Goal: Information Seeking & Learning: Learn about a topic

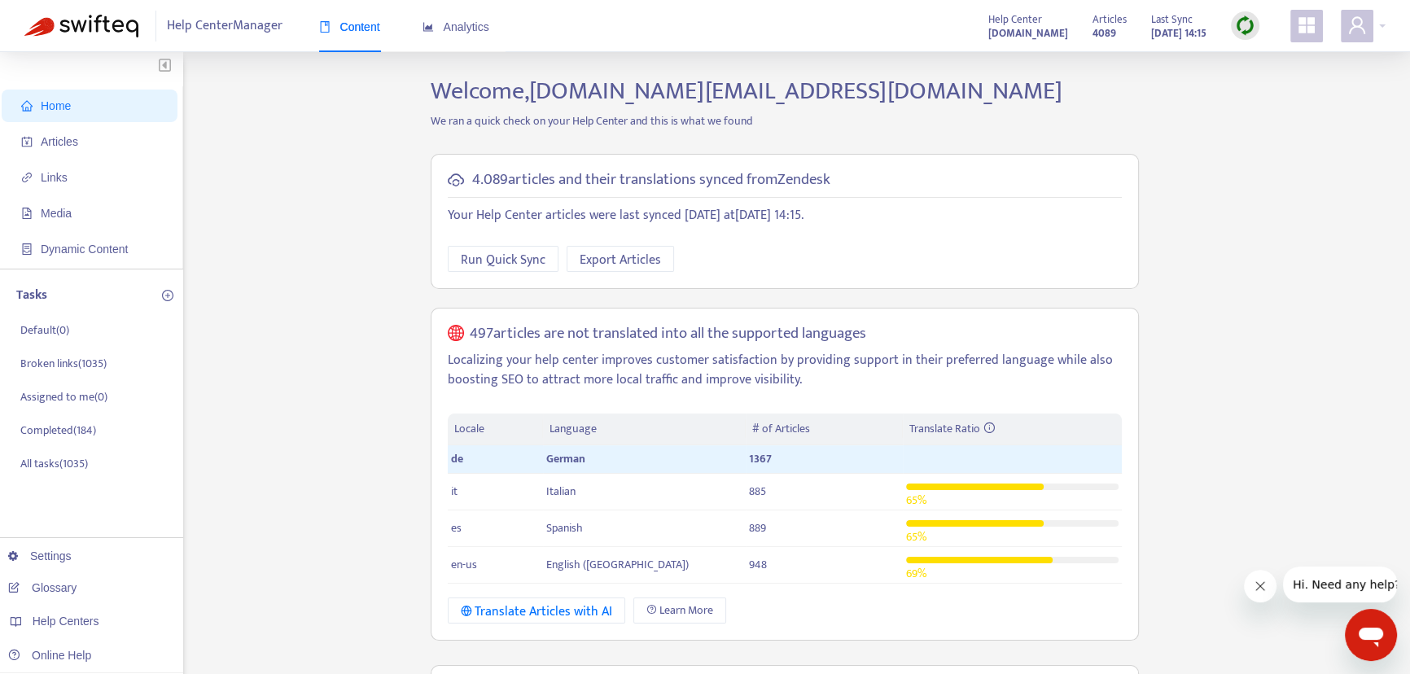
click at [1311, 23] on icon "appstore" at bounding box center [1306, 25] width 16 height 16
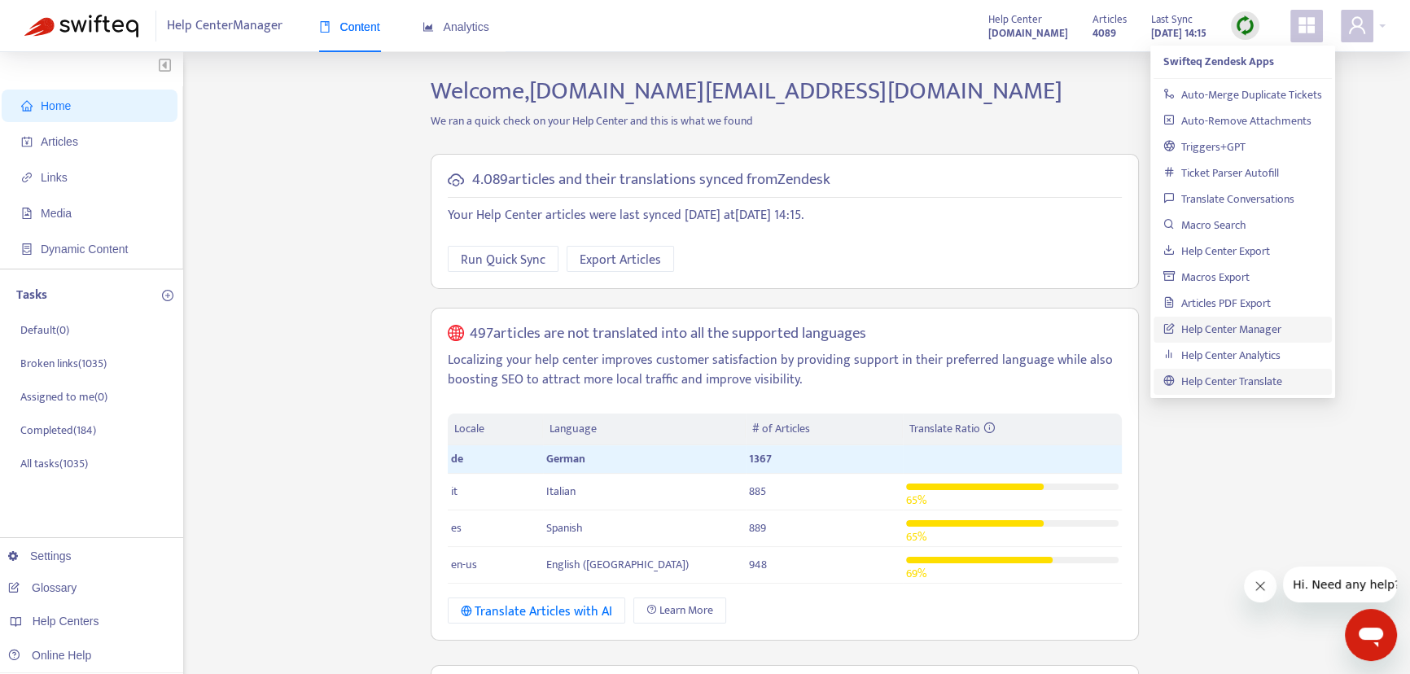
click at [1241, 380] on link "Help Center Translate" at bounding box center [1222, 381] width 119 height 19
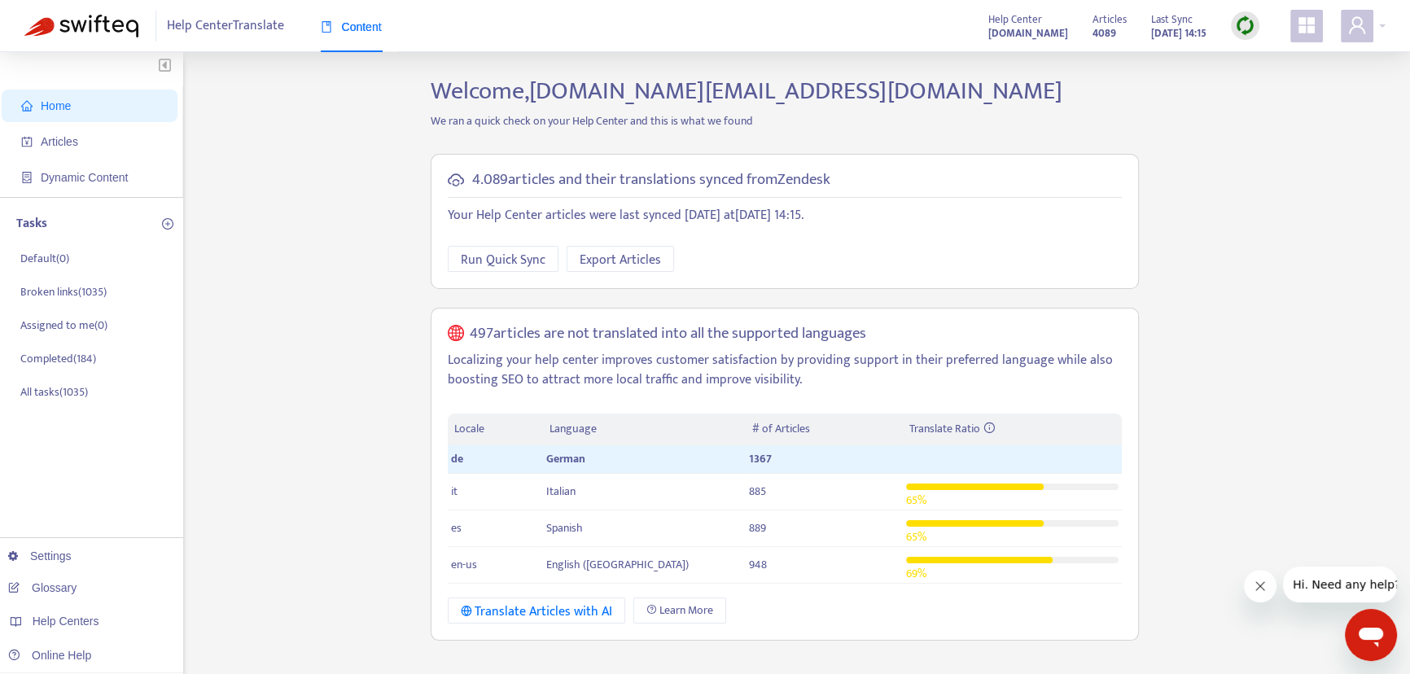
click at [1263, 580] on icon "Nachricht vom Unternehmen schließen" at bounding box center [1260, 586] width 13 height 13
click at [1310, 24] on icon "appstore" at bounding box center [1306, 25] width 16 height 16
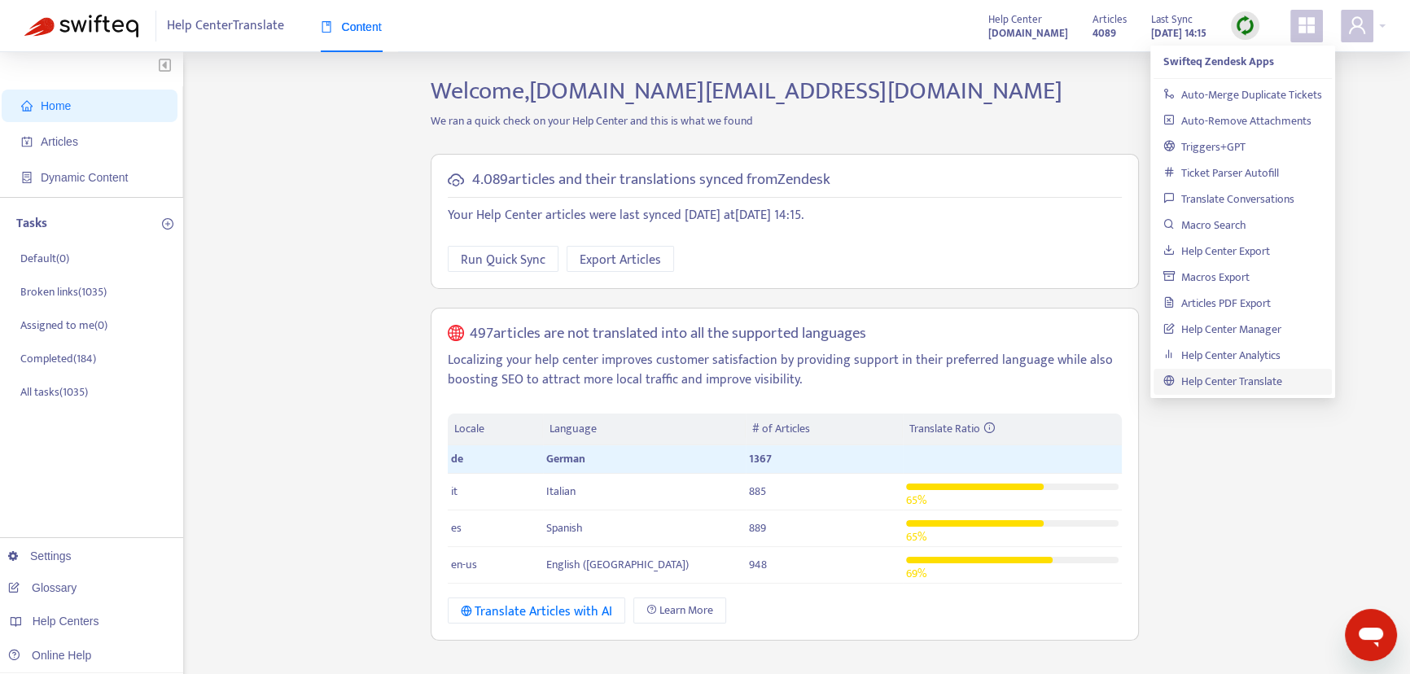
click at [1261, 374] on link "Help Center Translate" at bounding box center [1222, 381] width 119 height 19
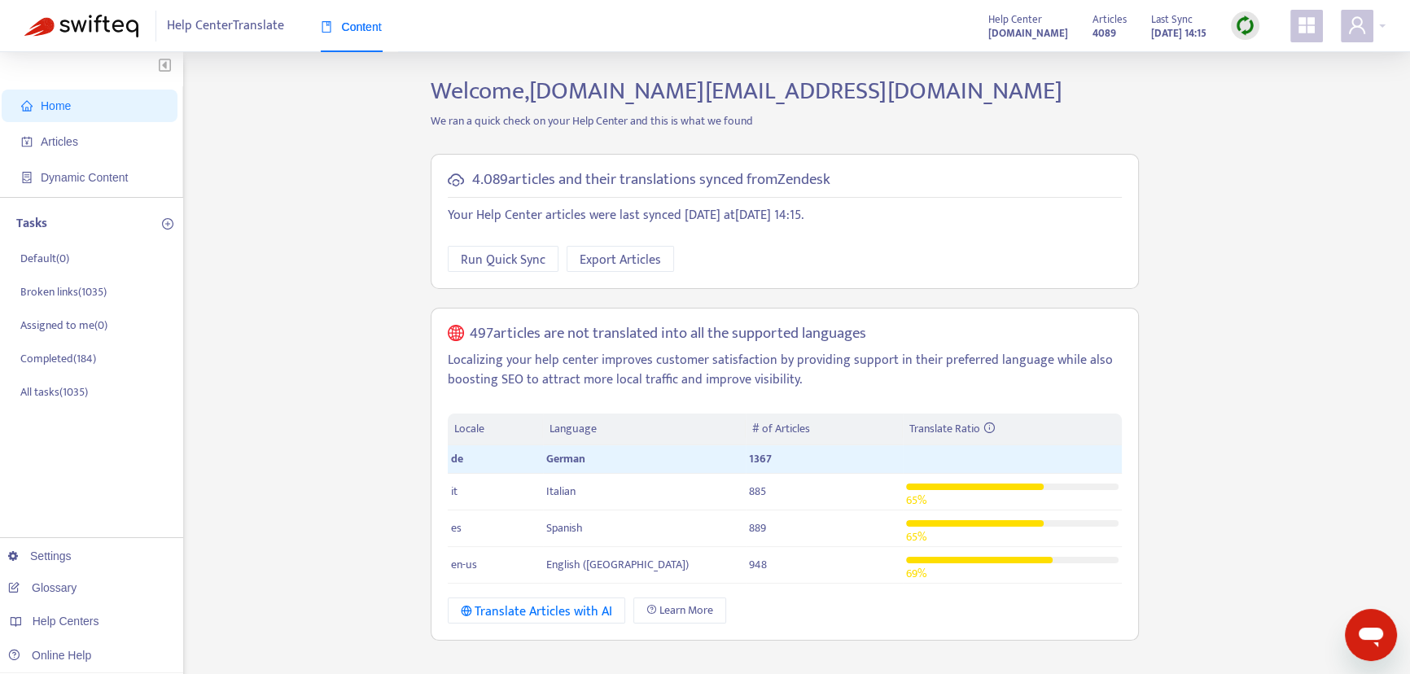
click at [296, 432] on div "Home Articles Dynamic Content Tasks Default ( 0 ) Broken links ( 1035 ) Assigne…" at bounding box center [704, 553] width 1361 height 952
click at [1304, 28] on icon "appstore" at bounding box center [1307, 25] width 20 height 20
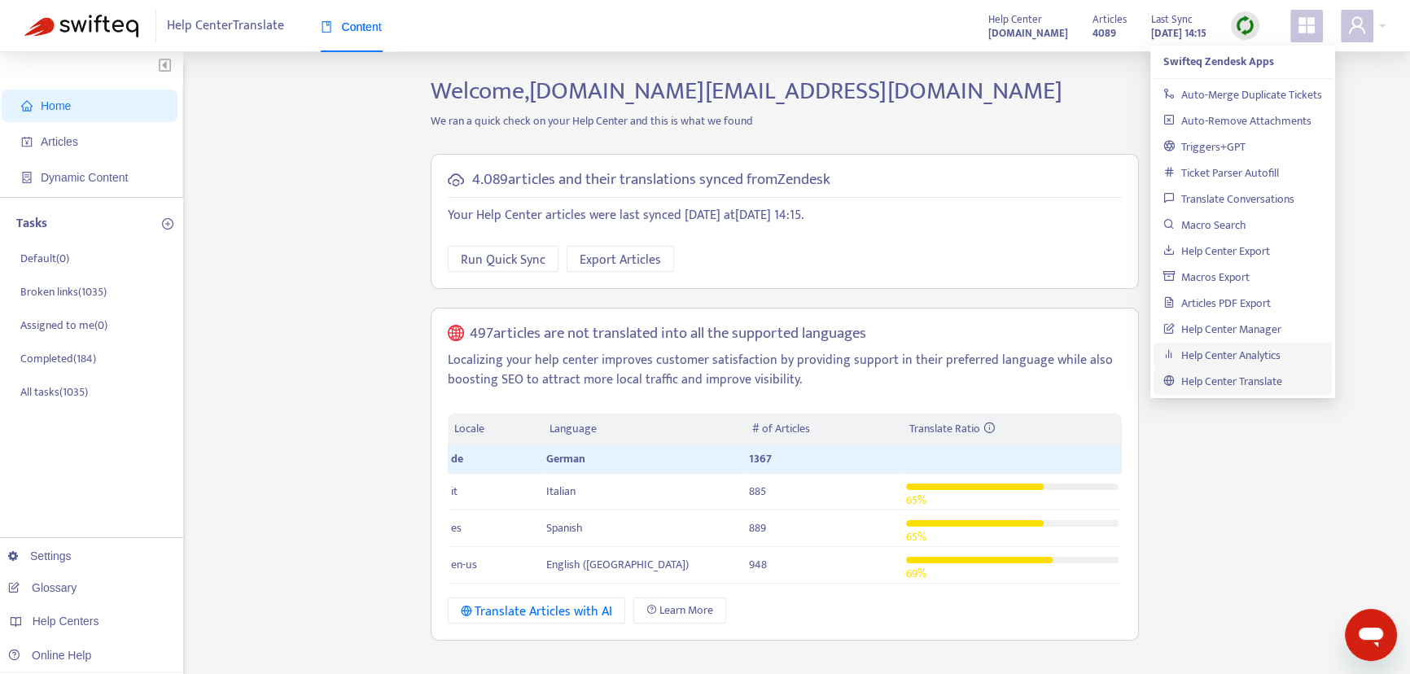
click at [1280, 357] on link "Help Center Analytics" at bounding box center [1221, 355] width 117 height 19
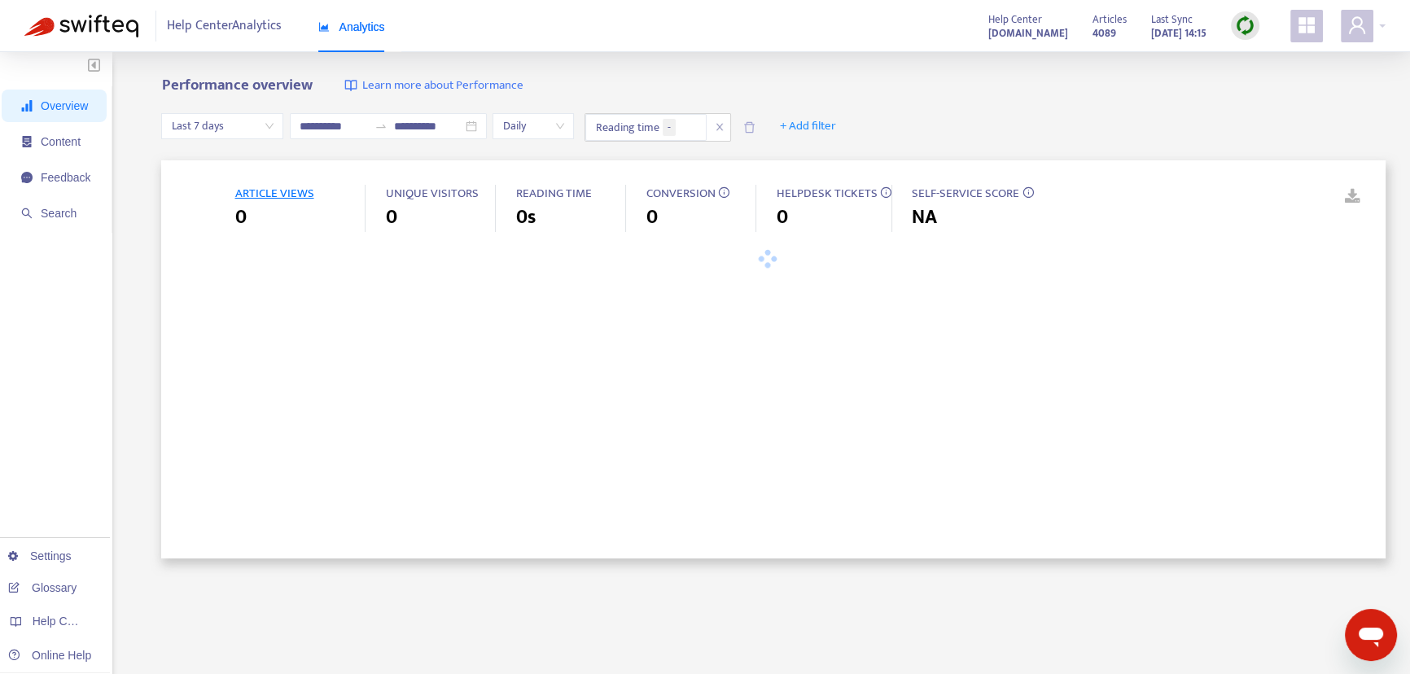
type input "**********"
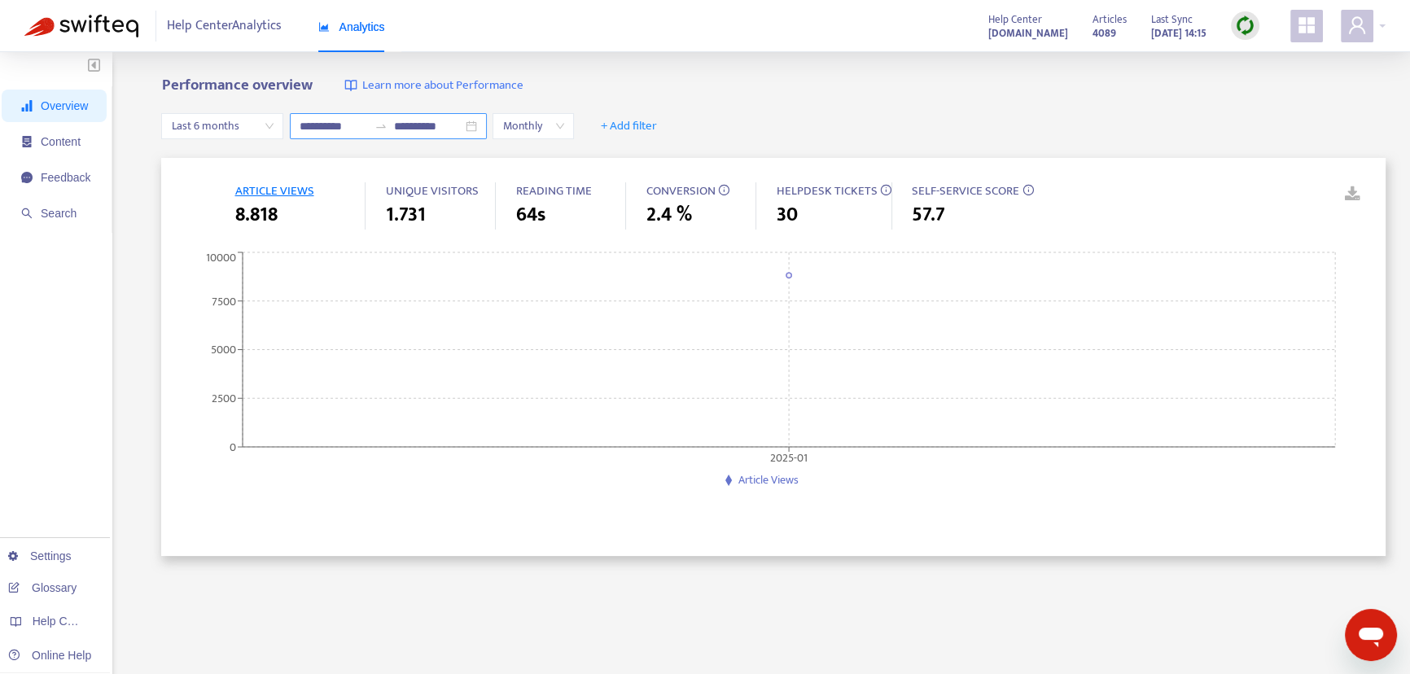
click at [332, 129] on input "**********" at bounding box center [334, 126] width 68 height 18
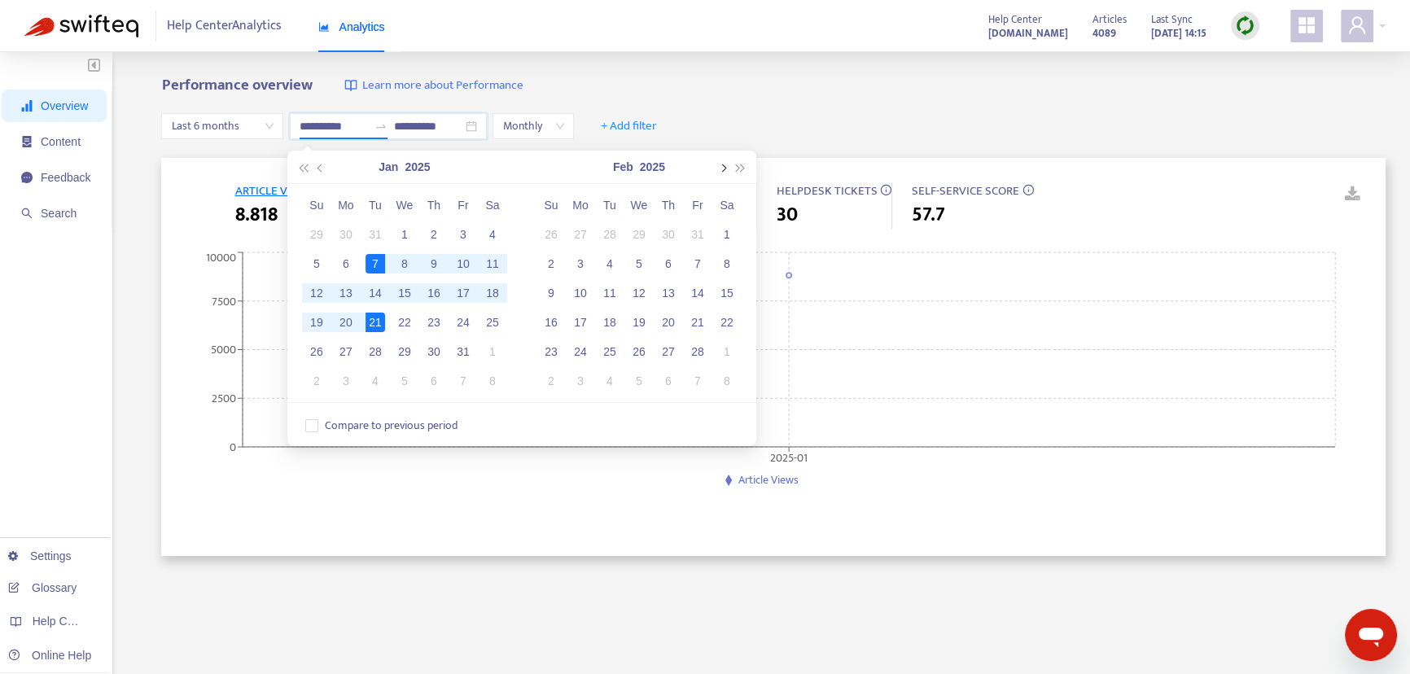
click at [718, 169] on span "button" at bounding box center [722, 168] width 8 height 8
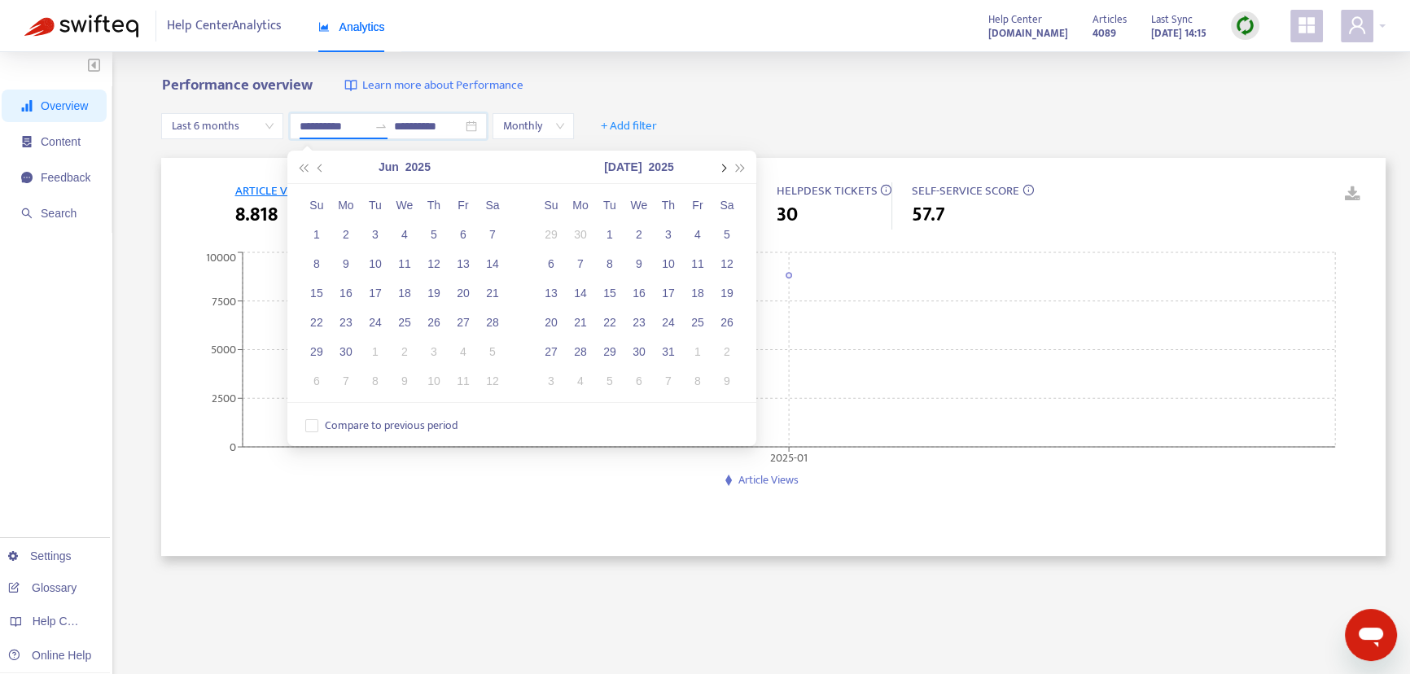
click at [718, 169] on span "button" at bounding box center [722, 168] width 8 height 8
type input "**********"
click at [348, 238] on div "1" at bounding box center [346, 235] width 20 height 20
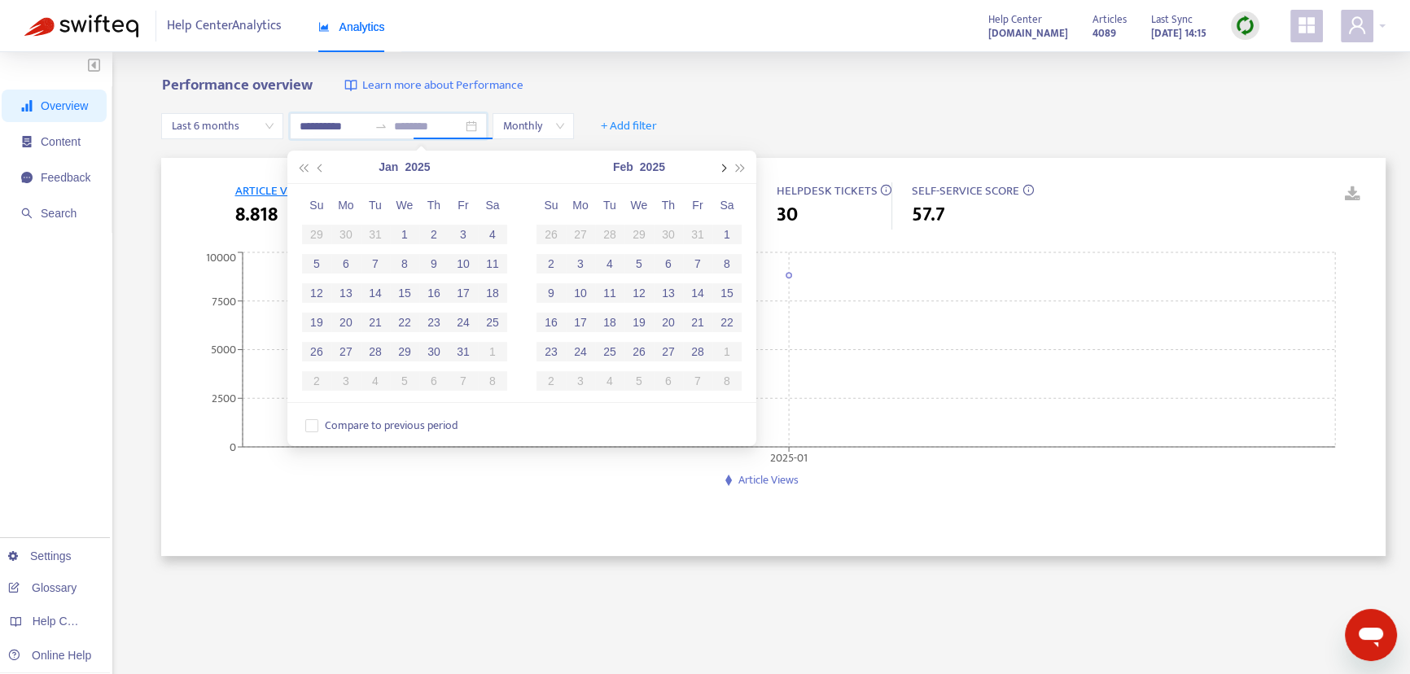
click at [724, 170] on span "button" at bounding box center [722, 168] width 8 height 8
click at [724, 169] on span "button" at bounding box center [722, 168] width 8 height 8
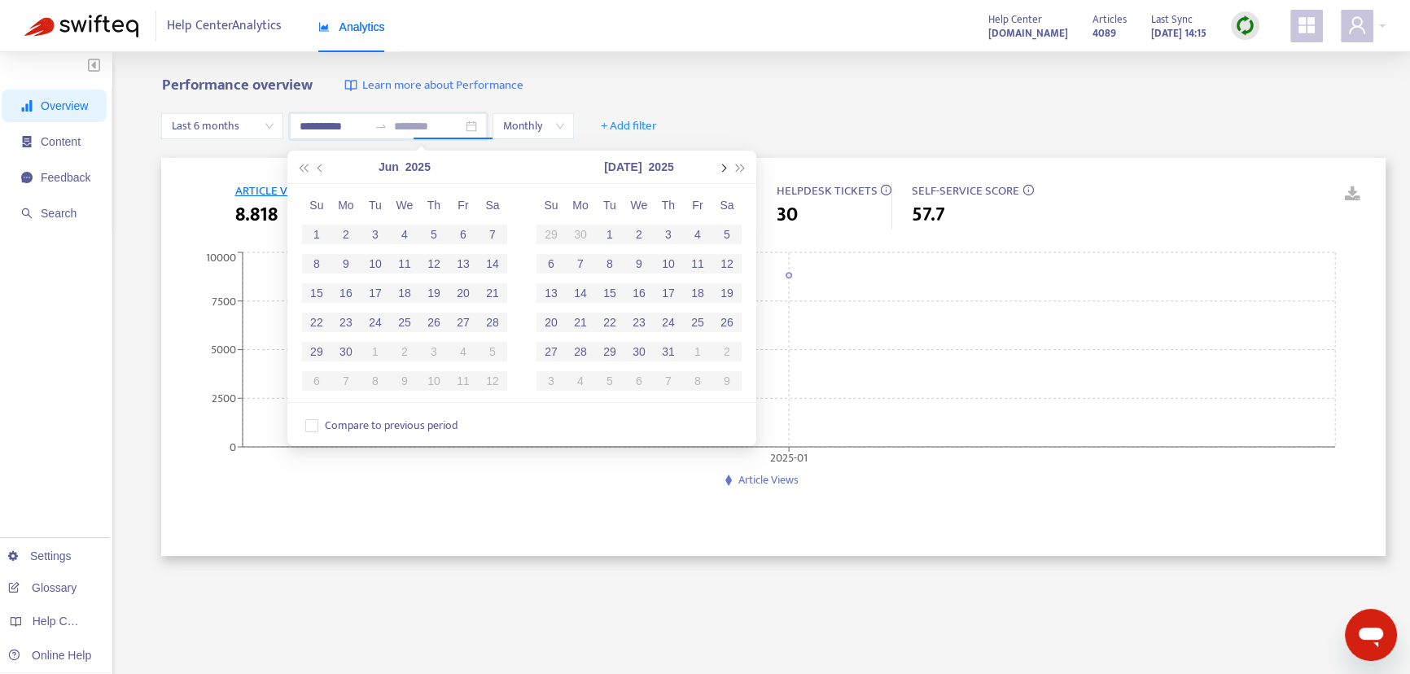
click at [724, 169] on span "button" at bounding box center [722, 168] width 8 height 8
type input "**********"
click at [610, 352] on div "30" at bounding box center [610, 352] width 20 height 20
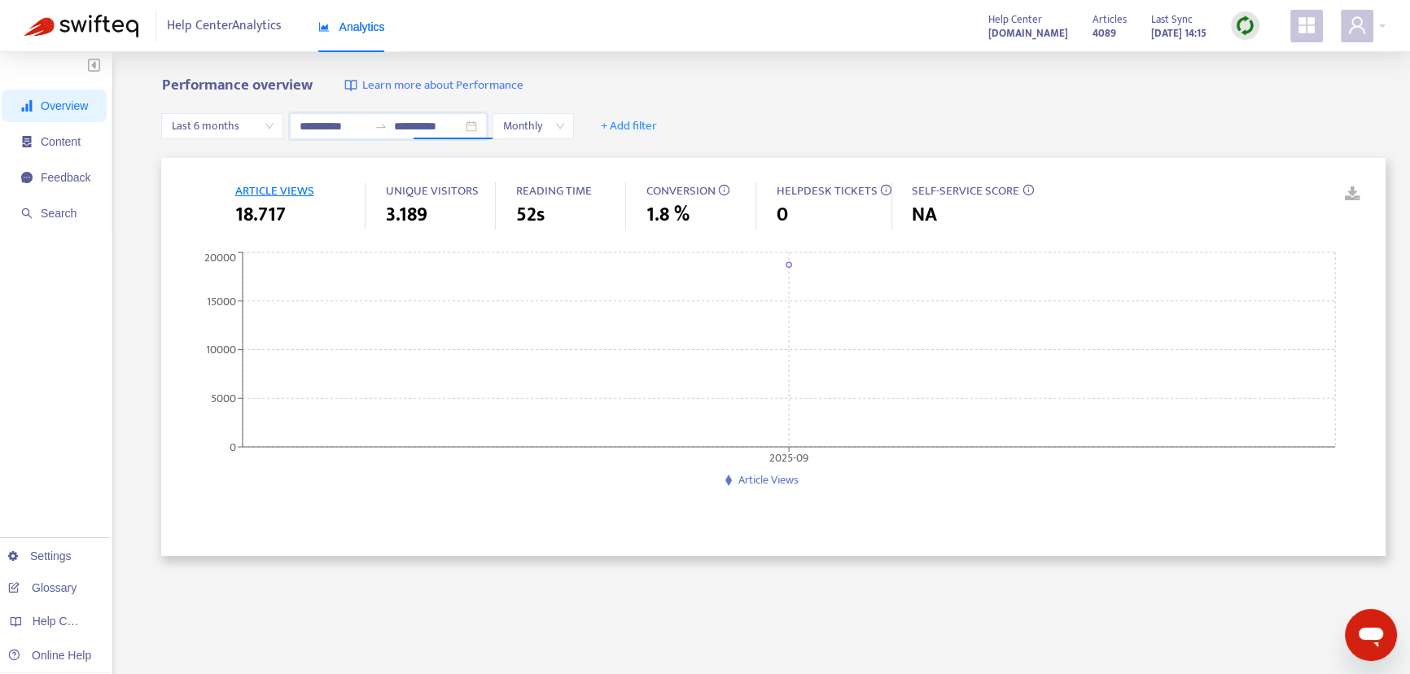
click at [215, 126] on span "Last 6 months" at bounding box center [222, 126] width 103 height 24
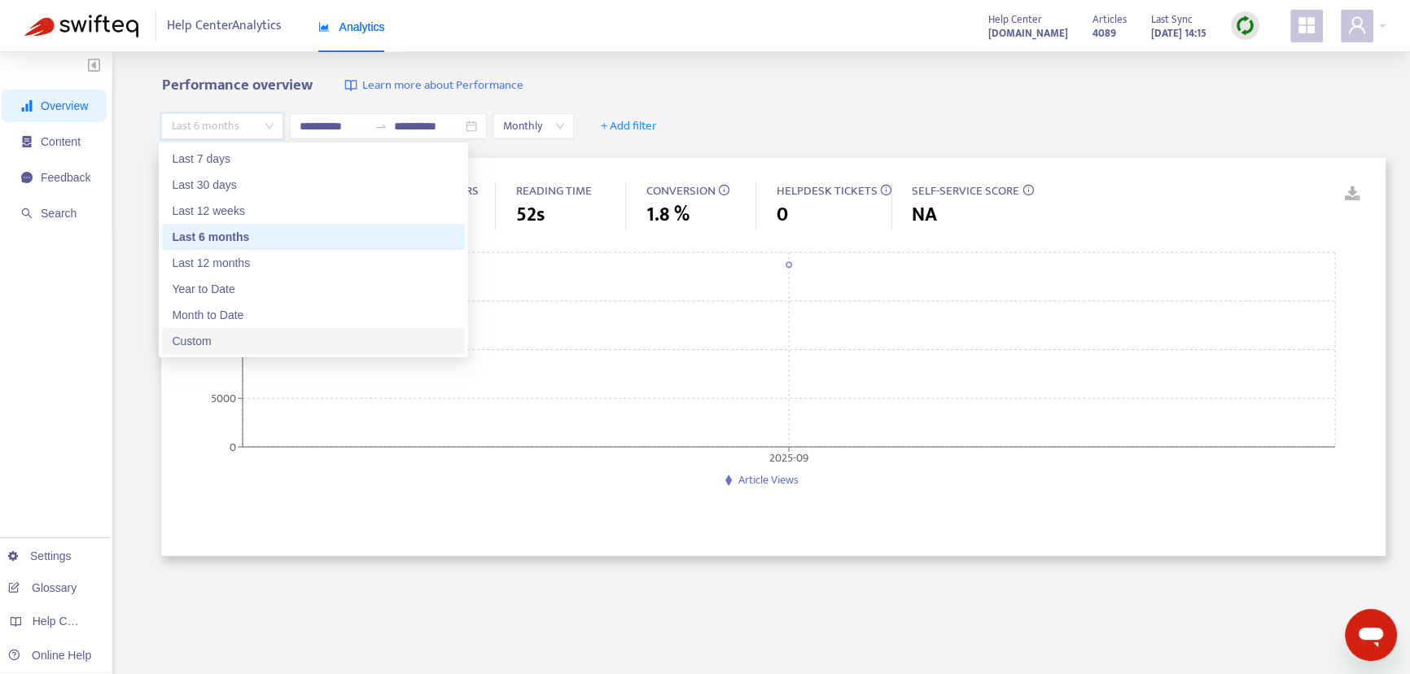
click at [225, 347] on div "Custom" at bounding box center [313, 341] width 283 height 18
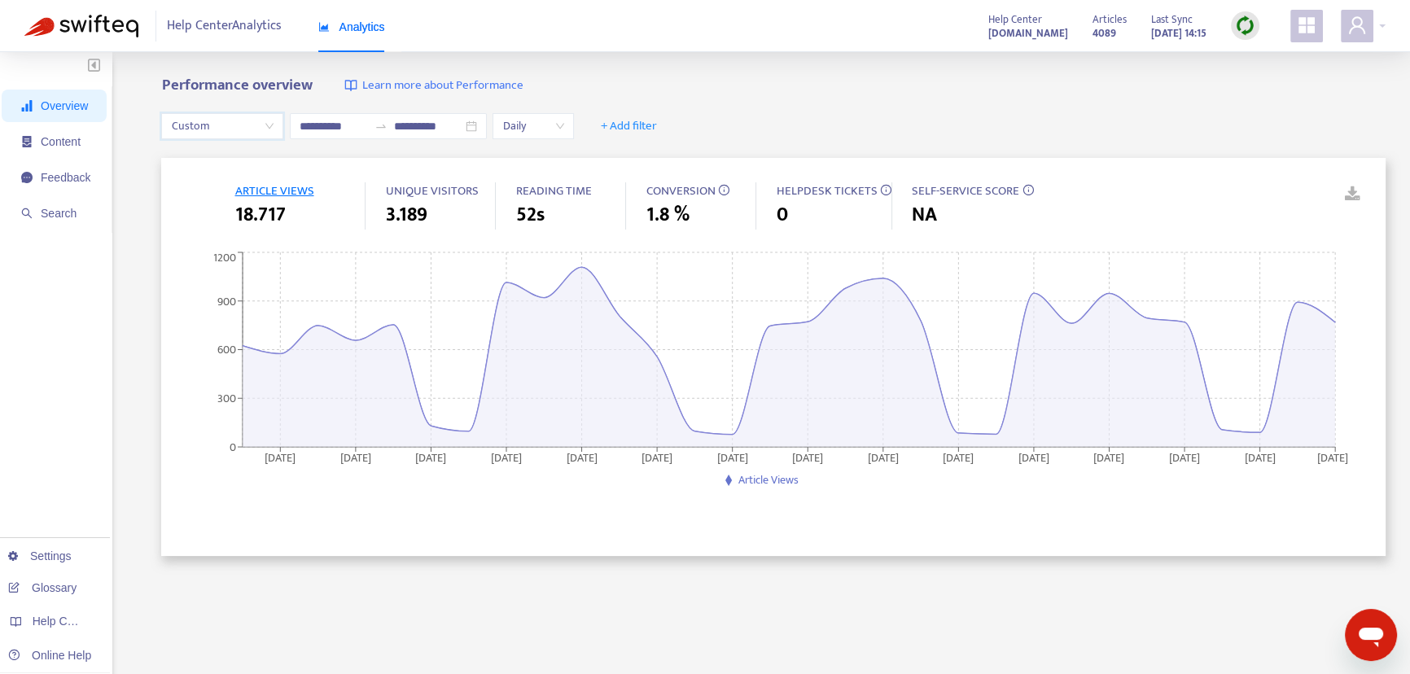
click at [232, 120] on span "Custom" at bounding box center [222, 126] width 103 height 24
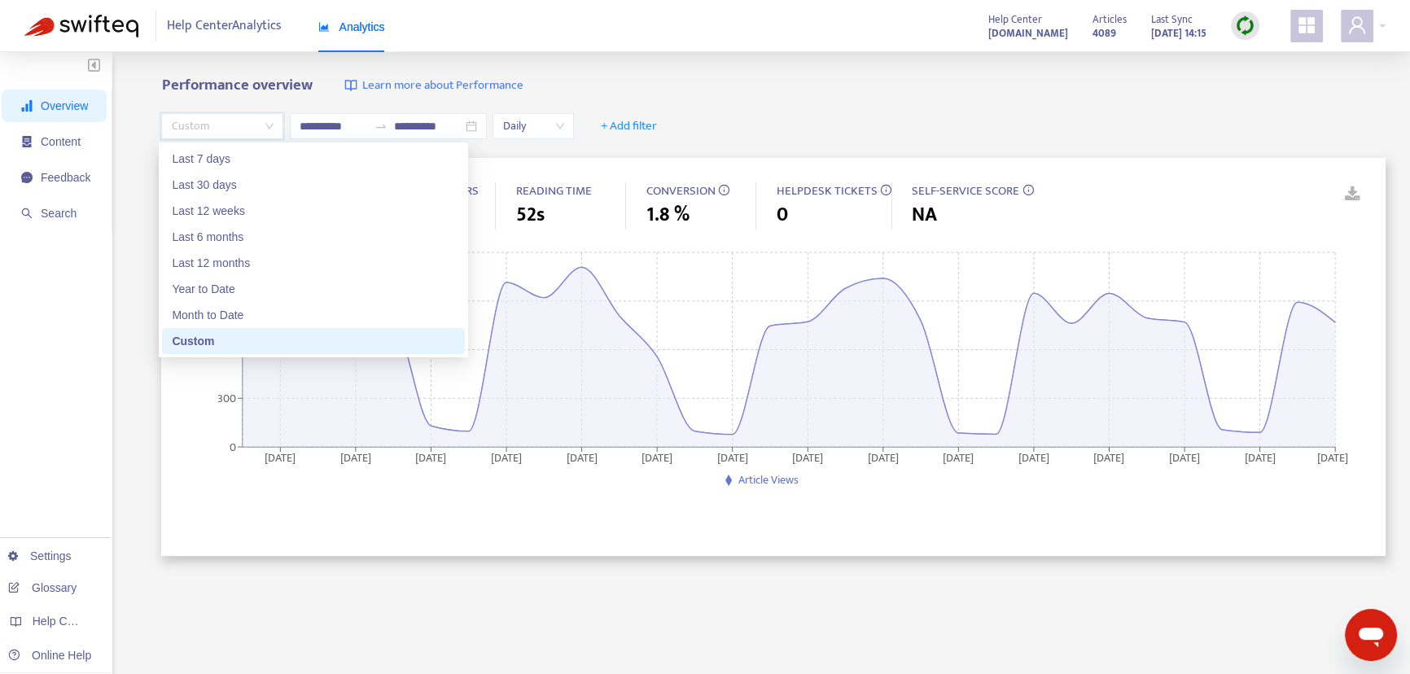
click at [177, 418] on icon "2025-09-02 2025-09-04 2025-09-06 2025-09-08 2025-09-10 2025-09-12 2025-09-14 20…" at bounding box center [768, 370] width 1182 height 244
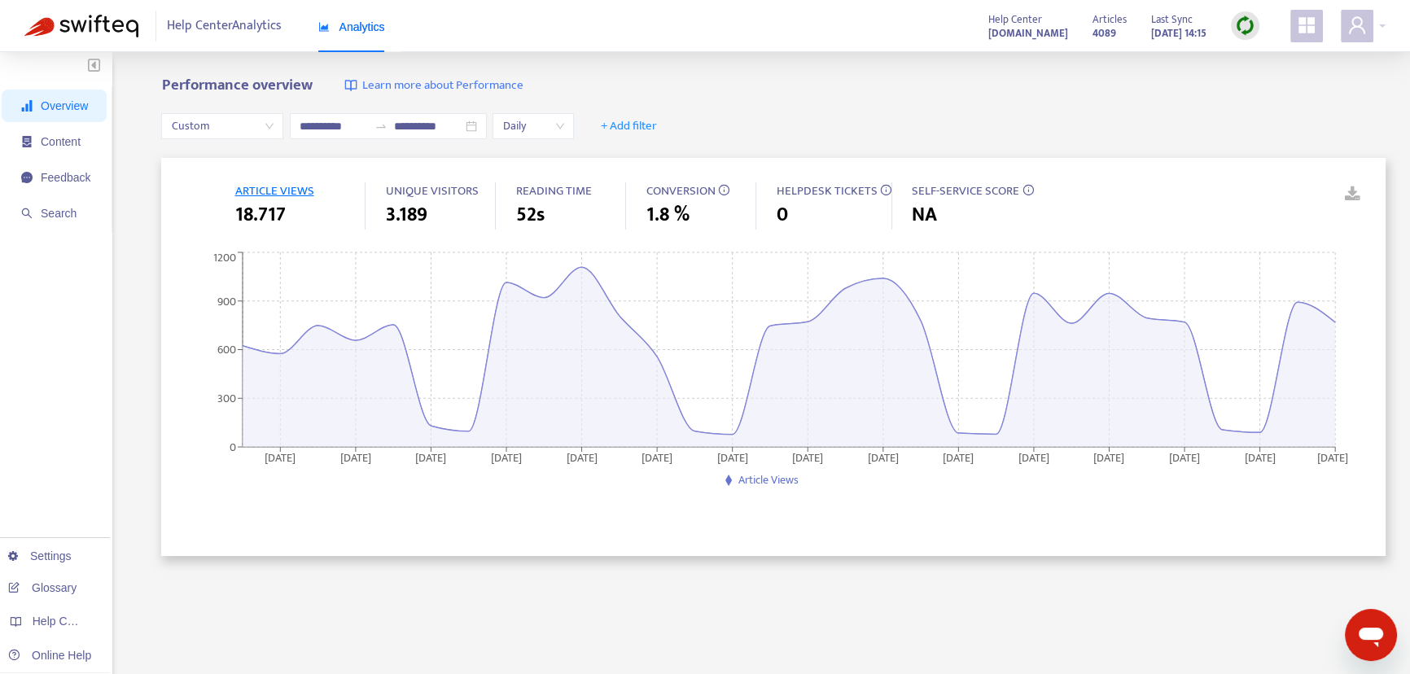
click at [401, 216] on span "3.189" at bounding box center [406, 214] width 42 height 29
click at [431, 190] on span "UNIQUE VISITORS" at bounding box center [431, 191] width 93 height 20
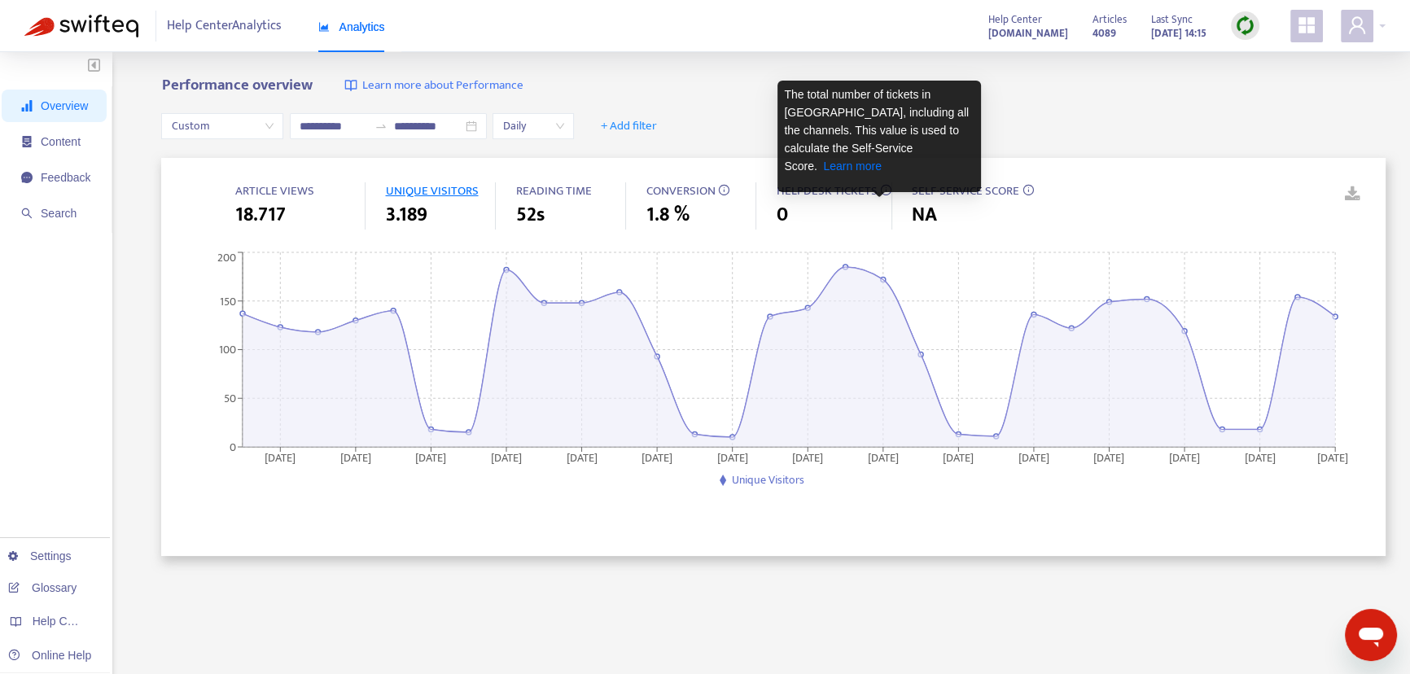
click at [880, 188] on icon at bounding box center [885, 189] width 11 height 11
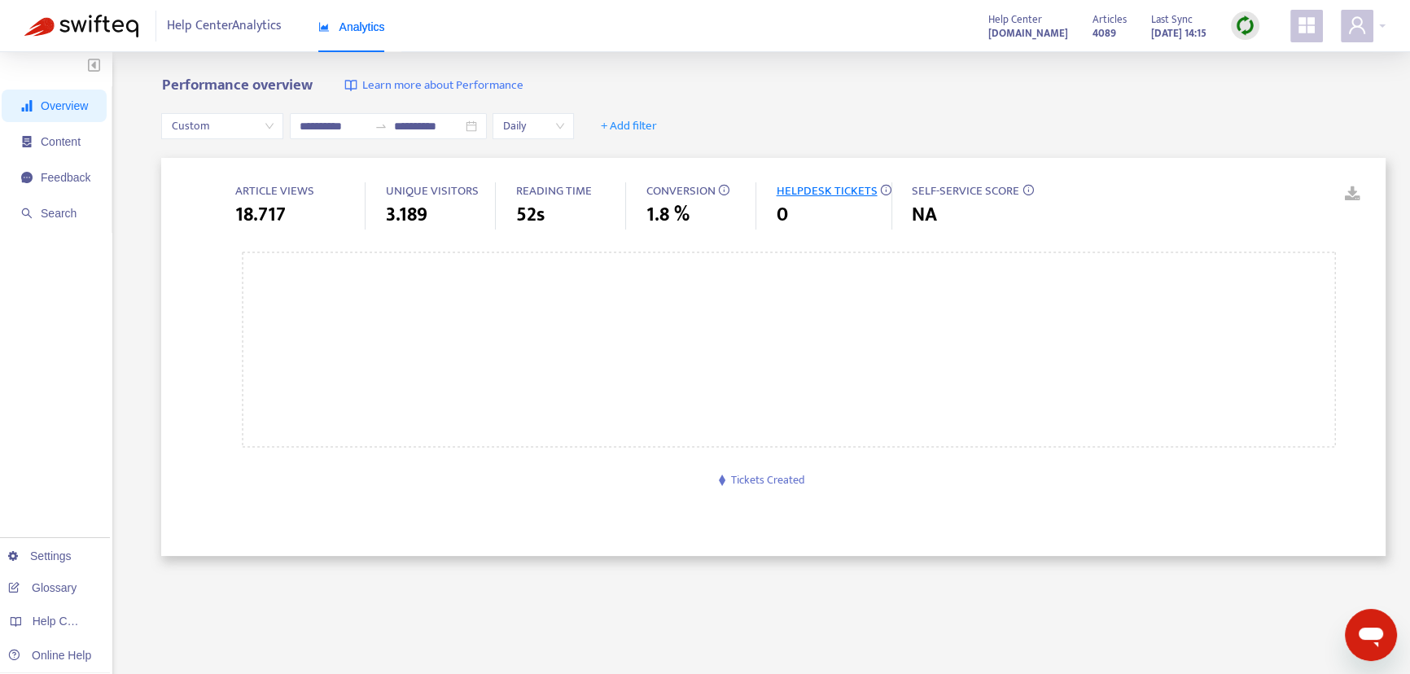
click at [821, 190] on span "HELPDESK TICKETS" at bounding box center [826, 191] width 101 height 20
click at [796, 207] on div "0" at bounding box center [834, 214] width 116 height 29
click at [820, 192] on span "HELPDESK TICKETS" at bounding box center [826, 191] width 101 height 20
click at [410, 212] on span "3.189" at bounding box center [406, 214] width 42 height 29
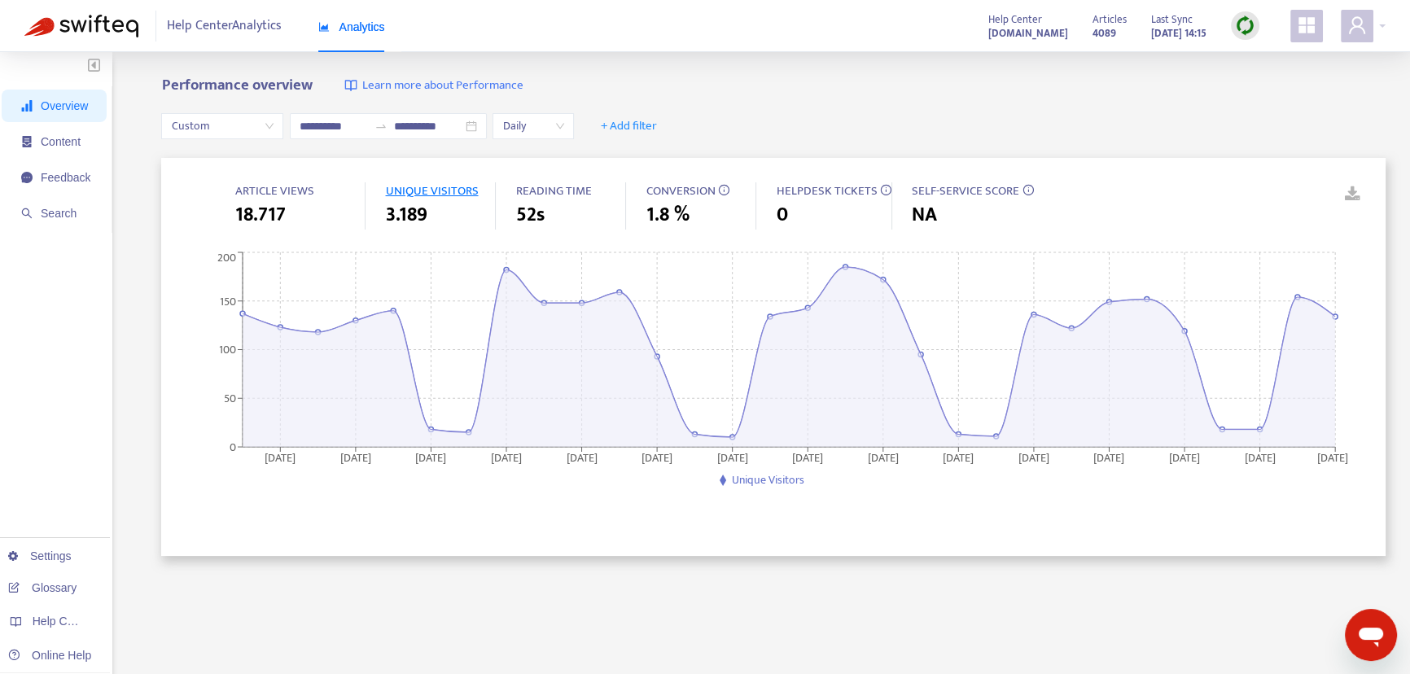
drag, startPoint x: 676, startPoint y: 215, endPoint x: 686, endPoint y: 216, distance: 10.6
click at [676, 215] on span "1.8 %" at bounding box center [666, 214] width 43 height 29
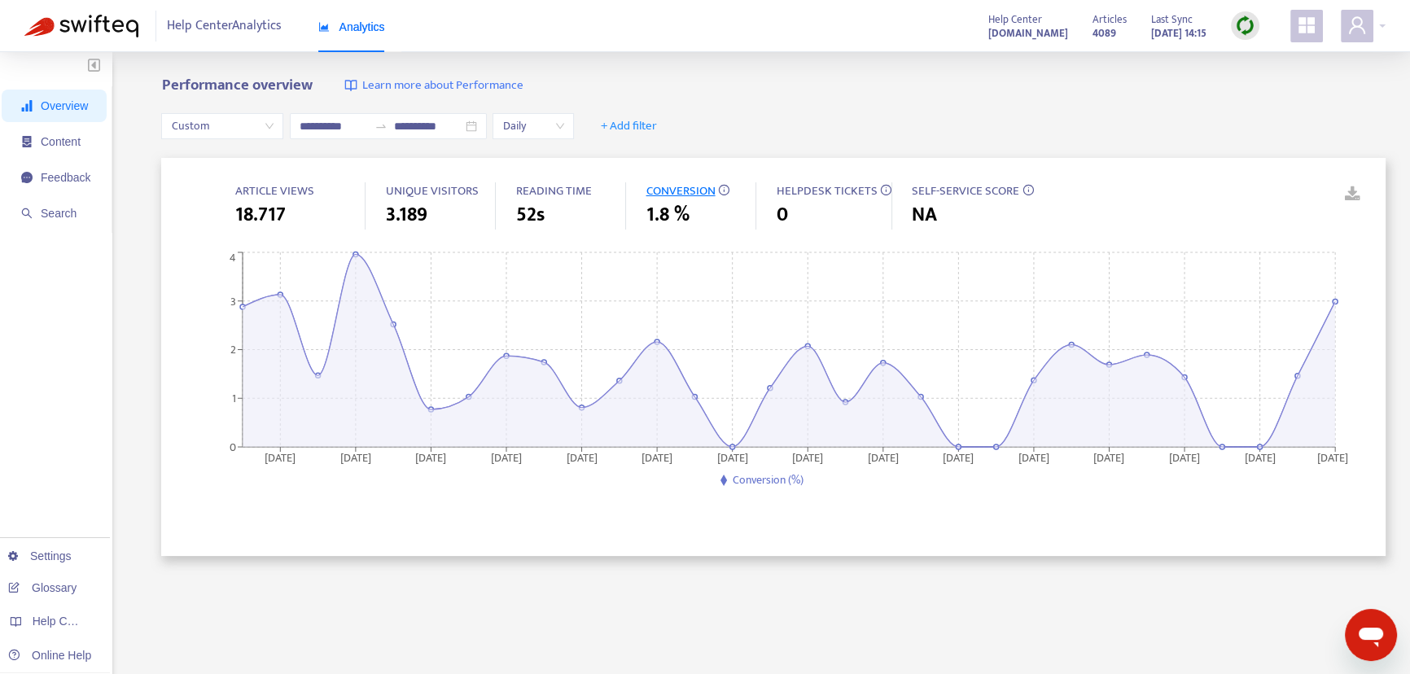
drag, startPoint x: 813, startPoint y: 208, endPoint x: 787, endPoint y: 208, distance: 26.1
drag, startPoint x: 787, startPoint y: 208, endPoint x: 821, endPoint y: 106, distance: 108.1
click at [821, 106] on div "**********" at bounding box center [773, 126] width 1224 height 63
click at [676, 213] on span "1.8 %" at bounding box center [666, 214] width 43 height 29
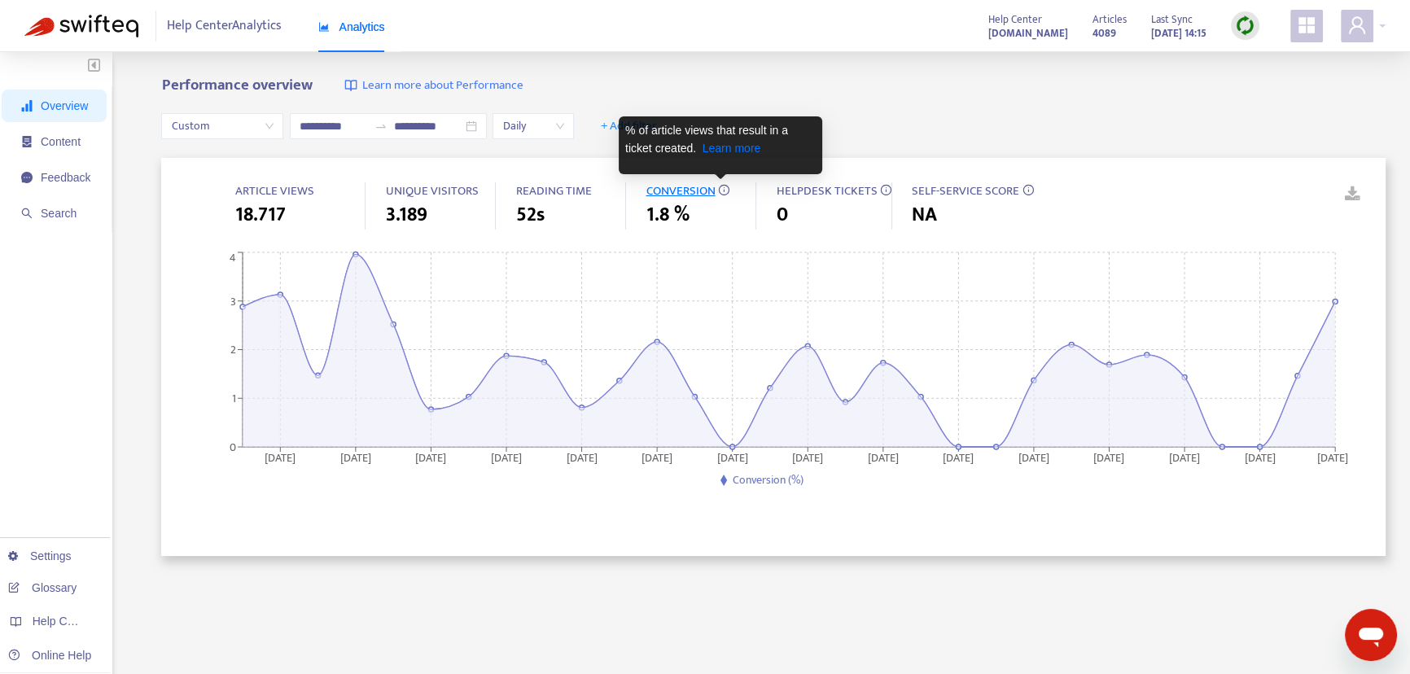
click at [724, 187] on icon at bounding box center [723, 189] width 11 height 11
click at [733, 146] on link "Learn more" at bounding box center [731, 148] width 59 height 13
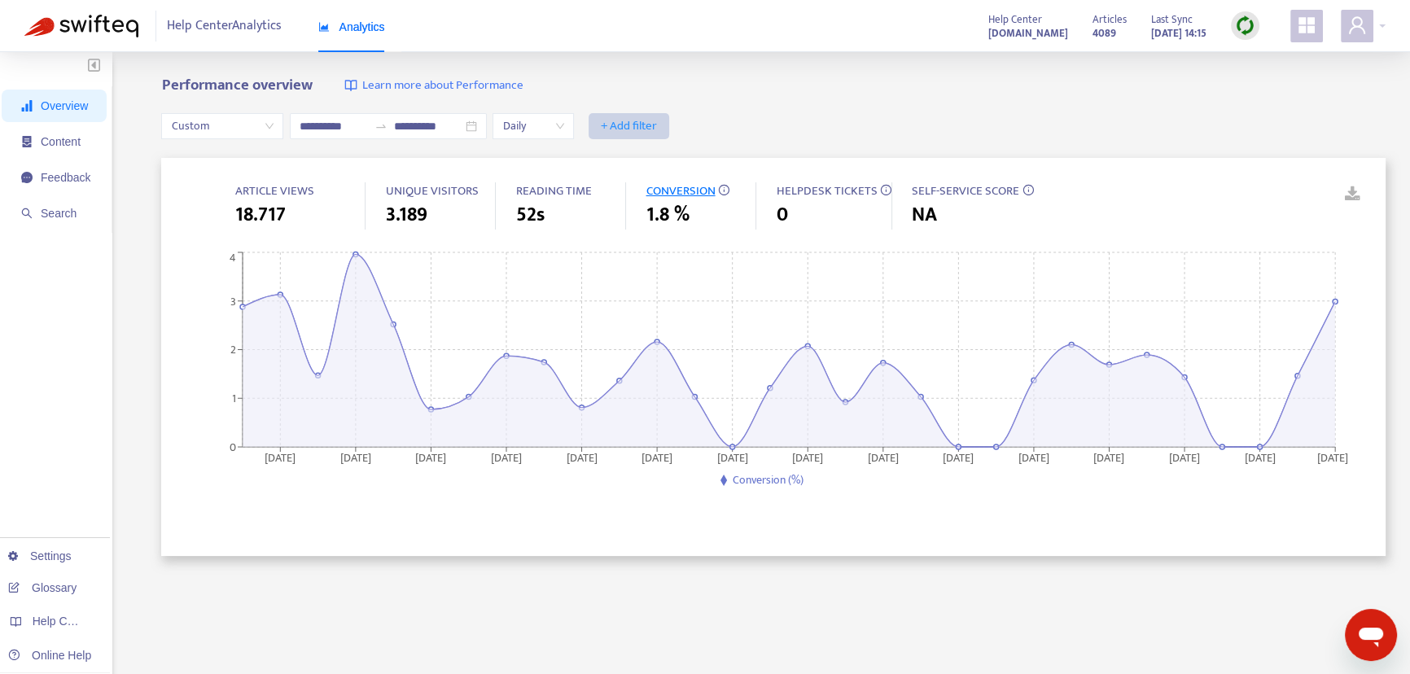
click at [651, 122] on span "+ Add filter" at bounding box center [629, 126] width 56 height 20
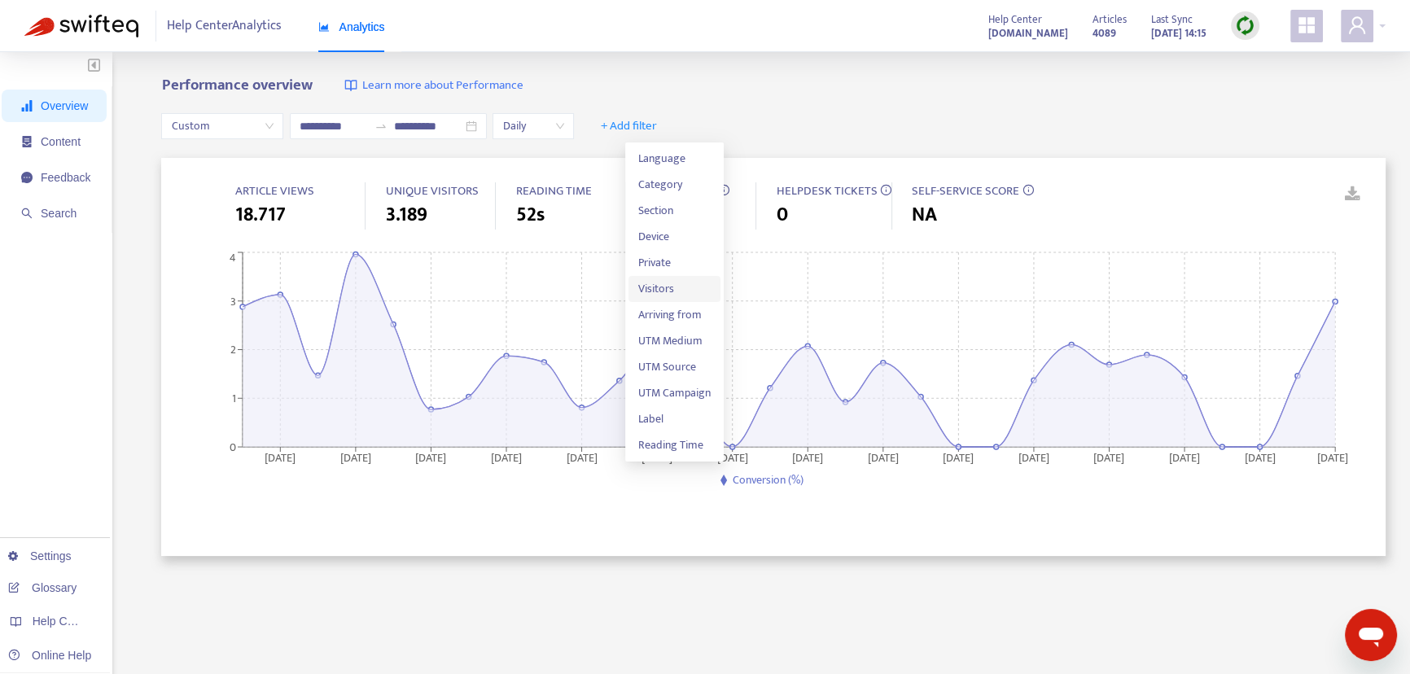
click at [669, 284] on span "Visitors" at bounding box center [674, 289] width 72 height 18
click at [638, 126] on div at bounding box center [614, 126] width 50 height 20
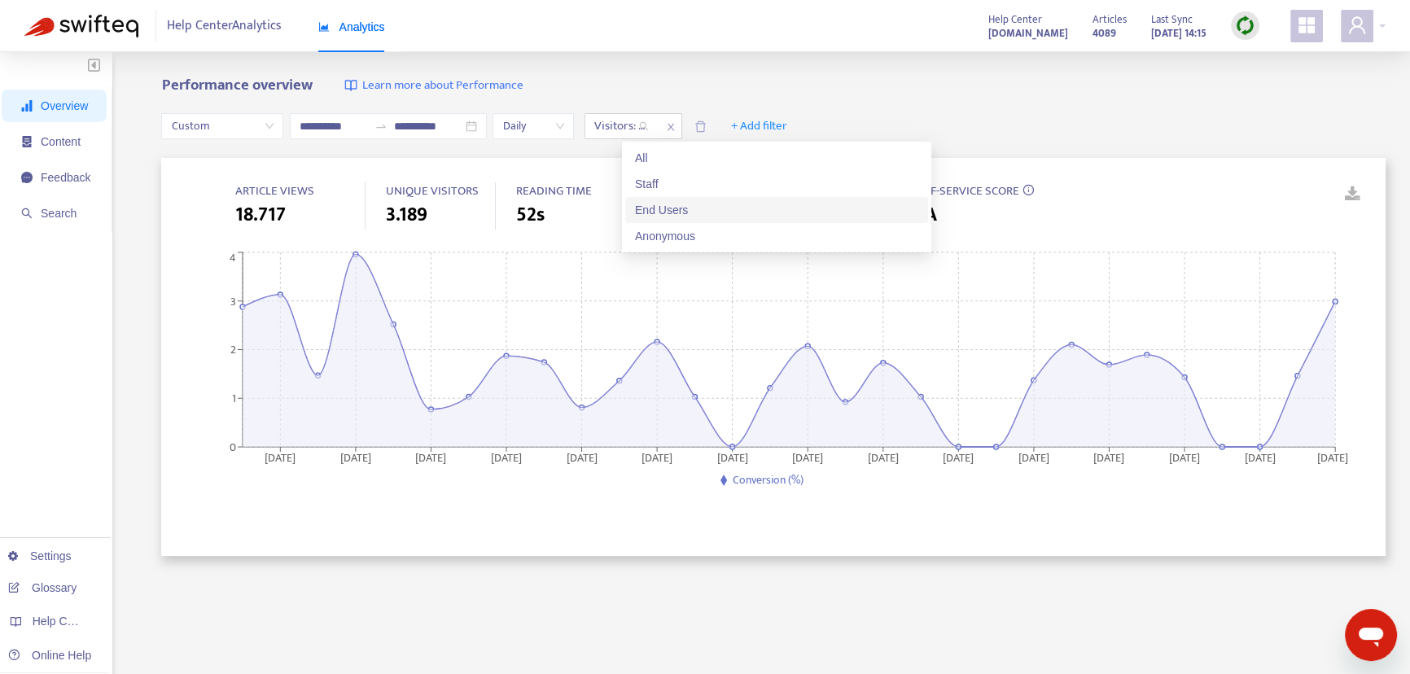
click at [679, 215] on div "End Users" at bounding box center [776, 210] width 283 height 18
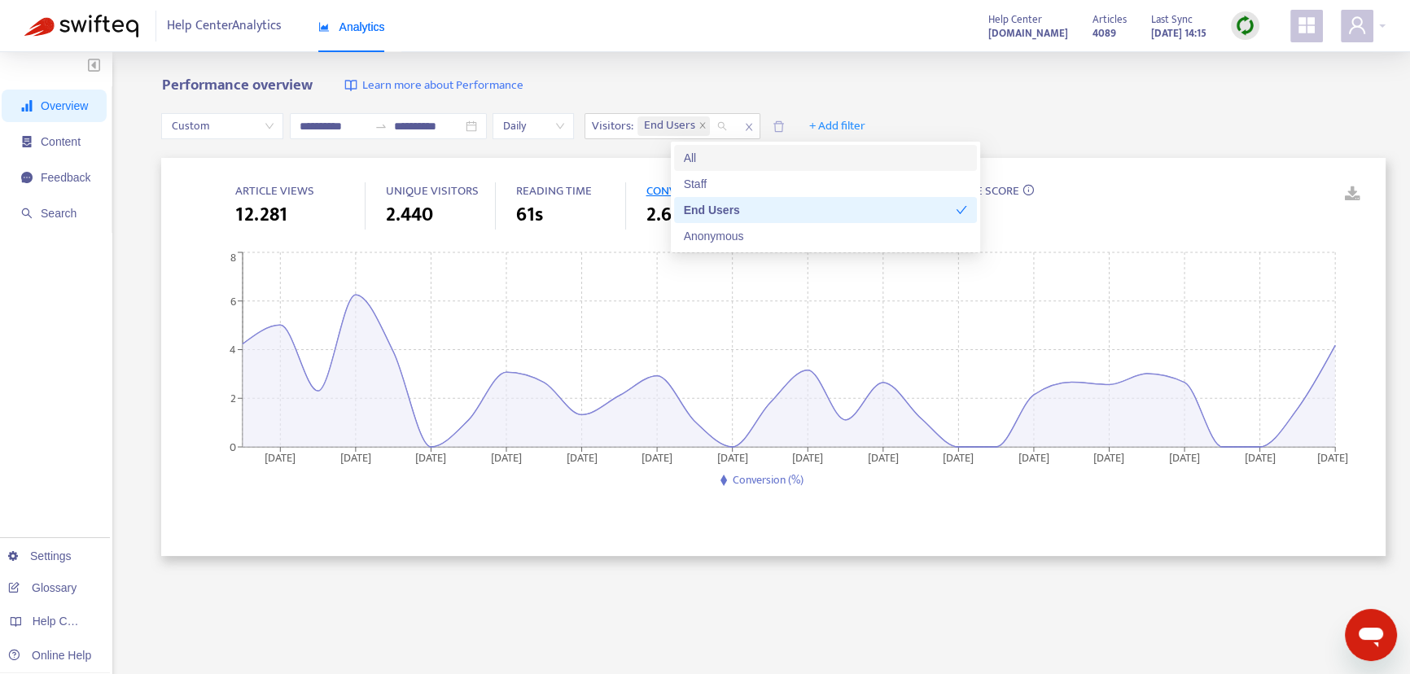
click at [942, 51] on section "**********" at bounding box center [705, 514] width 1410 height 1029
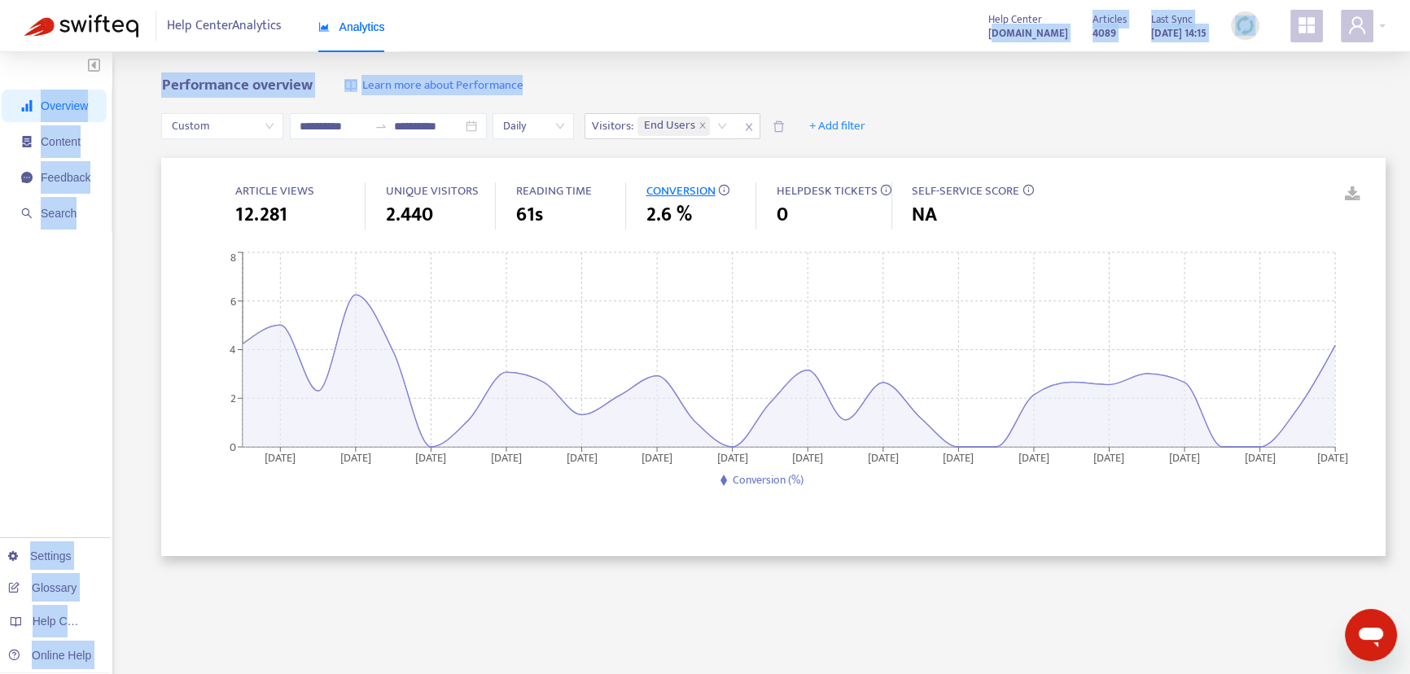
click at [942, 89] on div "Performance overview Learn more about Performance" at bounding box center [773, 86] width 1224 height 19
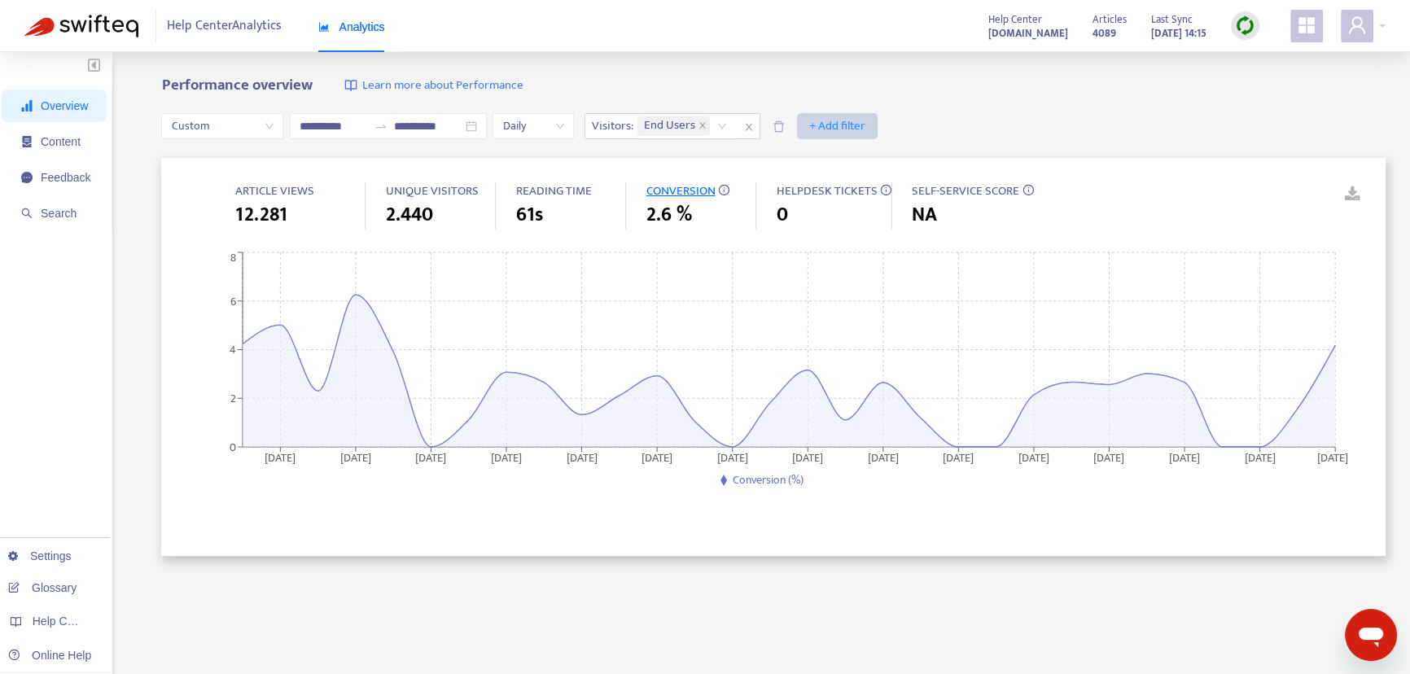
click at [873, 114] on button "+ Add filter" at bounding box center [837, 126] width 81 height 26
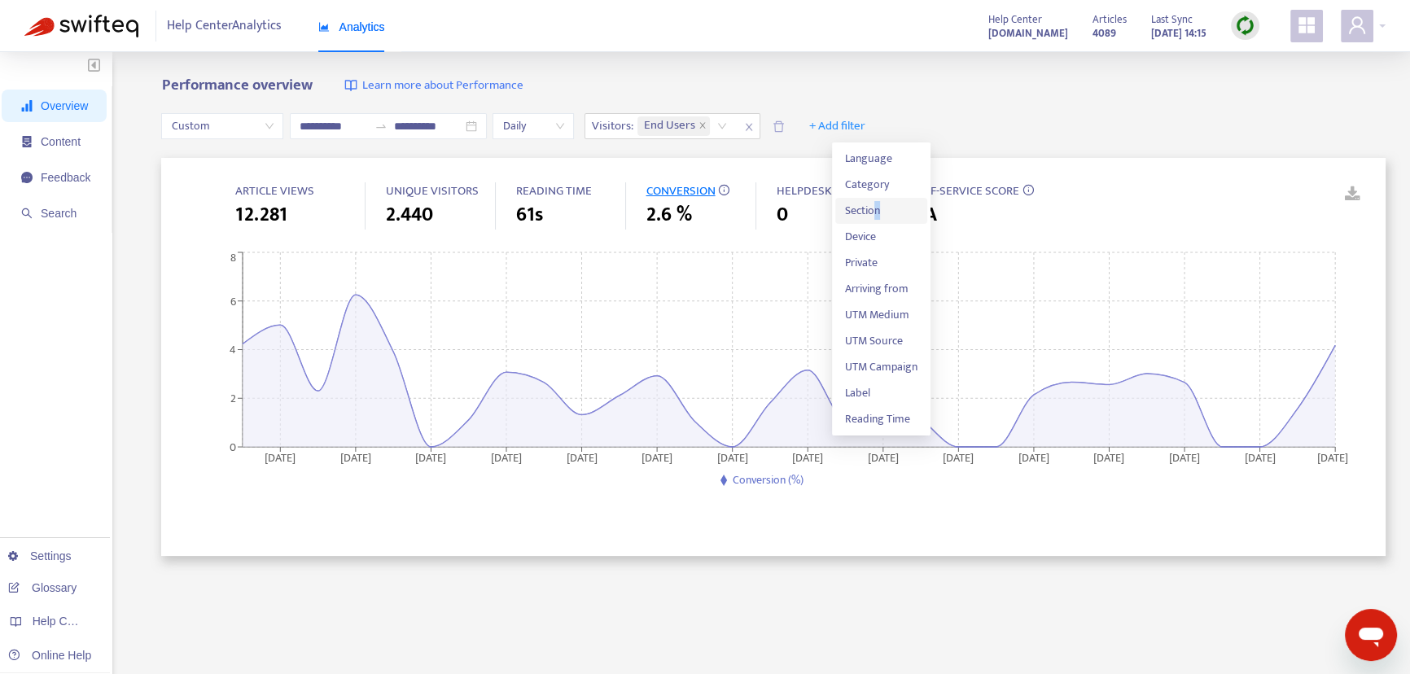
click at [875, 215] on span "Section" at bounding box center [881, 211] width 72 height 18
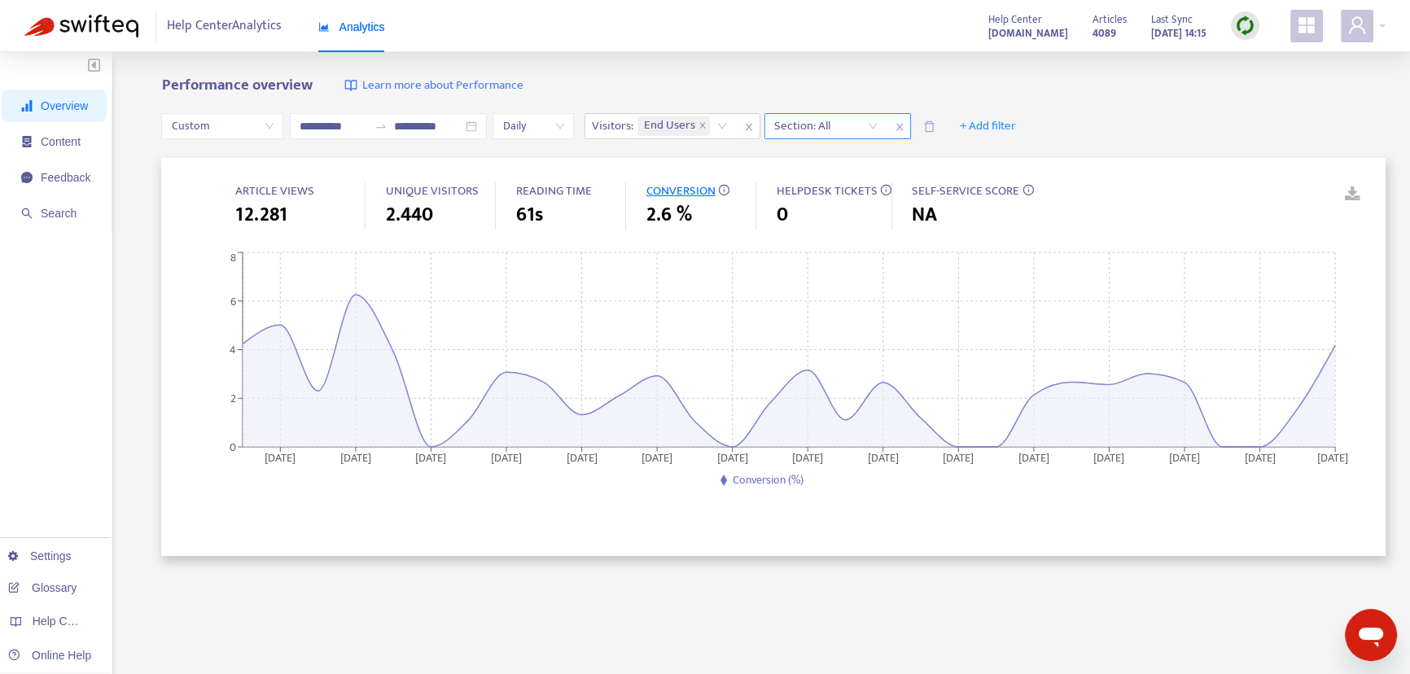
click at [846, 120] on div at bounding box center [817, 126] width 98 height 20
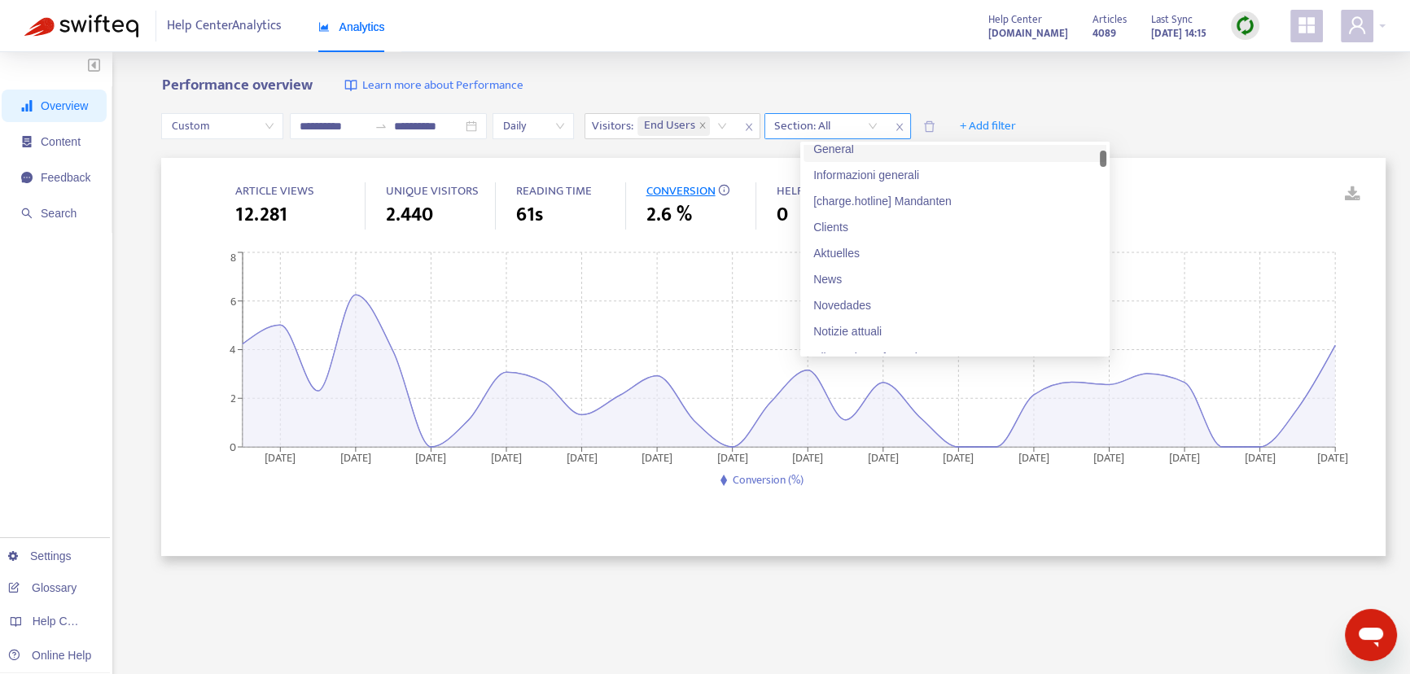
click at [904, 124] on icon "close" at bounding box center [900, 127] width 10 height 10
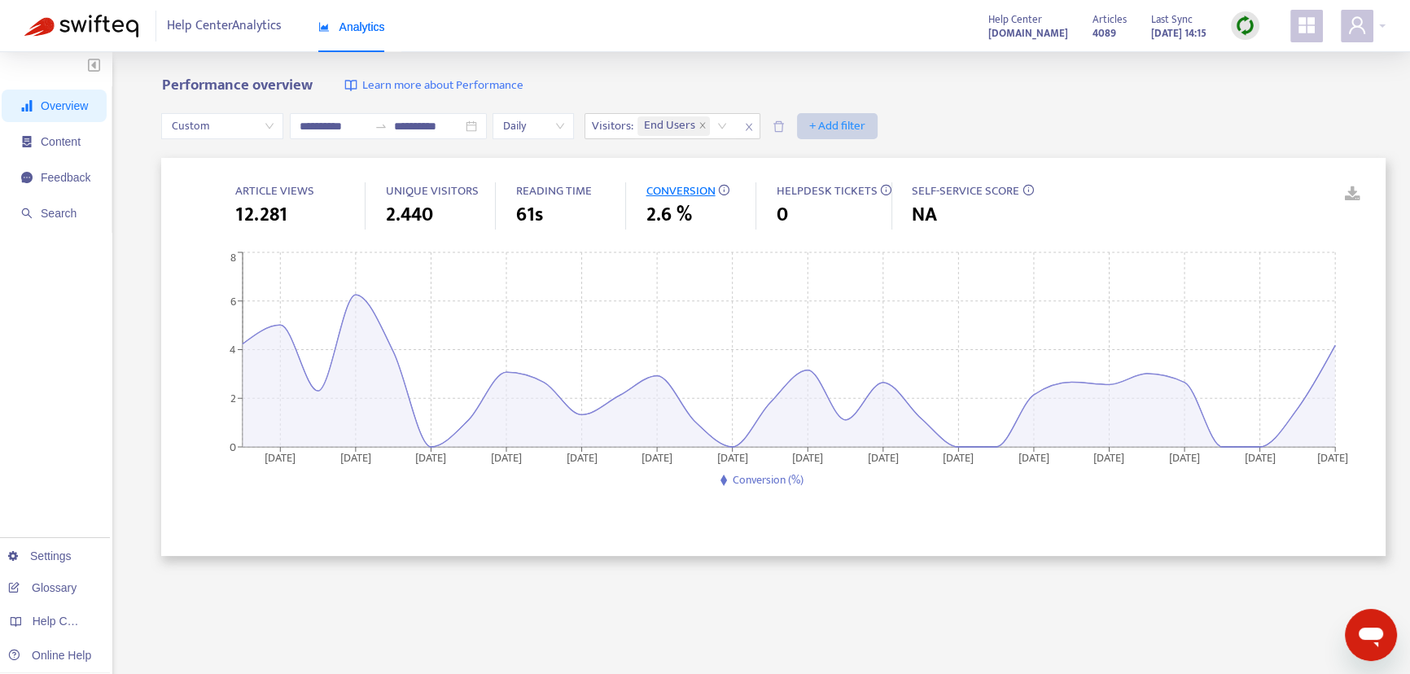
click at [864, 122] on span "+ Add filter" at bounding box center [837, 126] width 56 height 20
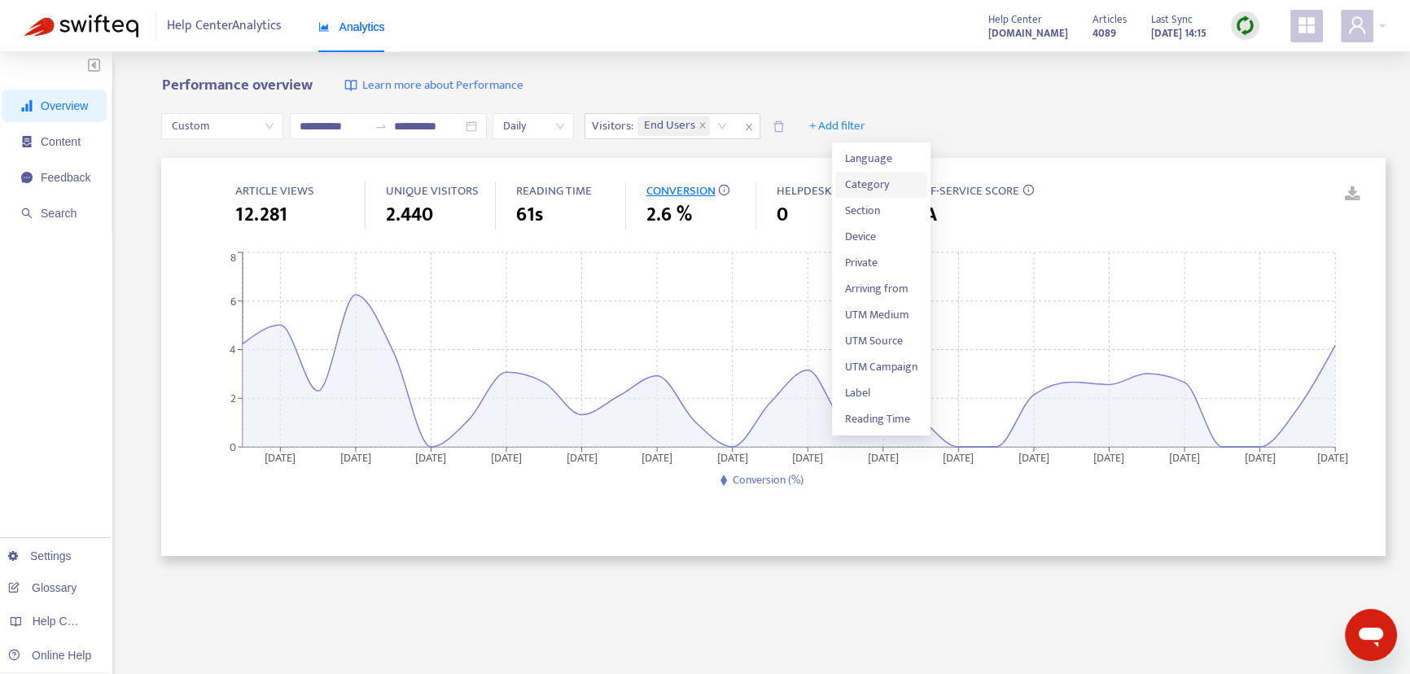
click at [892, 185] on span "Category" at bounding box center [881, 185] width 72 height 18
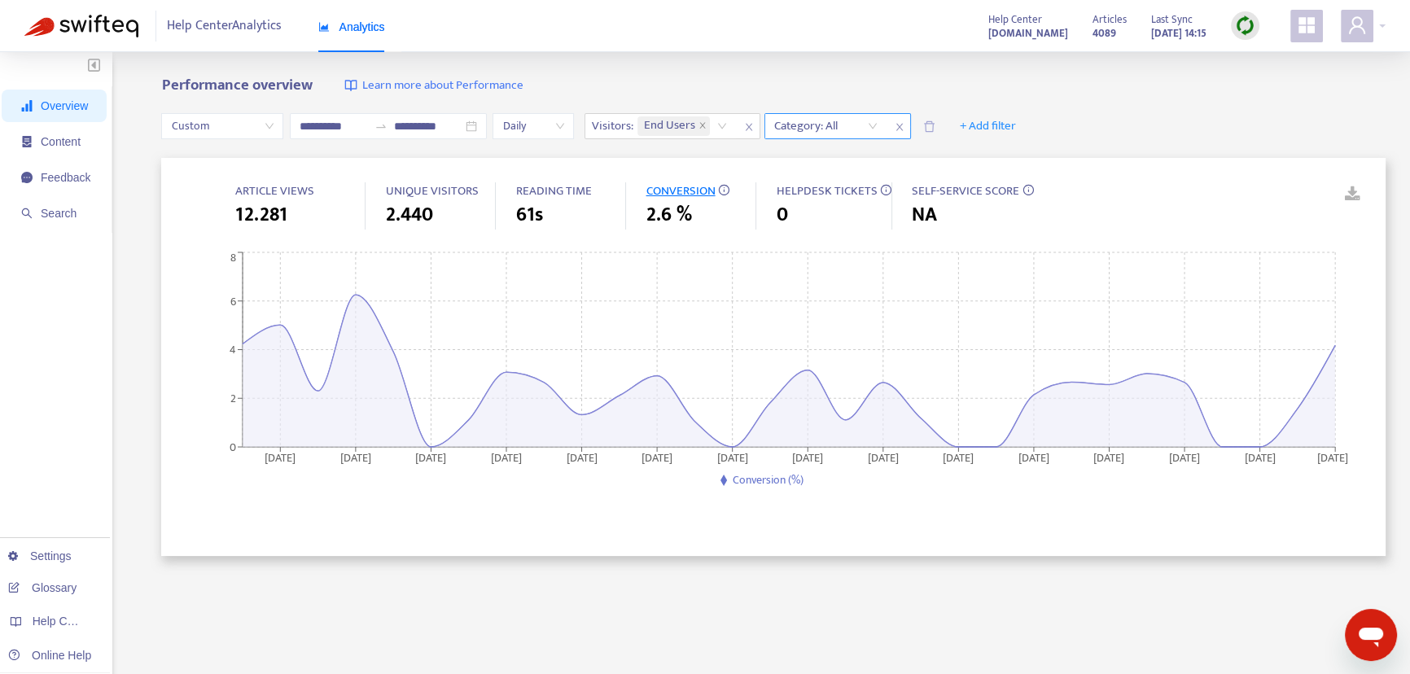
click at [858, 120] on div at bounding box center [817, 126] width 98 height 20
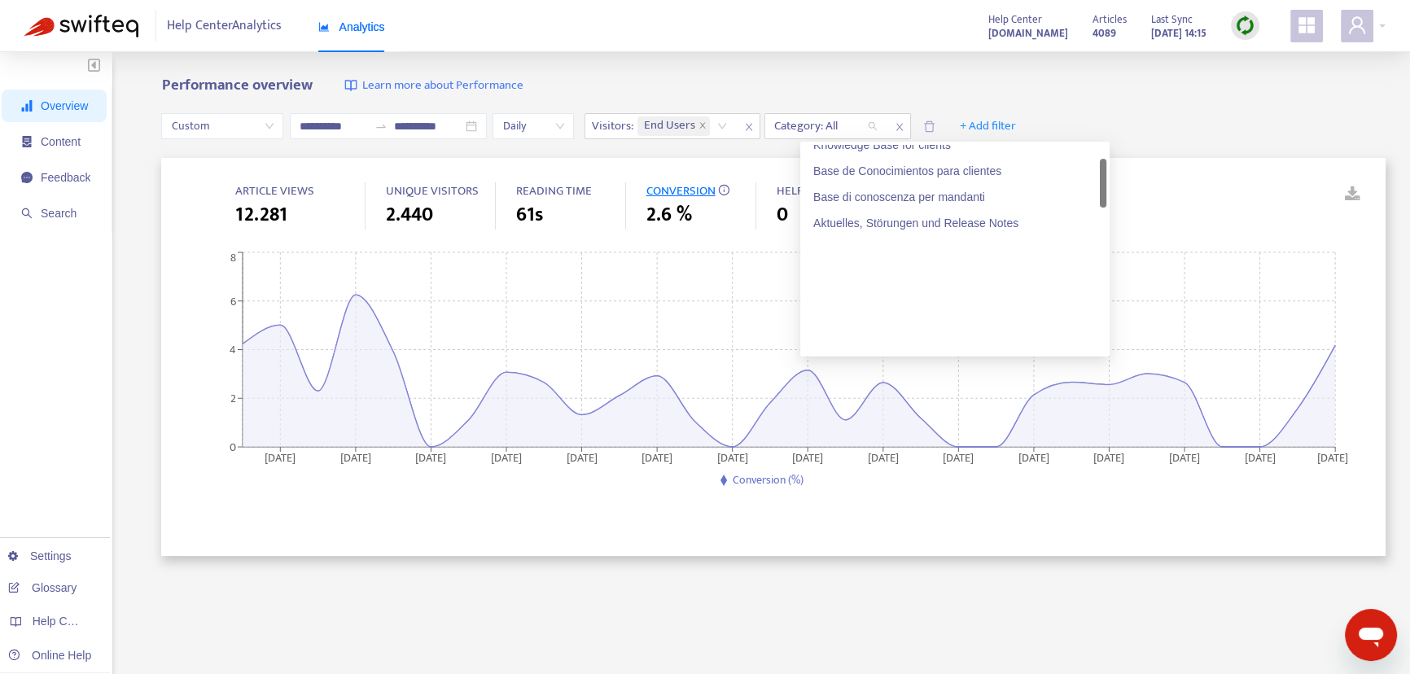
scroll to position [0, 0]
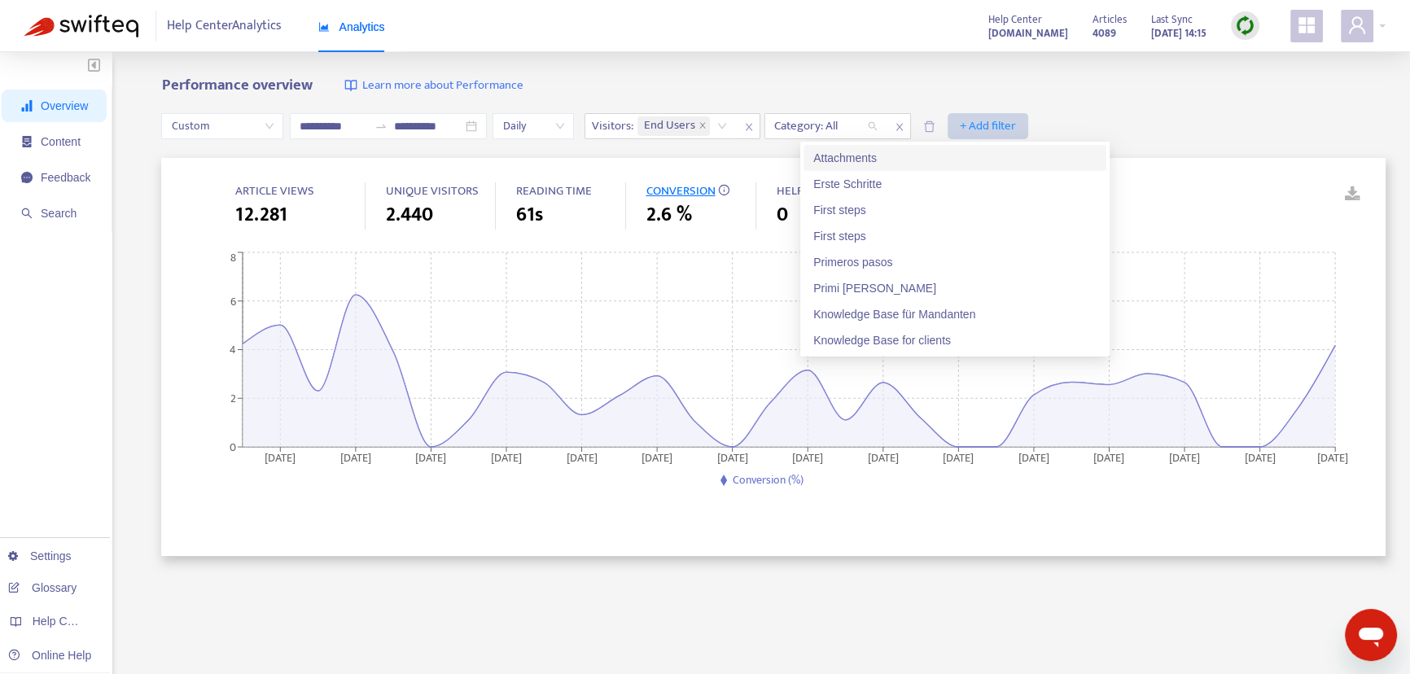
click at [1016, 118] on span "+ Add filter" at bounding box center [988, 126] width 56 height 20
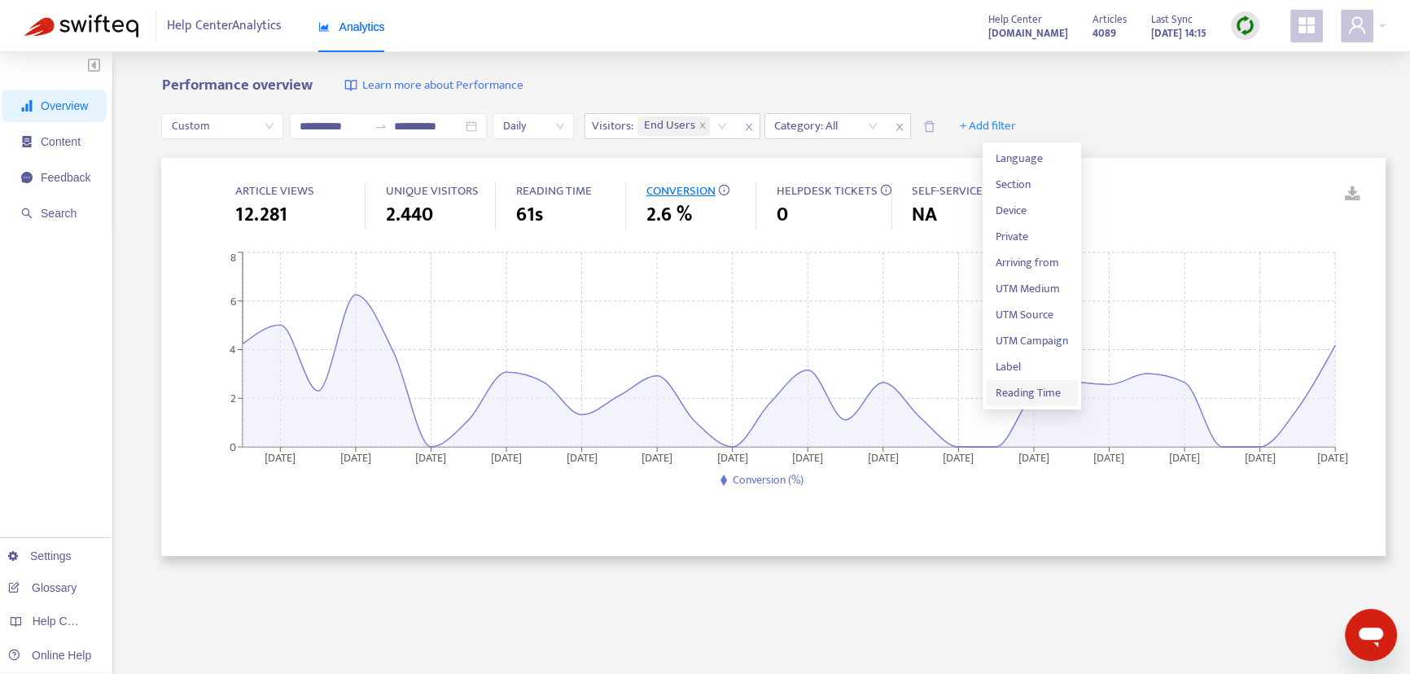
click at [1035, 391] on span "Reading Time" at bounding box center [1031, 393] width 72 height 18
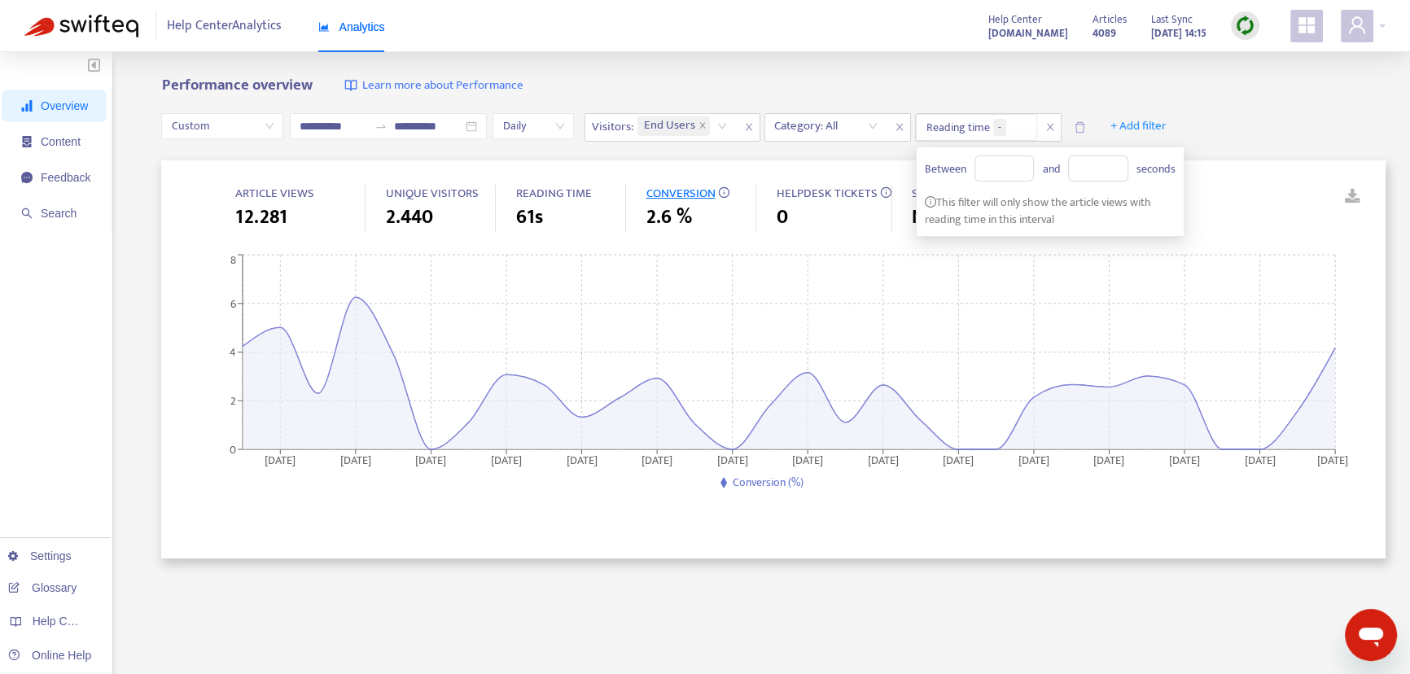
click at [1160, 81] on div "Performance overview Learn more about Performance" at bounding box center [773, 86] width 1224 height 19
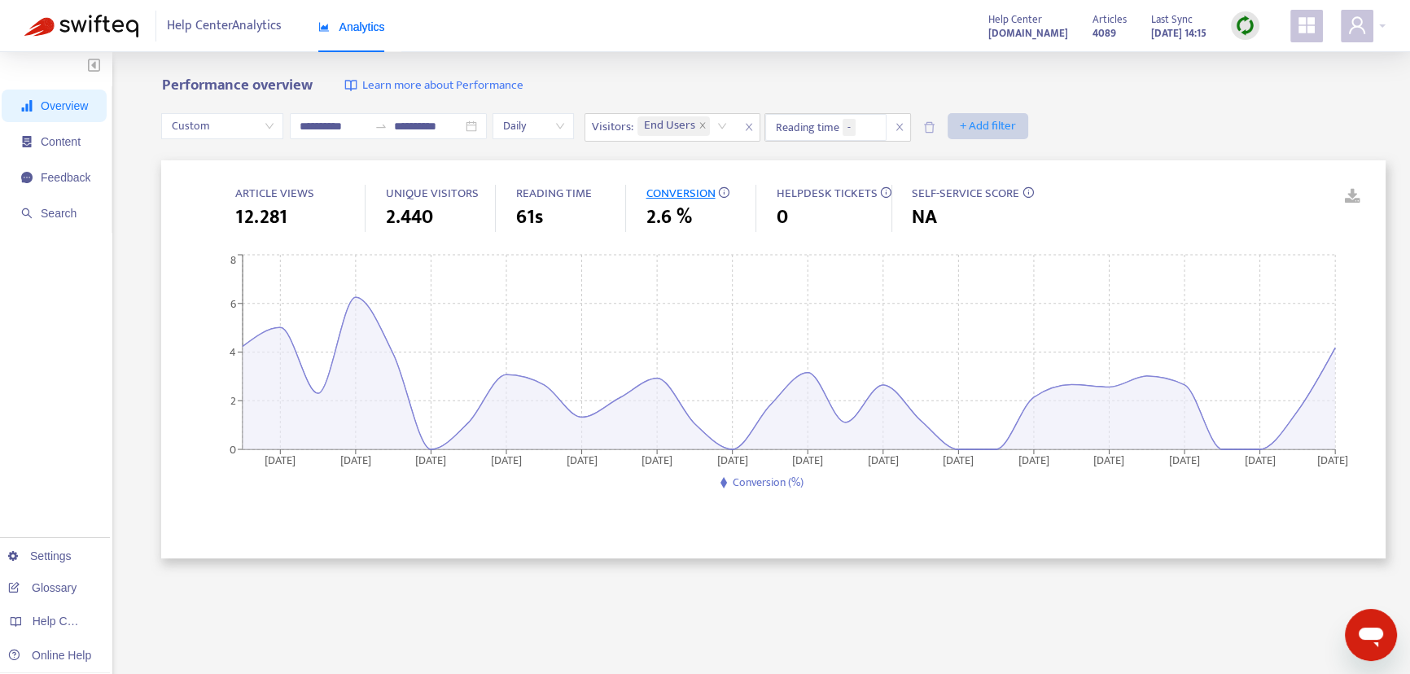
click at [1016, 123] on span "+ Add filter" at bounding box center [988, 126] width 56 height 20
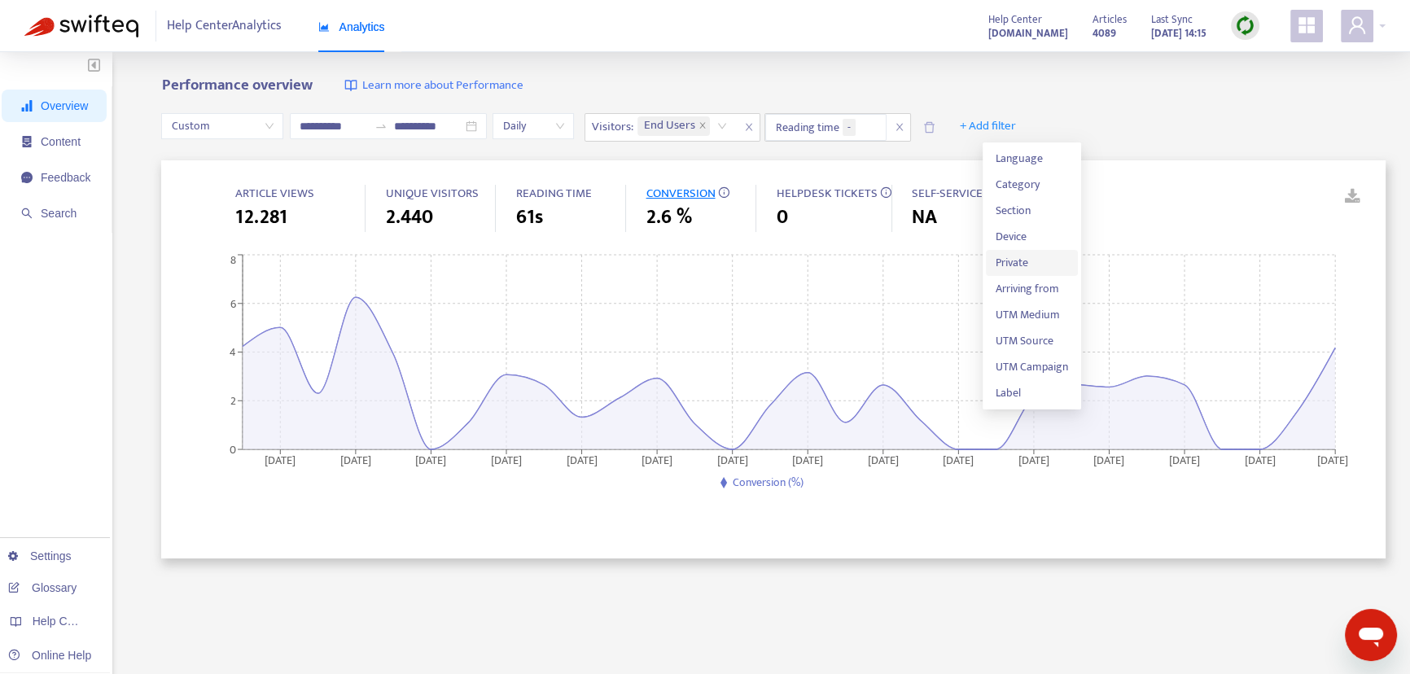
click at [1035, 260] on span "Private" at bounding box center [1031, 263] width 72 height 18
click at [988, 123] on input "search" at bounding box center [956, 126] width 63 height 24
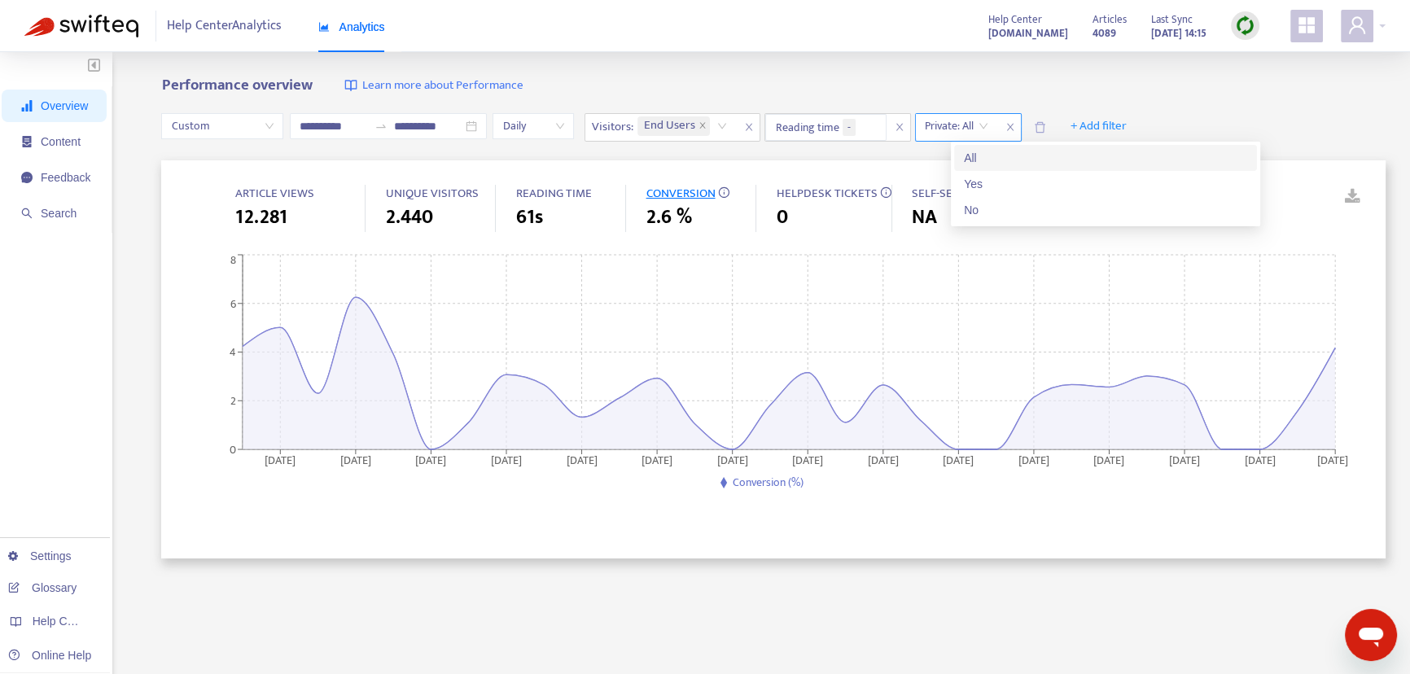
click at [1015, 127] on icon "close" at bounding box center [1010, 127] width 10 height 10
click at [1016, 129] on span "+ Add filter" at bounding box center [988, 126] width 56 height 20
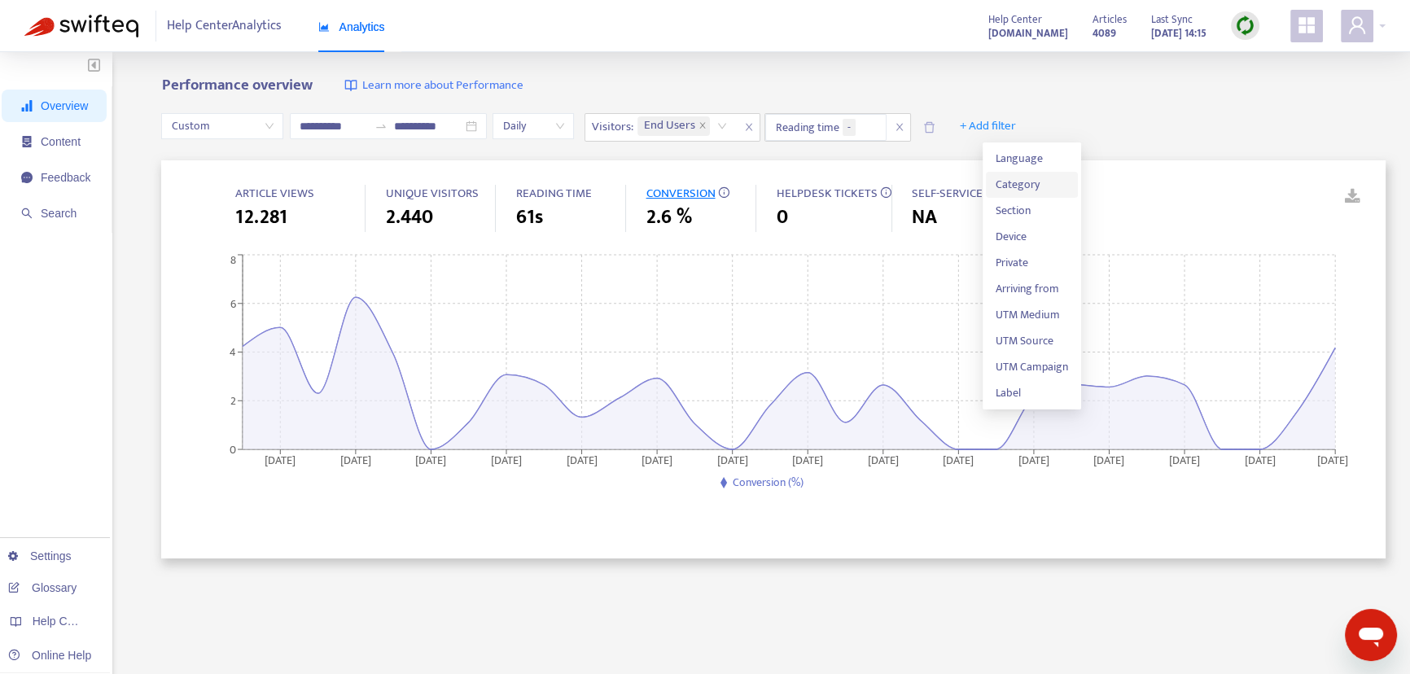
click at [1030, 179] on span "Category" at bounding box center [1031, 185] width 72 height 18
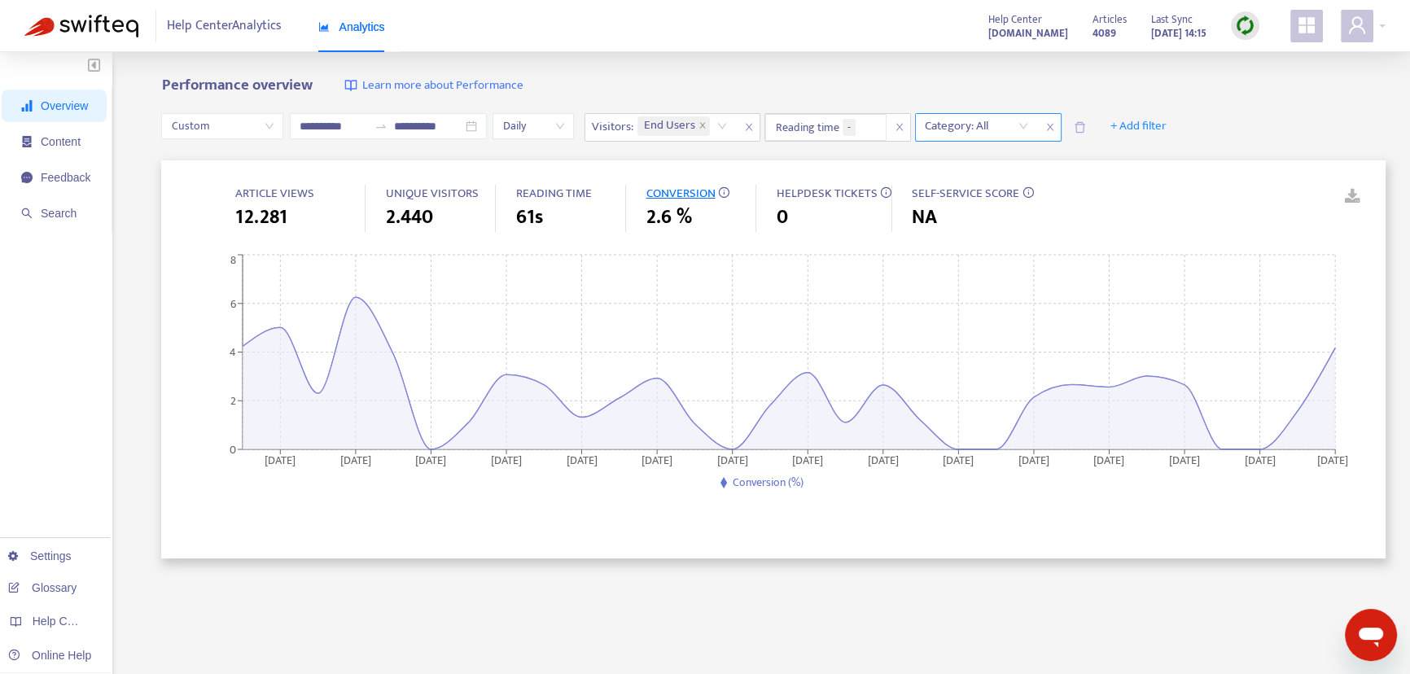
click at [996, 126] on div at bounding box center [968, 126] width 98 height 20
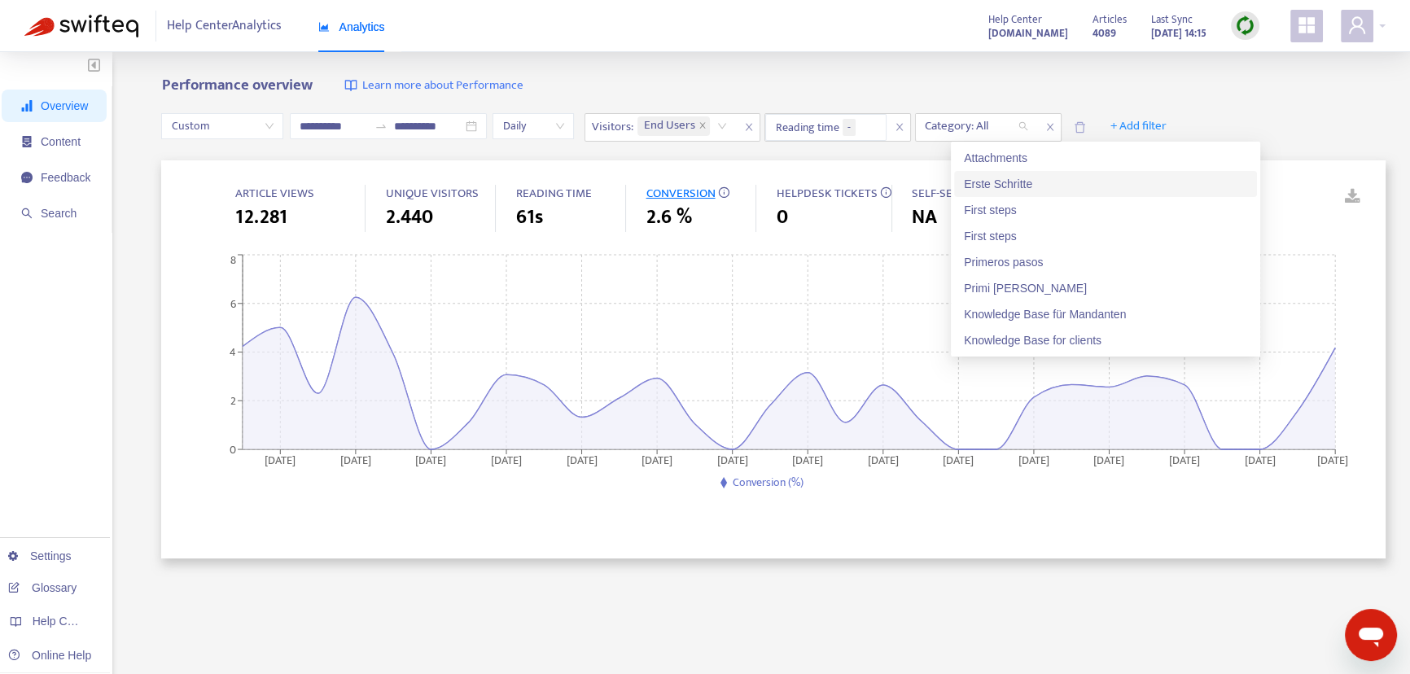
click at [1010, 182] on div "Erste Schritte" at bounding box center [1105, 184] width 283 height 18
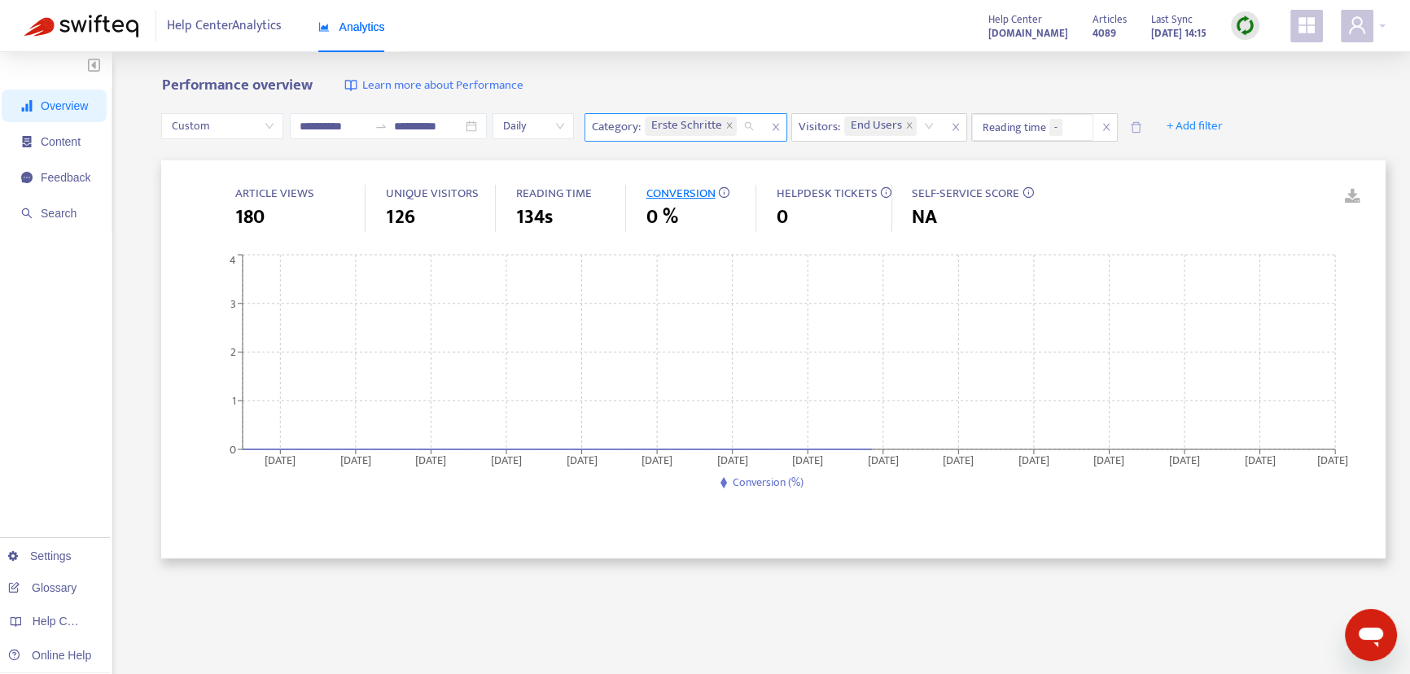
click at [694, 124] on span "Erste Schritte" at bounding box center [686, 126] width 71 height 20
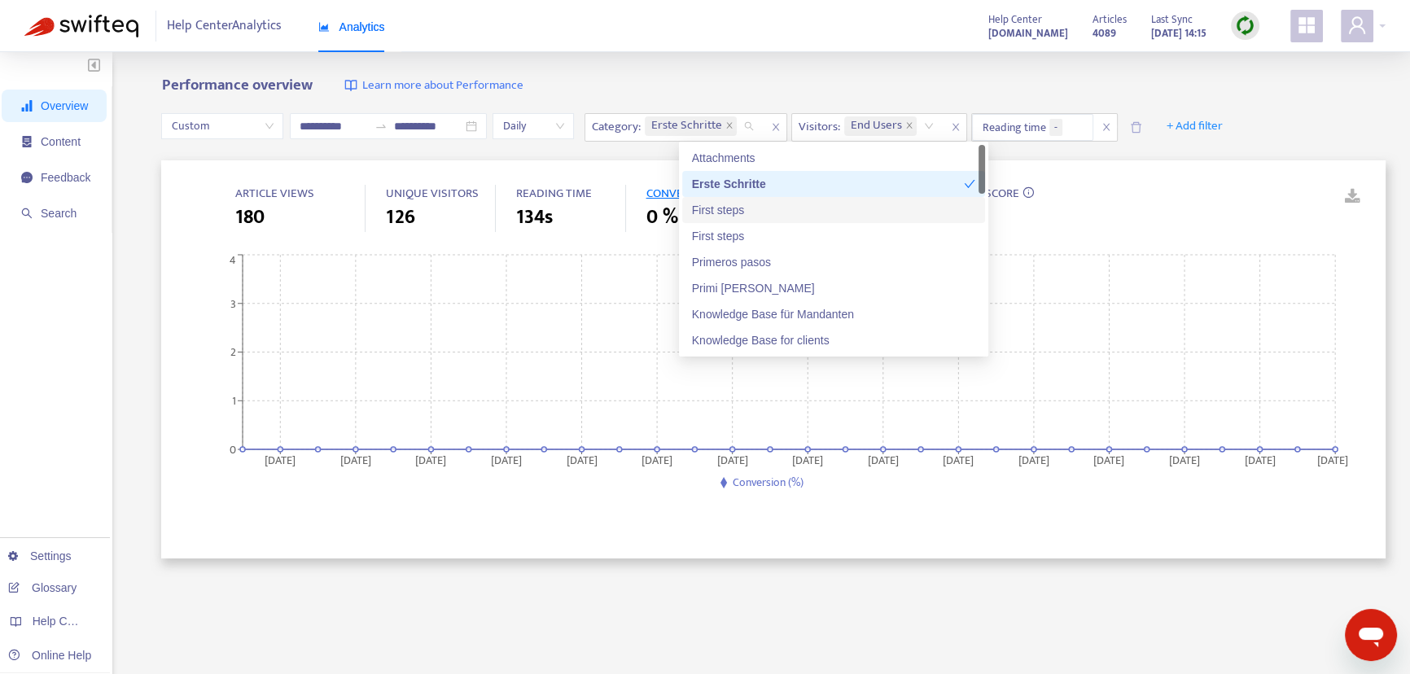
click at [746, 215] on div "First steps" at bounding box center [833, 210] width 283 height 18
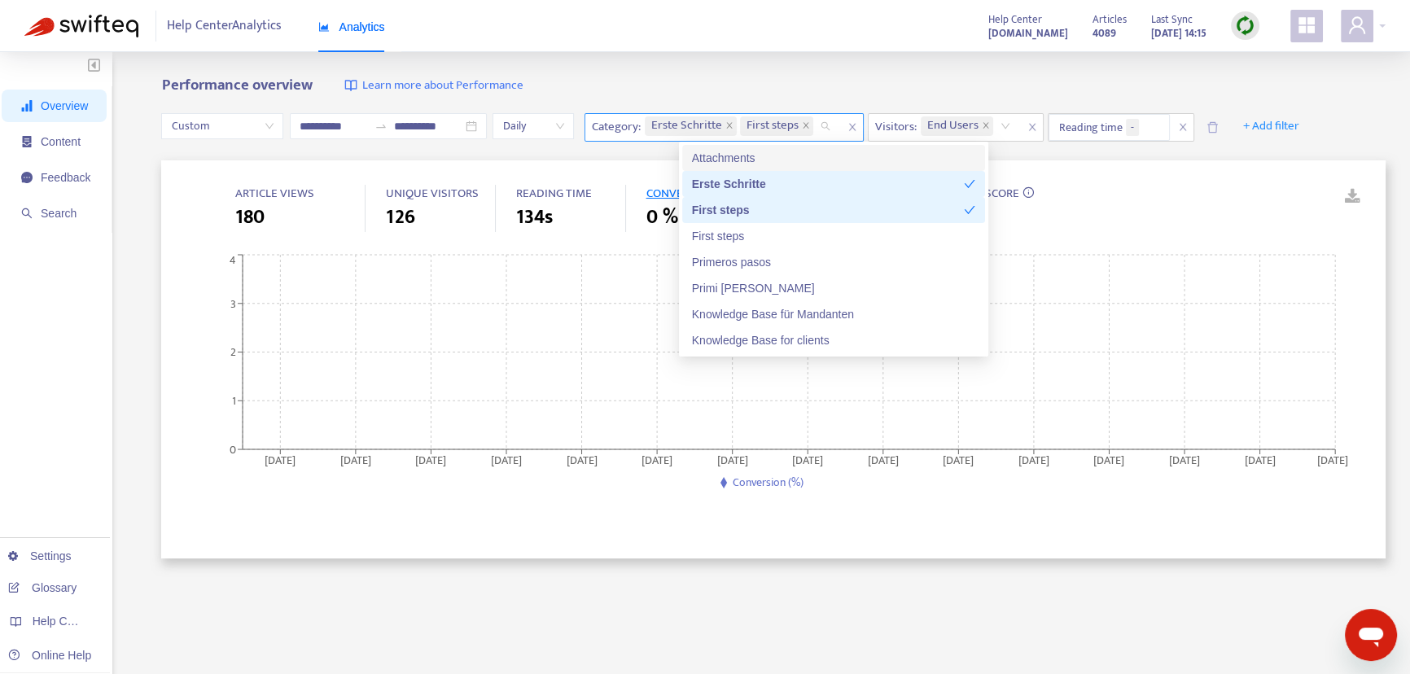
click at [720, 132] on span "Erste Schritte" at bounding box center [686, 126] width 71 height 20
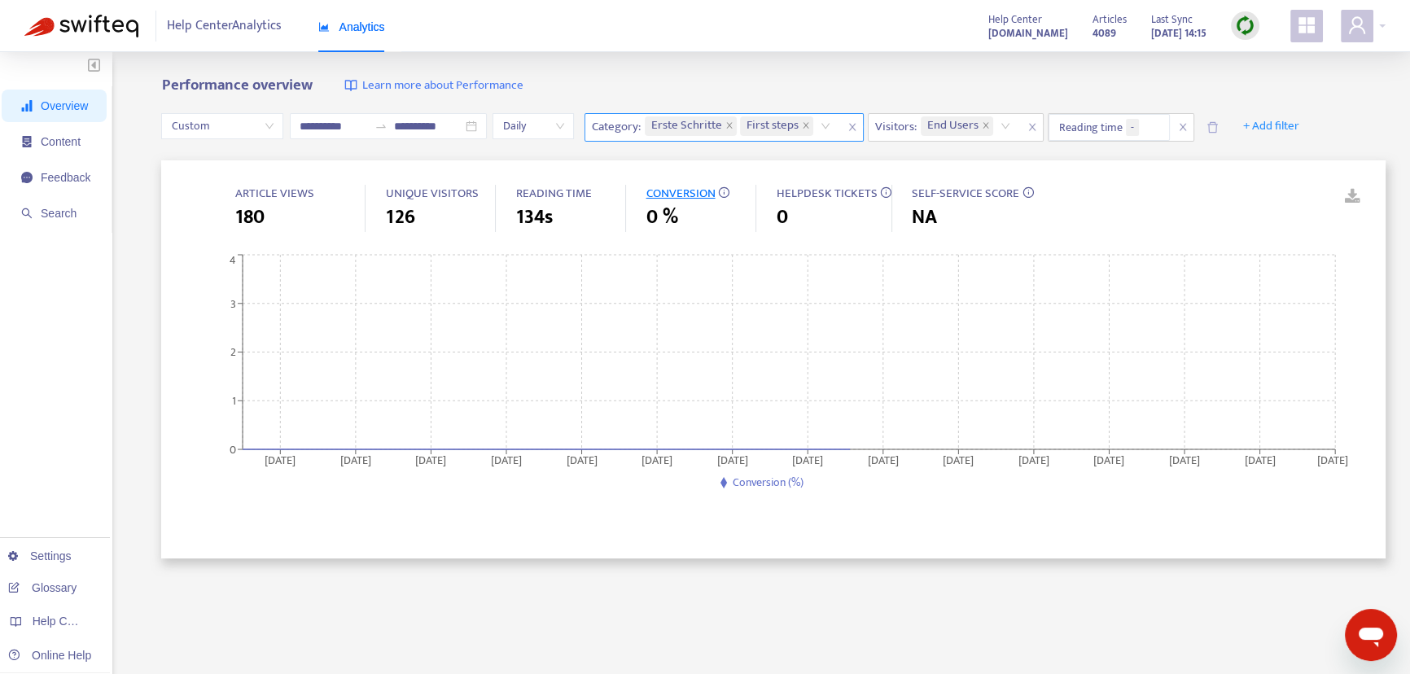
click at [720, 132] on span "Erste Schritte" at bounding box center [686, 126] width 71 height 20
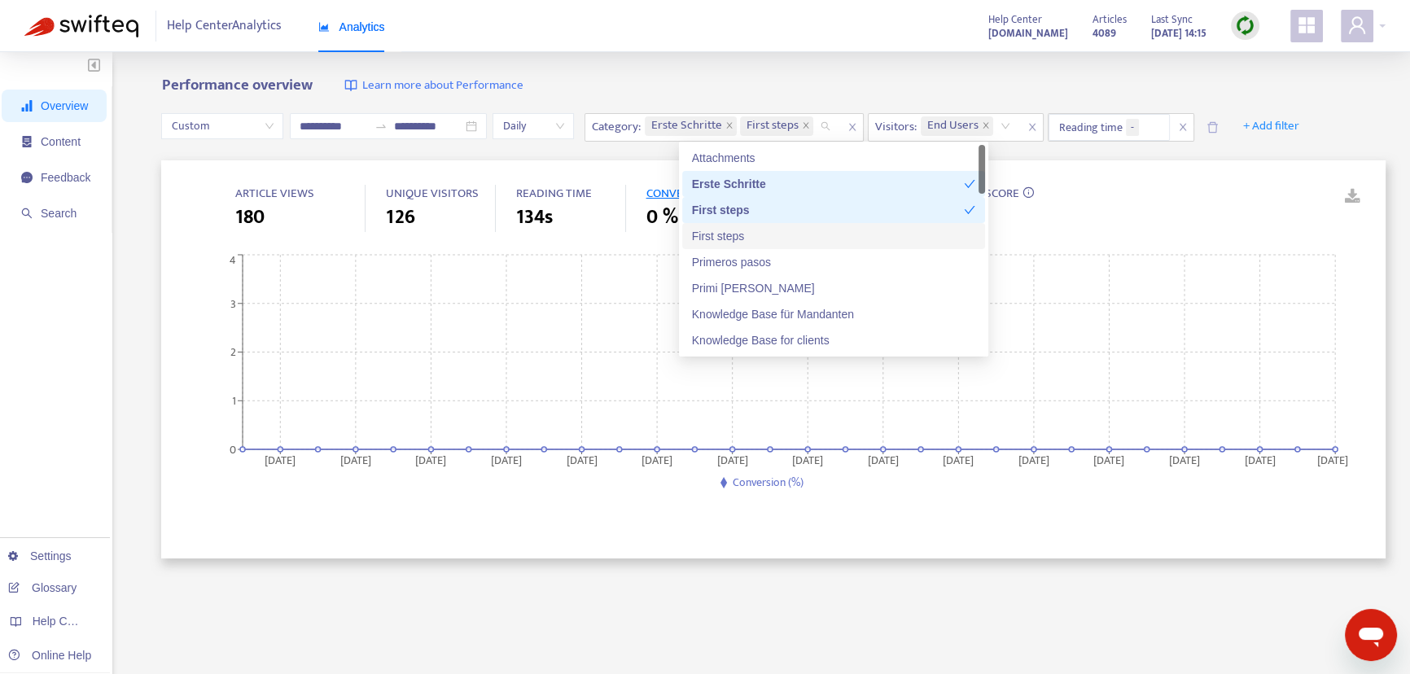
drag, startPoint x: 748, startPoint y: 240, endPoint x: 748, endPoint y: 231, distance: 9.0
click at [748, 239] on div "First steps" at bounding box center [833, 236] width 283 height 18
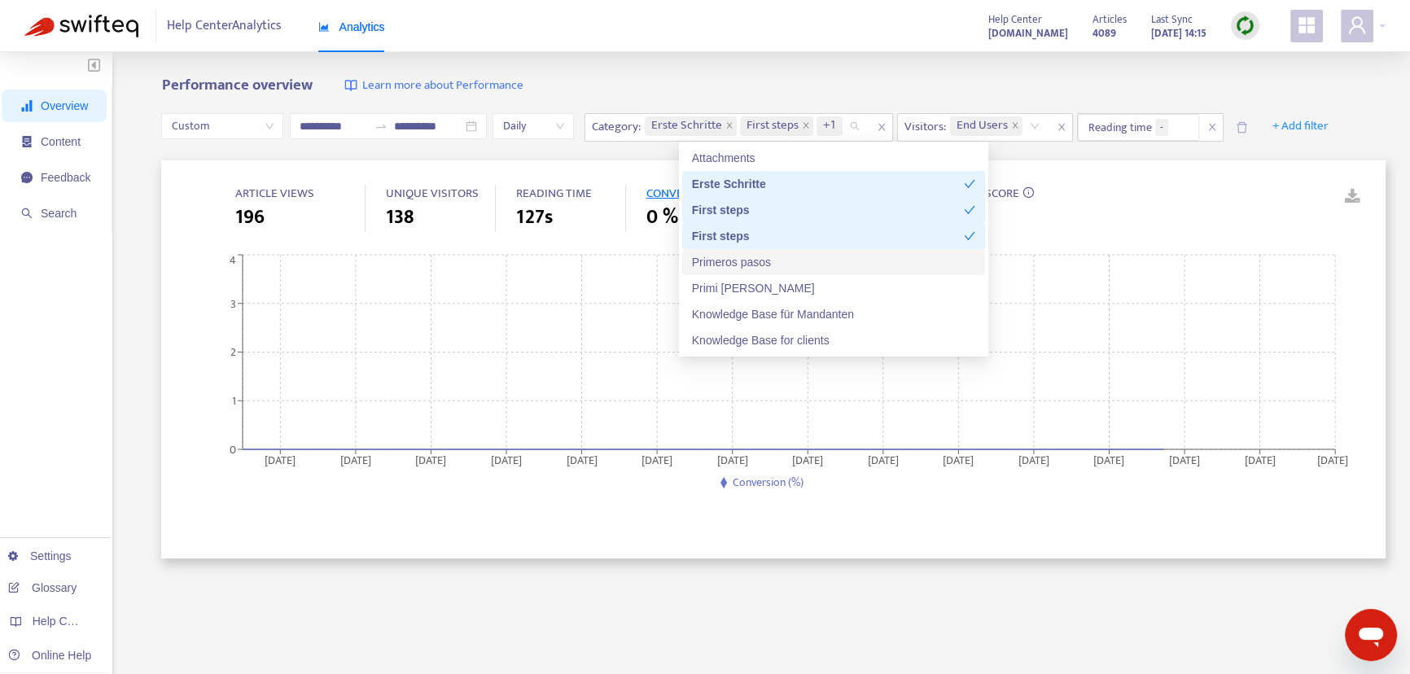
click at [751, 264] on div "Primeros pasos" at bounding box center [833, 262] width 283 height 18
click at [748, 288] on div "Primi [PERSON_NAME]" at bounding box center [833, 288] width 283 height 18
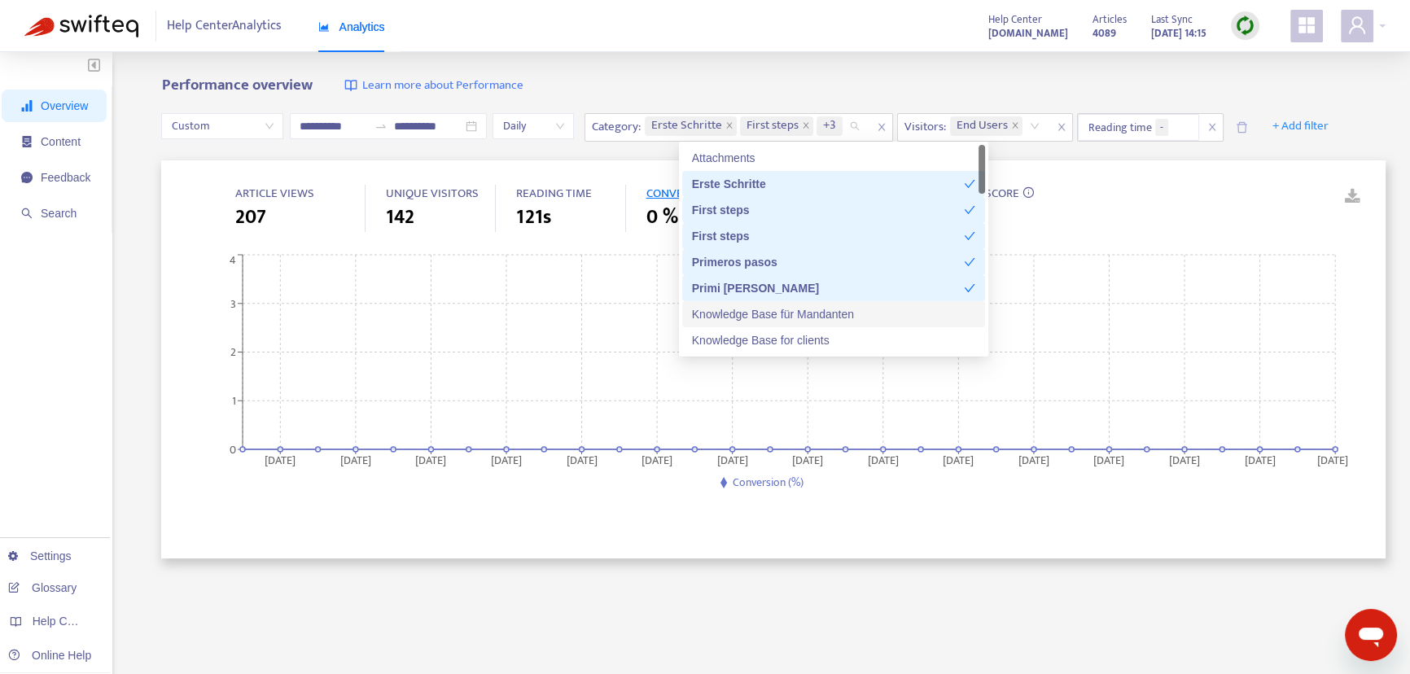
click at [768, 315] on div "Knowledge Base für Mandanten" at bounding box center [833, 314] width 283 height 18
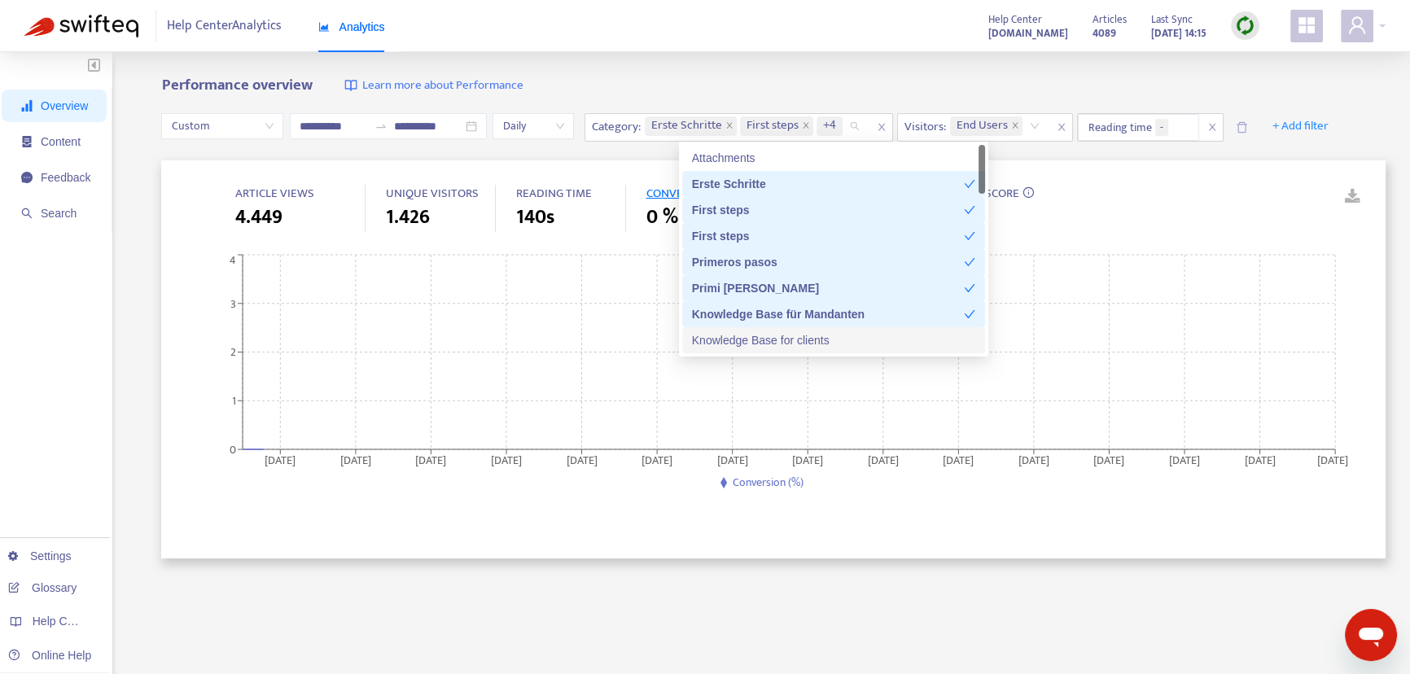
click at [765, 339] on div "Knowledge Base for clients" at bounding box center [833, 340] width 283 height 18
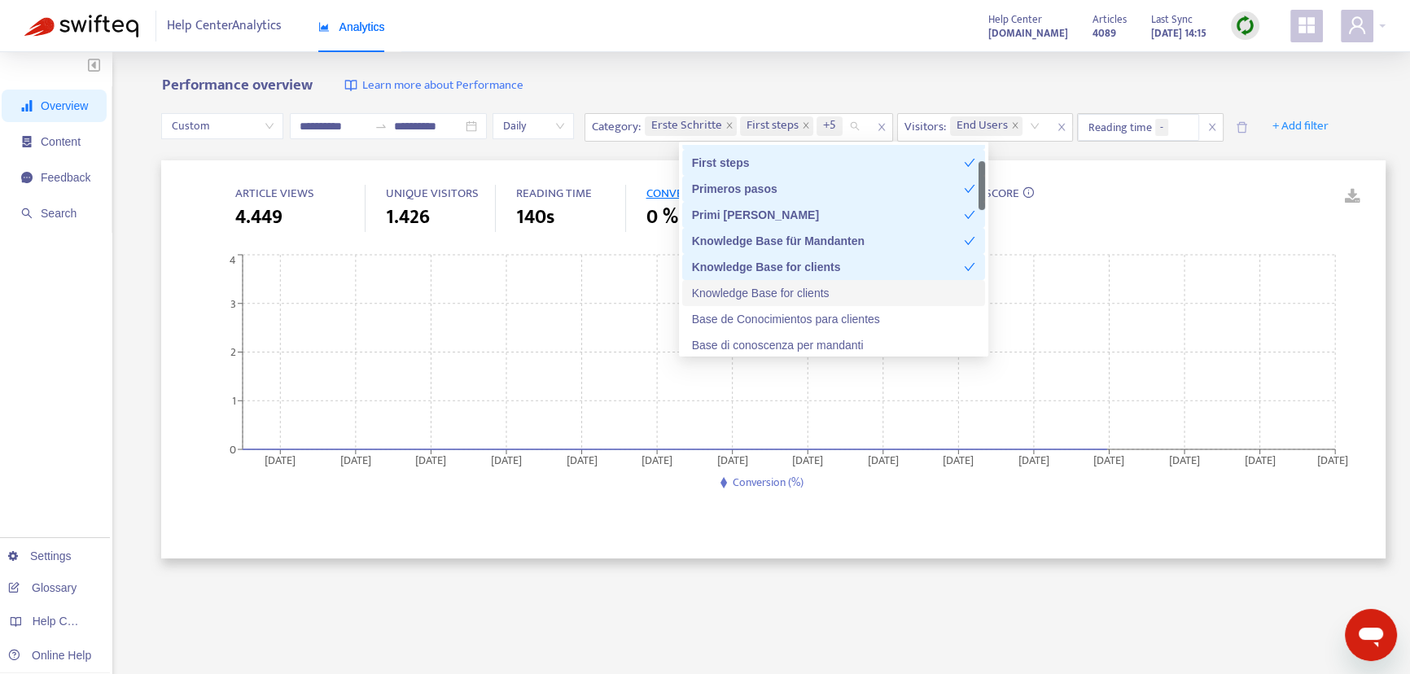
click at [835, 293] on div "Knowledge Base for clients" at bounding box center [833, 293] width 283 height 18
click at [828, 316] on div "Base de Conocimientos para clientes" at bounding box center [833, 319] width 283 height 18
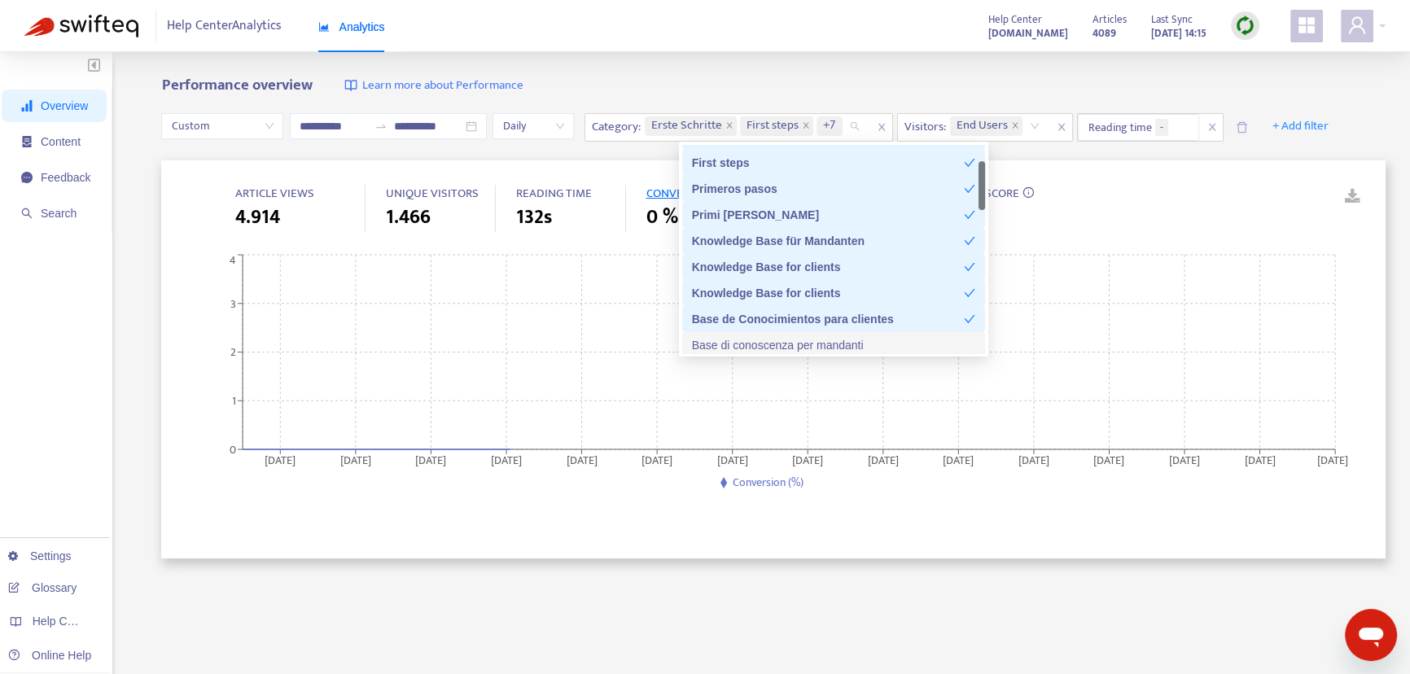
click at [821, 340] on div "Base di conoscenza per mandanti" at bounding box center [833, 345] width 283 height 18
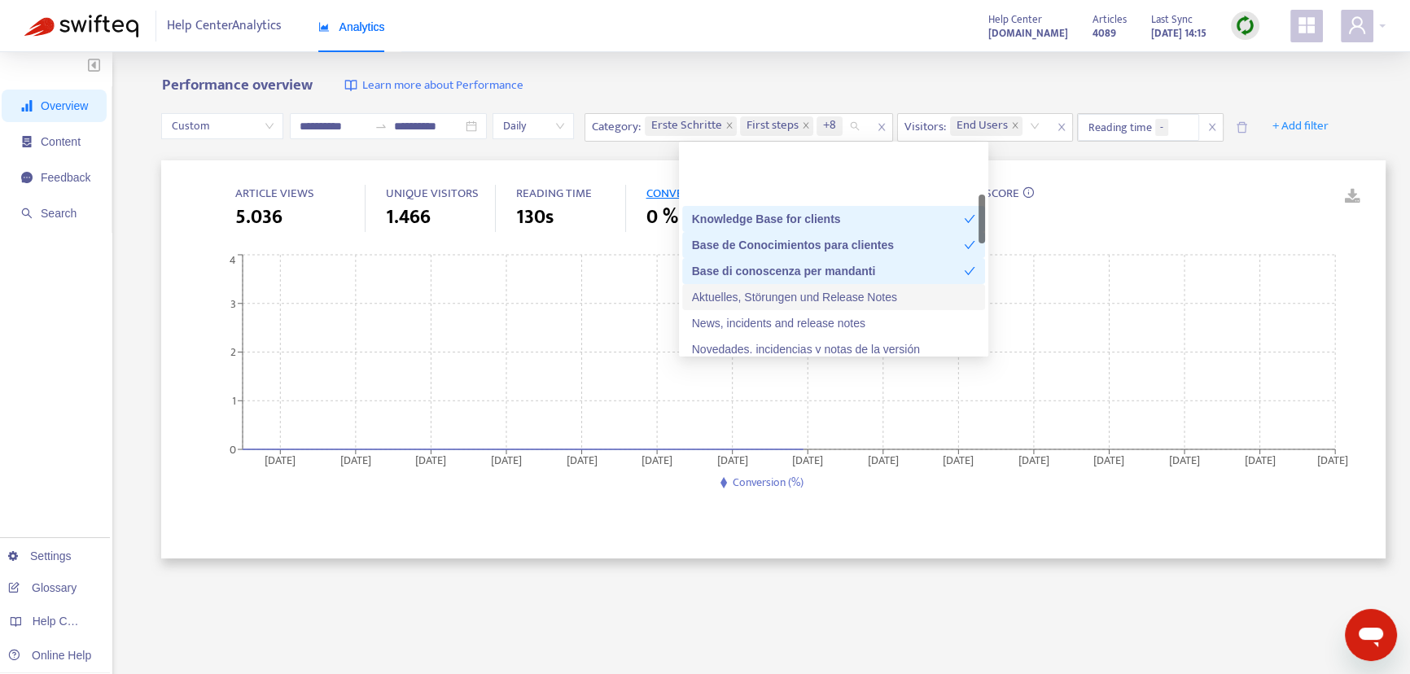
scroll to position [221, 0]
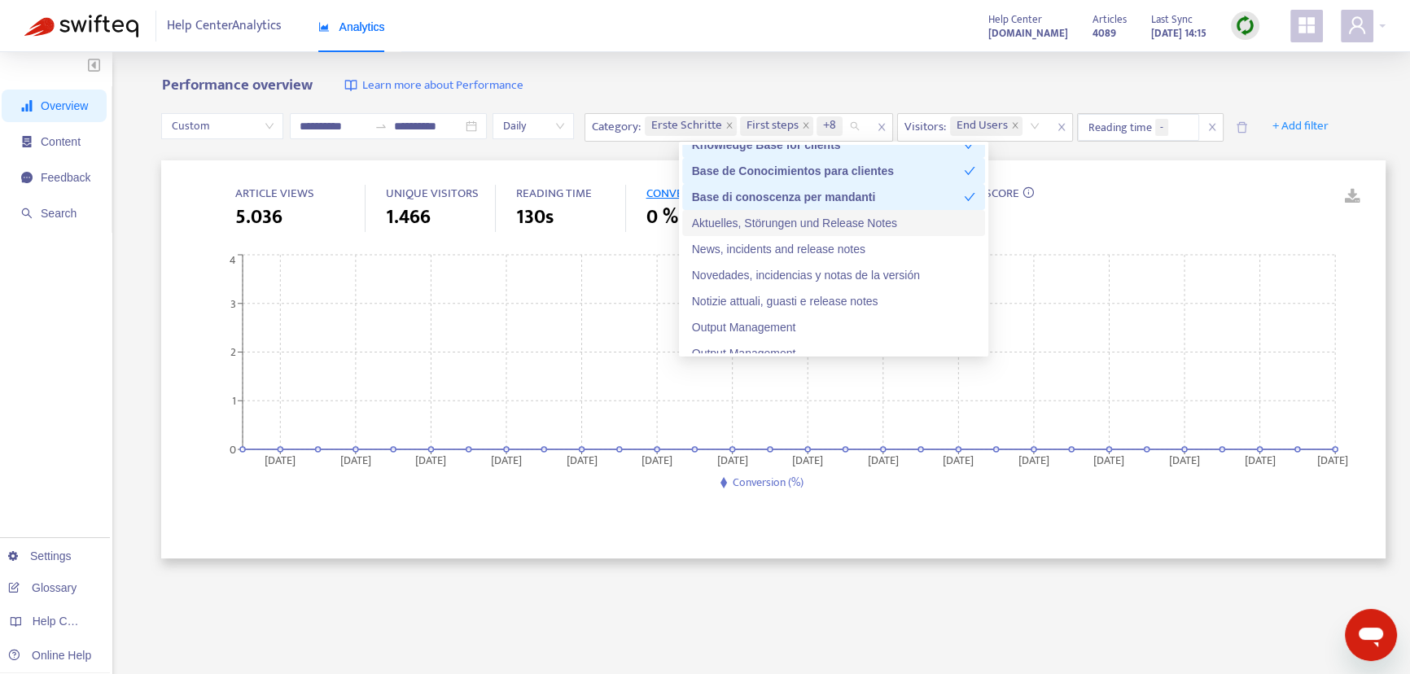
click at [799, 220] on div "Aktuelles, Störungen und Release Notes" at bounding box center [833, 223] width 283 height 18
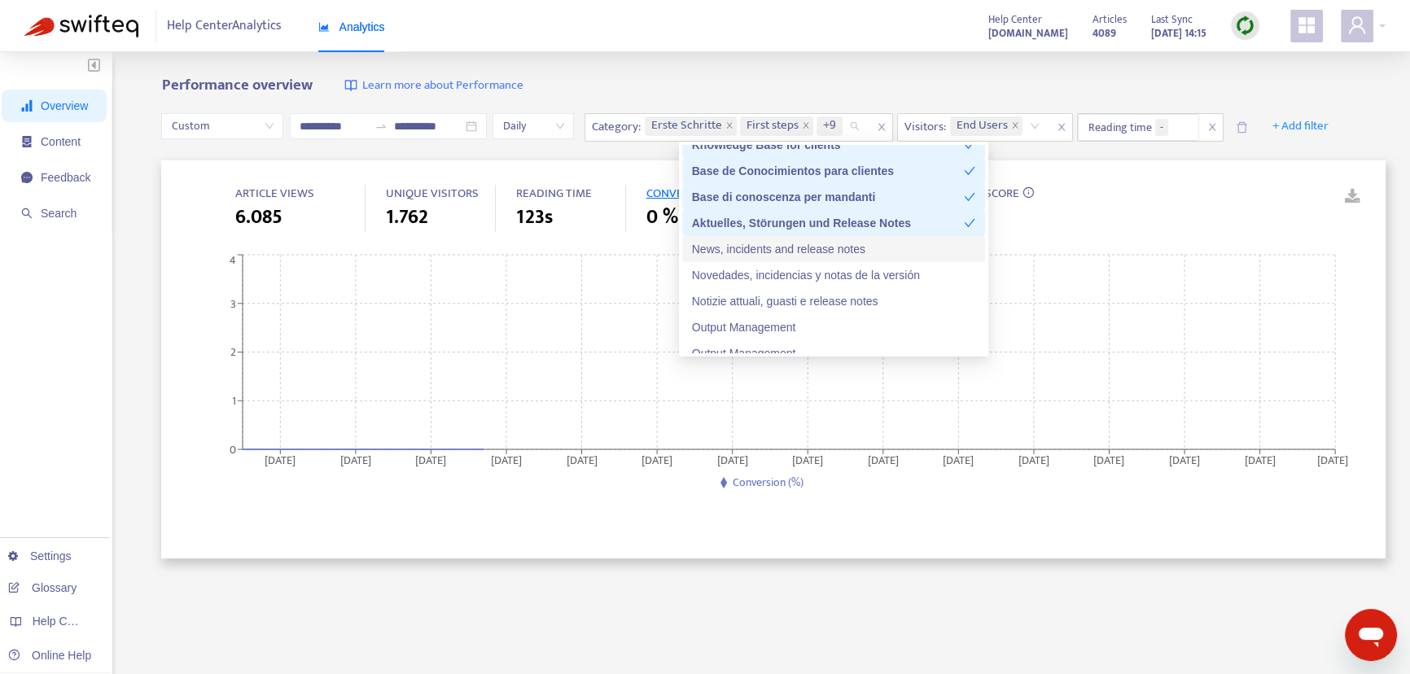
click at [795, 244] on div "News, incidents and release notes" at bounding box center [833, 249] width 283 height 18
click at [798, 269] on div "Novedades, incidencias y notas de la versión" at bounding box center [833, 275] width 283 height 18
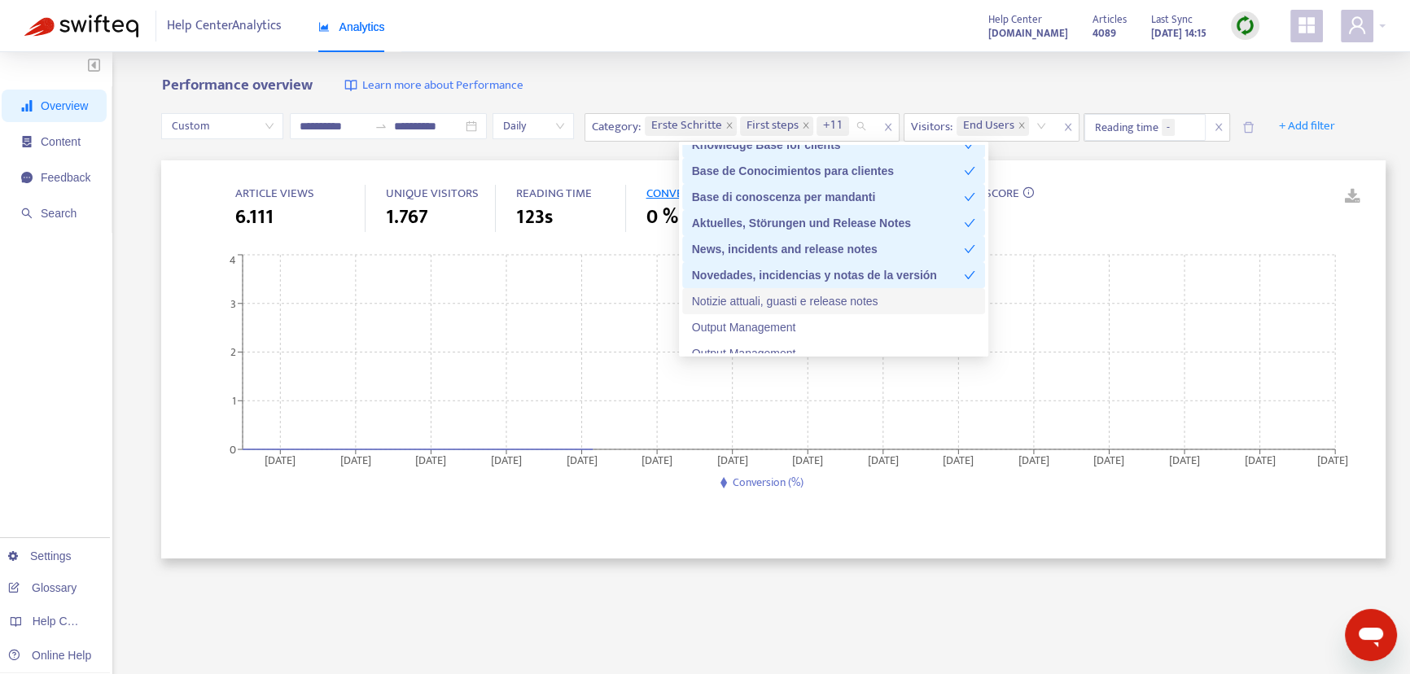
click at [778, 299] on div "Notizie attuali, guasti e release notes" at bounding box center [833, 301] width 283 height 18
click at [753, 326] on div "Output Management" at bounding box center [833, 327] width 283 height 18
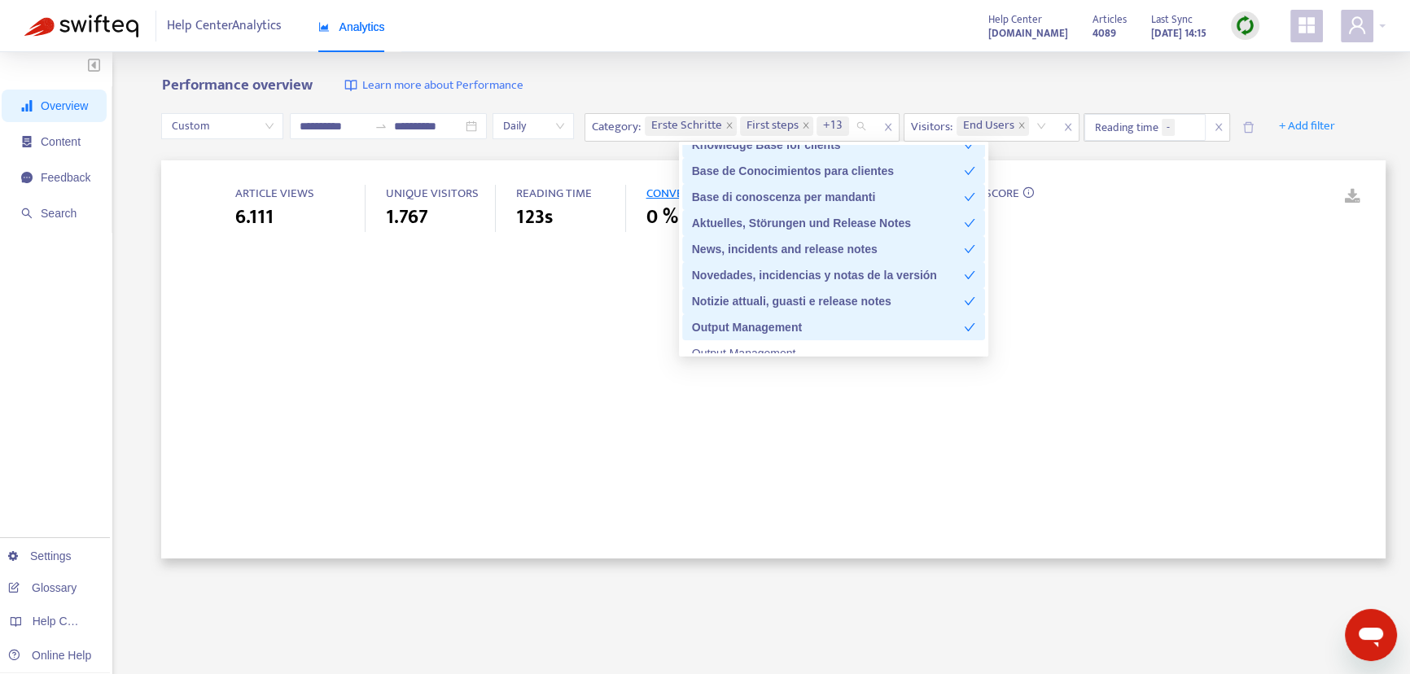
scroll to position [295, 0]
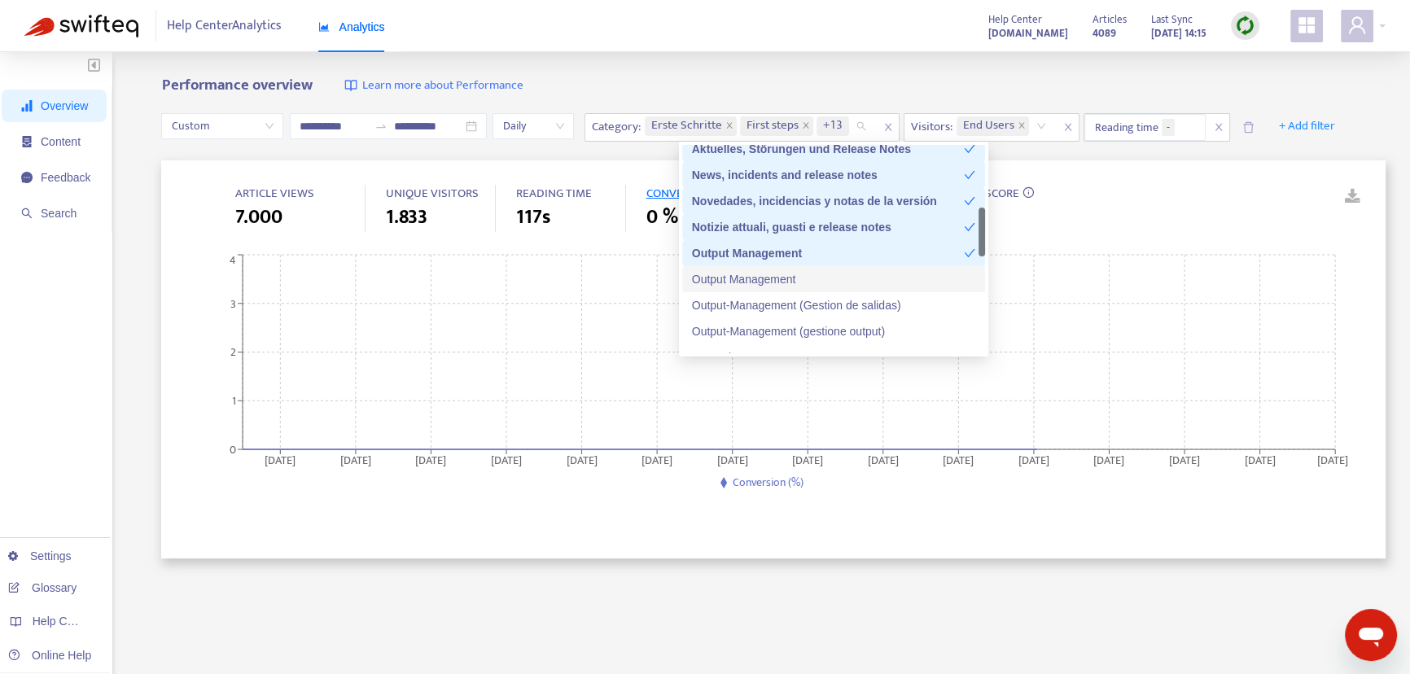
drag, startPoint x: 786, startPoint y: 275, endPoint x: 781, endPoint y: 301, distance: 26.7
click at [786, 274] on div "Output Management" at bounding box center [833, 279] width 283 height 18
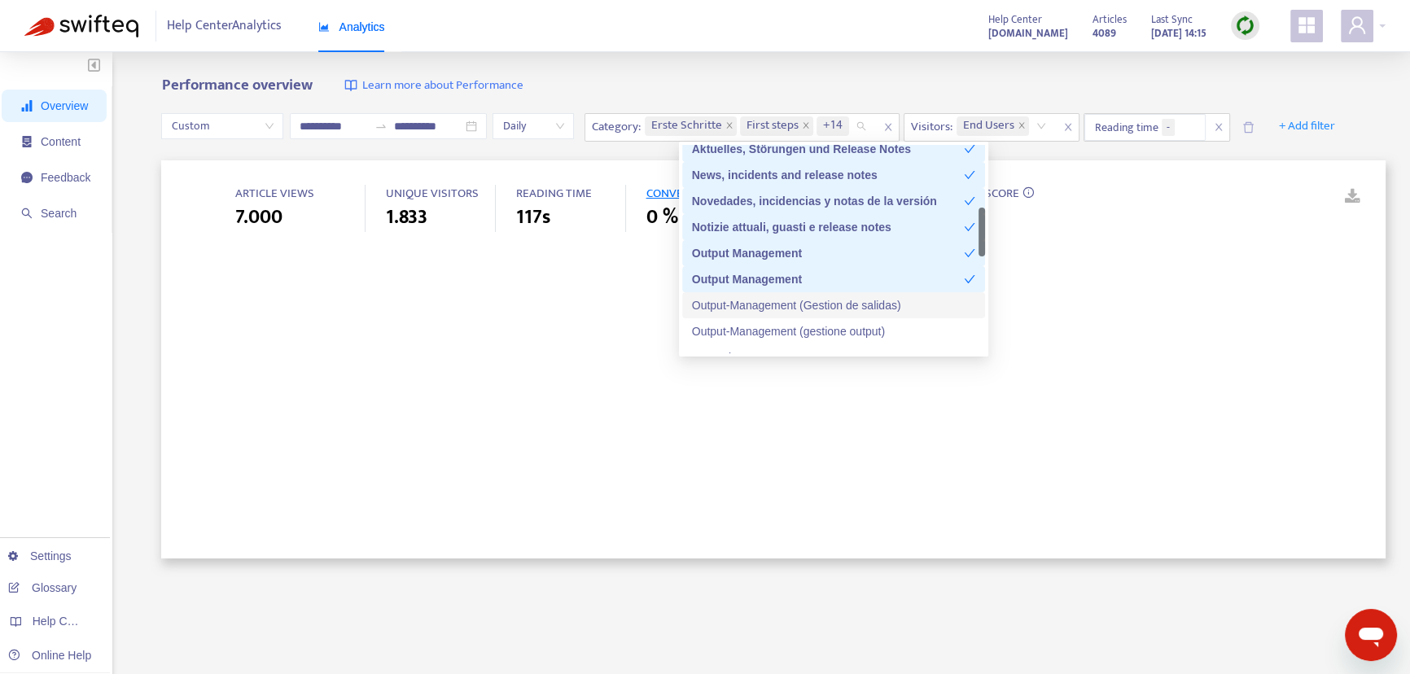
click at [777, 313] on div "Output-Management (Gestion de salidas)" at bounding box center [833, 305] width 303 height 26
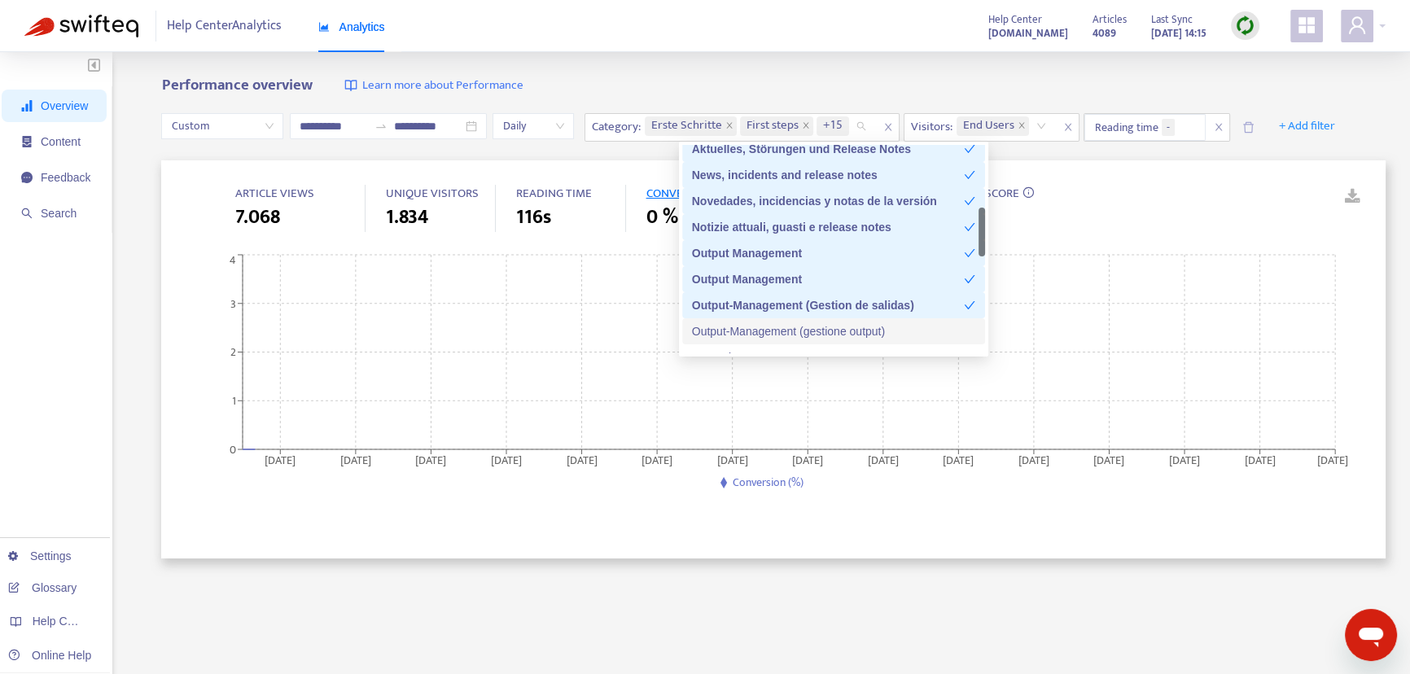
click at [772, 334] on div "Output-Management (gestione output)" at bounding box center [833, 331] width 283 height 18
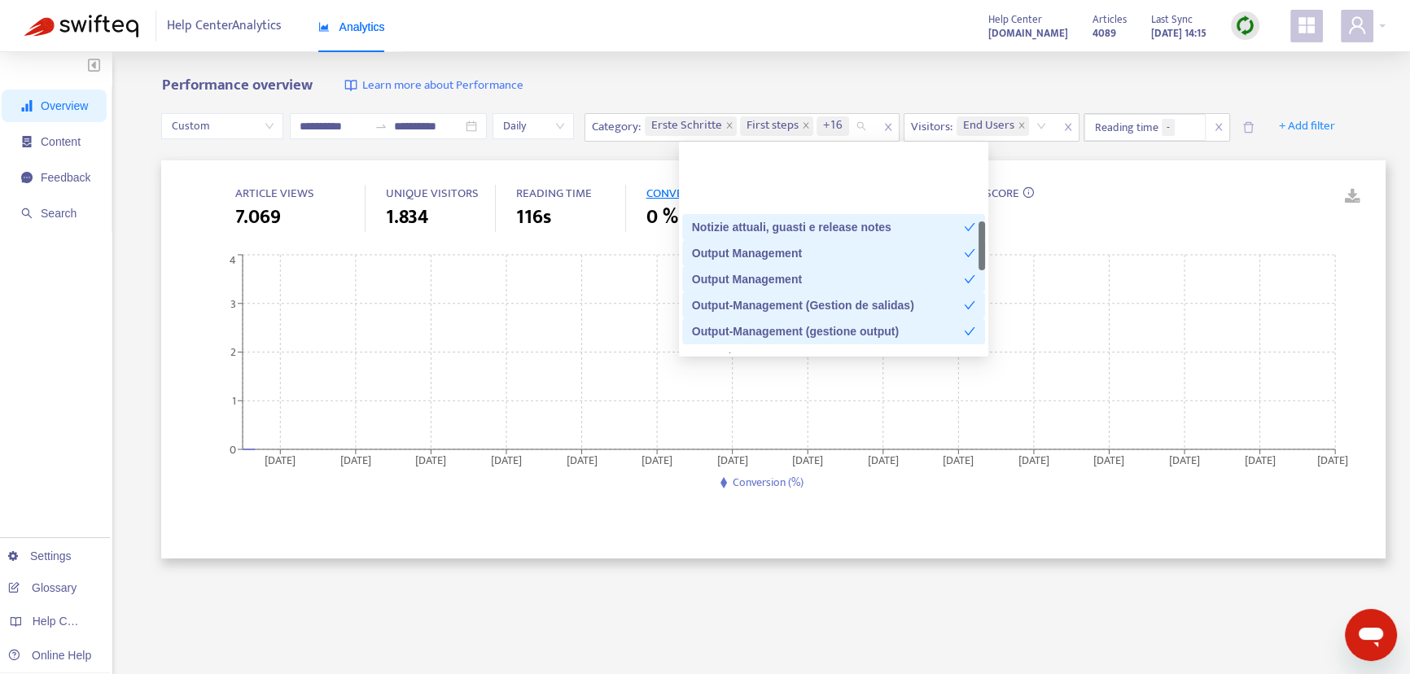
scroll to position [370, 0]
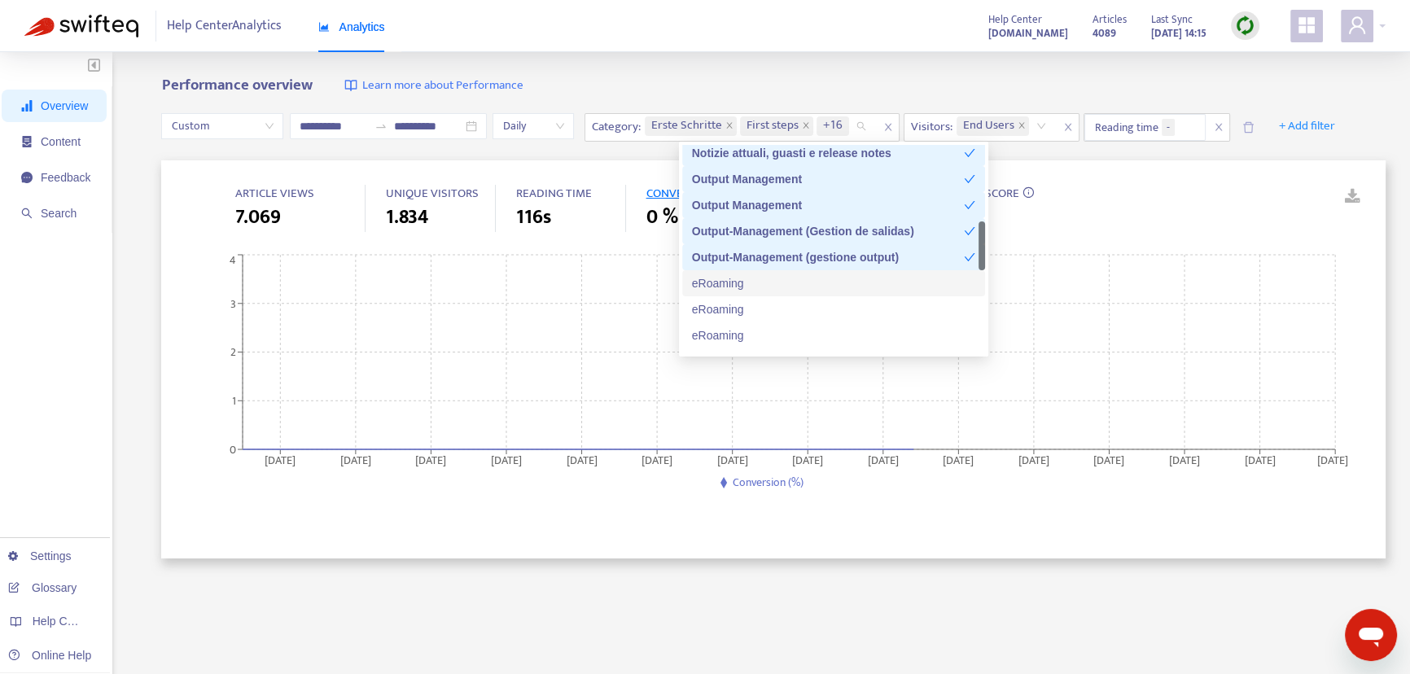
click at [780, 287] on div "eRoaming" at bounding box center [833, 283] width 283 height 18
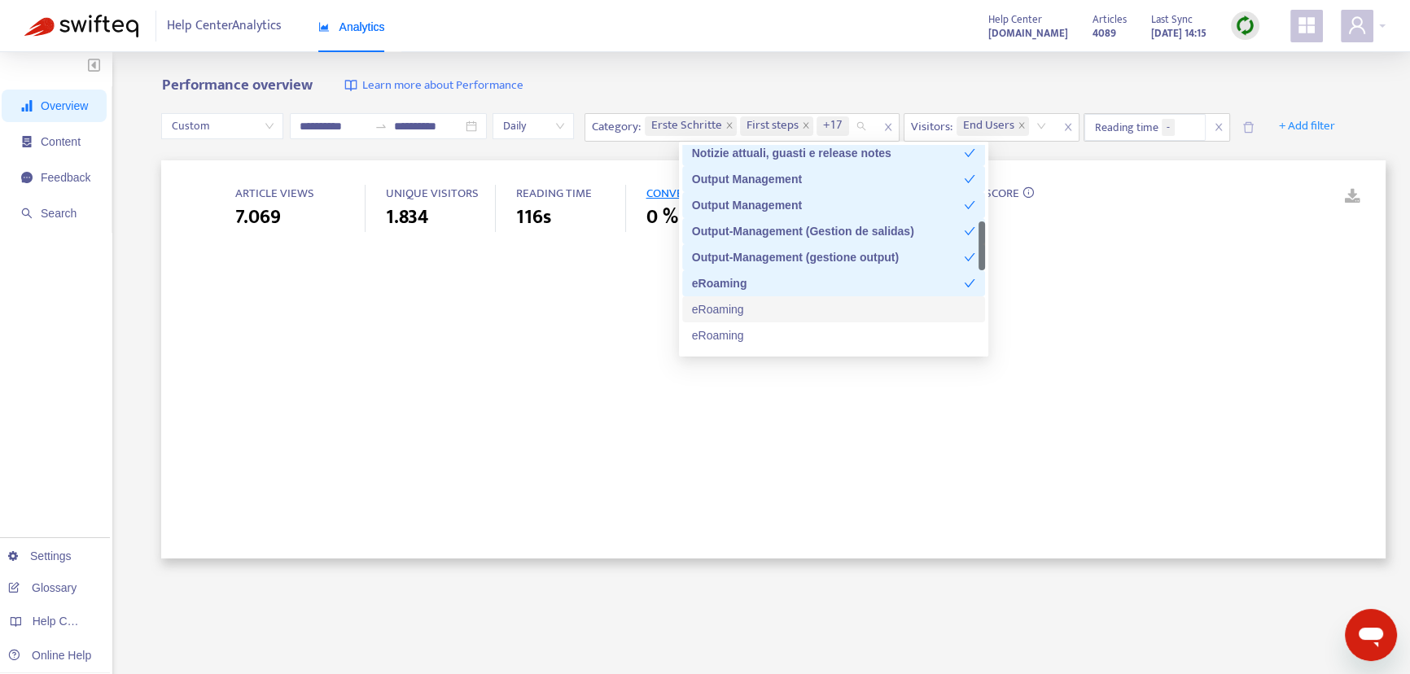
click at [765, 306] on div "eRoaming" at bounding box center [833, 309] width 283 height 18
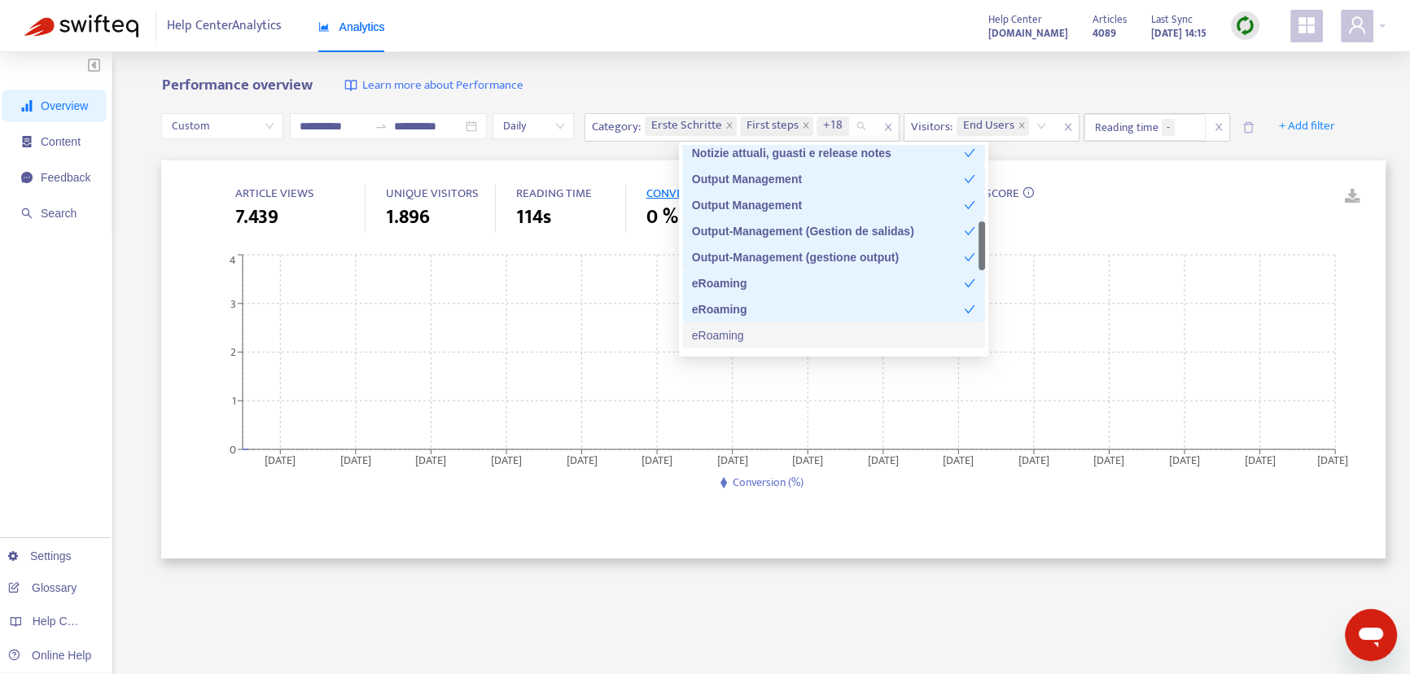
click at [748, 330] on div "eRoaming" at bounding box center [833, 335] width 283 height 18
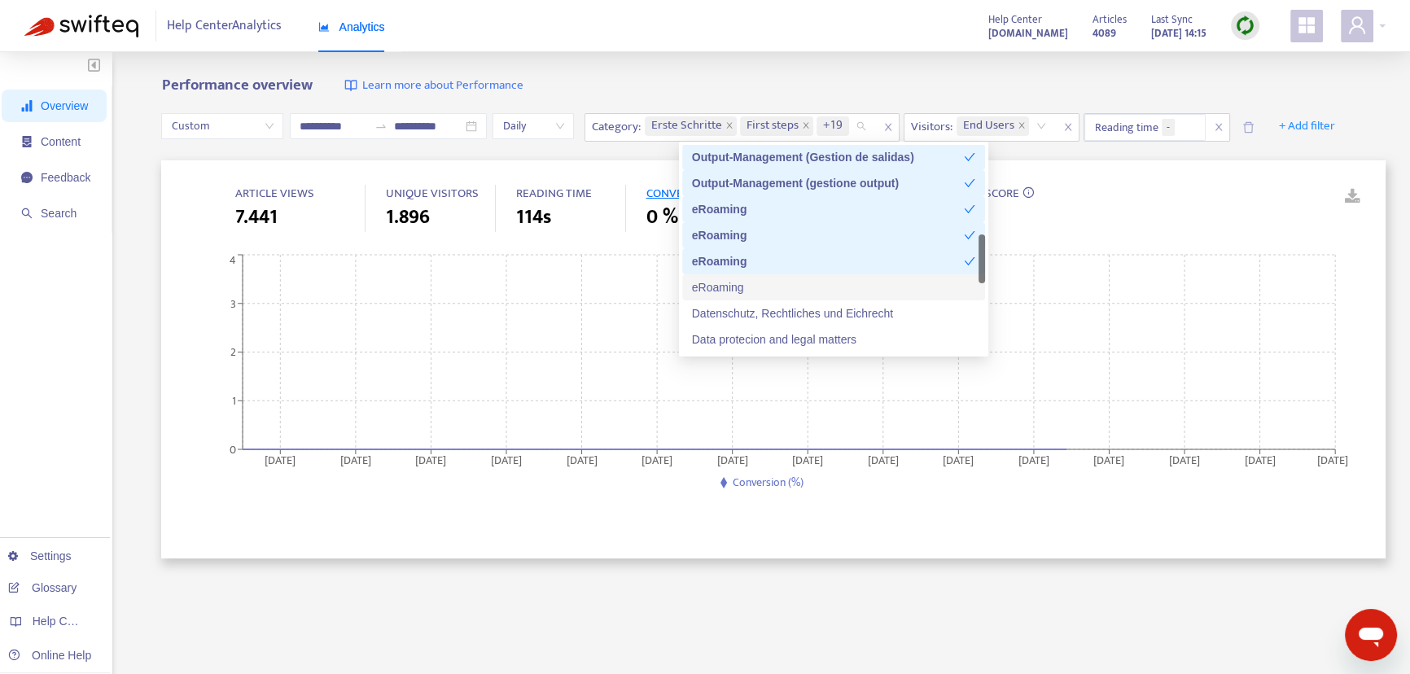
drag, startPoint x: 779, startPoint y: 284, endPoint x: 767, endPoint y: 313, distance: 31.0
click at [779, 283] on div "eRoaming" at bounding box center [833, 287] width 283 height 18
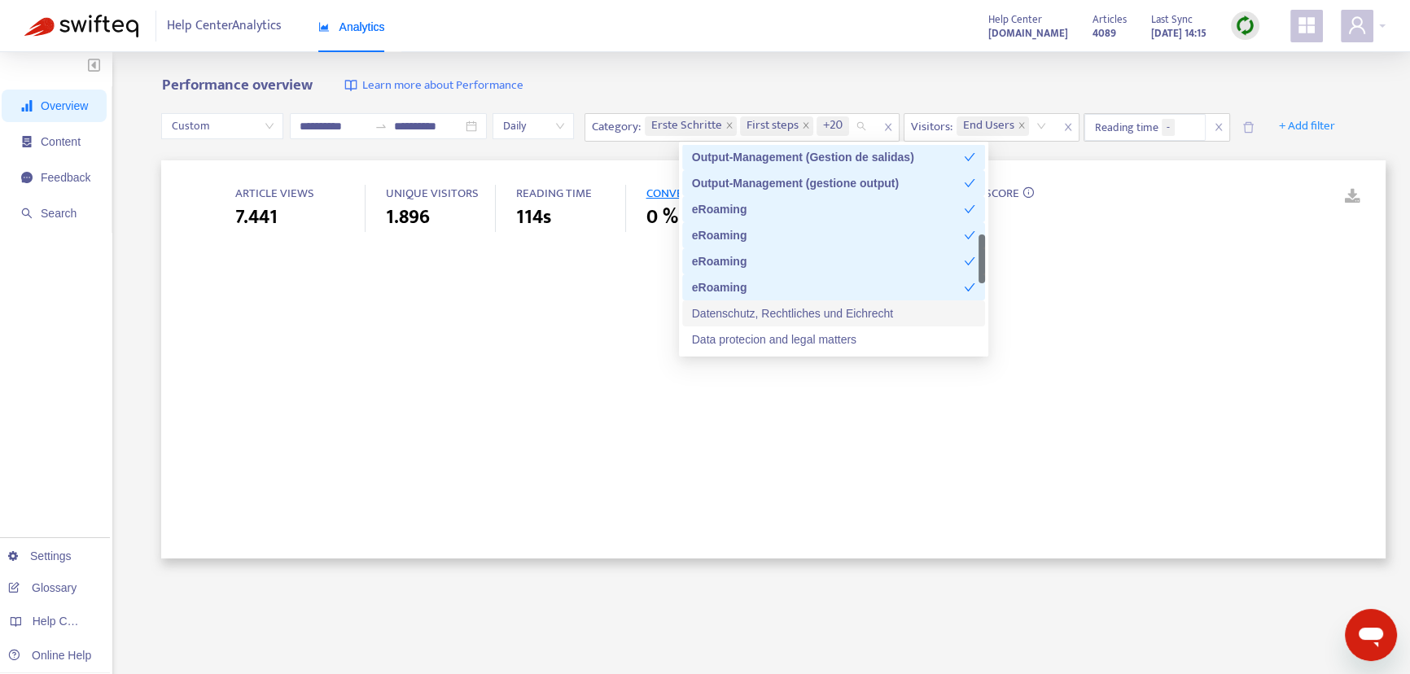
click at [767, 313] on div "Datenschutz, Rechtliches und Eichrecht" at bounding box center [833, 313] width 283 height 18
click at [763, 335] on div "Data protecion and legal matters" at bounding box center [833, 339] width 283 height 18
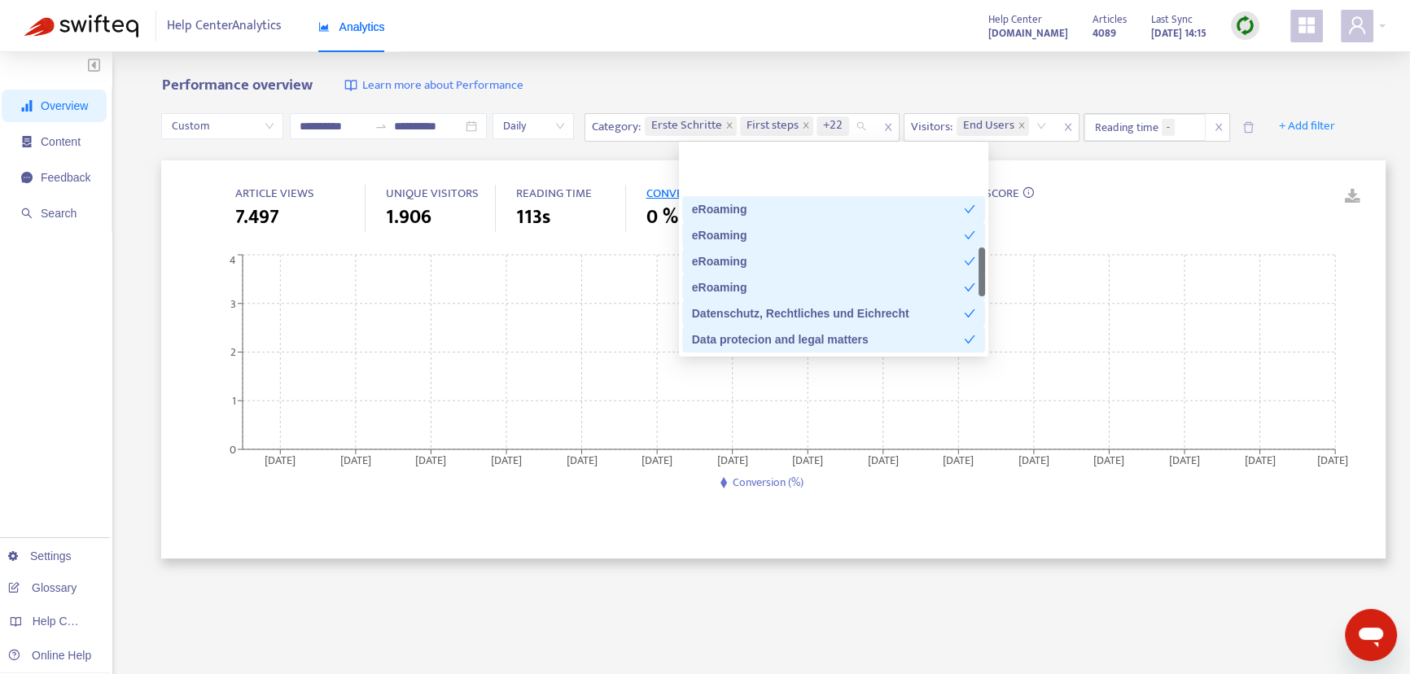
scroll to position [518, 0]
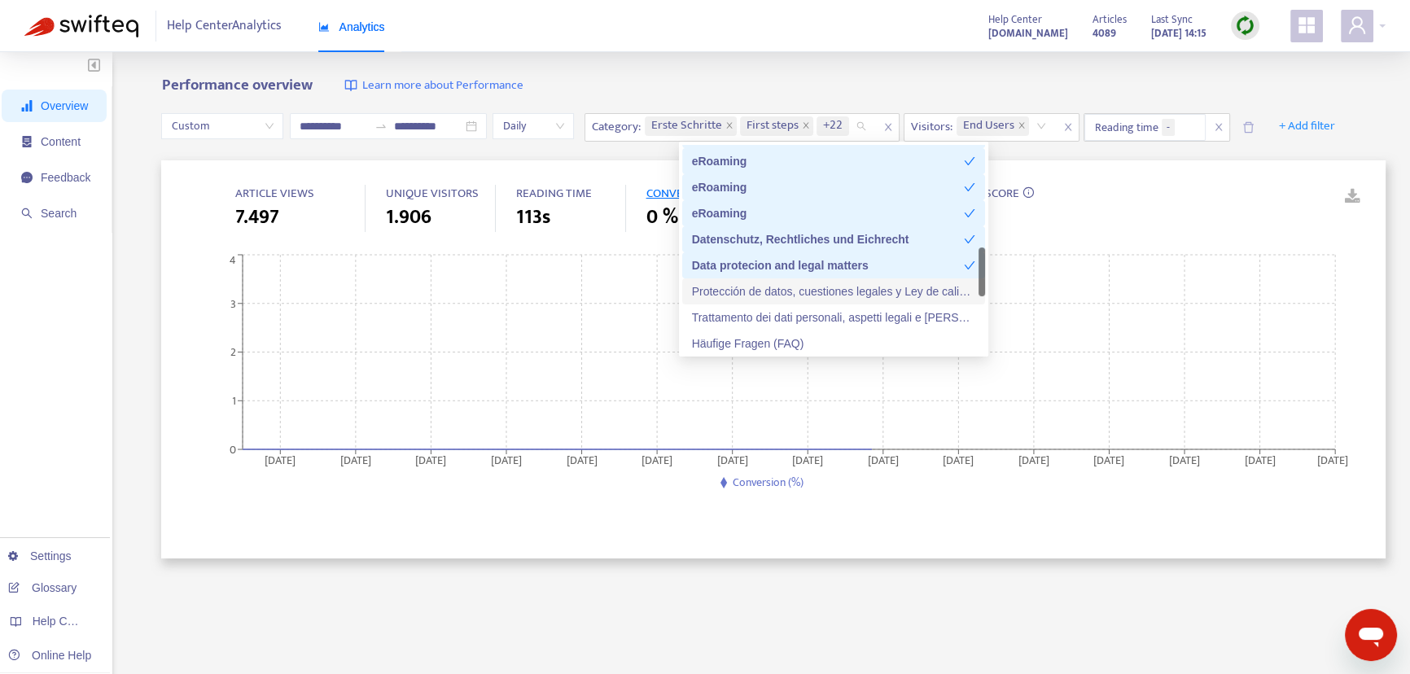
click at [793, 298] on div "Protección de datos, cuestiones legales y Ley de calibración (Eichrecht)" at bounding box center [833, 291] width 283 height 18
click at [778, 315] on div "Trattamento dei dati personali, aspetti legali e legge sugli strumenti di misur…" at bounding box center [833, 317] width 283 height 18
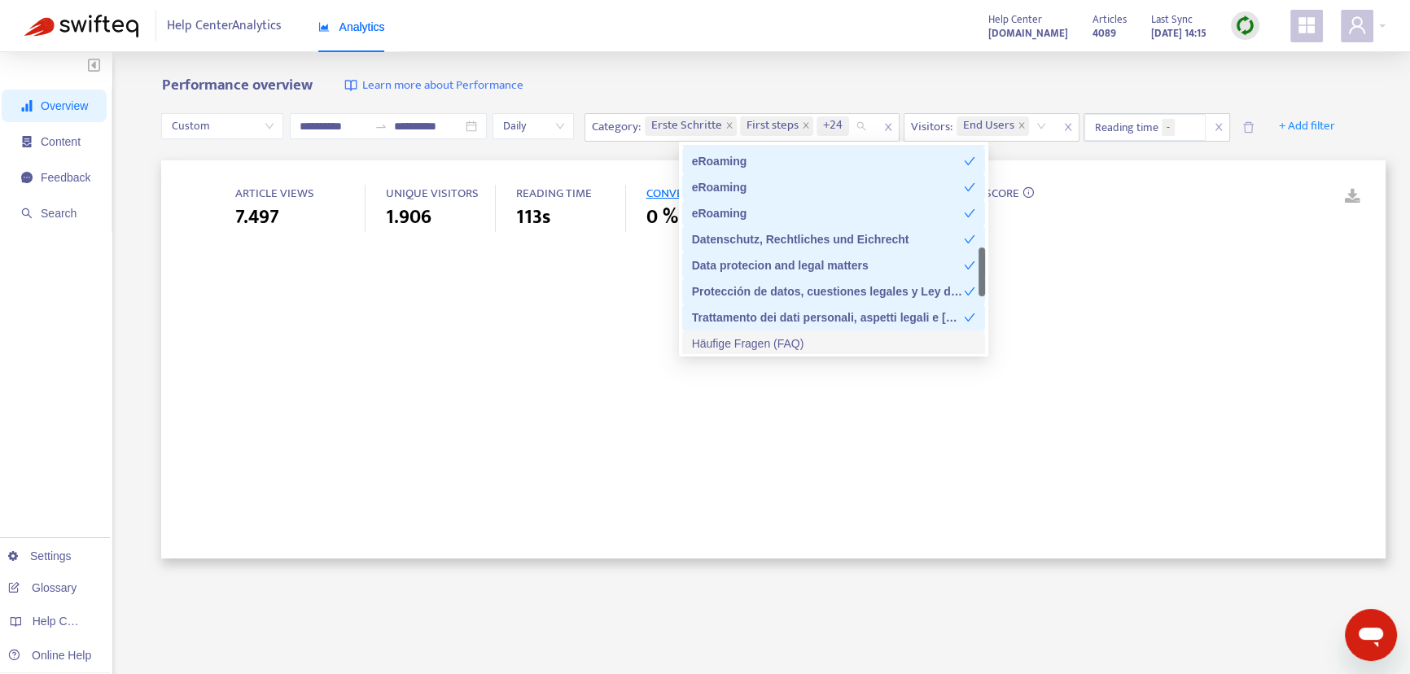
click at [752, 342] on div "Häufige Fragen (FAQ)" at bounding box center [833, 344] width 283 height 18
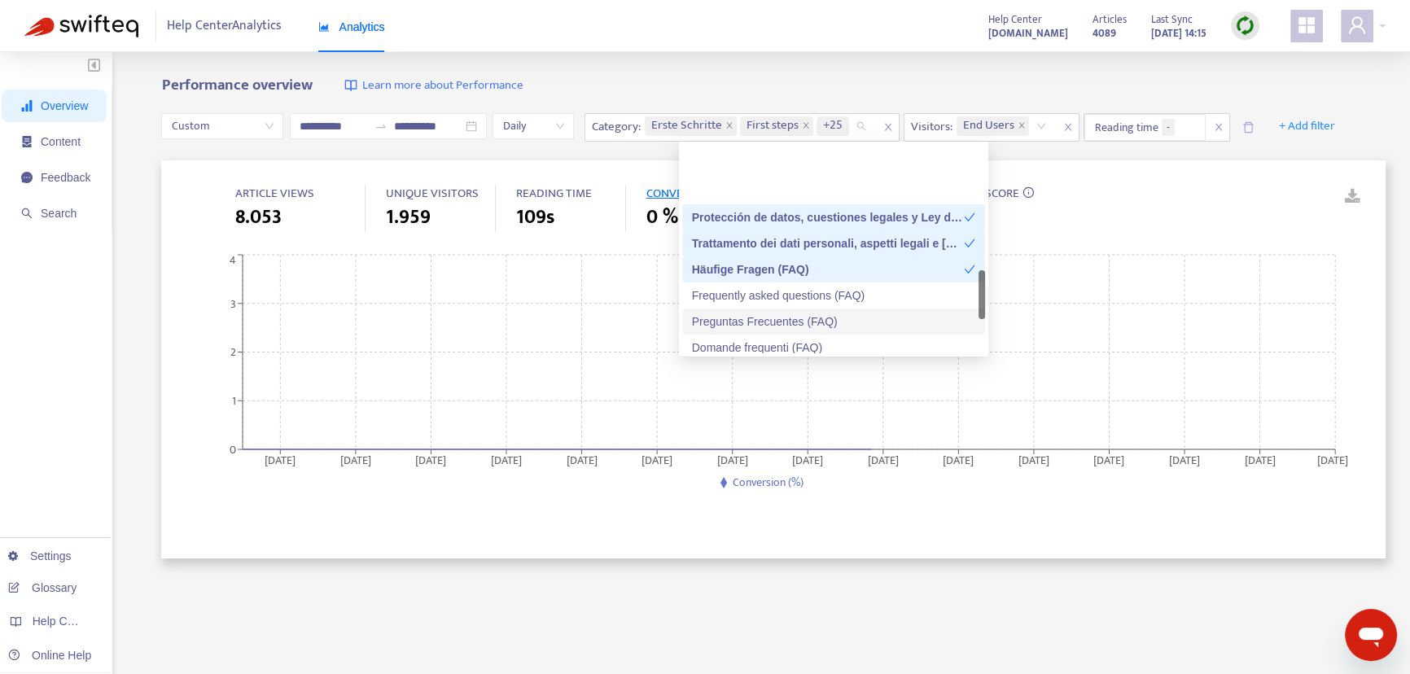
scroll to position [666, 0]
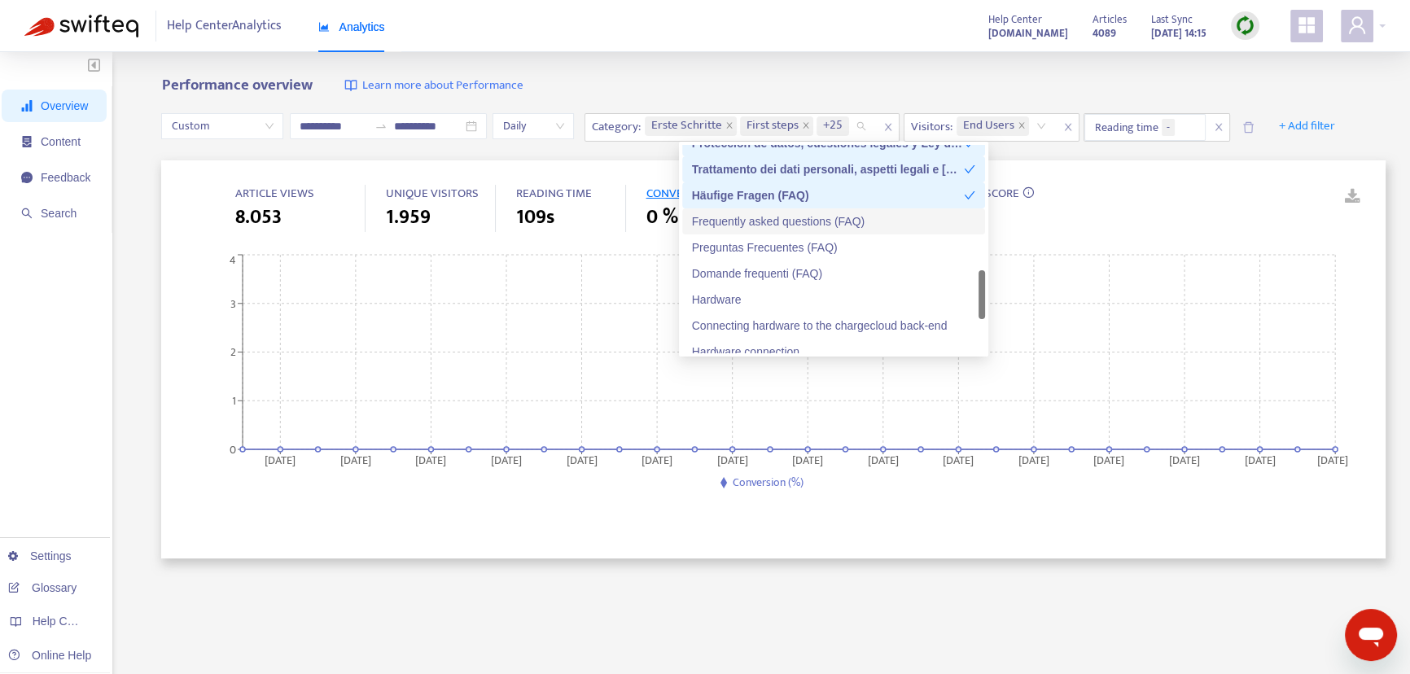
click at [750, 219] on div "Frequently asked questions (FAQ)" at bounding box center [833, 221] width 283 height 18
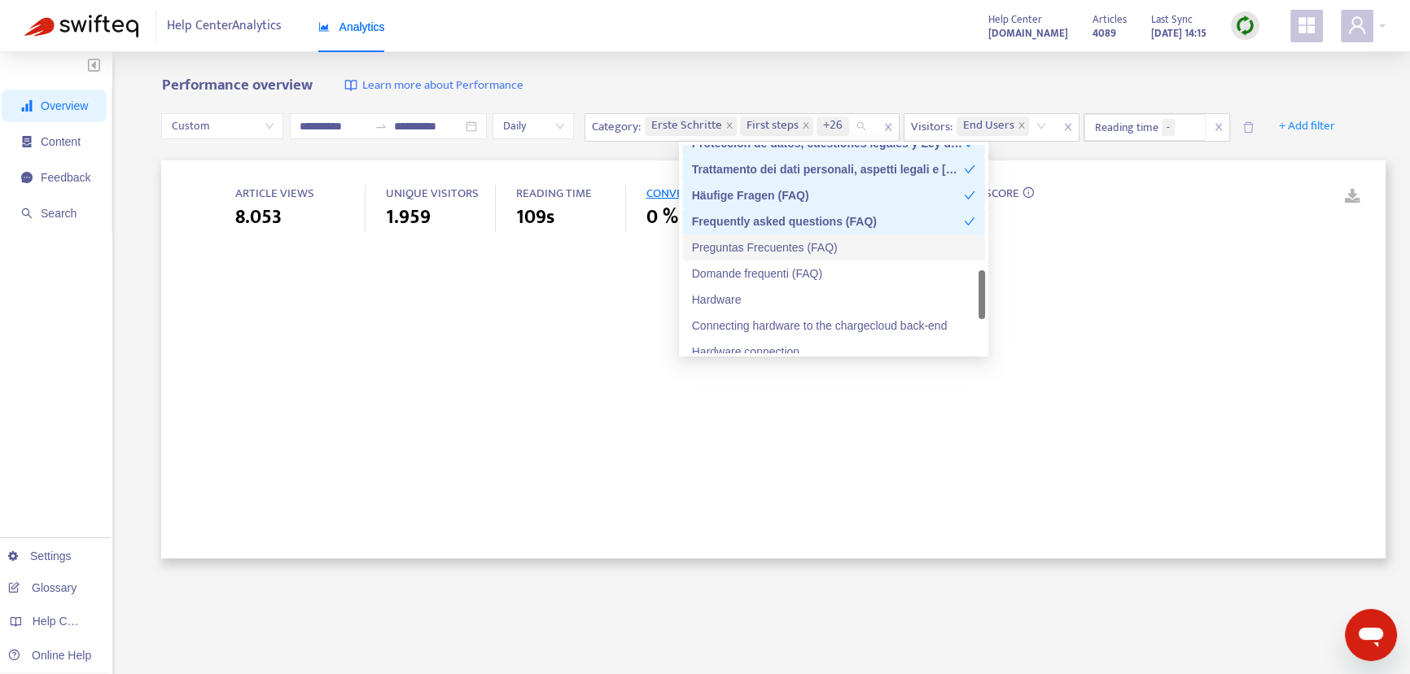
click at [744, 236] on div "Preguntas Frecuentes (FAQ)" at bounding box center [833, 247] width 303 height 26
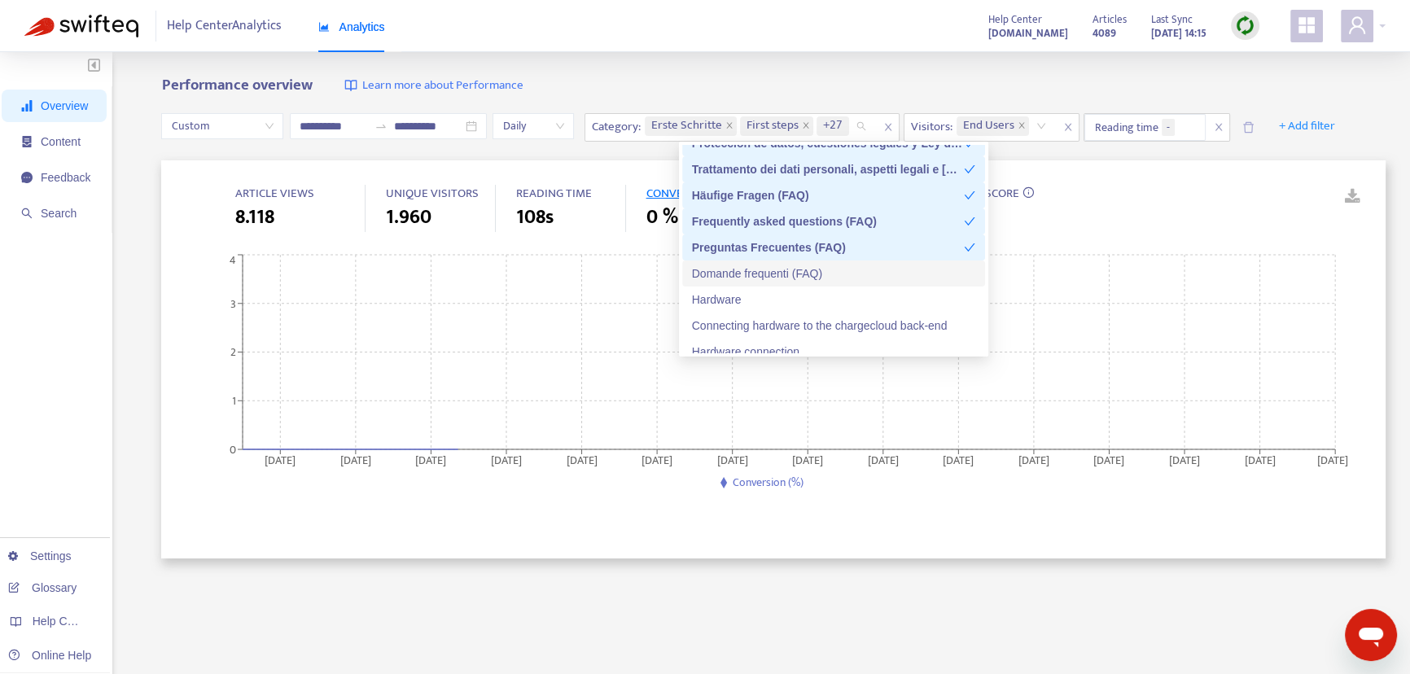
click at [739, 269] on div "Domande frequenti (FAQ)" at bounding box center [833, 274] width 283 height 18
click at [728, 301] on div "Hardware" at bounding box center [833, 300] width 283 height 18
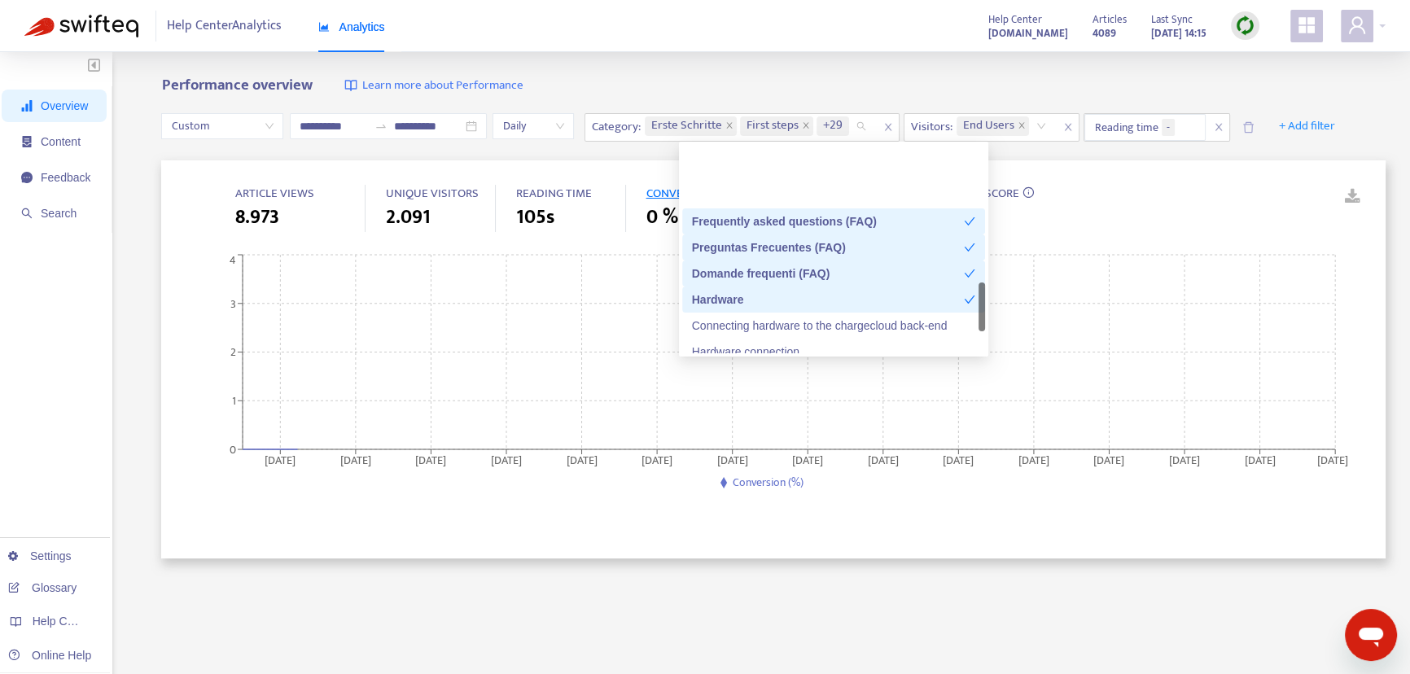
scroll to position [740, 0]
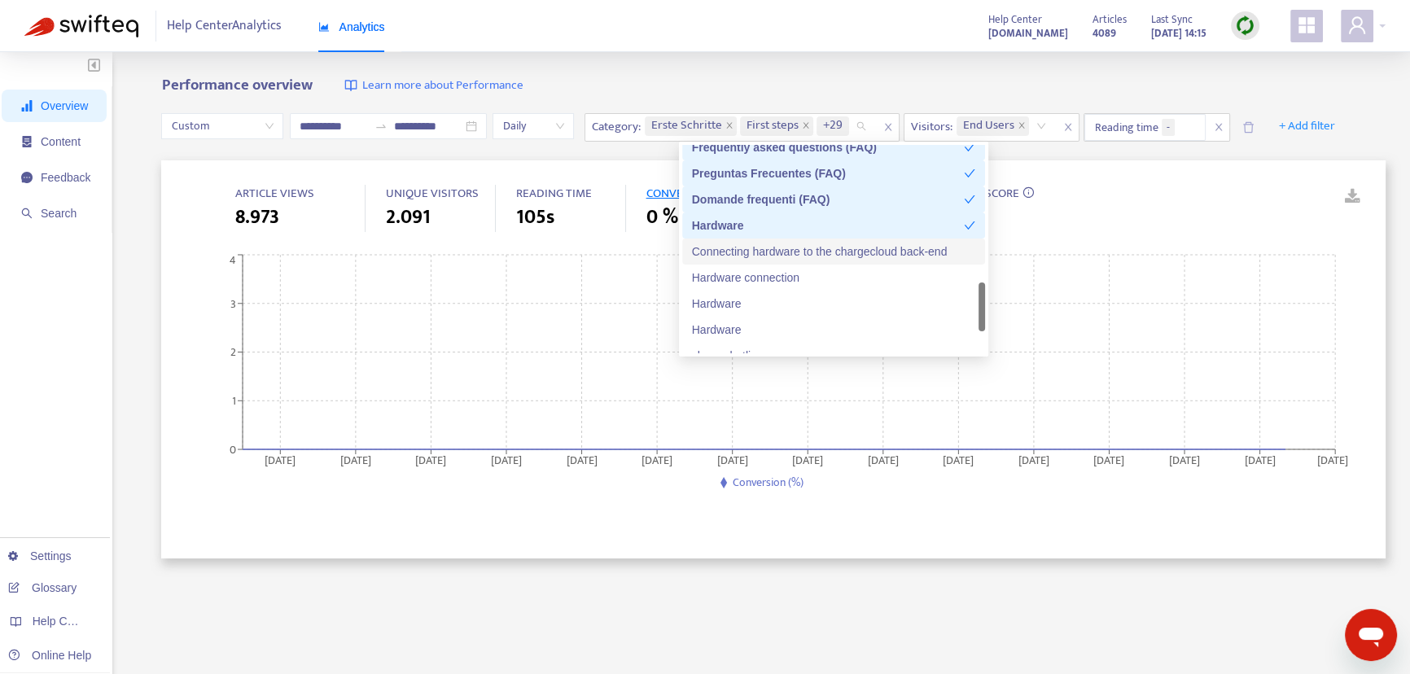
click at [747, 245] on div "Connecting hardware to the chargecloud back-end" at bounding box center [833, 252] width 283 height 18
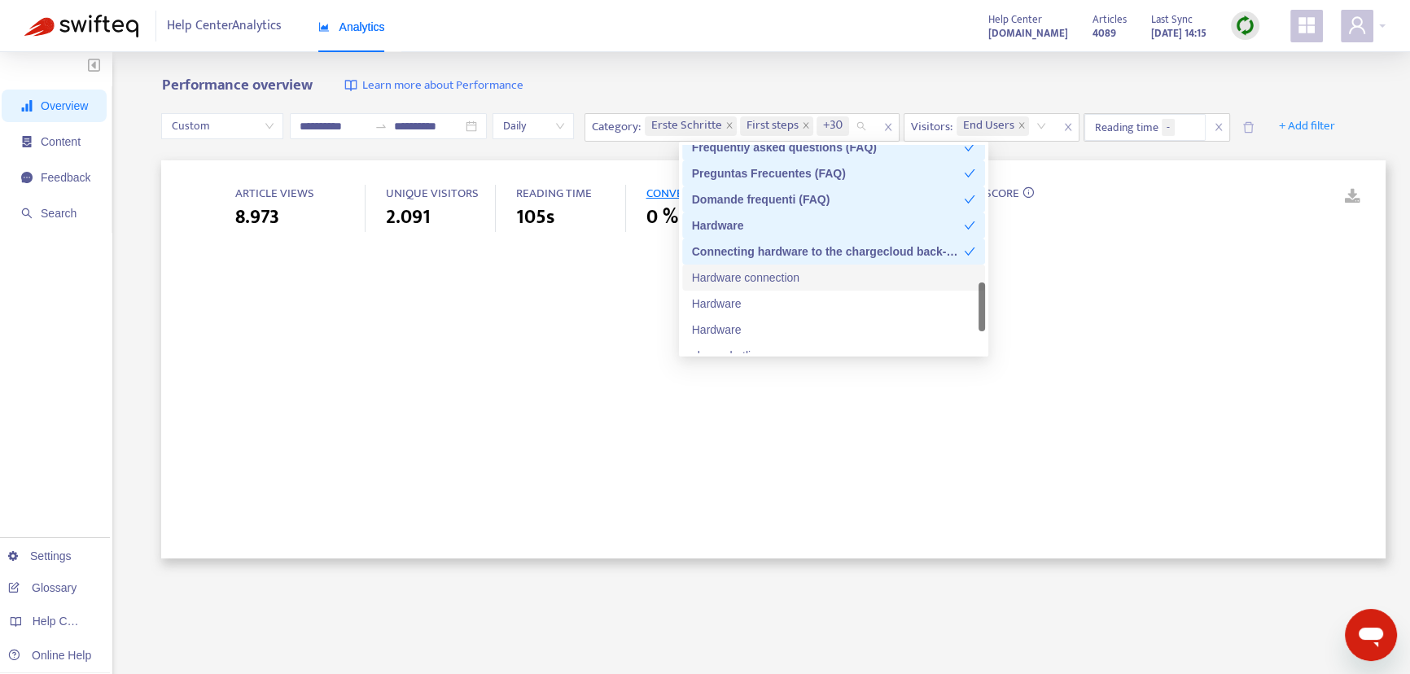
click at [733, 276] on div "Hardware connection" at bounding box center [833, 278] width 283 height 18
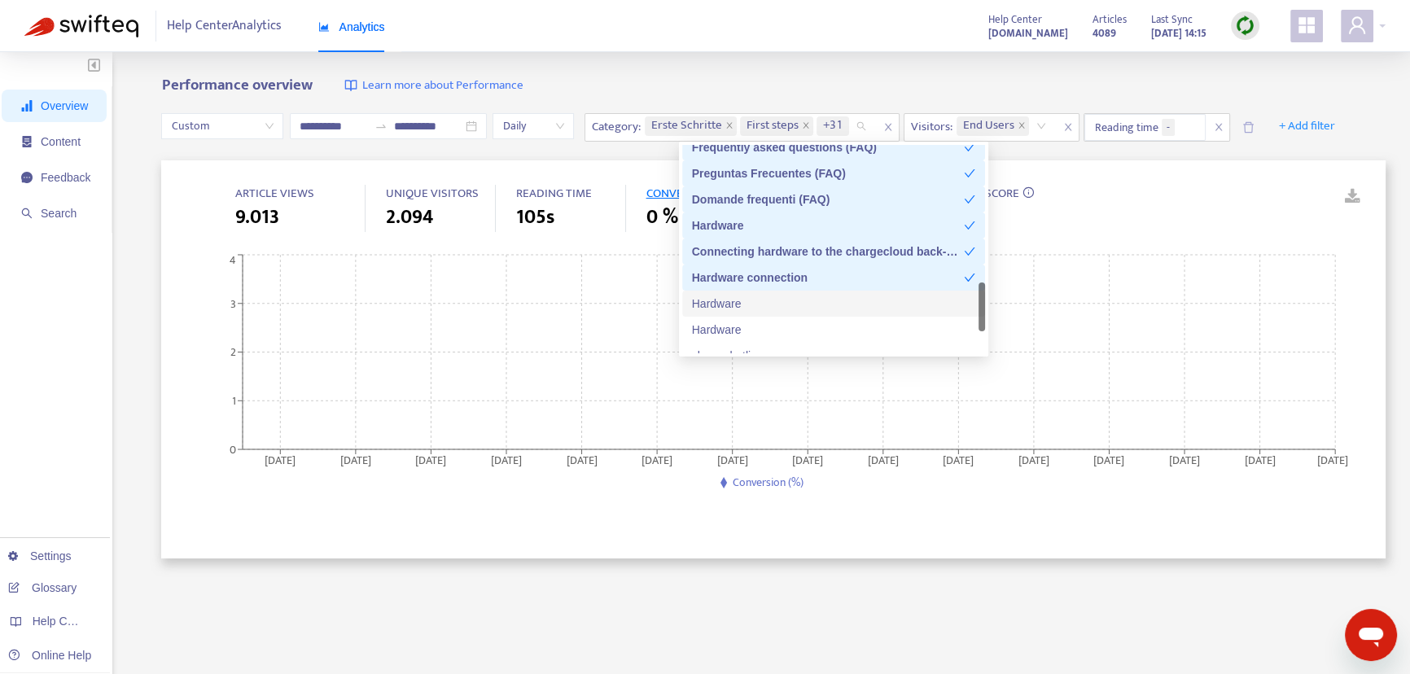
click at [728, 298] on div "Hardware" at bounding box center [833, 304] width 283 height 18
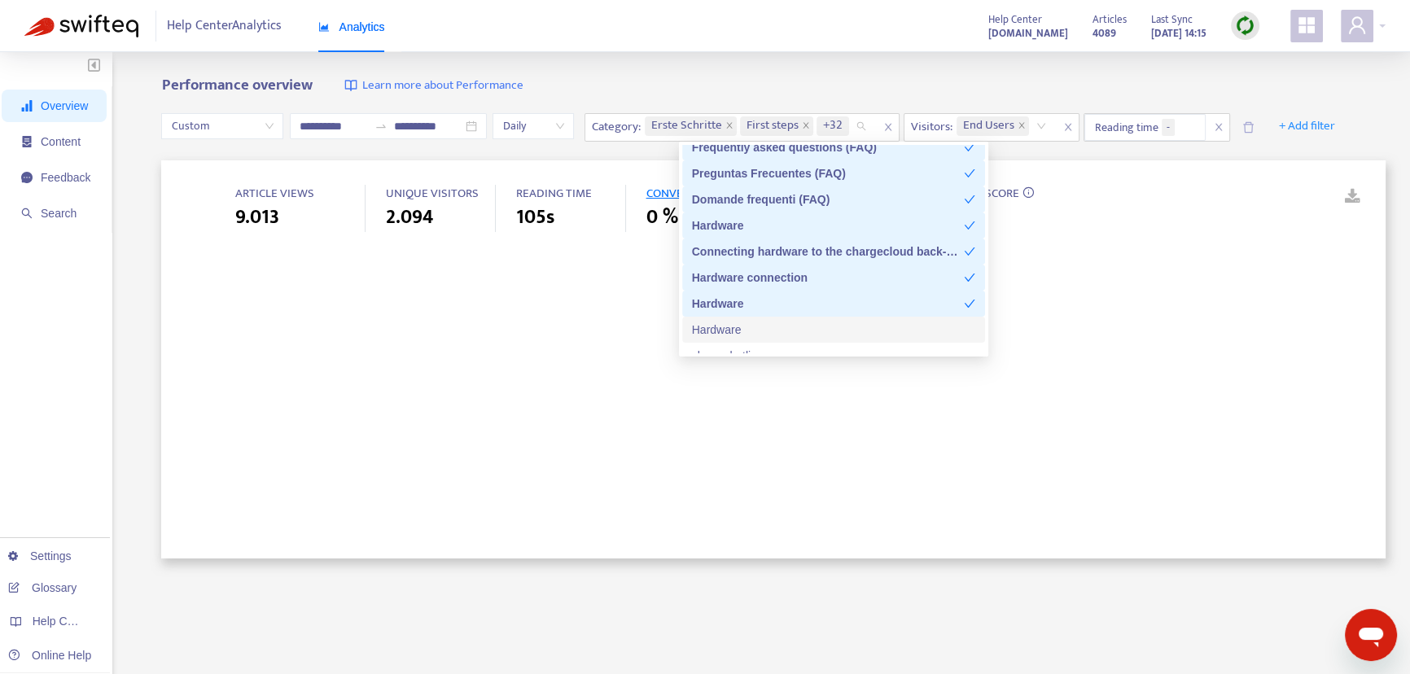
click at [724, 330] on div "Hardware" at bounding box center [833, 330] width 283 height 18
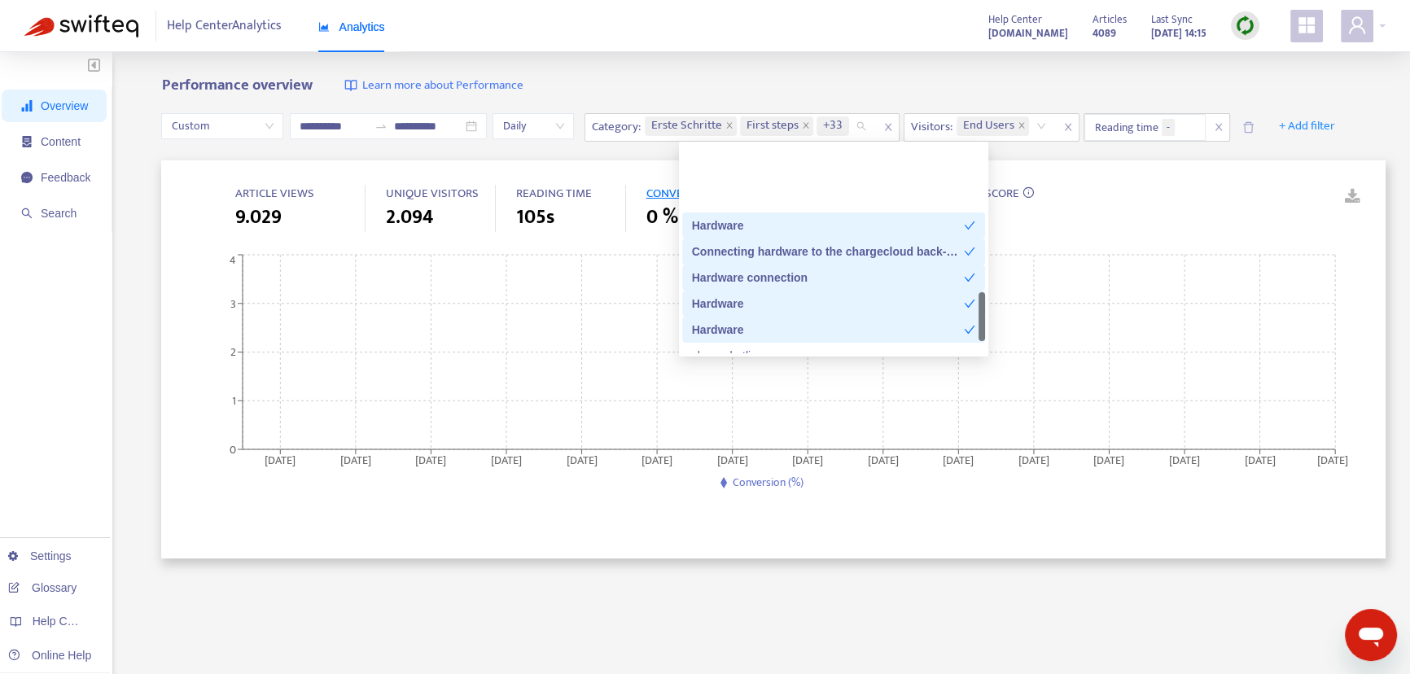
scroll to position [814, 0]
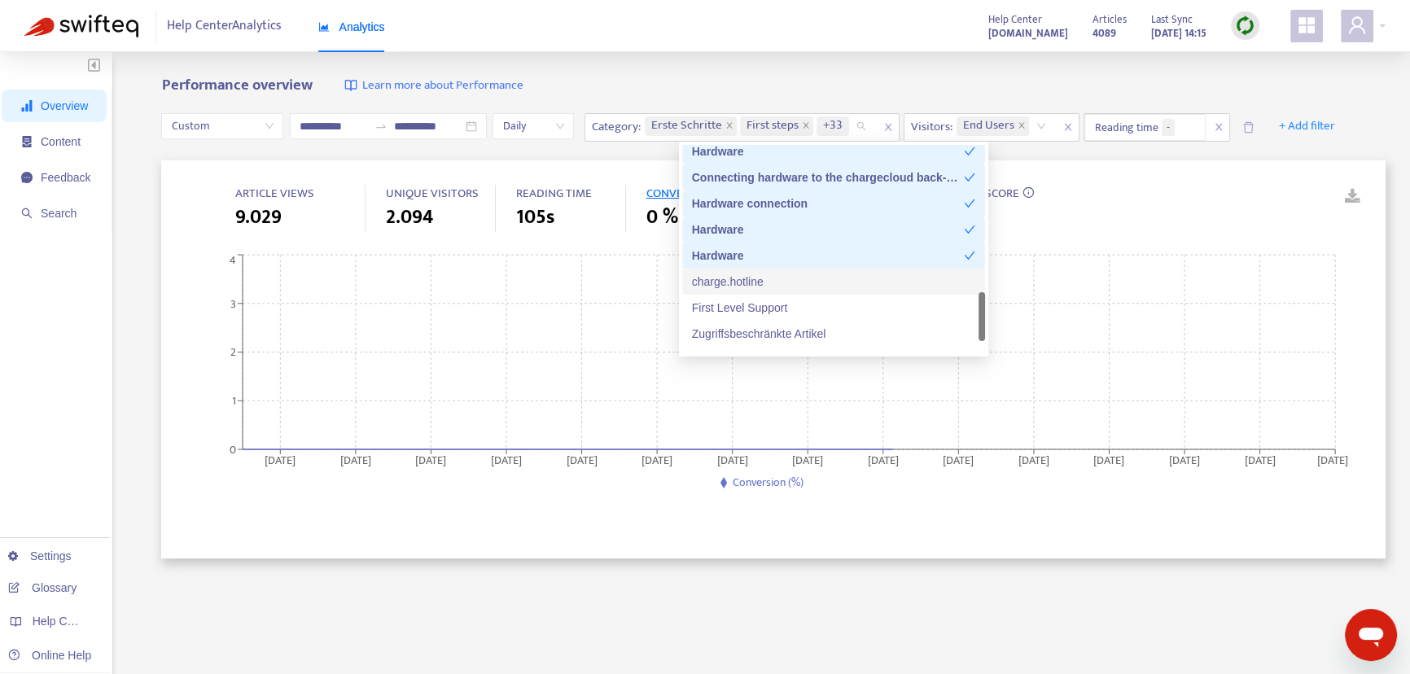
click at [763, 278] on div "charge.hotline" at bounding box center [833, 282] width 283 height 18
click at [763, 278] on div "charge.hotline" at bounding box center [828, 282] width 272 height 18
click at [768, 306] on div "First Level Support" at bounding box center [833, 308] width 283 height 18
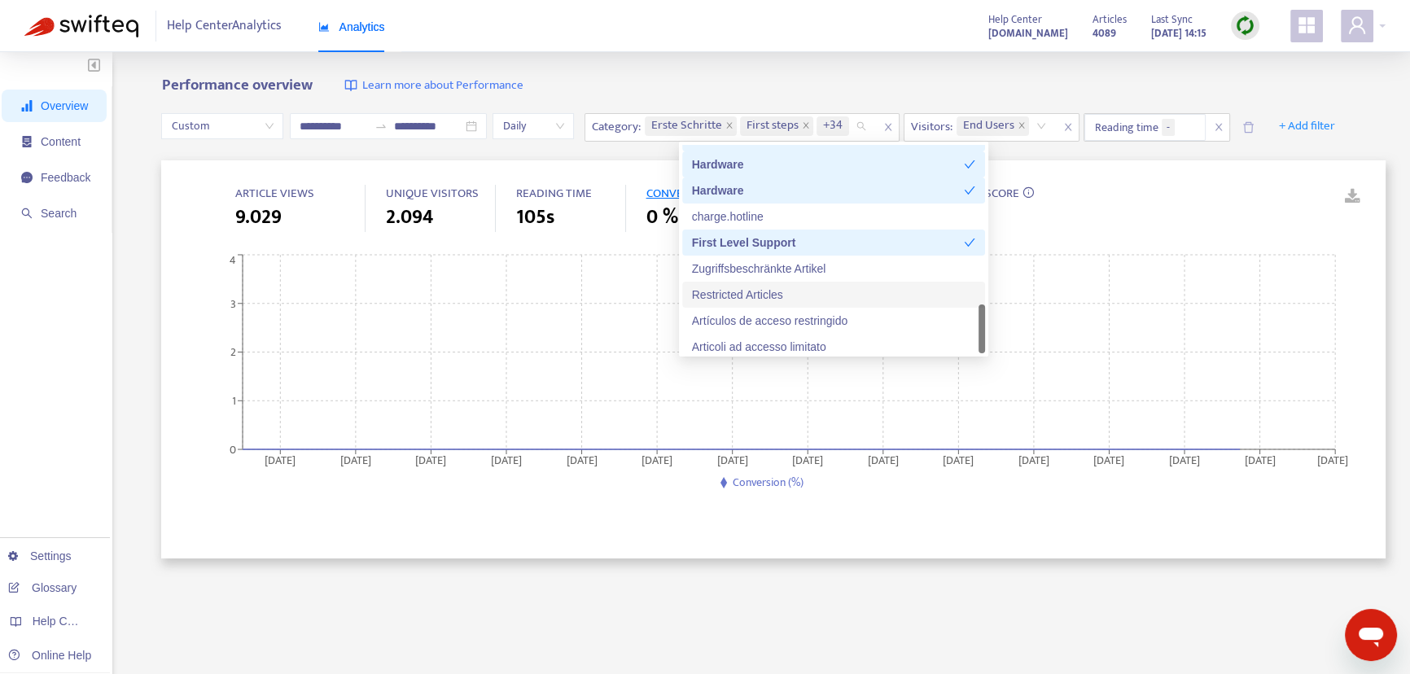
scroll to position [885, 0]
click at [806, 313] on div "Artículos de acceso restringido" at bounding box center [833, 315] width 283 height 18
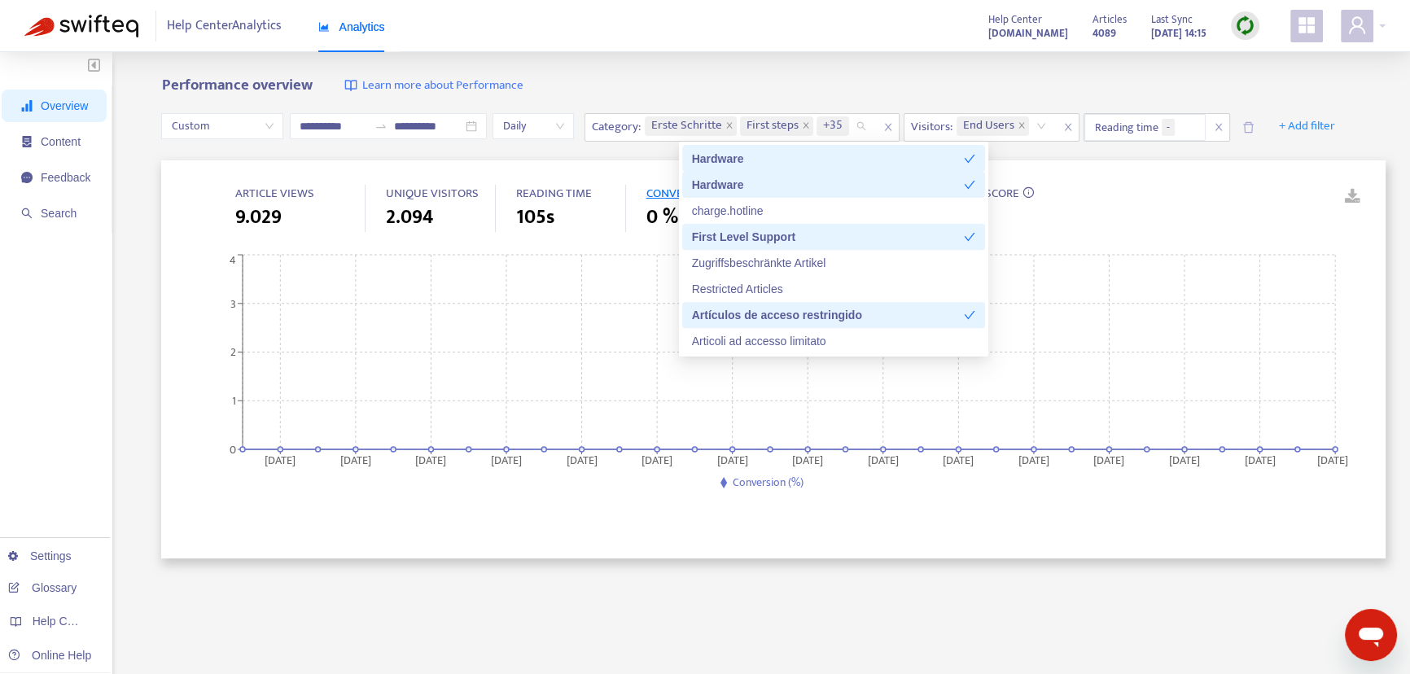
click at [823, 316] on div "Artículos de acceso restringido" at bounding box center [828, 315] width 272 height 18
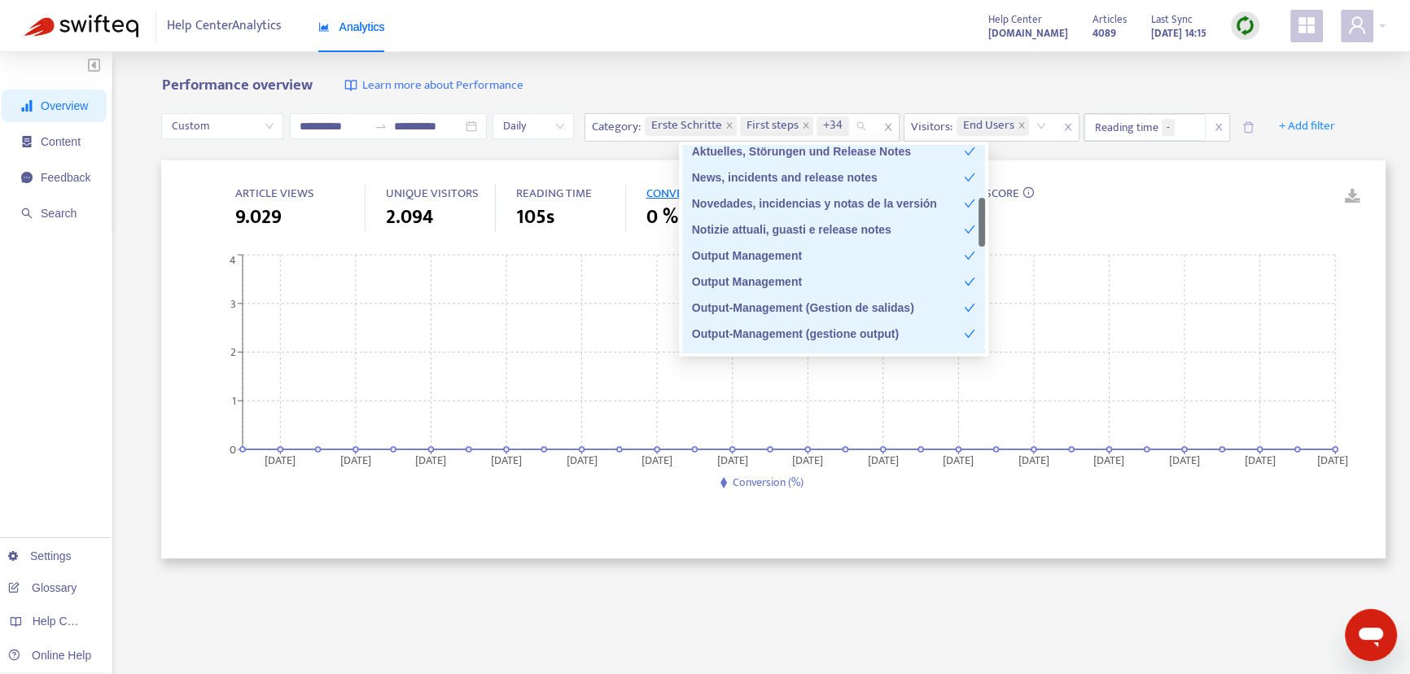
scroll to position [0, 0]
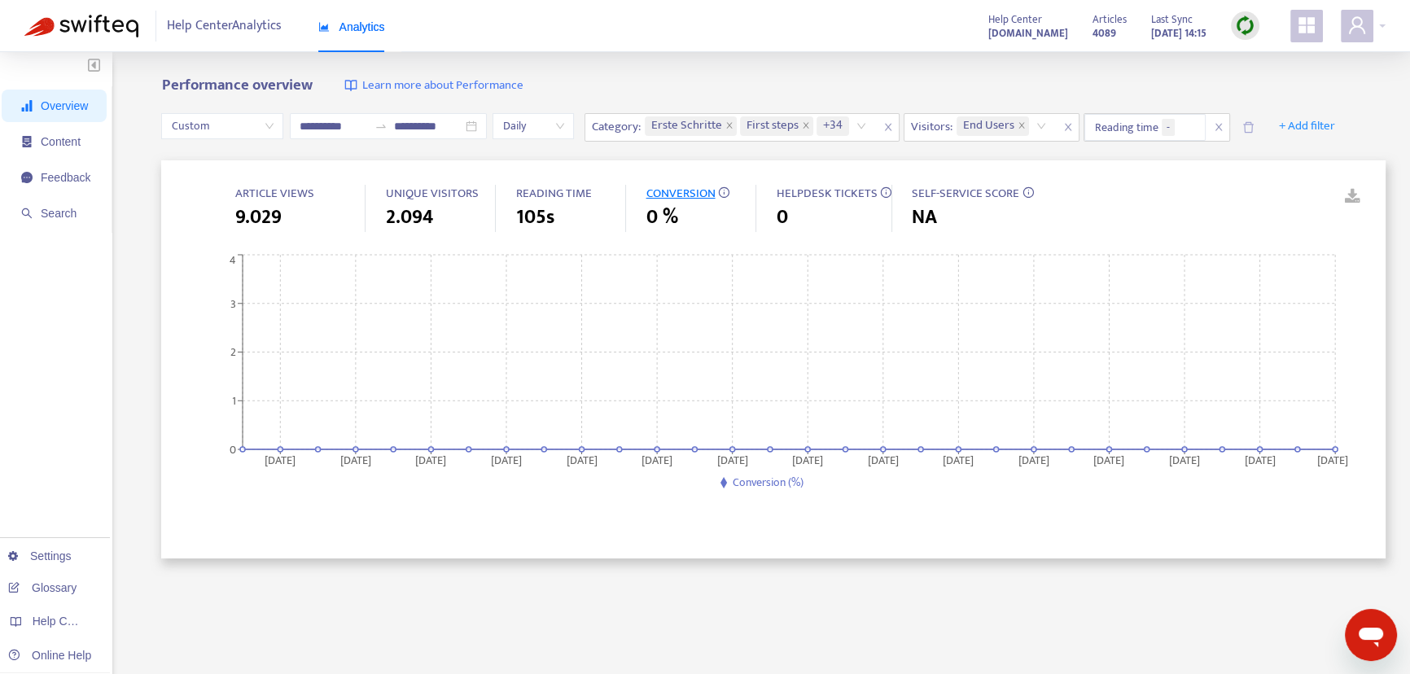
click at [895, 79] on div "Performance overview Learn more about Performance" at bounding box center [773, 86] width 1224 height 19
click at [1005, 126] on span "End Users" at bounding box center [988, 126] width 51 height 20
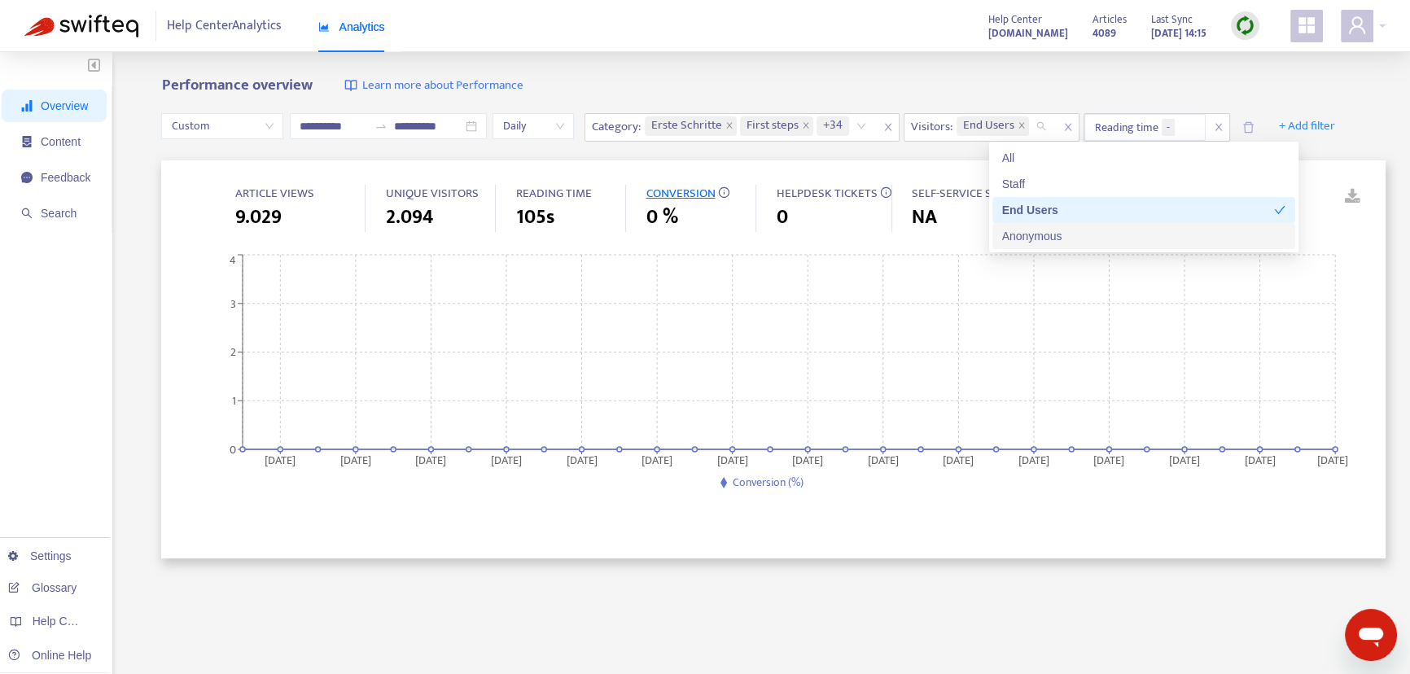
click at [1054, 241] on div "Anonymous" at bounding box center [1143, 236] width 283 height 18
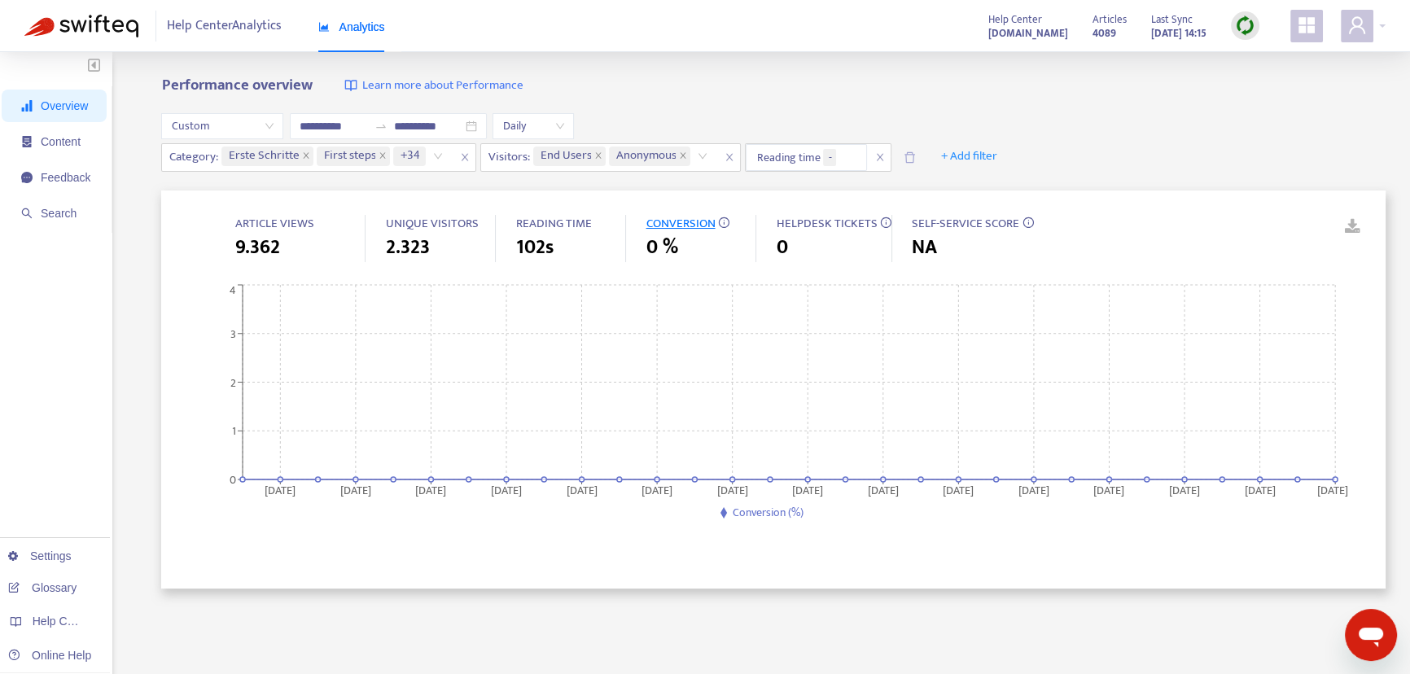
click at [770, 81] on div "Performance overview Learn more about Performance" at bounding box center [773, 86] width 1224 height 19
click at [795, 161] on span "Reading time -" at bounding box center [806, 157] width 121 height 27
click at [967, 92] on div "Performance overview Learn more about Performance" at bounding box center [773, 86] width 1224 height 19
click at [969, 155] on span "+ Add filter" at bounding box center [968, 157] width 56 height 20
click at [1085, 131] on div "**********" at bounding box center [773, 142] width 1224 height 95
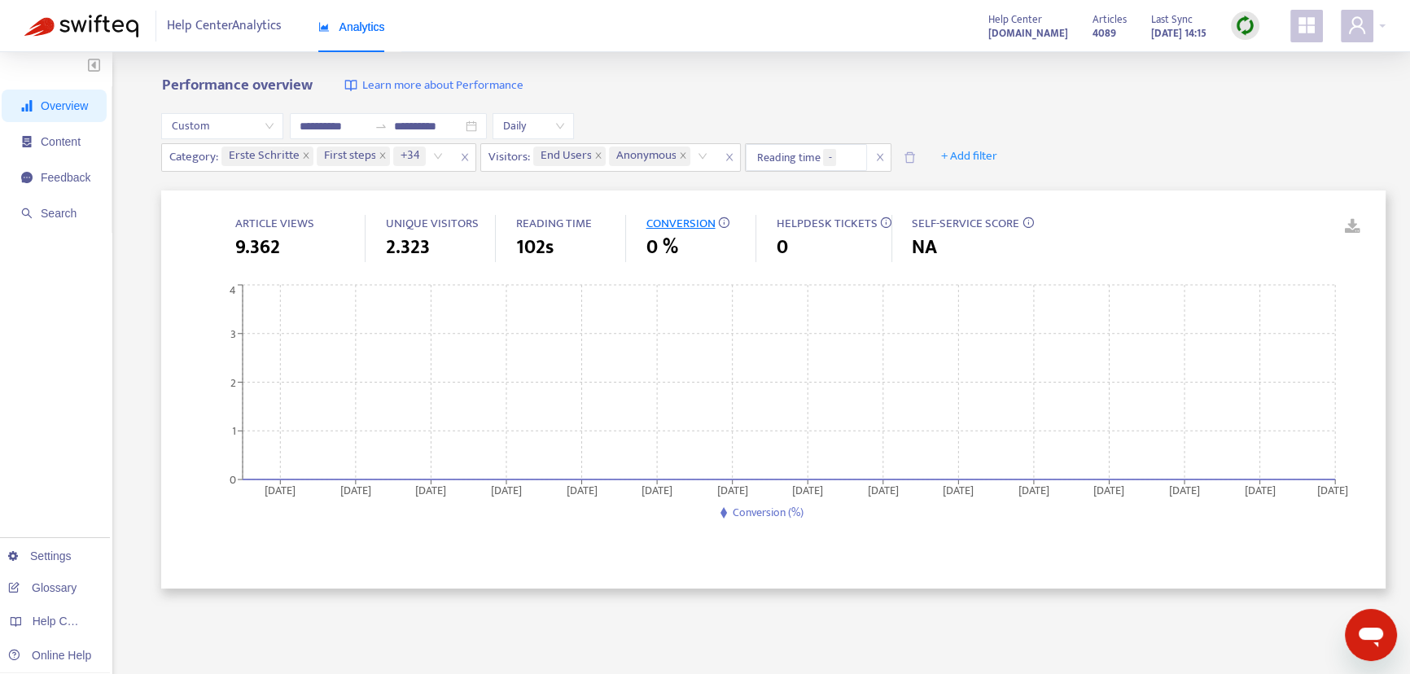
click at [663, 234] on span "0 %" at bounding box center [661, 247] width 32 height 29
click at [875, 155] on icon "close" at bounding box center [880, 157] width 10 height 10
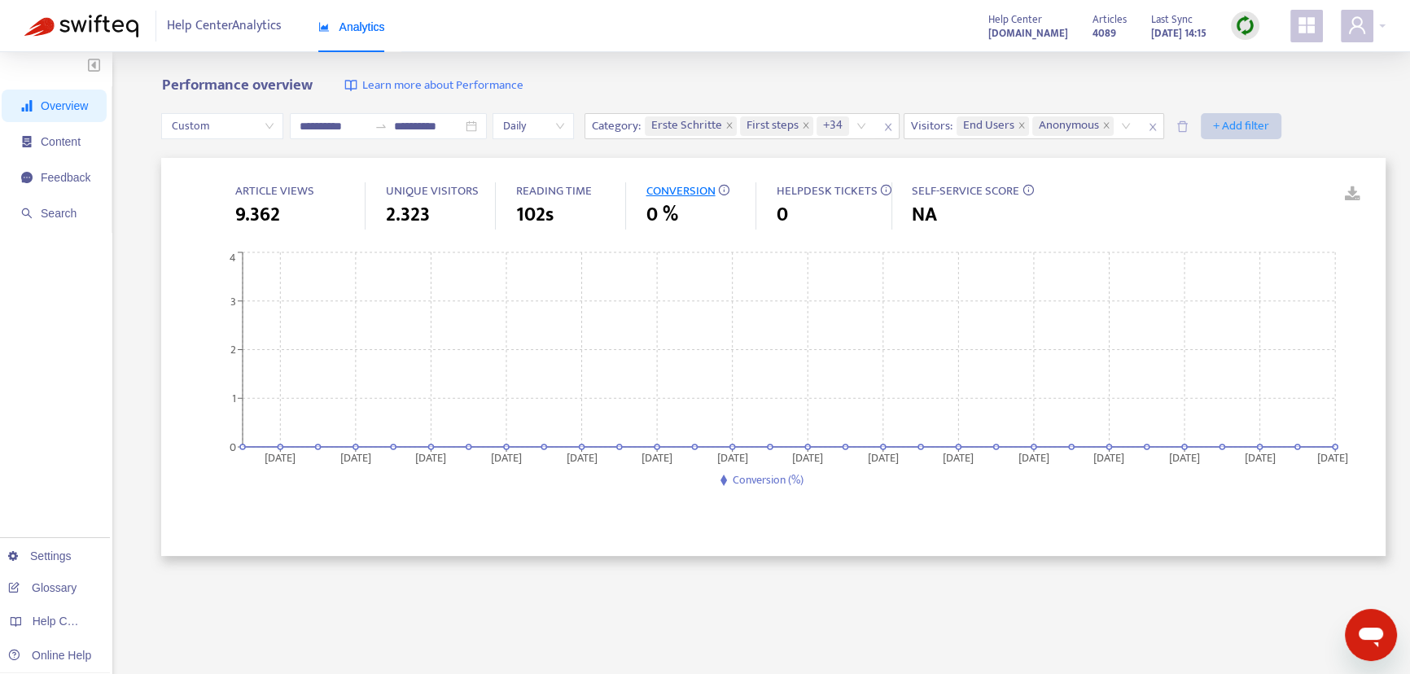
click at [1269, 129] on span "+ Add filter" at bounding box center [1241, 126] width 56 height 20
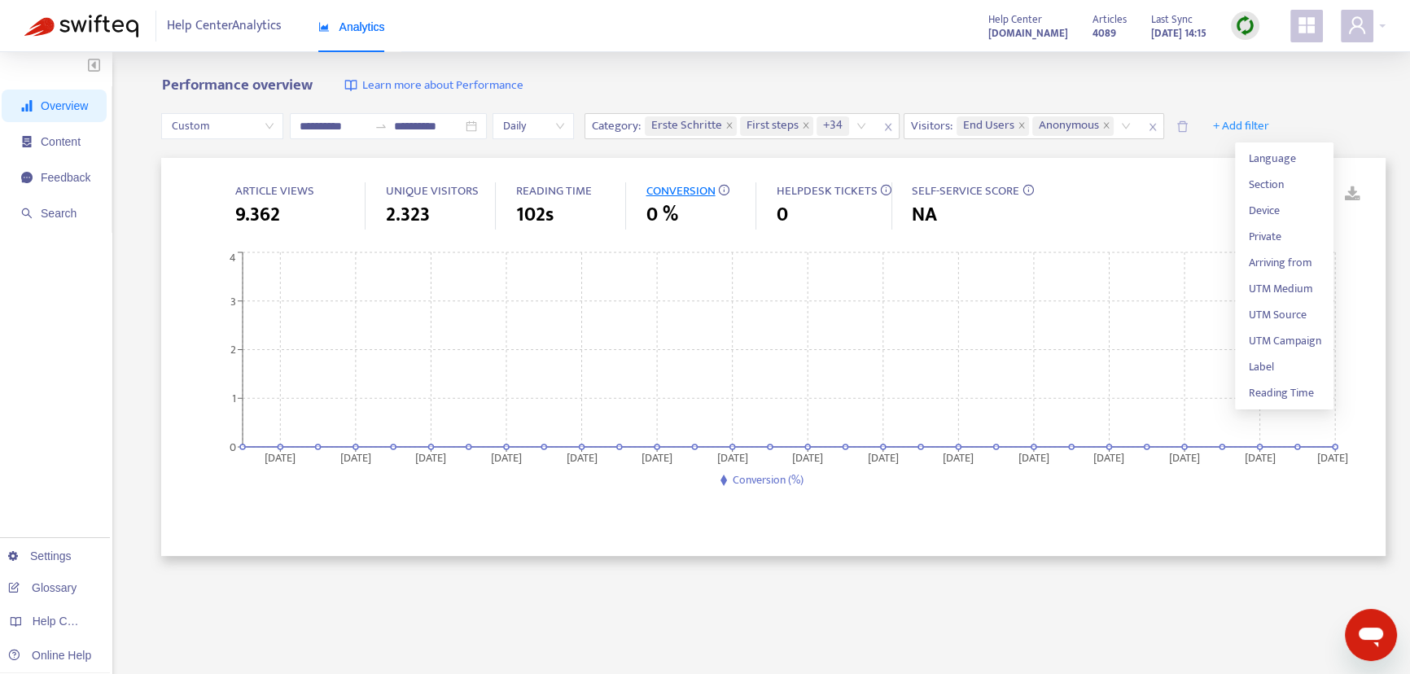
click at [727, 89] on div "Performance overview Learn more about Performance" at bounding box center [773, 86] width 1224 height 19
click at [1110, 126] on icon "close" at bounding box center [1106, 125] width 8 height 8
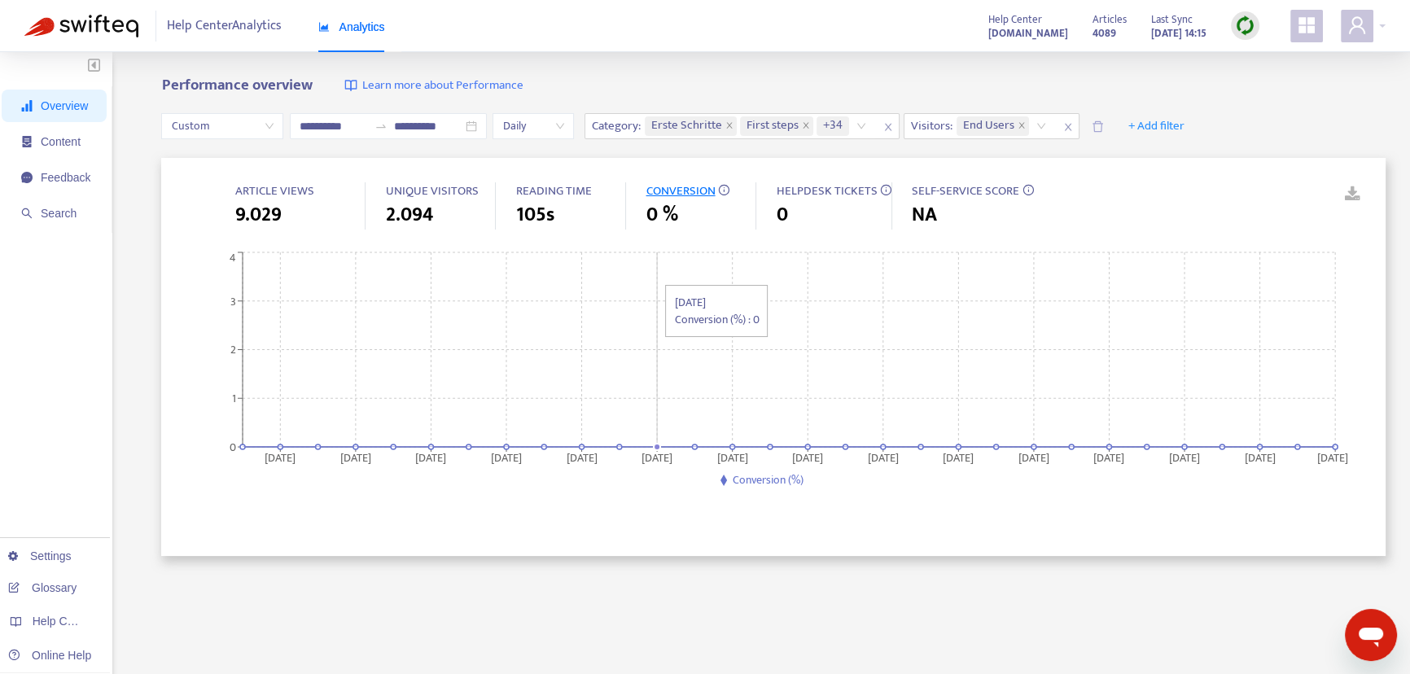
click at [650, 276] on icon "2025-09-02 2025-09-04 2025-09-06 2025-09-08 2025-09-10 2025-09-12 2025-09-14 20…" at bounding box center [768, 370] width 1182 height 244
click at [260, 281] on icon "2025-09-02 2025-09-04 2025-09-06 2025-09-08 2025-09-10 2025-09-12 2025-09-14 20…" at bounding box center [768, 370] width 1182 height 244
click at [564, 124] on span "Daily" at bounding box center [533, 126] width 62 height 24
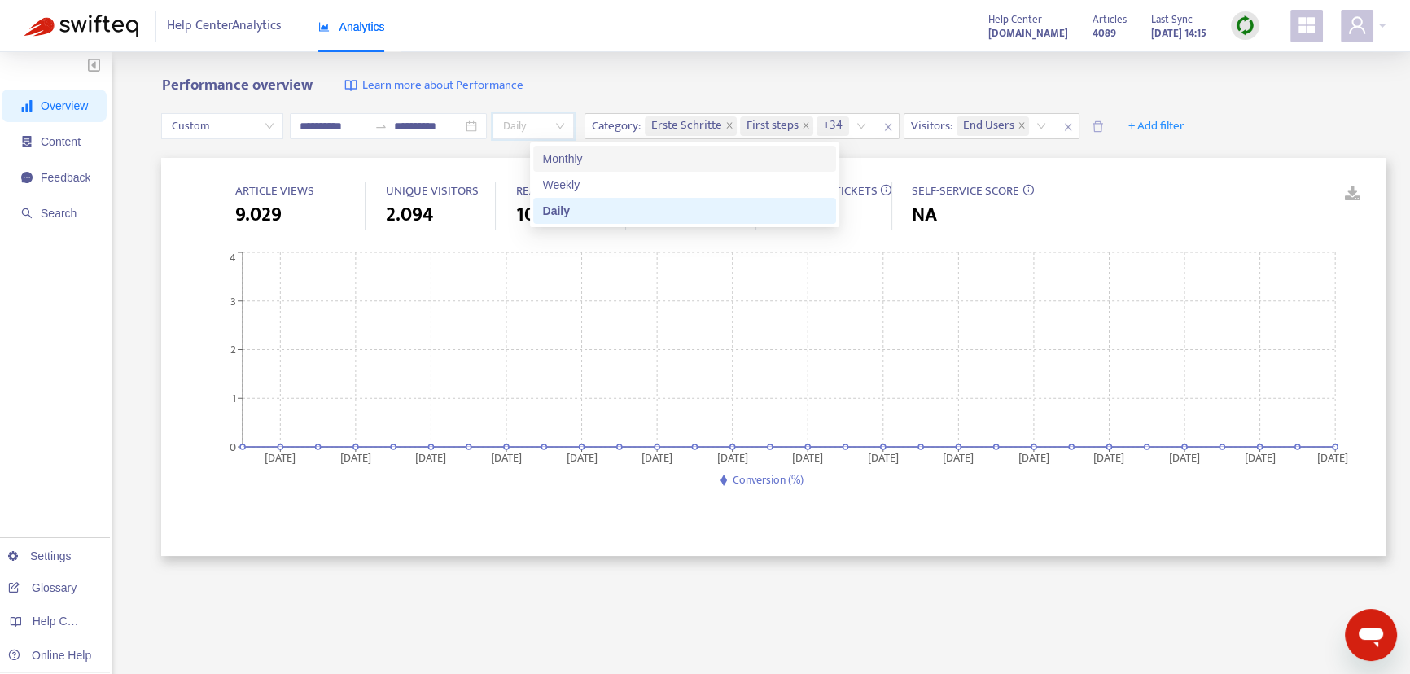
click at [568, 155] on div "Monthly" at bounding box center [684, 159] width 283 height 18
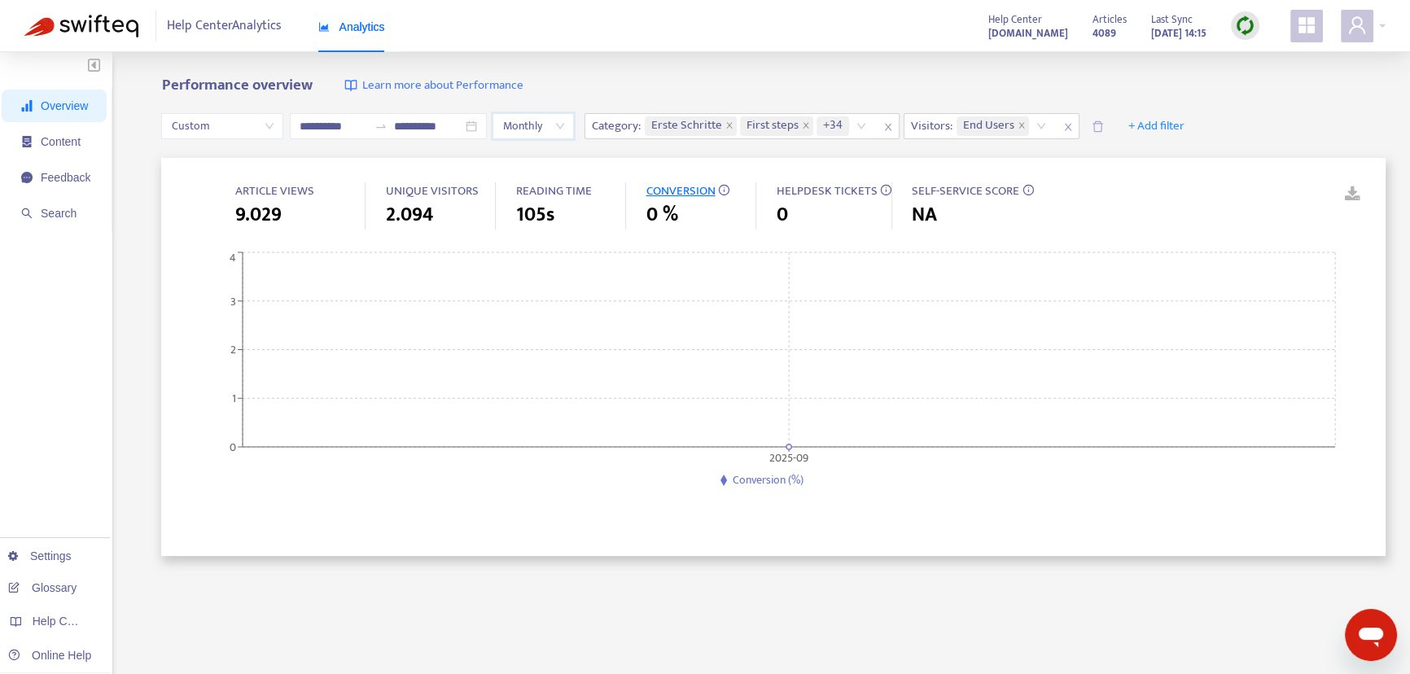
click at [609, 85] on div "Performance overview Learn more about Performance" at bounding box center [773, 86] width 1224 height 19
click at [721, 182] on span "CONVERSION" at bounding box center [700, 191] width 110 height 19
click at [667, 212] on span "0 %" at bounding box center [661, 214] width 32 height 29
click at [673, 188] on span "CONVERSION" at bounding box center [679, 191] width 69 height 20
click at [704, 129] on span "Erste Schritte" at bounding box center [686, 126] width 71 height 20
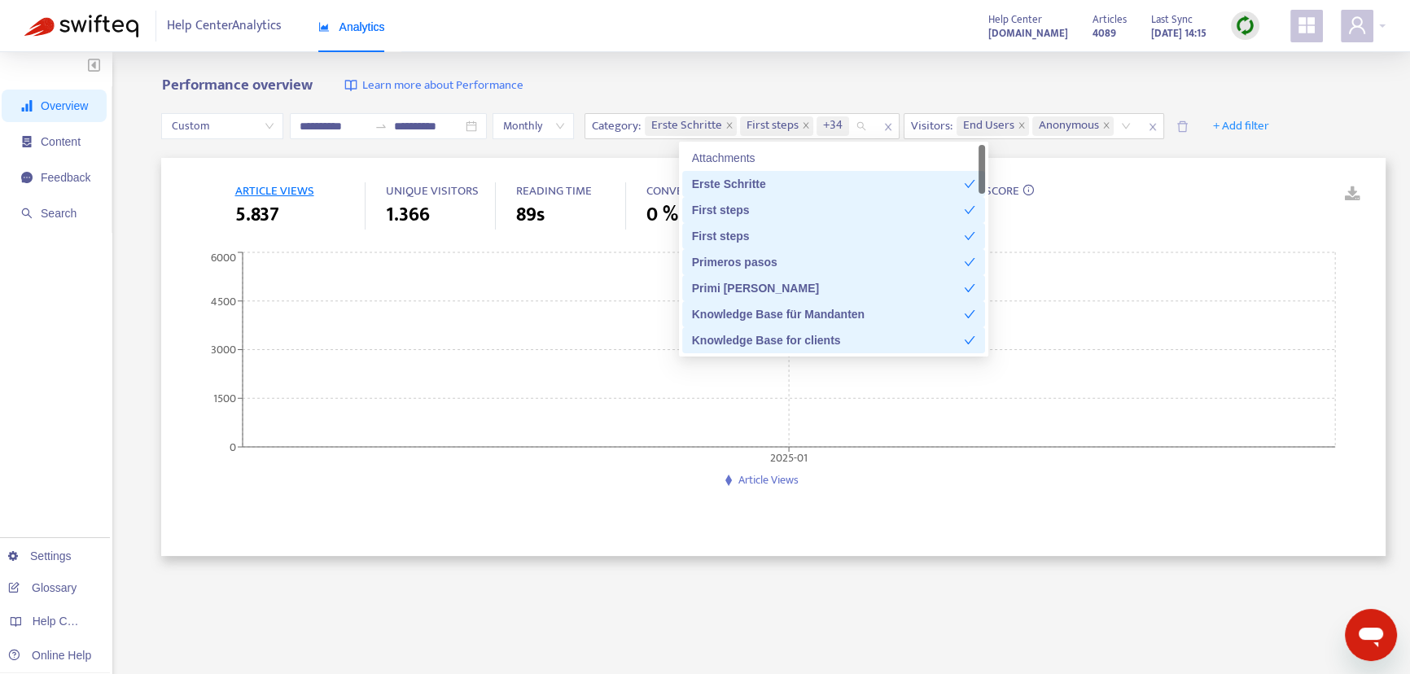
click at [771, 158] on div "Attachments" at bounding box center [833, 158] width 283 height 18
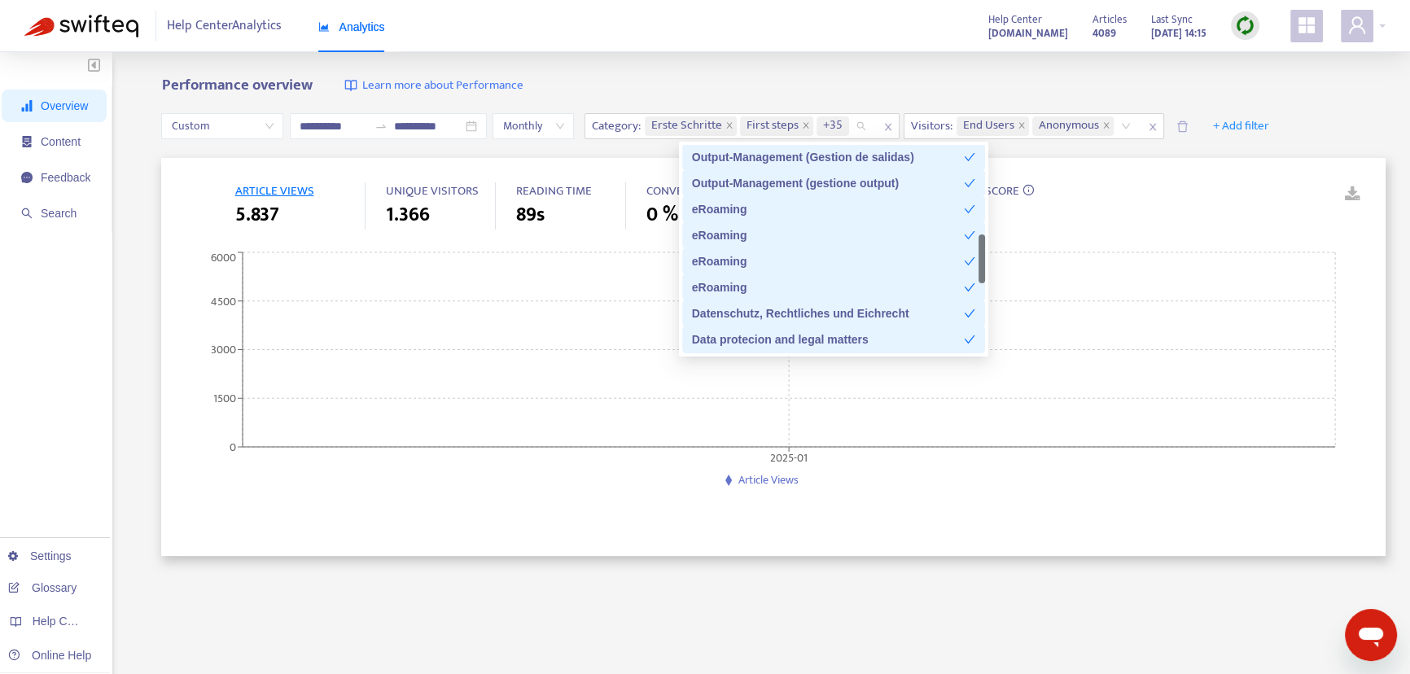
scroll to position [885, 0]
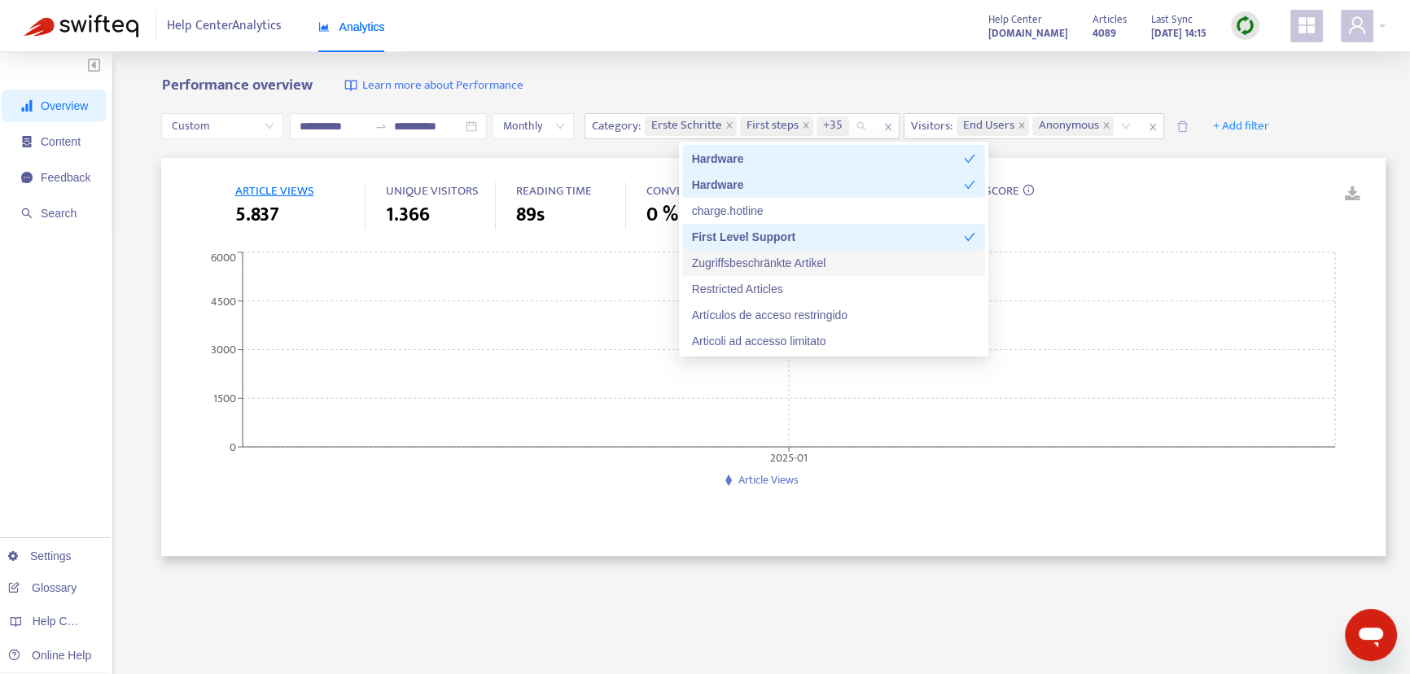
click at [825, 264] on div "Zugriffsbeschränkte Artikel" at bounding box center [833, 263] width 283 height 18
click at [825, 264] on div "Zugriffsbeschränkte Artikel" at bounding box center [828, 263] width 272 height 18
click at [805, 266] on div "Zugriffsbeschränkte Artikel" at bounding box center [833, 263] width 283 height 18
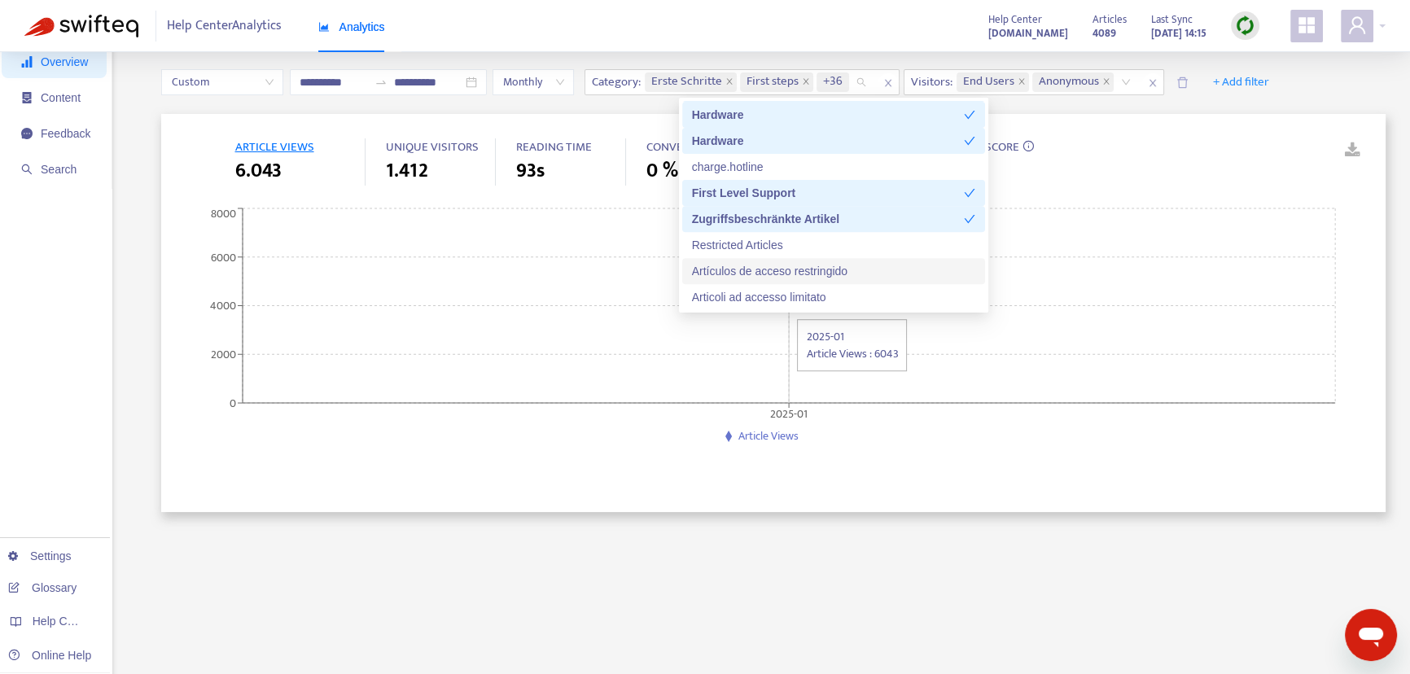
scroll to position [0, 0]
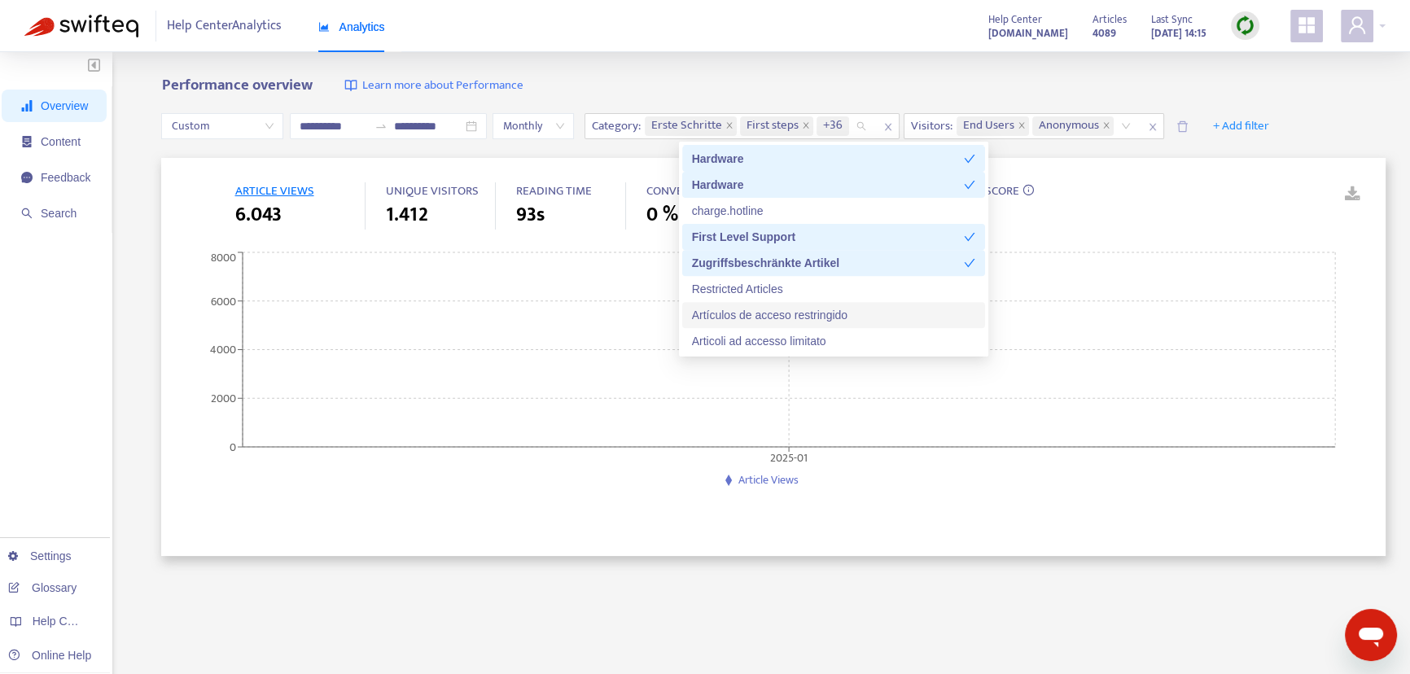
click at [787, 300] on div "Restricted Articles" at bounding box center [833, 289] width 303 height 26
click at [781, 315] on div "Artículos de acceso restringido" at bounding box center [833, 315] width 283 height 18
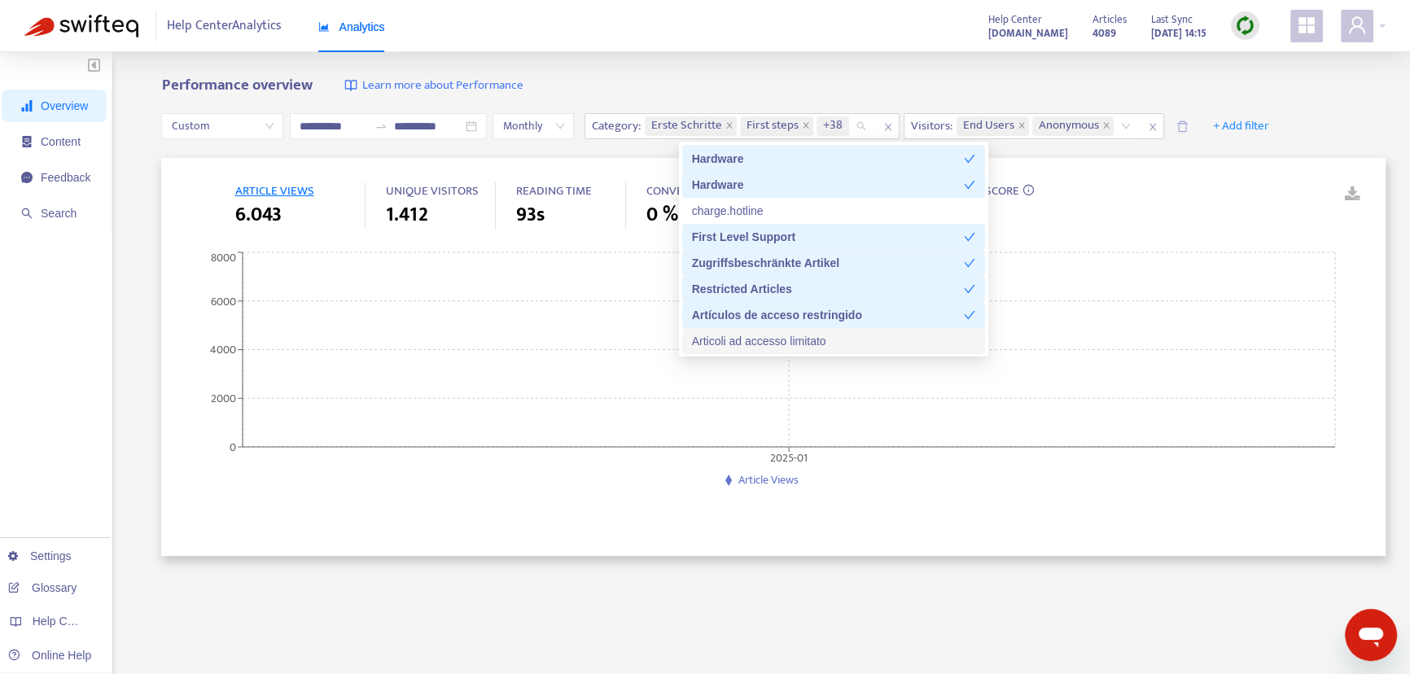
click at [790, 333] on div "Articoli ad accesso limitato" at bounding box center [833, 341] width 283 height 18
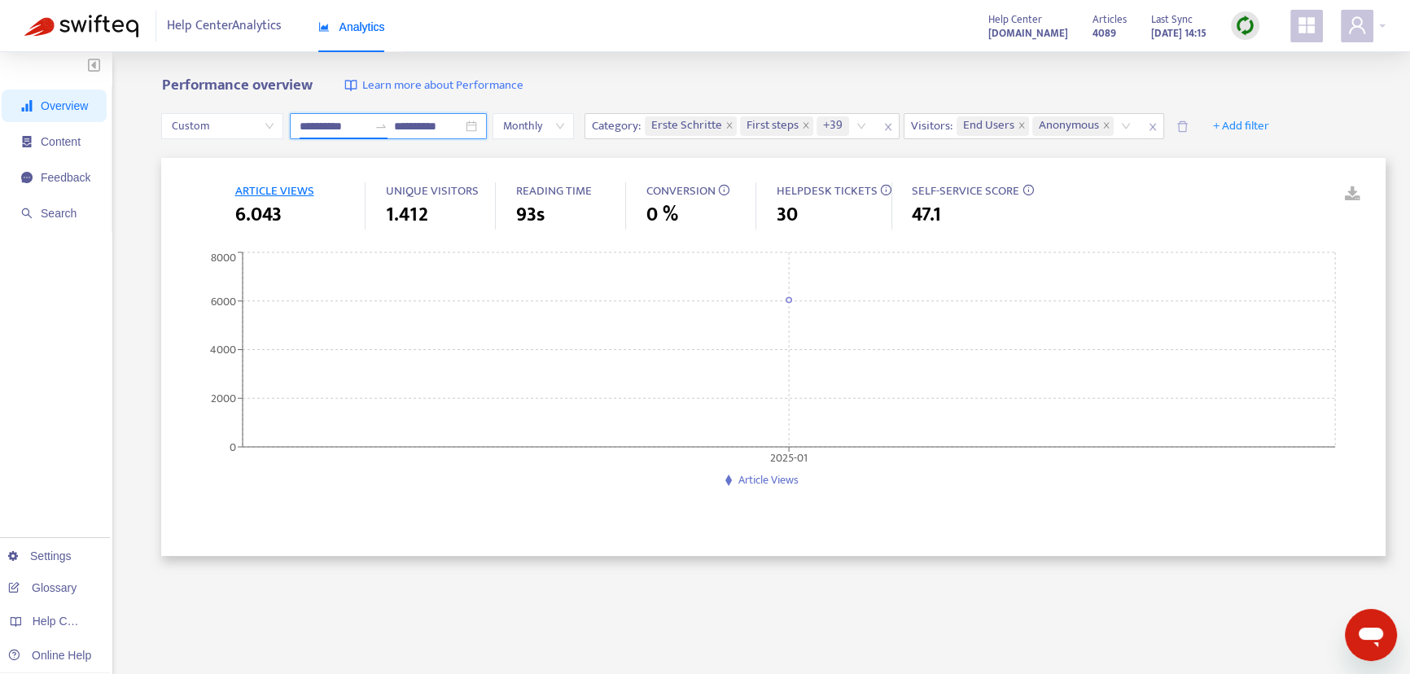
click at [365, 120] on input "**********" at bounding box center [334, 126] width 68 height 18
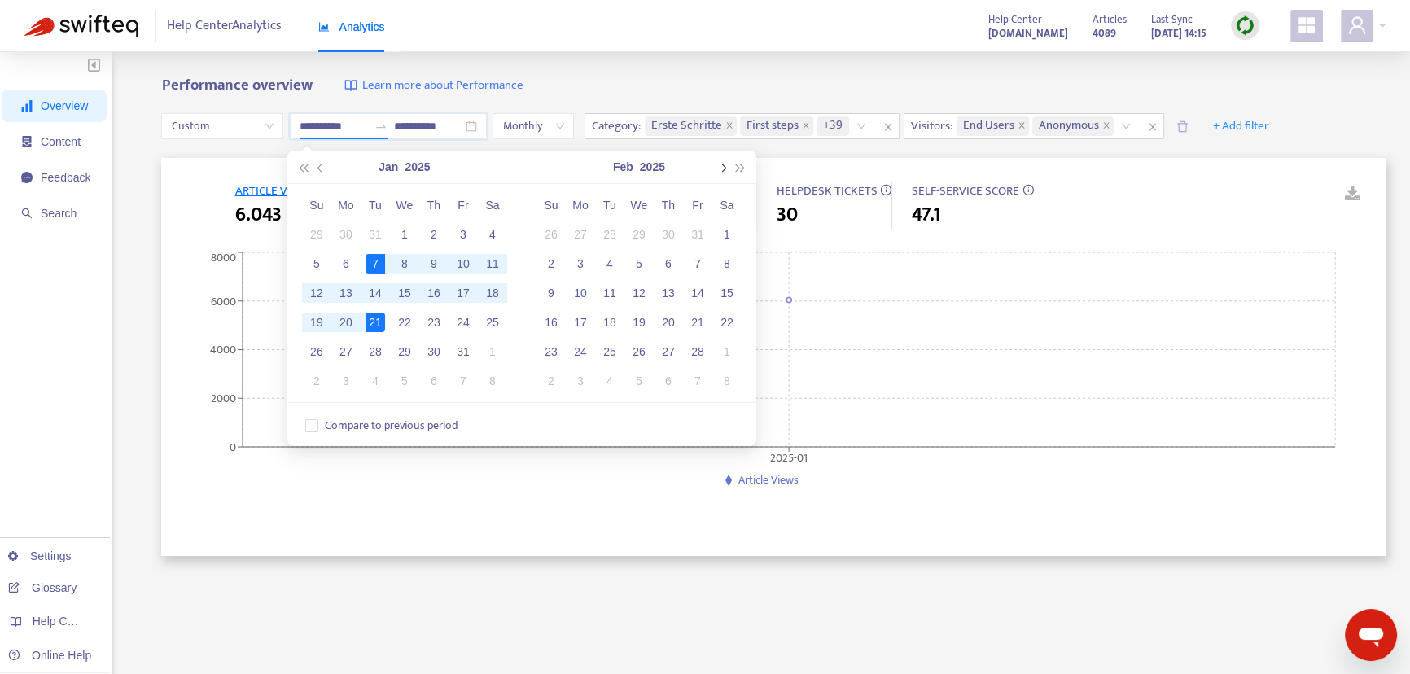
click at [726, 169] on button "button" at bounding box center [722, 167] width 18 height 33
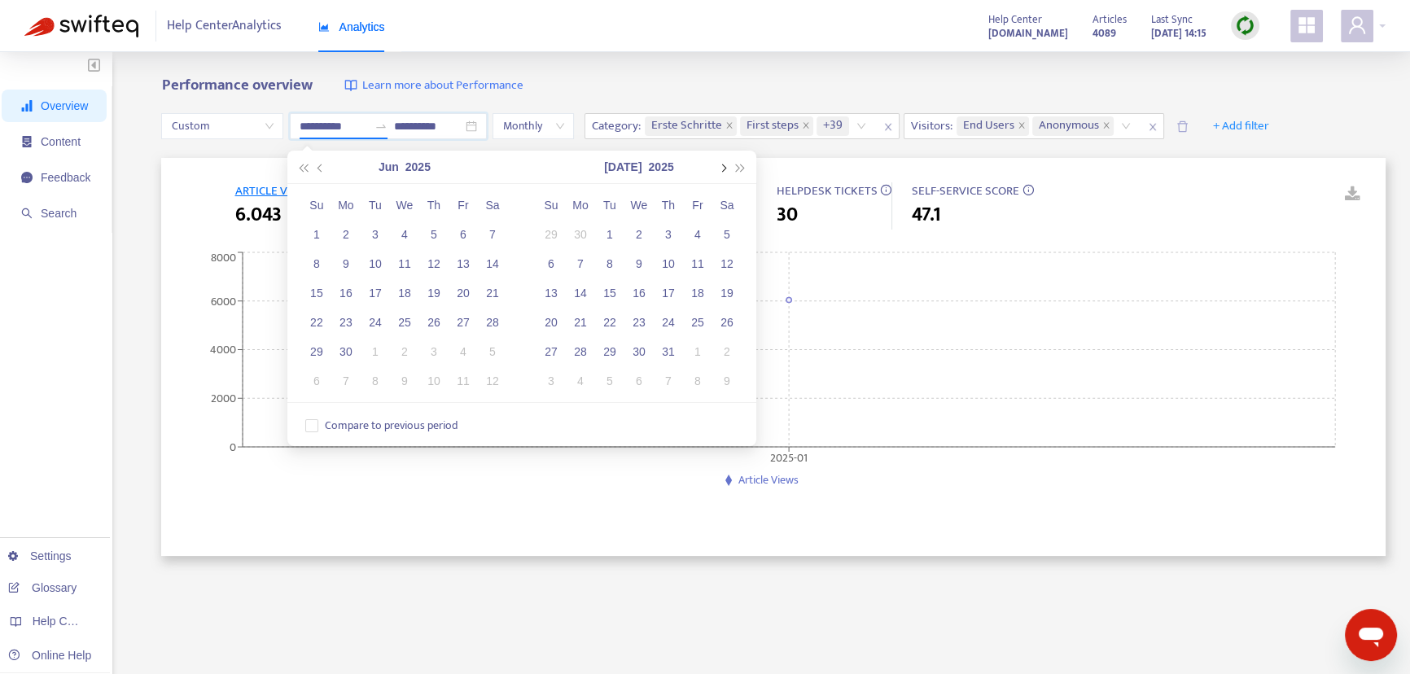
click at [726, 169] on button "button" at bounding box center [722, 167] width 18 height 33
type input "**********"
click at [577, 234] on div "1" at bounding box center [581, 235] width 20 height 20
click at [718, 167] on span "button" at bounding box center [722, 168] width 8 height 8
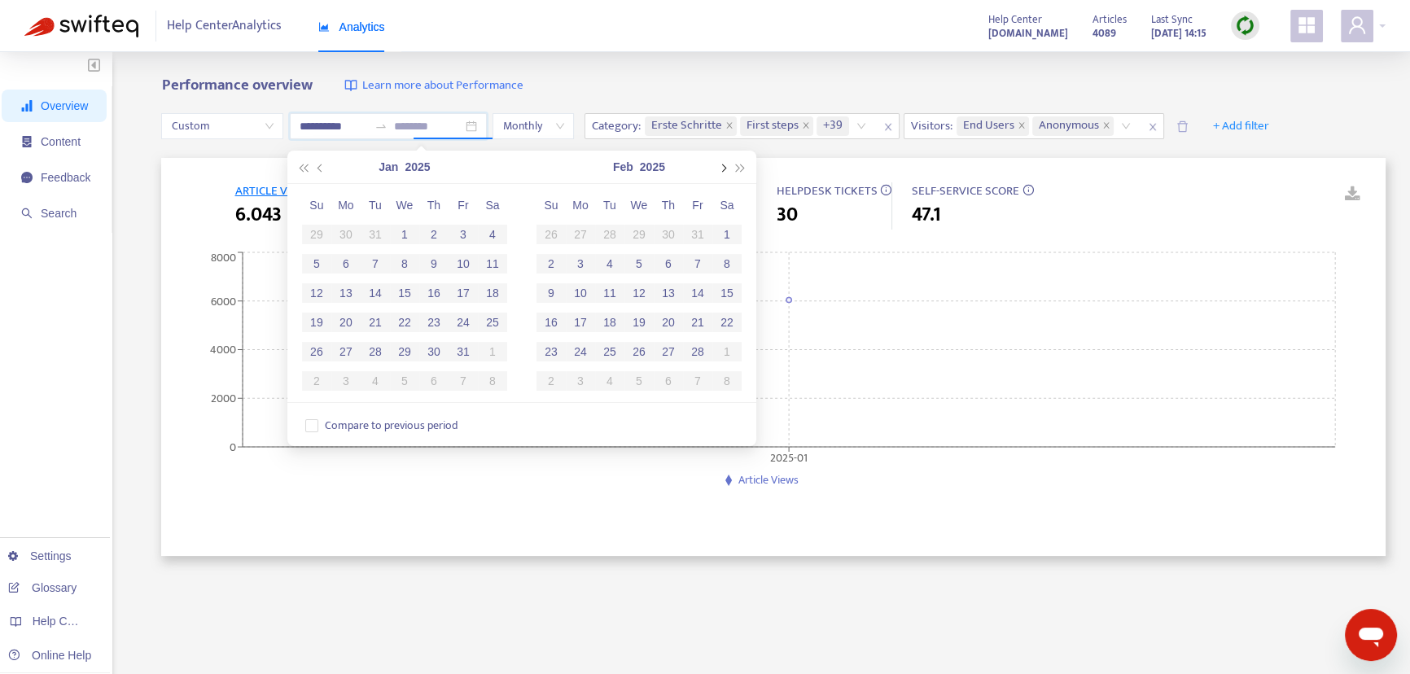
click at [717, 167] on button "button" at bounding box center [722, 167] width 18 height 33
click at [716, 167] on button "button" at bounding box center [722, 167] width 18 height 33
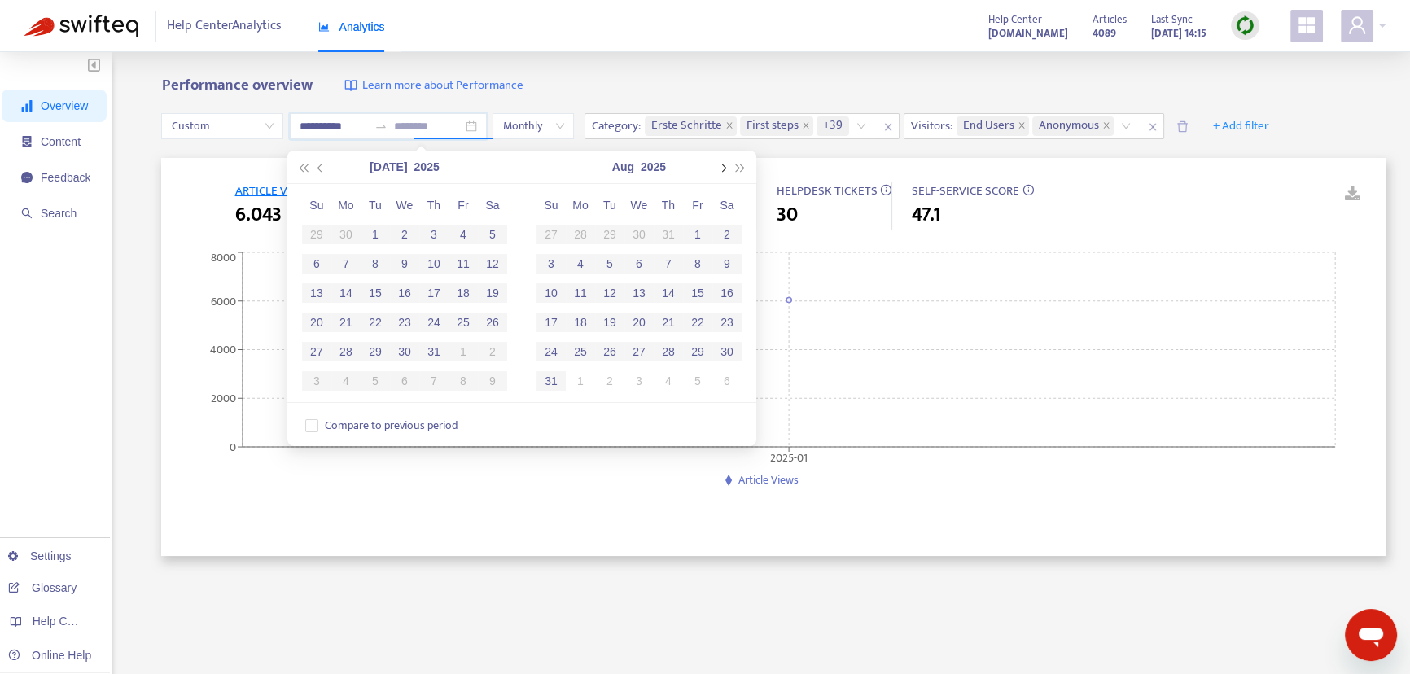
click at [716, 167] on button "button" at bounding box center [722, 167] width 18 height 33
type input "**********"
click at [604, 356] on div "30" at bounding box center [610, 352] width 20 height 20
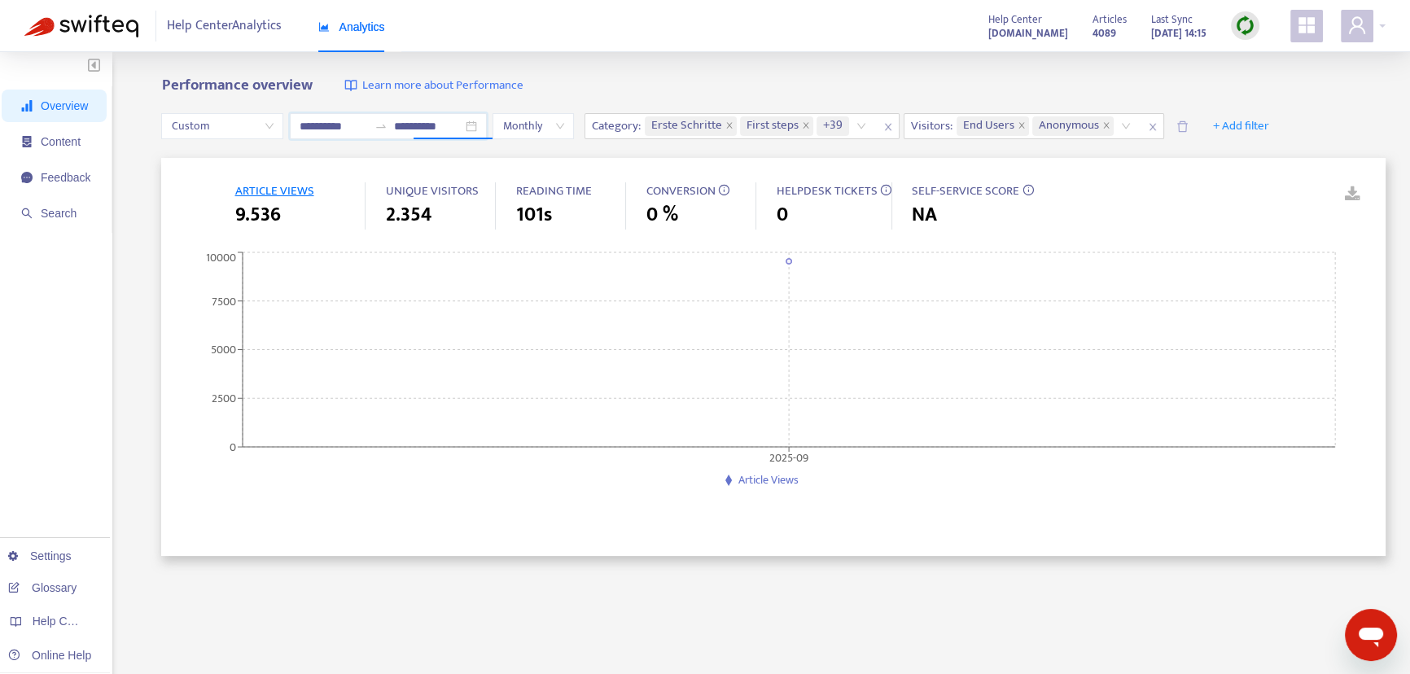
click at [652, 214] on span "0 %" at bounding box center [661, 214] width 32 height 29
click at [700, 217] on div "0 %" at bounding box center [700, 214] width 110 height 29
click at [813, 125] on span "First steps" at bounding box center [776, 126] width 73 height 20
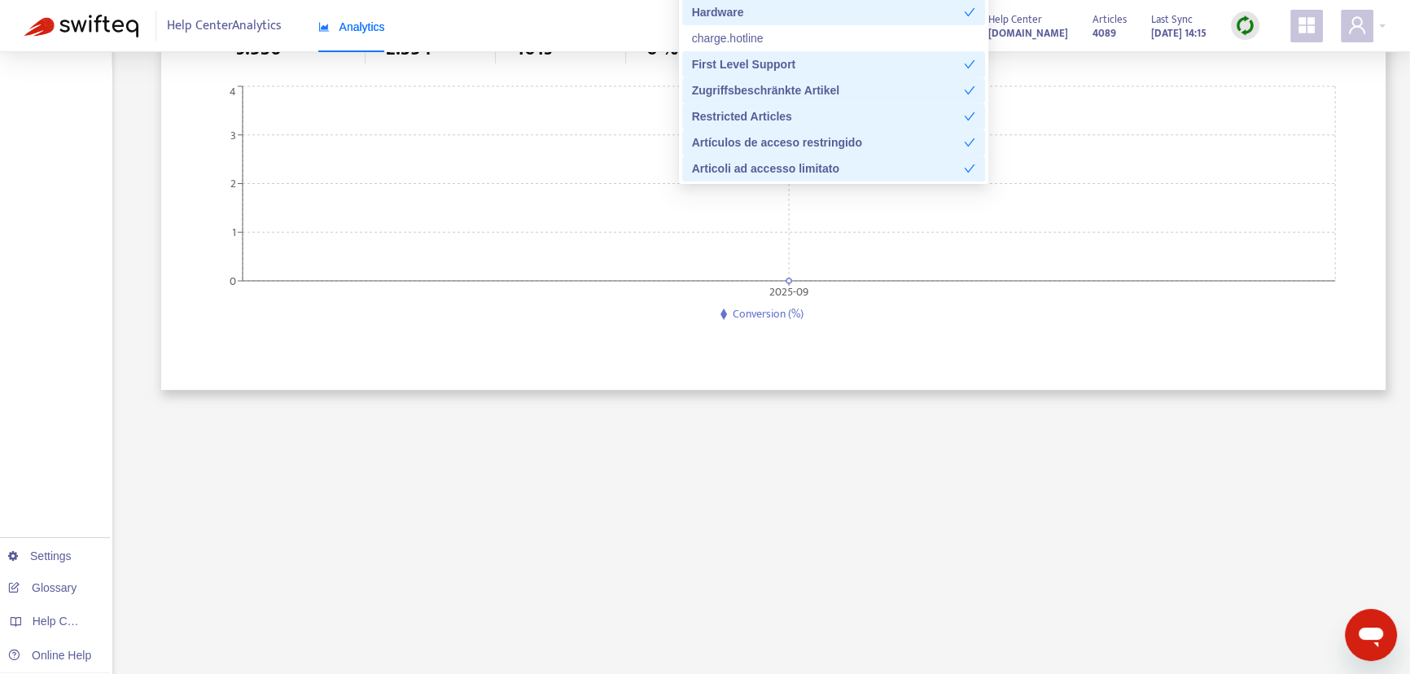
scroll to position [73, 0]
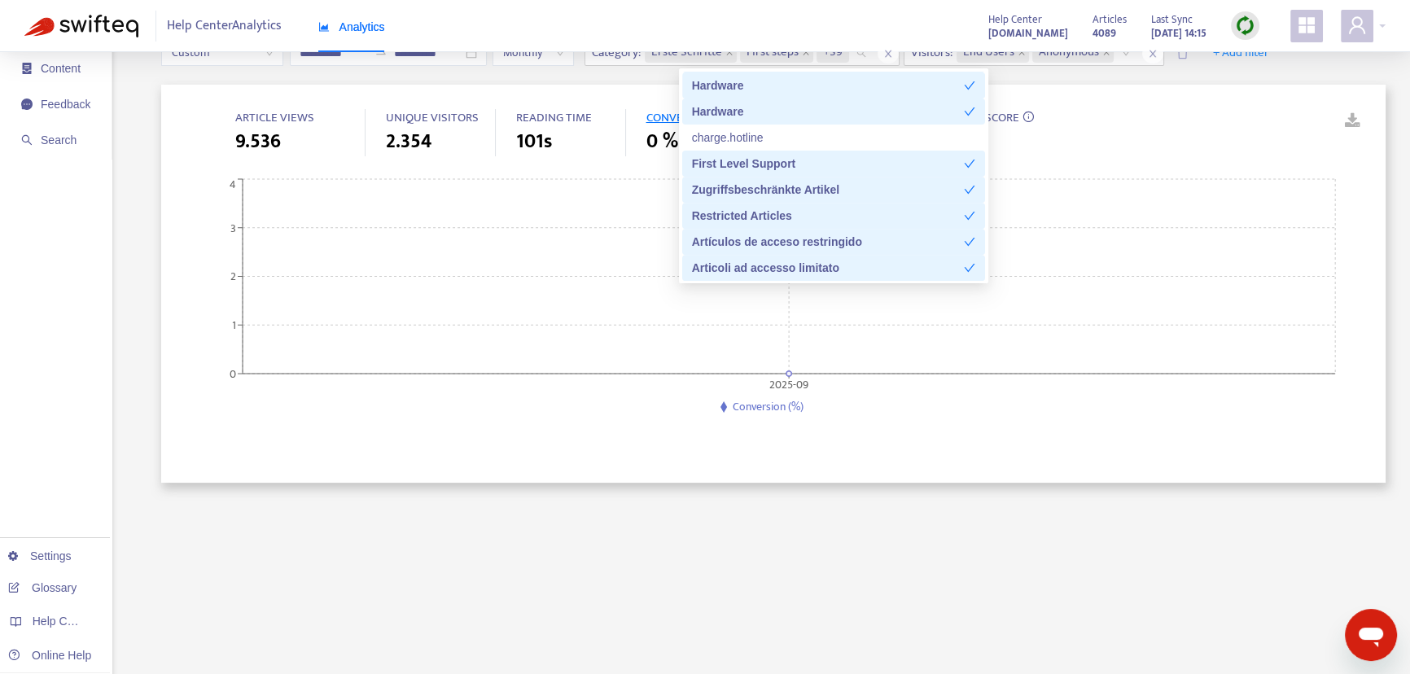
click at [601, 574] on div "**********" at bounding box center [773, 479] width 1224 height 952
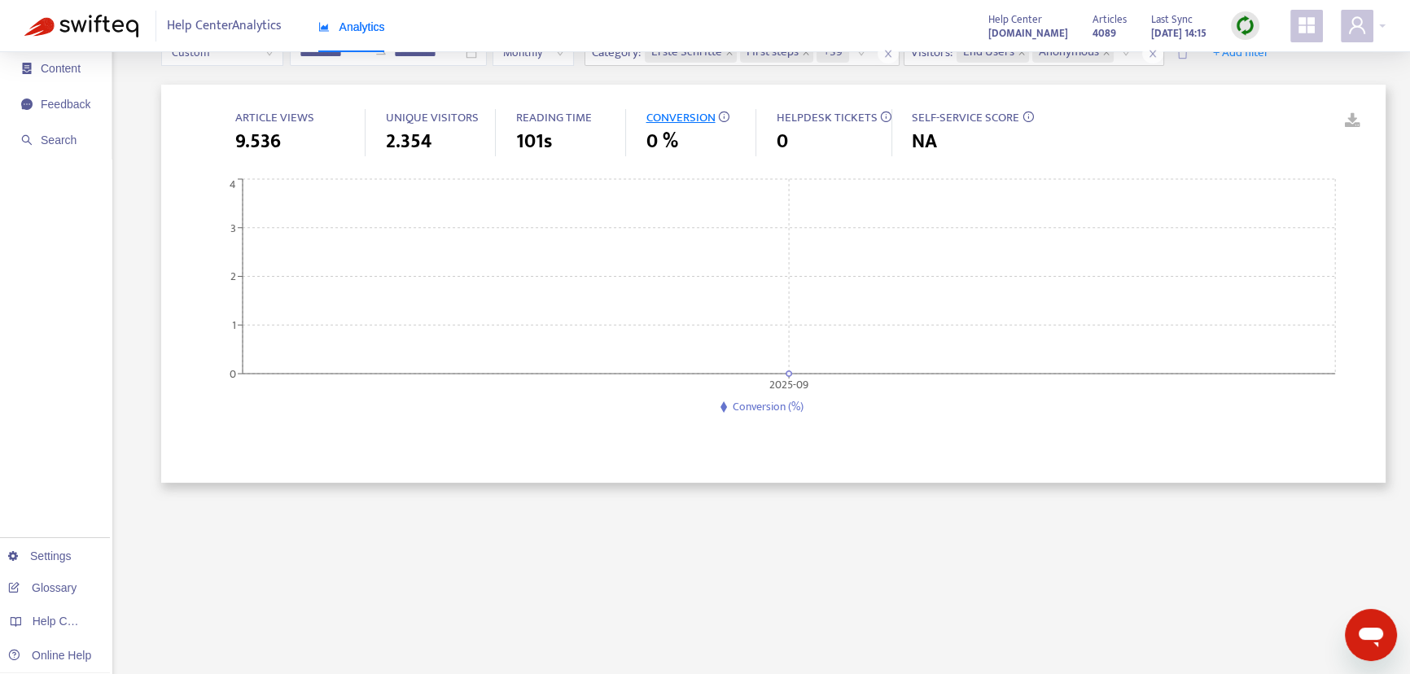
scroll to position [0, 0]
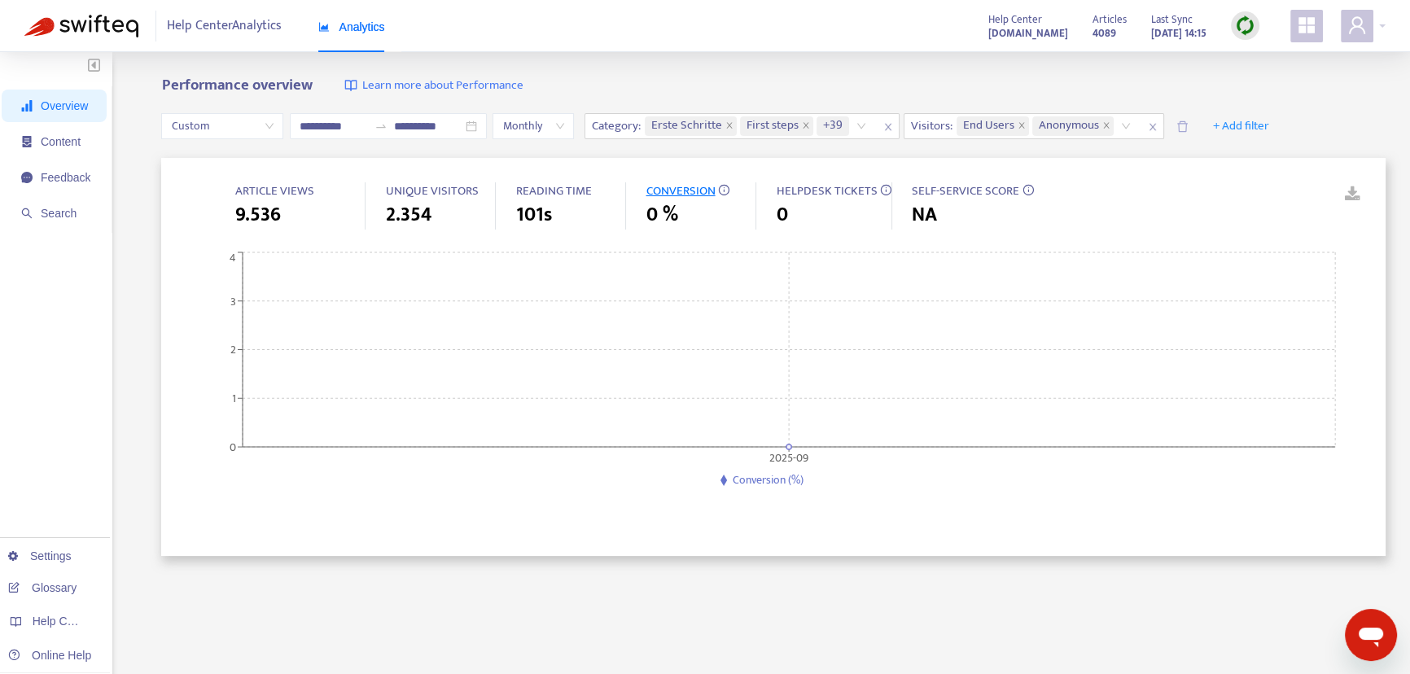
click at [561, 105] on div "**********" at bounding box center [773, 126] width 1224 height 63
click at [554, 125] on span "Monthly" at bounding box center [533, 126] width 62 height 24
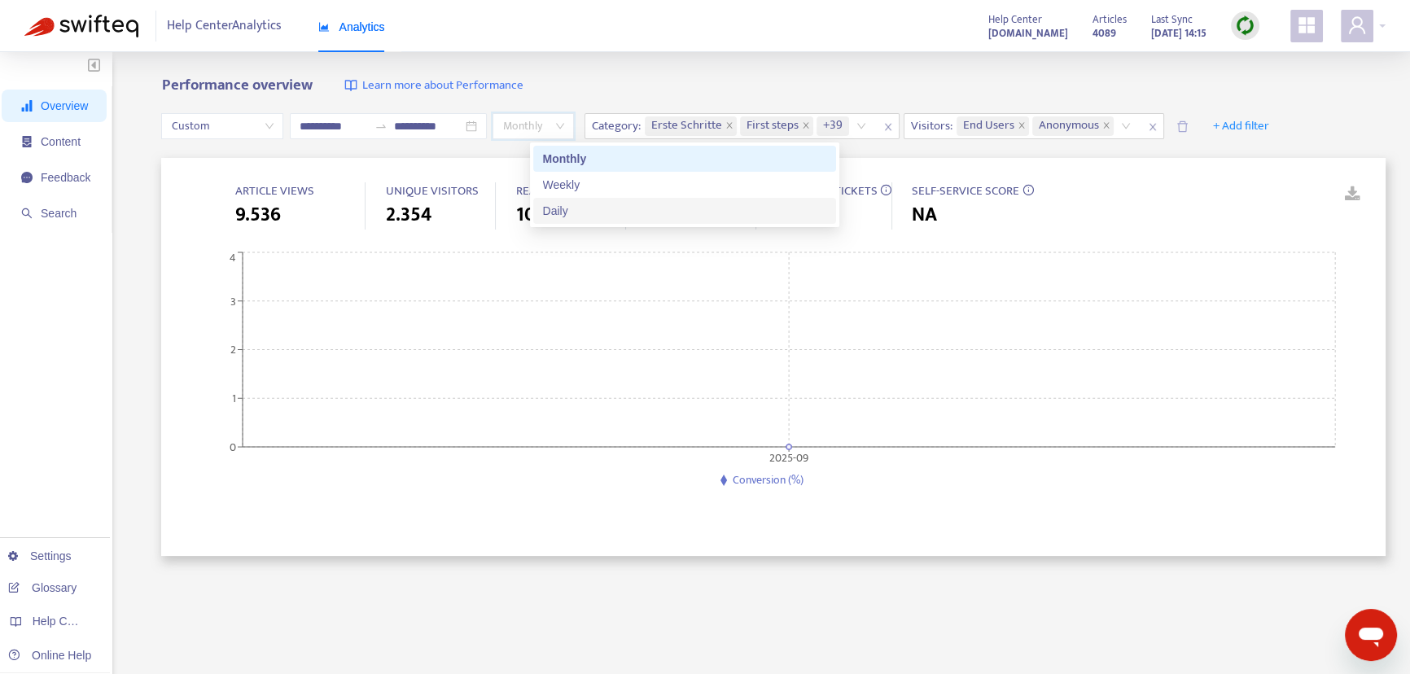
click at [567, 208] on div "Daily" at bounding box center [684, 211] width 283 height 18
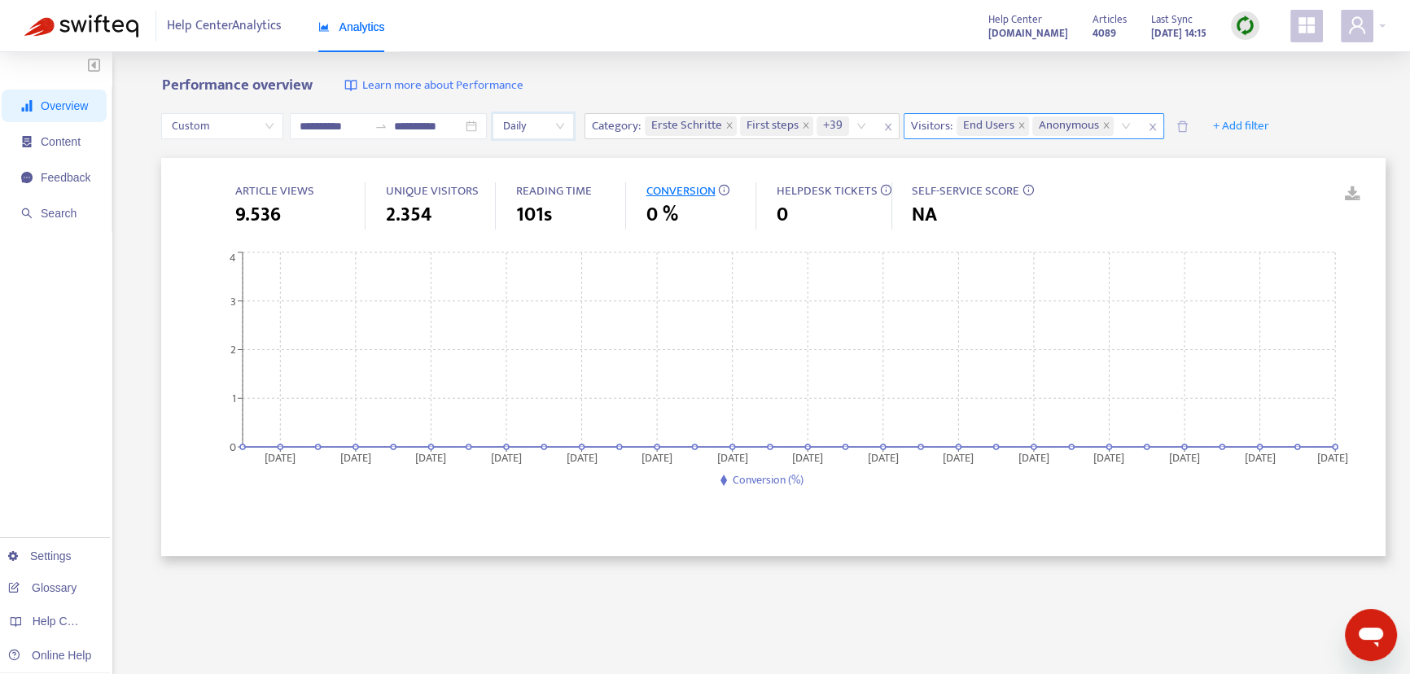
click at [1029, 129] on span "End Users" at bounding box center [992, 126] width 72 height 20
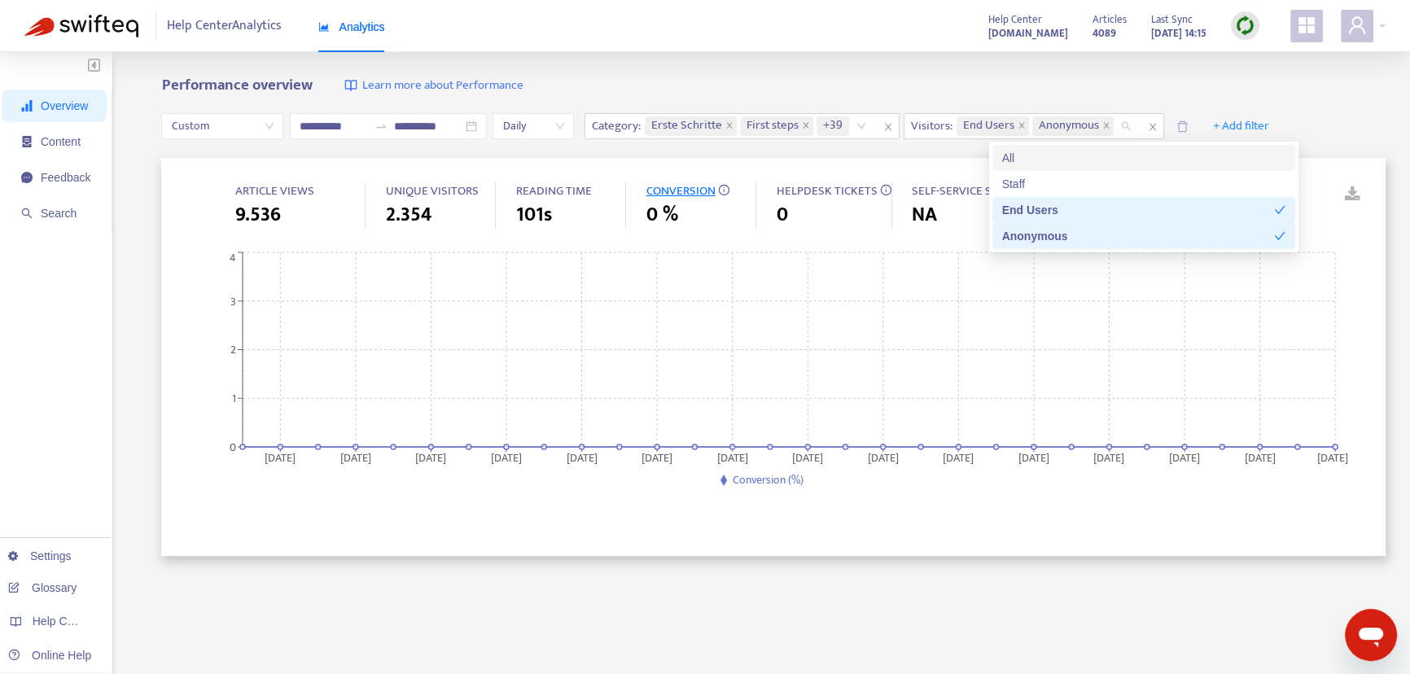
click at [1047, 153] on div "All" at bounding box center [1143, 158] width 283 height 18
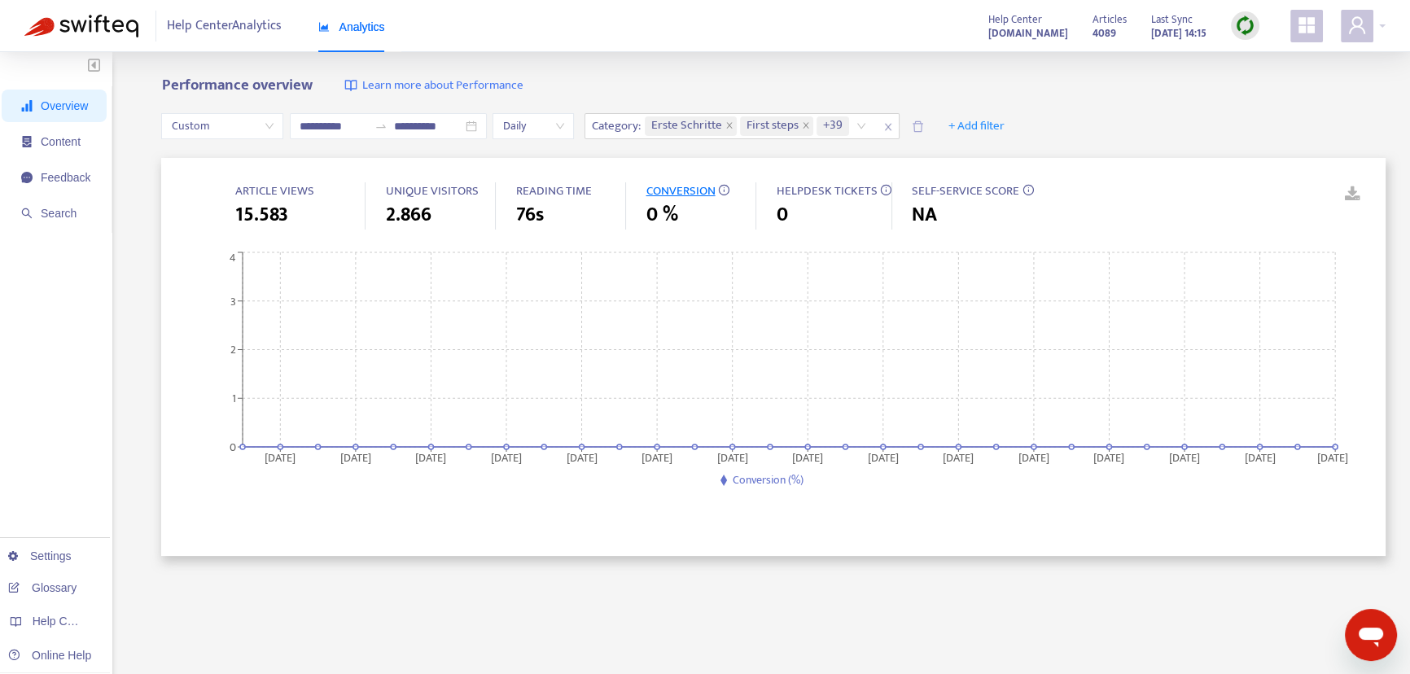
click at [1102, 97] on div "**********" at bounding box center [773, 126] width 1224 height 63
click at [1004, 120] on span "+ Add filter" at bounding box center [976, 126] width 56 height 20
click at [1099, 106] on div "**********" at bounding box center [773, 126] width 1224 height 63
click at [1004, 131] on span "+ Add filter" at bounding box center [976, 126] width 56 height 20
click at [1004, 236] on span "Private" at bounding box center [1021, 237] width 72 height 18
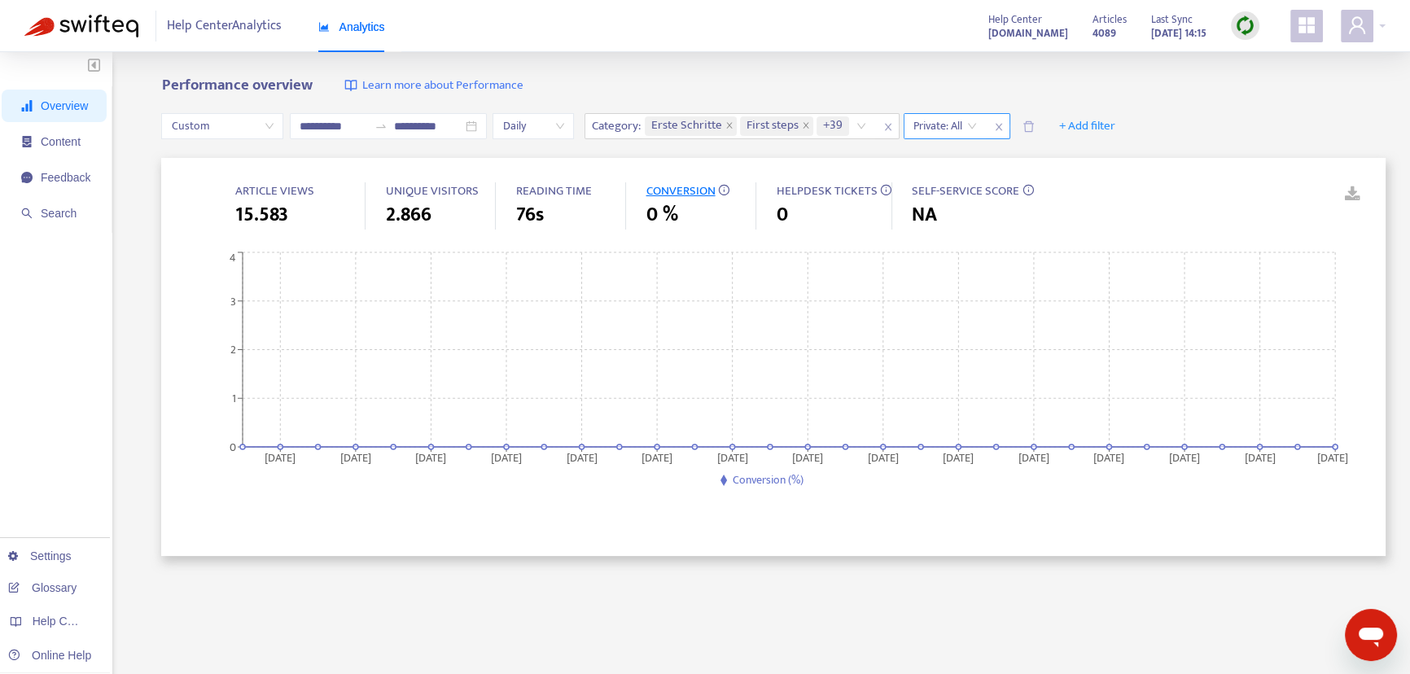
click at [977, 124] on input "search" at bounding box center [944, 126] width 63 height 24
drag, startPoint x: 984, startPoint y: 122, endPoint x: 995, endPoint y: 123, distance: 10.6
click at [977, 123] on input "search" at bounding box center [944, 126] width 63 height 24
click at [975, 129] on input "search" at bounding box center [944, 126] width 63 height 24
click at [985, 178] on div "Yes" at bounding box center [1094, 184] width 283 height 18
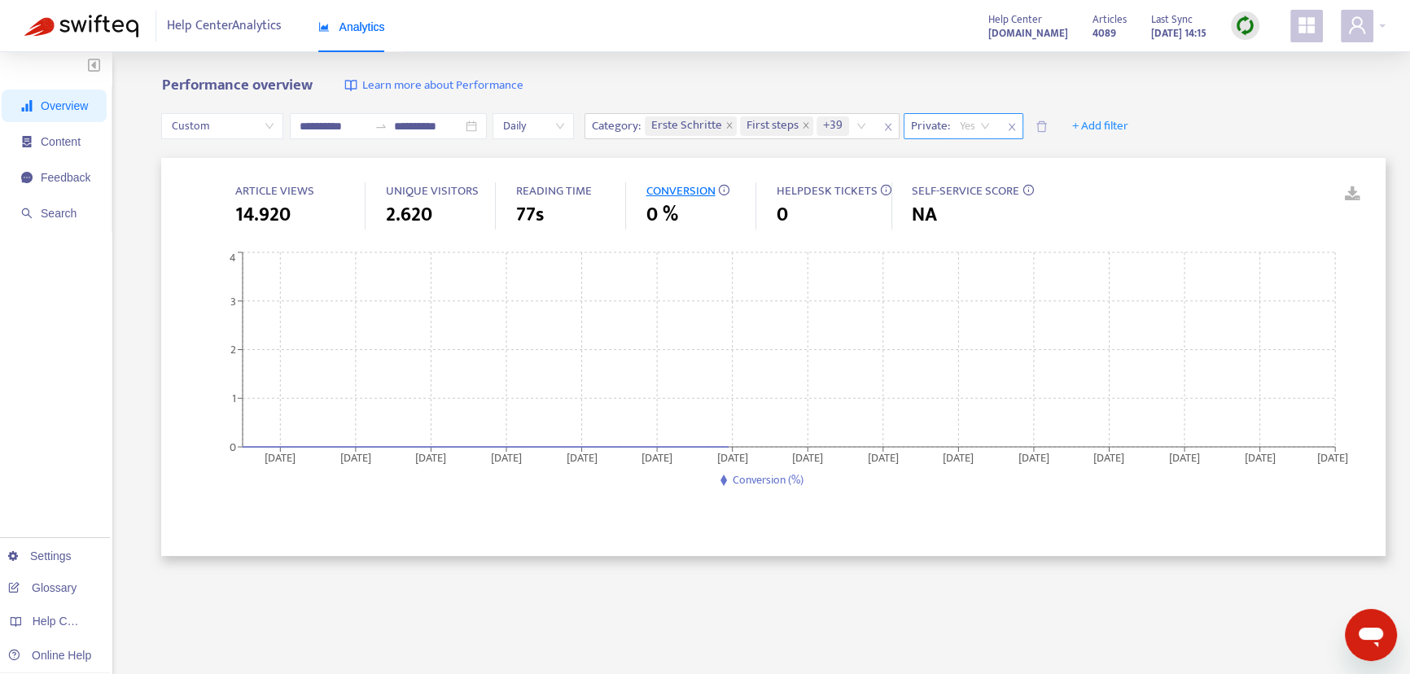
click at [990, 122] on span "Yes" at bounding box center [975, 126] width 30 height 24
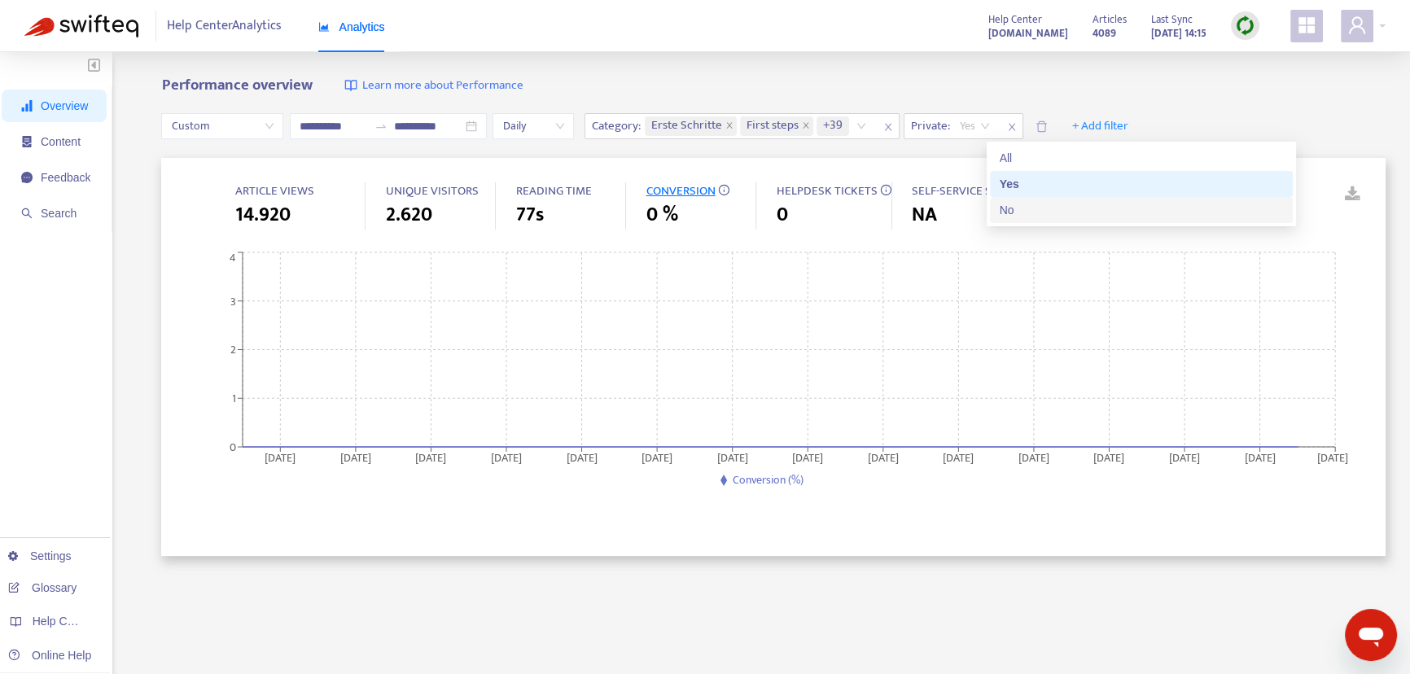
click at [1018, 213] on div "No" at bounding box center [1141, 210] width 283 height 18
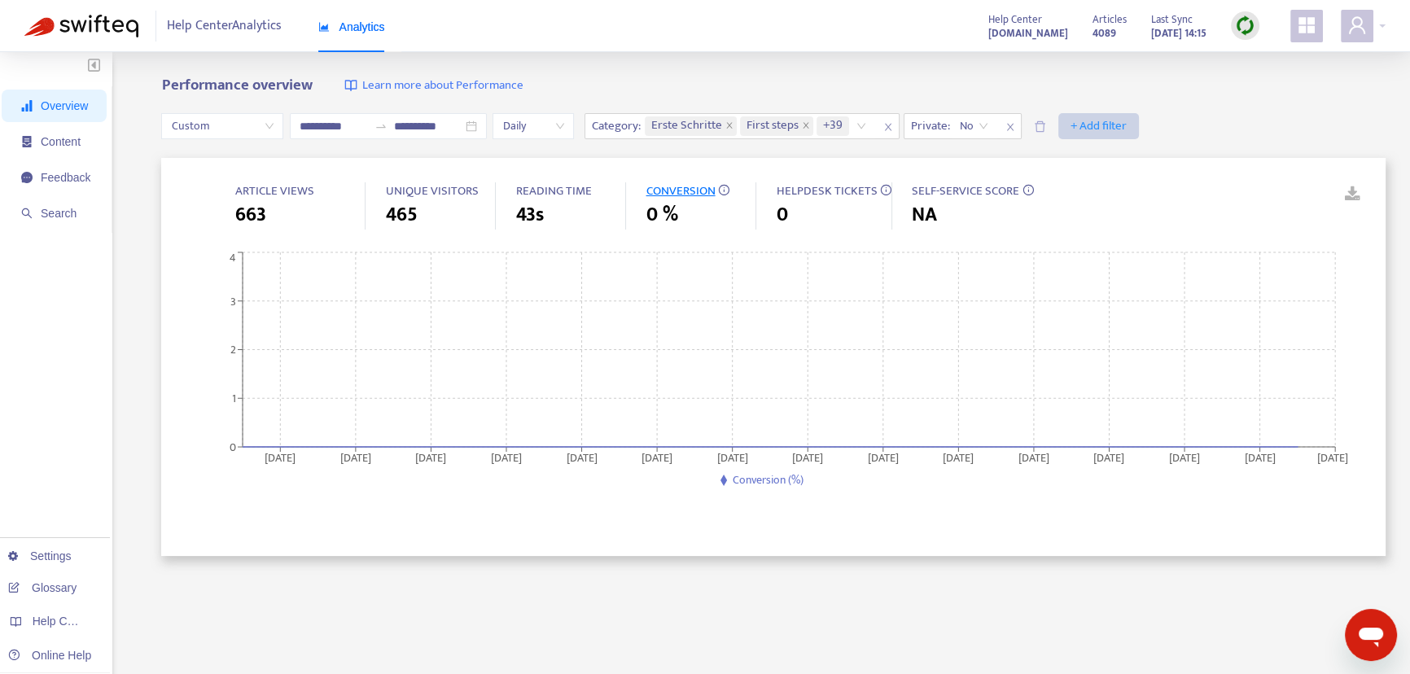
click at [1015, 130] on icon "close" at bounding box center [1010, 127] width 10 height 10
click at [1004, 125] on span "+ Add filter" at bounding box center [976, 126] width 56 height 20
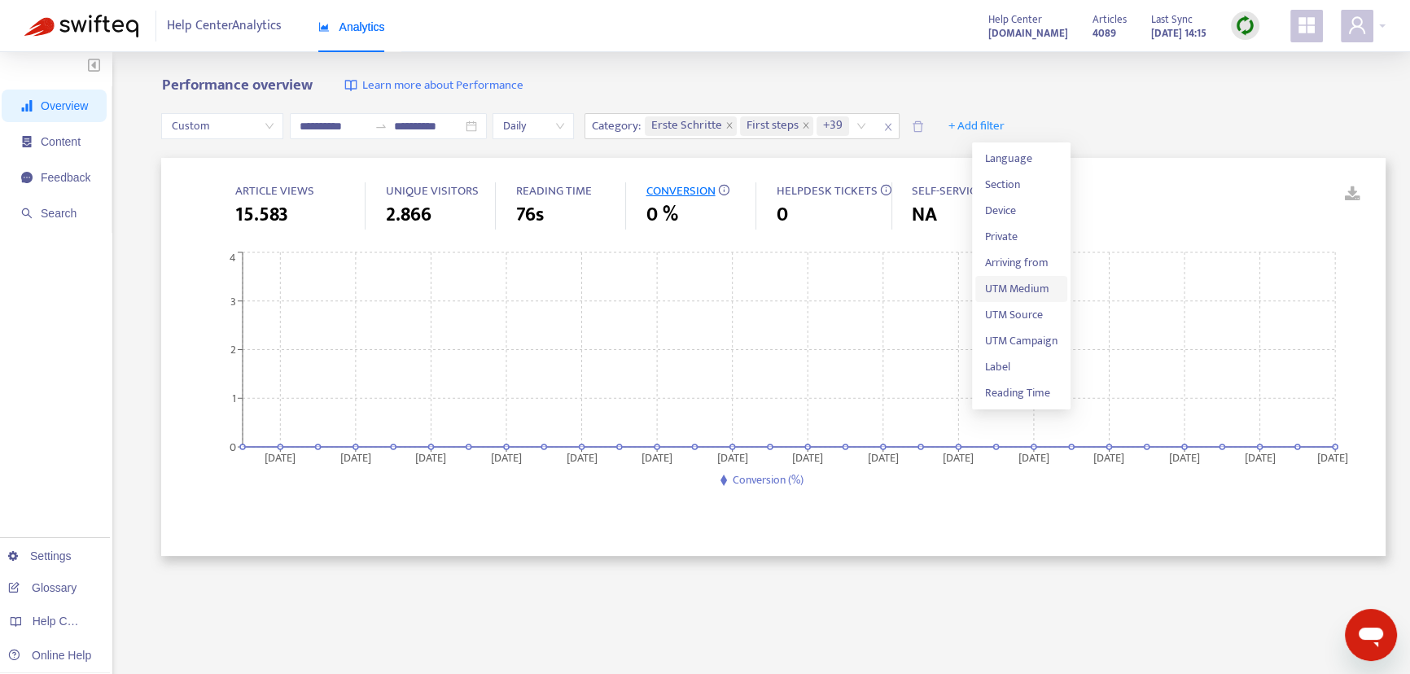
click at [1039, 288] on span "UTM Medium" at bounding box center [1021, 289] width 72 height 18
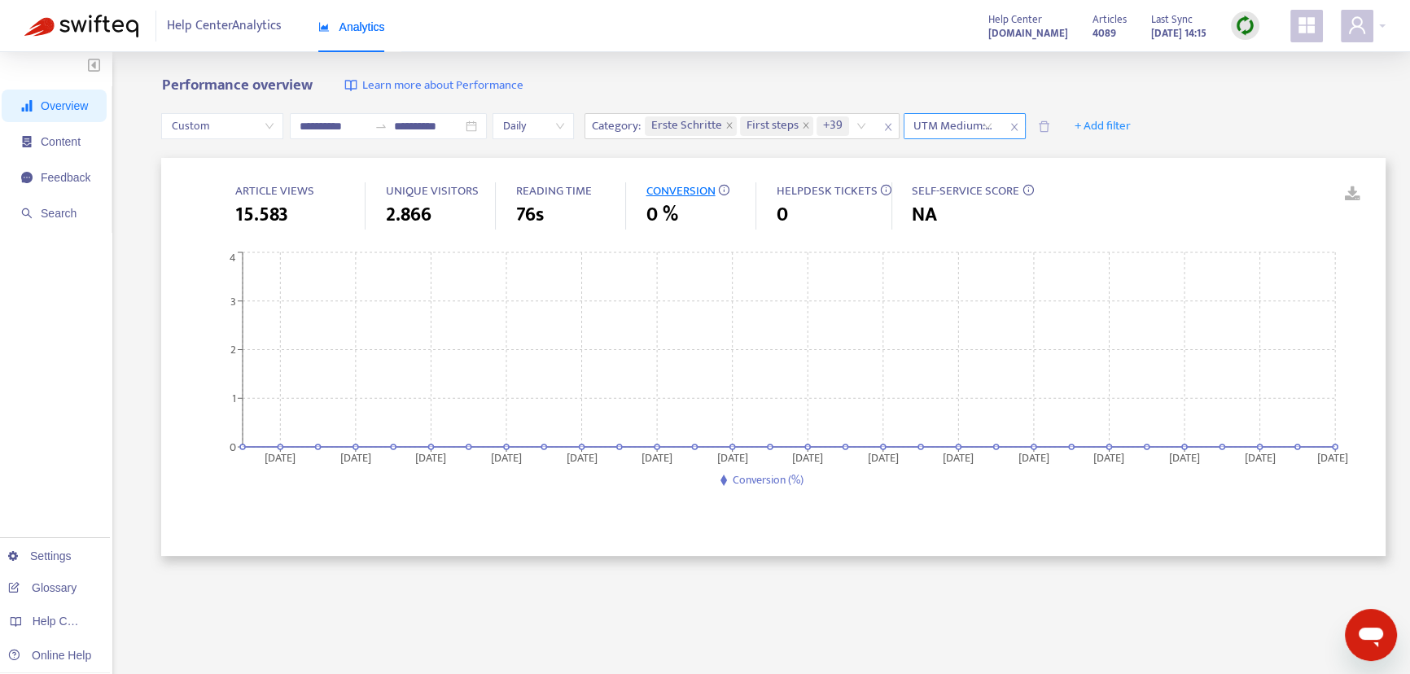
click at [994, 113] on div "UTM Medium: All" at bounding box center [965, 126] width 122 height 26
click at [982, 127] on div at bounding box center [945, 126] width 74 height 20
click at [1000, 185] on div "ppc" at bounding box center [1094, 184] width 283 height 18
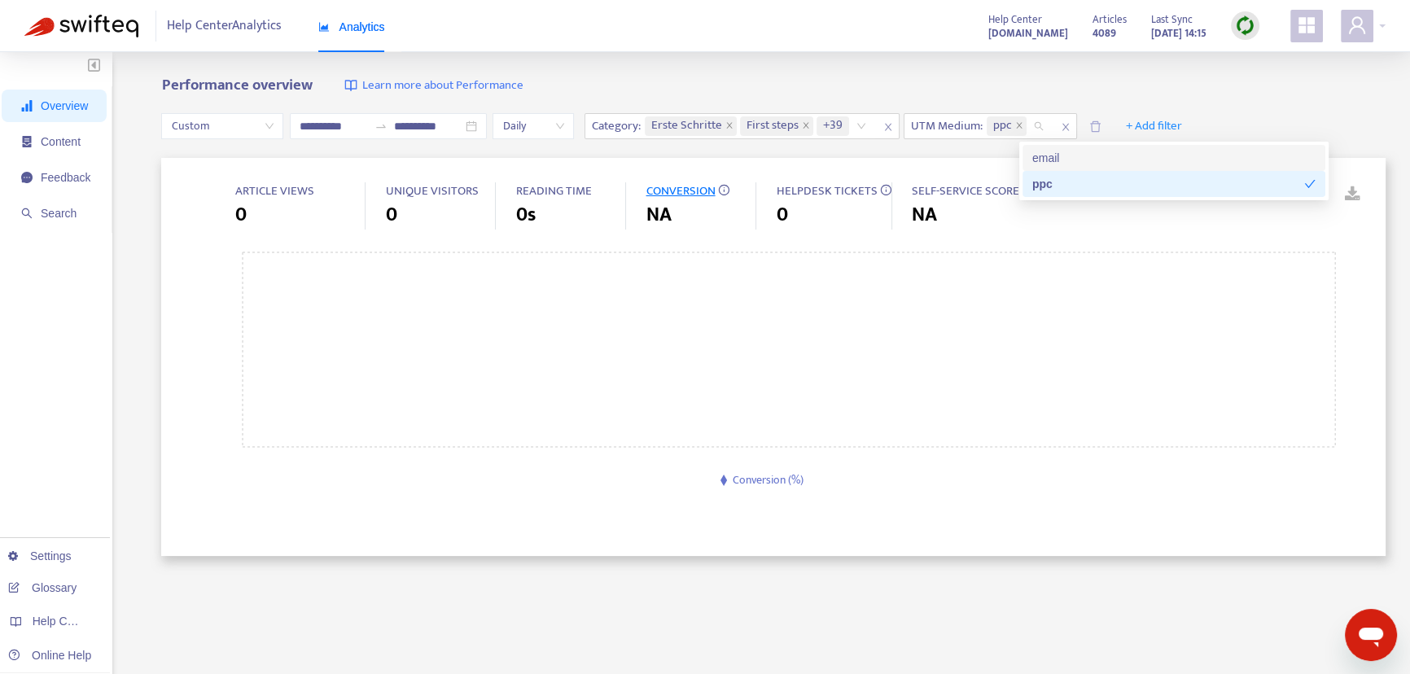
click at [1083, 147] on div "email" at bounding box center [1173, 158] width 303 height 26
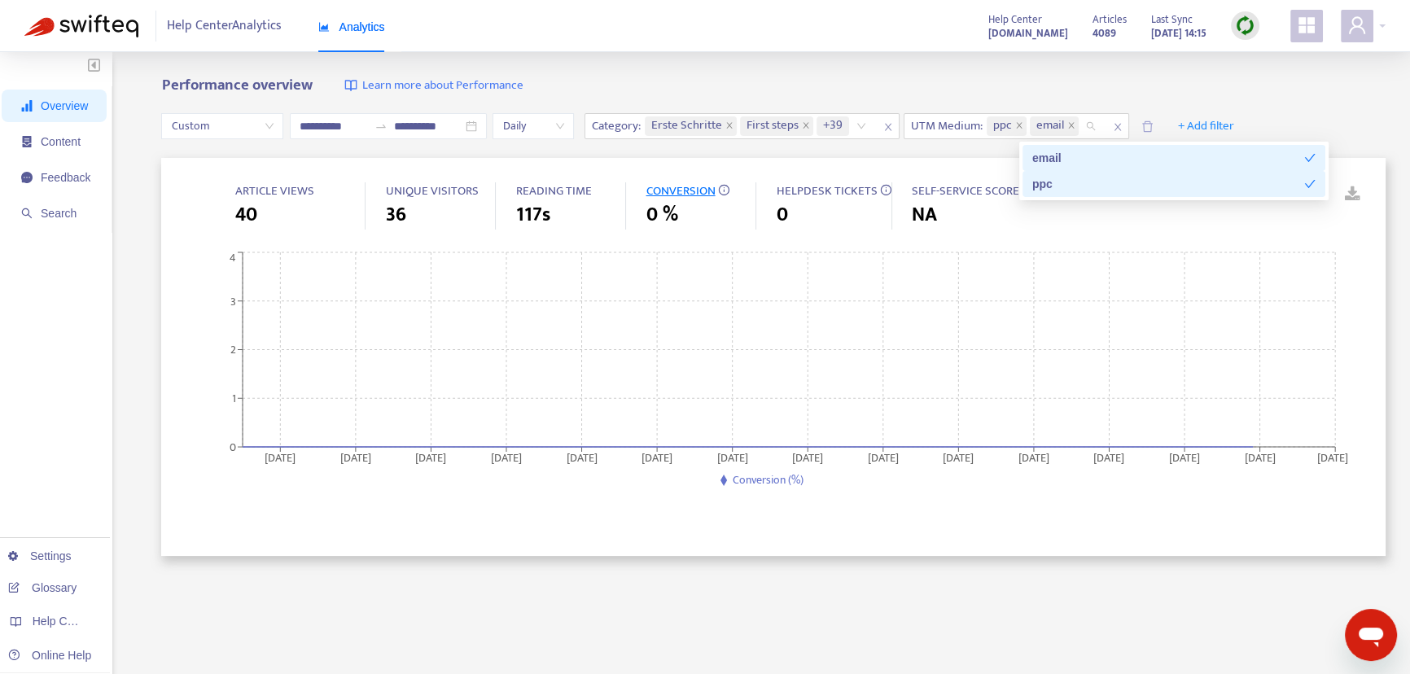
click at [1083, 159] on div "email" at bounding box center [1168, 158] width 272 height 18
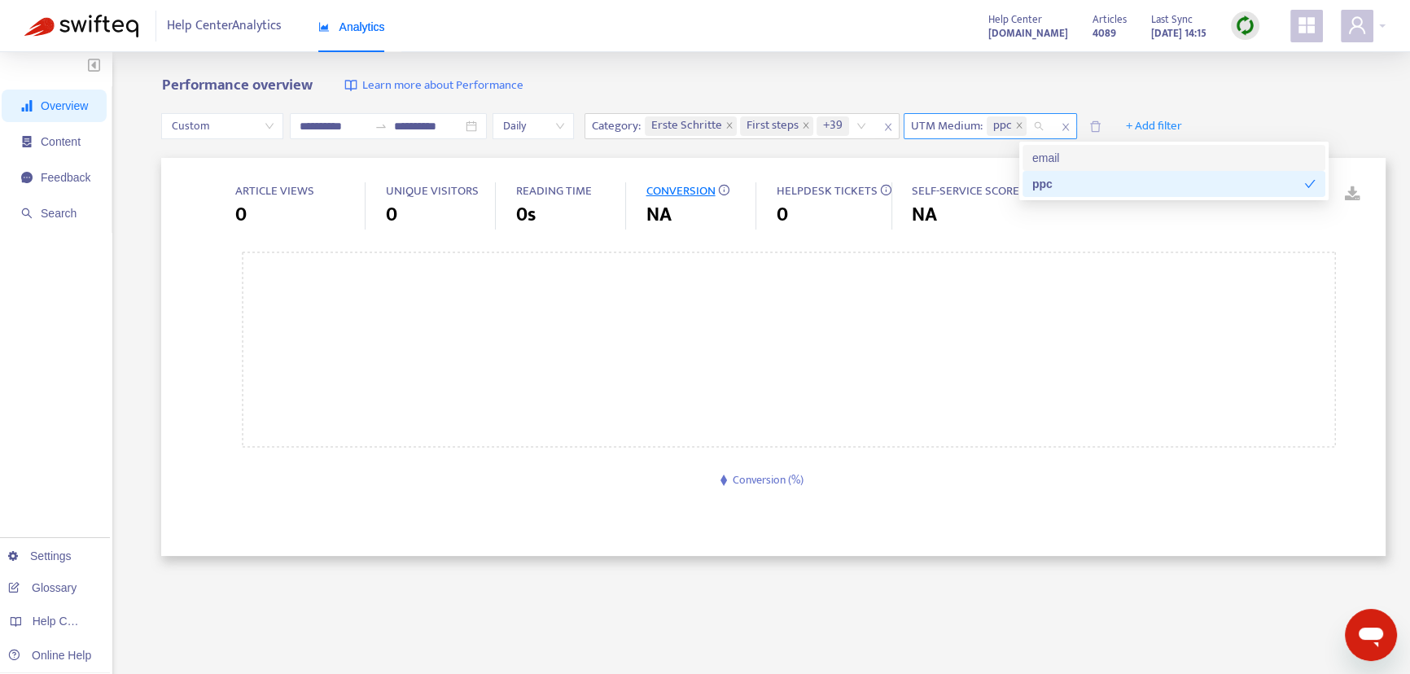
click at [1069, 125] on icon "close" at bounding box center [1065, 127] width 7 height 7
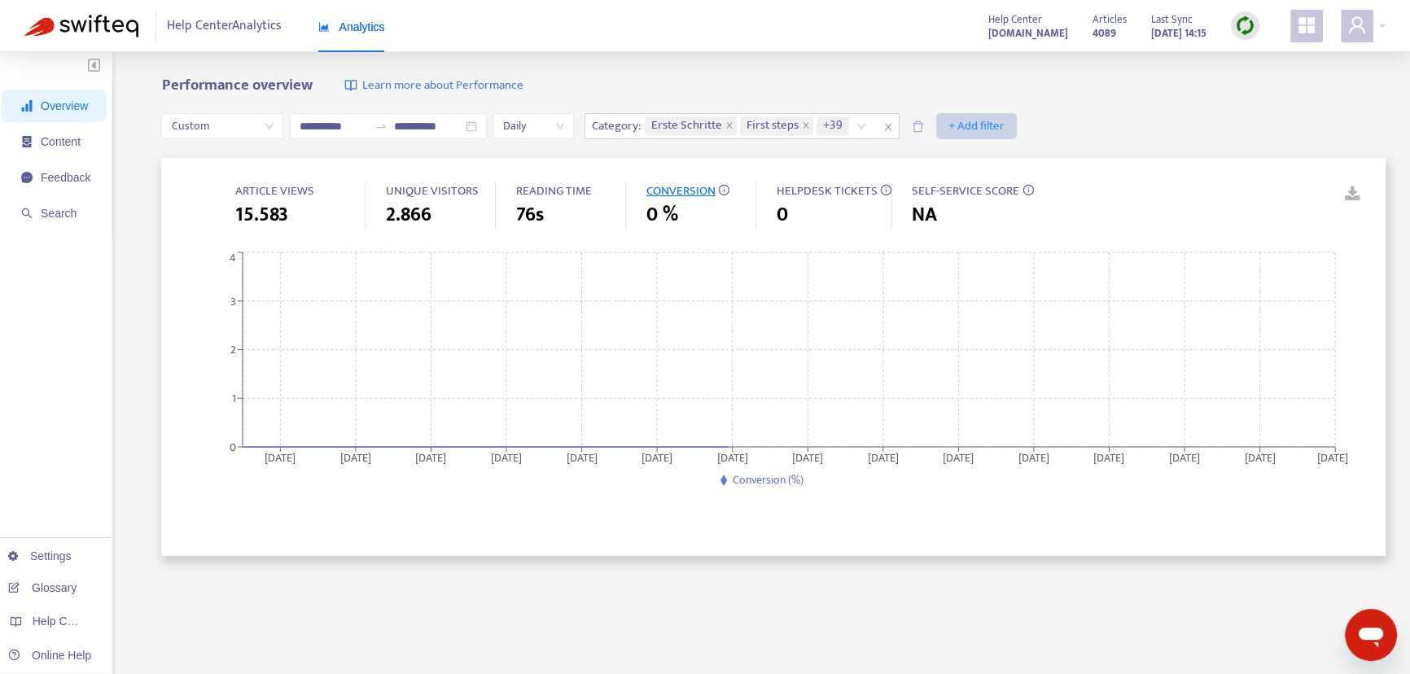
click at [1004, 125] on span "+ Add filter" at bounding box center [976, 126] width 56 height 20
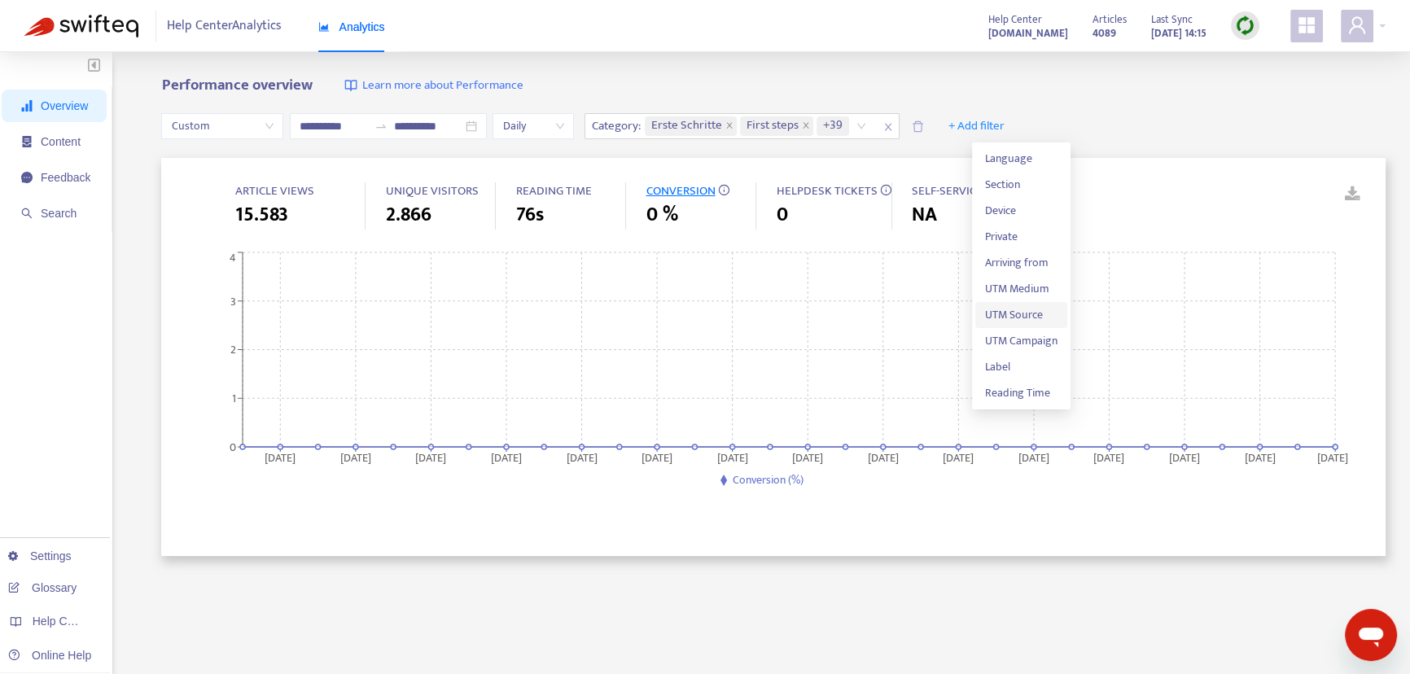
click at [1017, 316] on span "UTM Source" at bounding box center [1021, 315] width 72 height 18
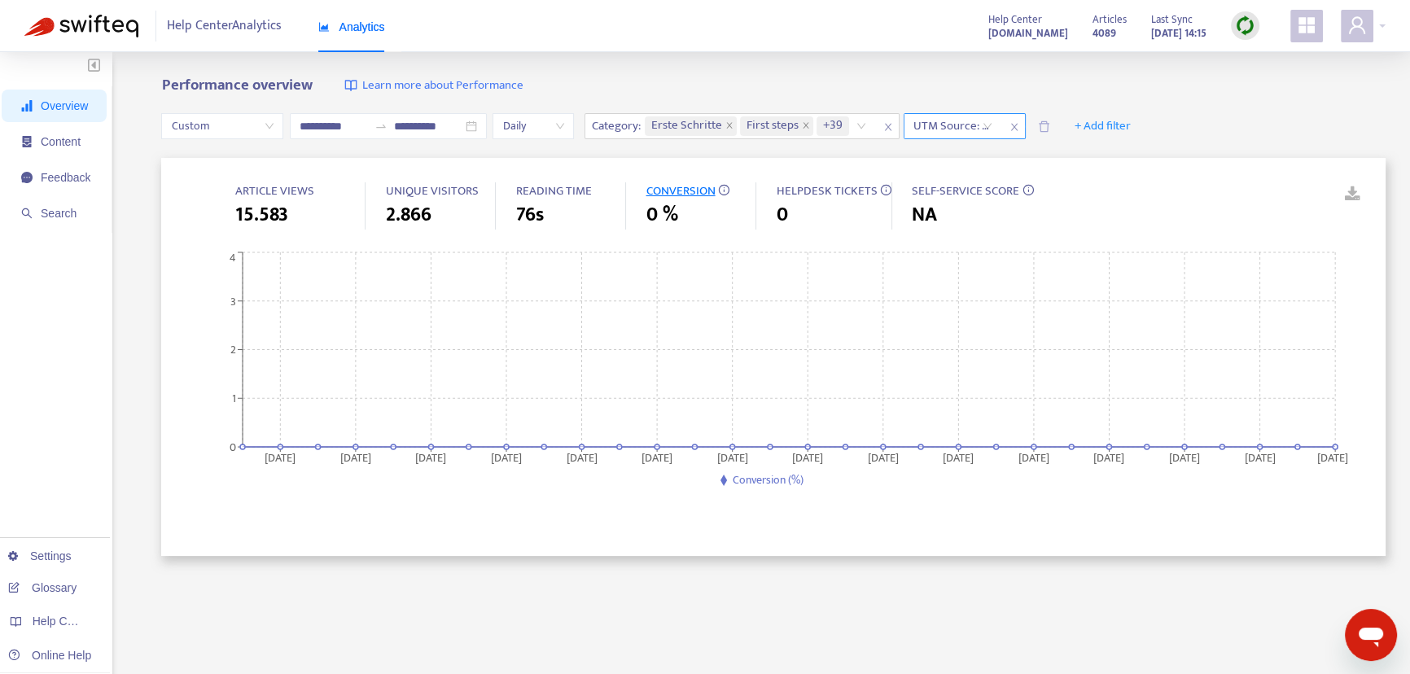
click at [991, 115] on div "UTM Source: All" at bounding box center [952, 126] width 97 height 24
click at [1019, 125] on icon "close" at bounding box center [1014, 127] width 10 height 10
click at [1004, 122] on span "+ Add filter" at bounding box center [976, 126] width 56 height 20
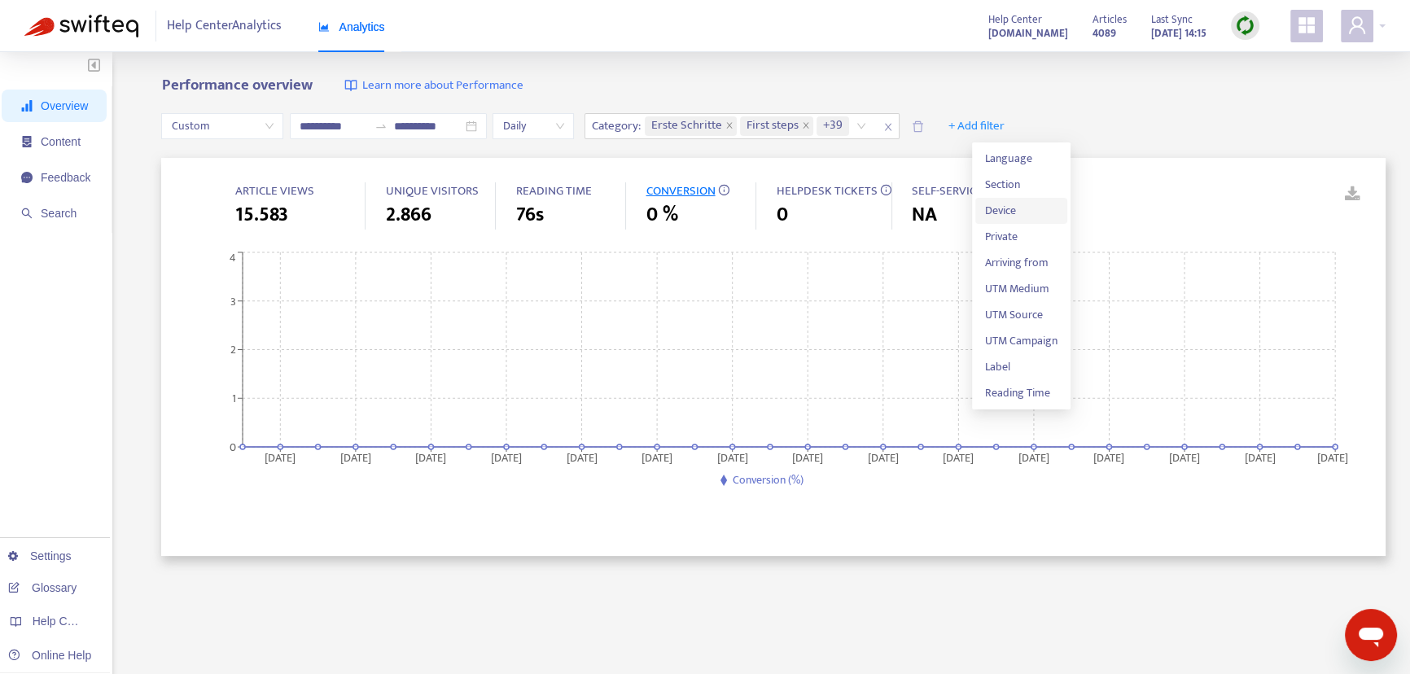
click at [1023, 210] on span "Device" at bounding box center [1021, 211] width 72 height 18
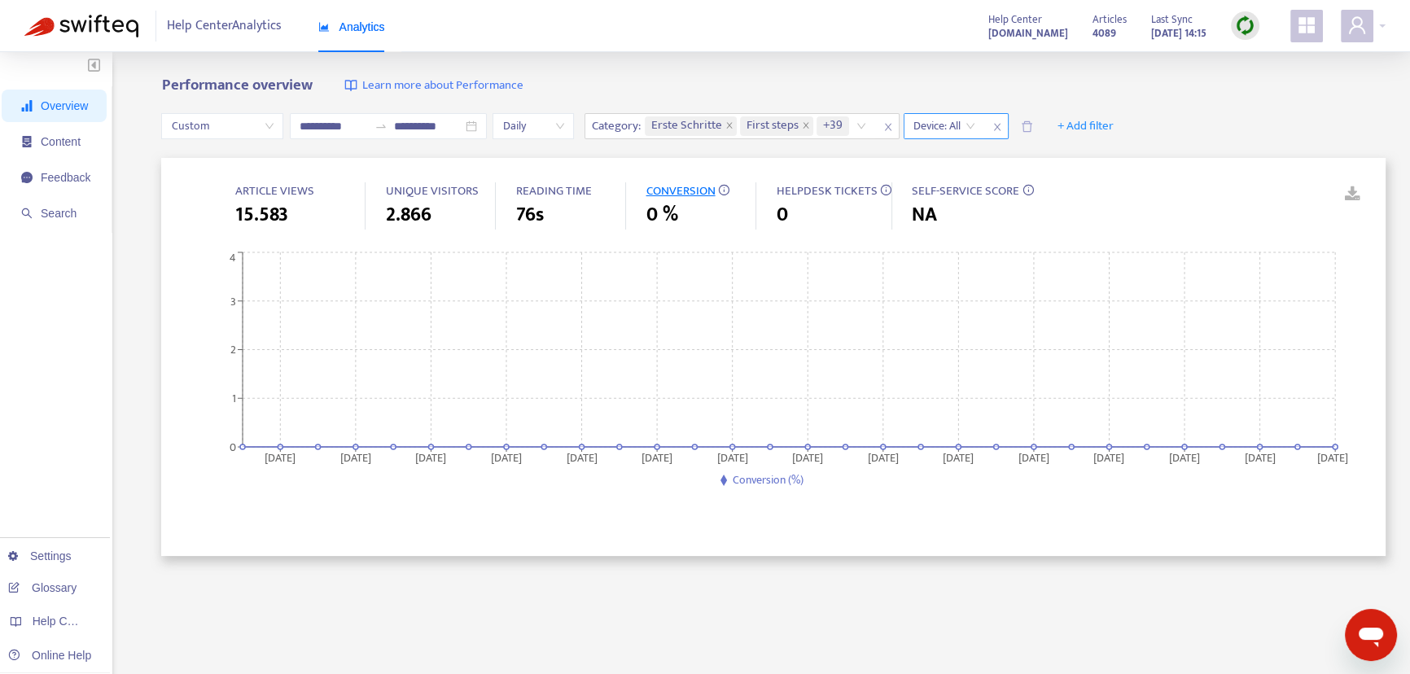
click at [975, 123] on input "search" at bounding box center [944, 126] width 62 height 24
click at [990, 186] on div "PC" at bounding box center [1094, 184] width 283 height 18
click at [1043, 130] on icon "delete" at bounding box center [1037, 125] width 11 height 11
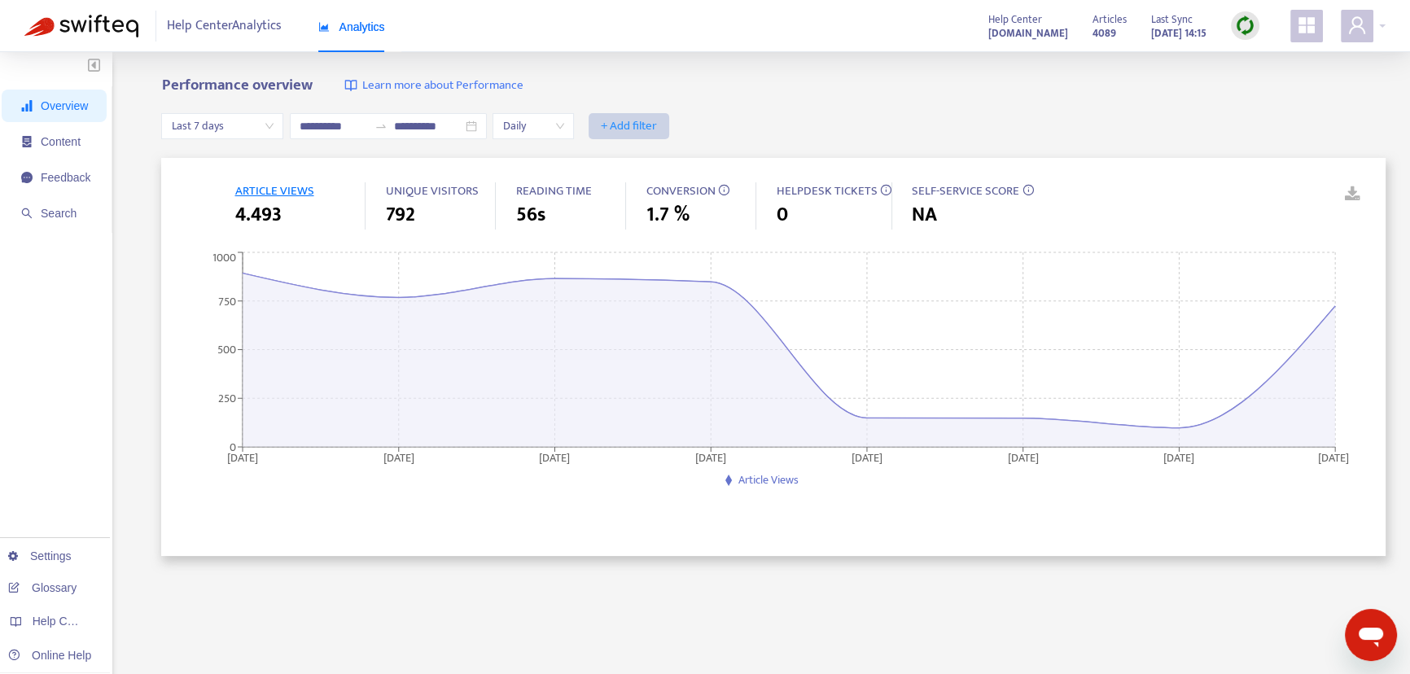
click at [657, 126] on span "+ Add filter" at bounding box center [629, 126] width 56 height 20
click at [673, 292] on span "Visitors" at bounding box center [674, 289] width 72 height 18
click at [638, 129] on div at bounding box center [614, 126] width 50 height 20
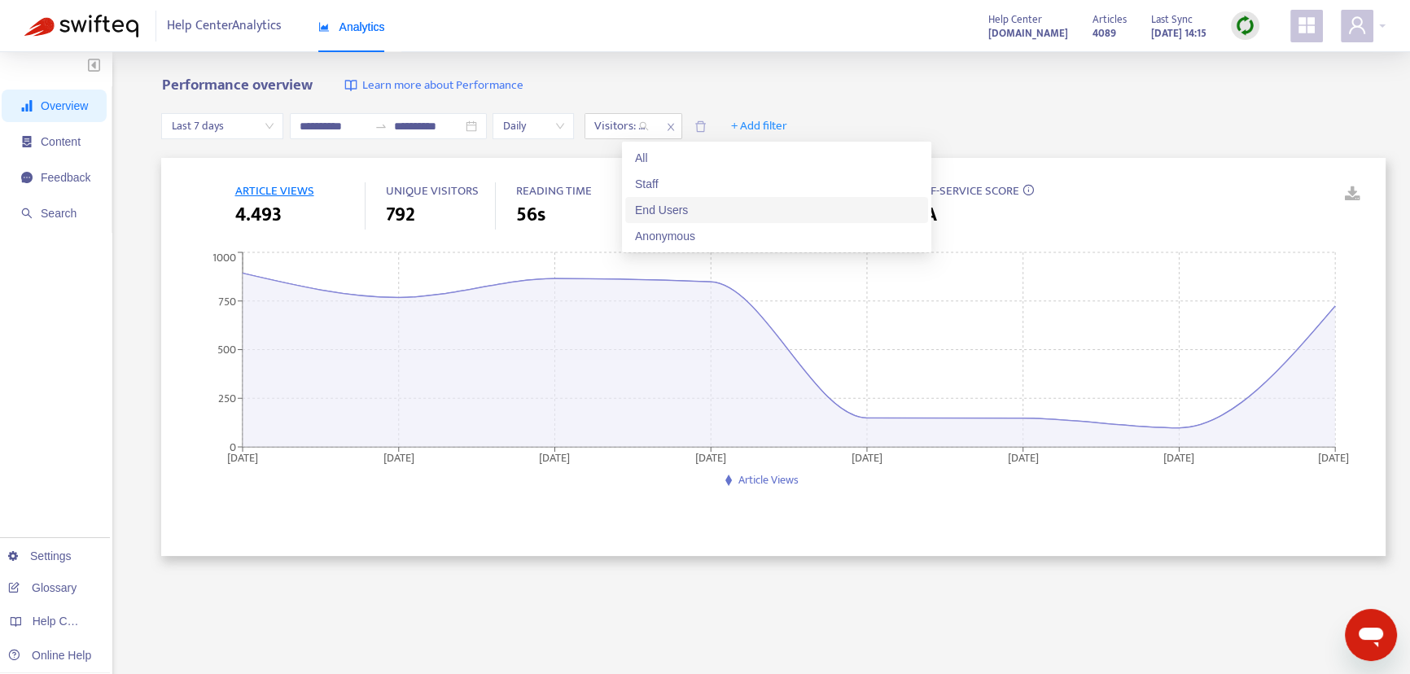
click at [676, 216] on div "End Users" at bounding box center [776, 210] width 283 height 18
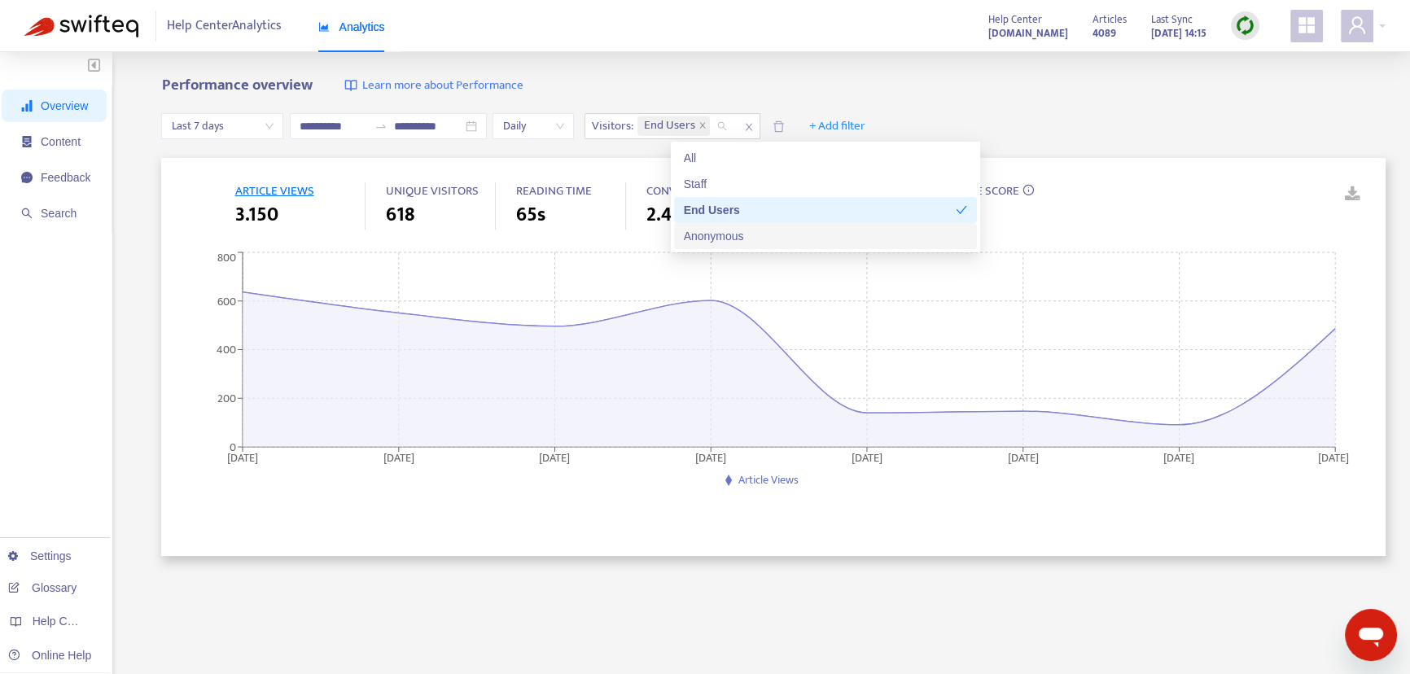
click at [700, 238] on div "Anonymous" at bounding box center [825, 236] width 283 height 18
click at [340, 124] on input "**********" at bounding box center [334, 126] width 68 height 18
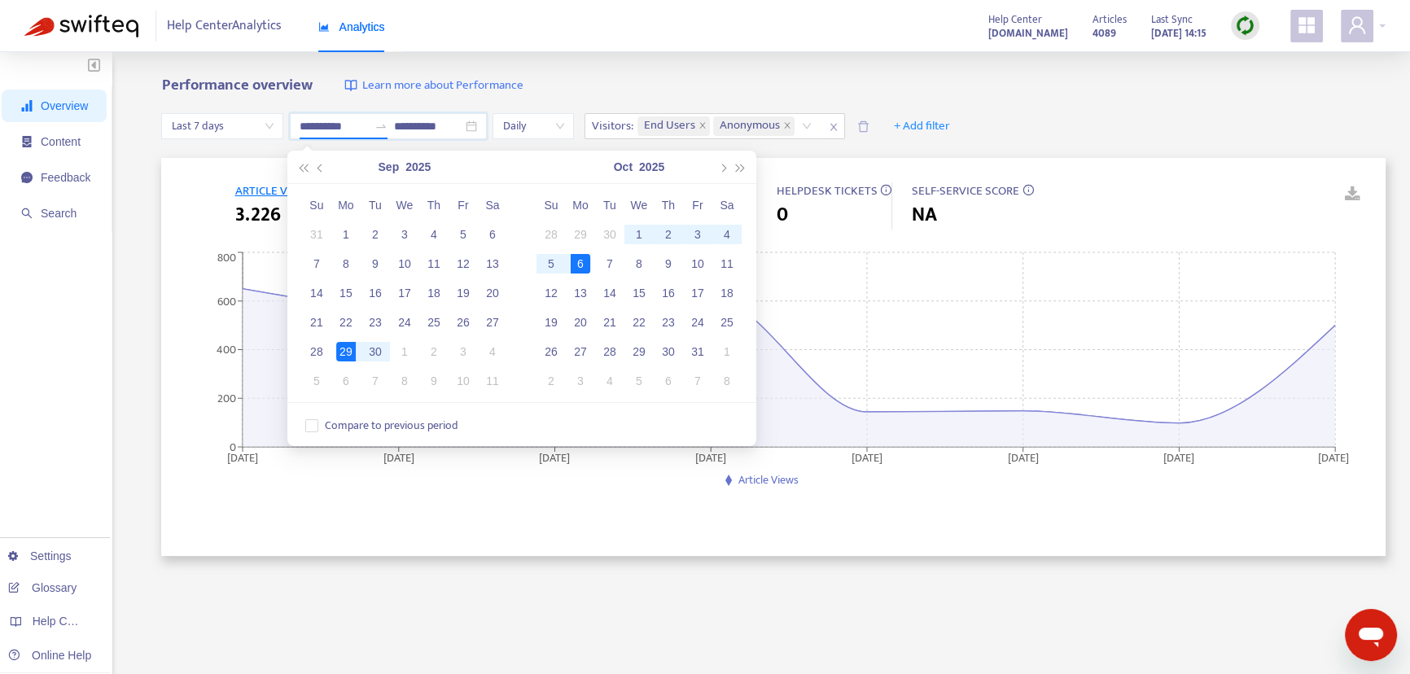
click at [193, 125] on span "Last 7 days" at bounding box center [222, 126] width 103 height 24
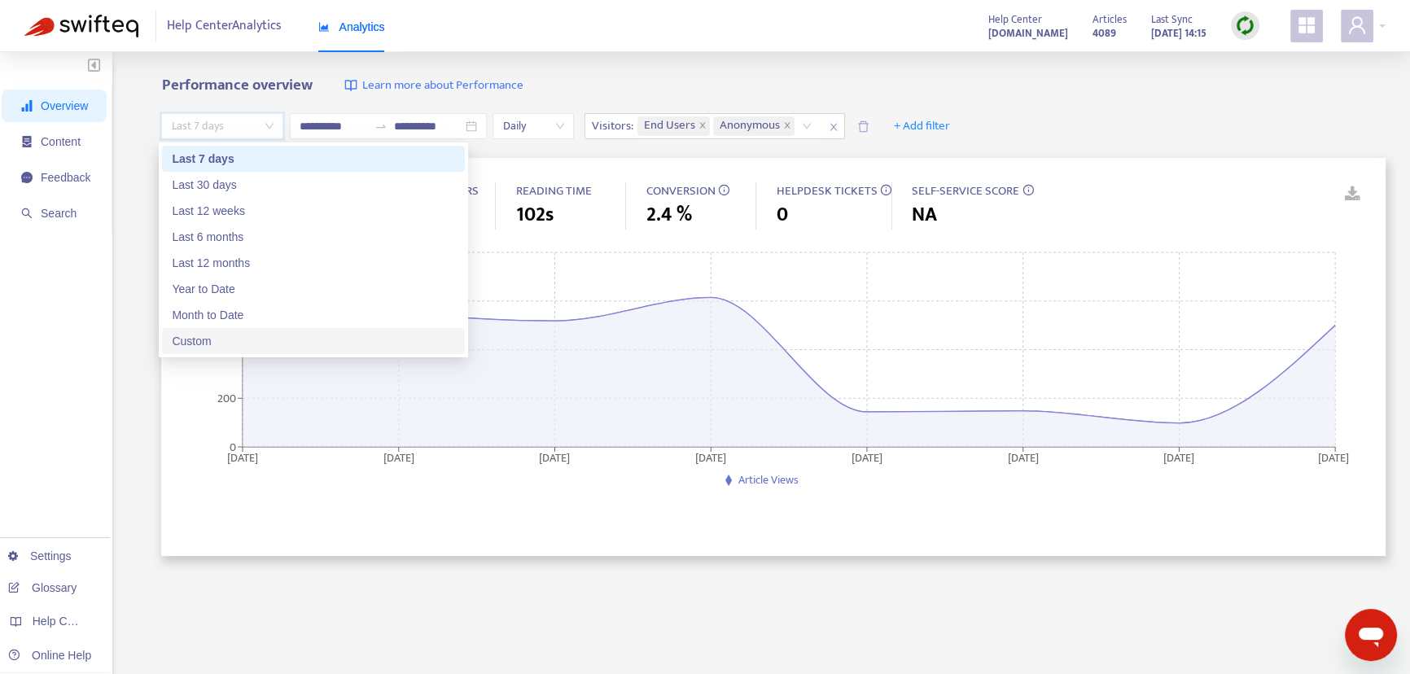
click at [238, 343] on div "Custom" at bounding box center [313, 341] width 283 height 18
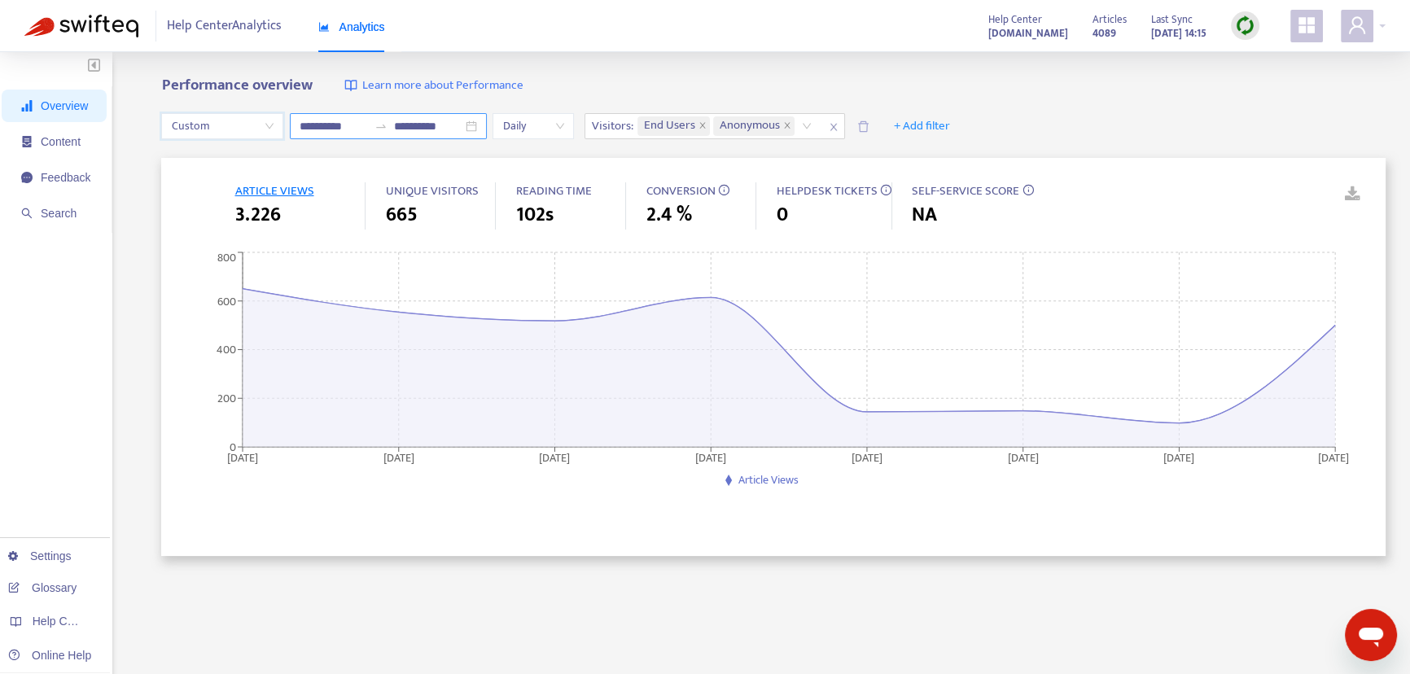
click at [336, 122] on input "**********" at bounding box center [334, 126] width 68 height 18
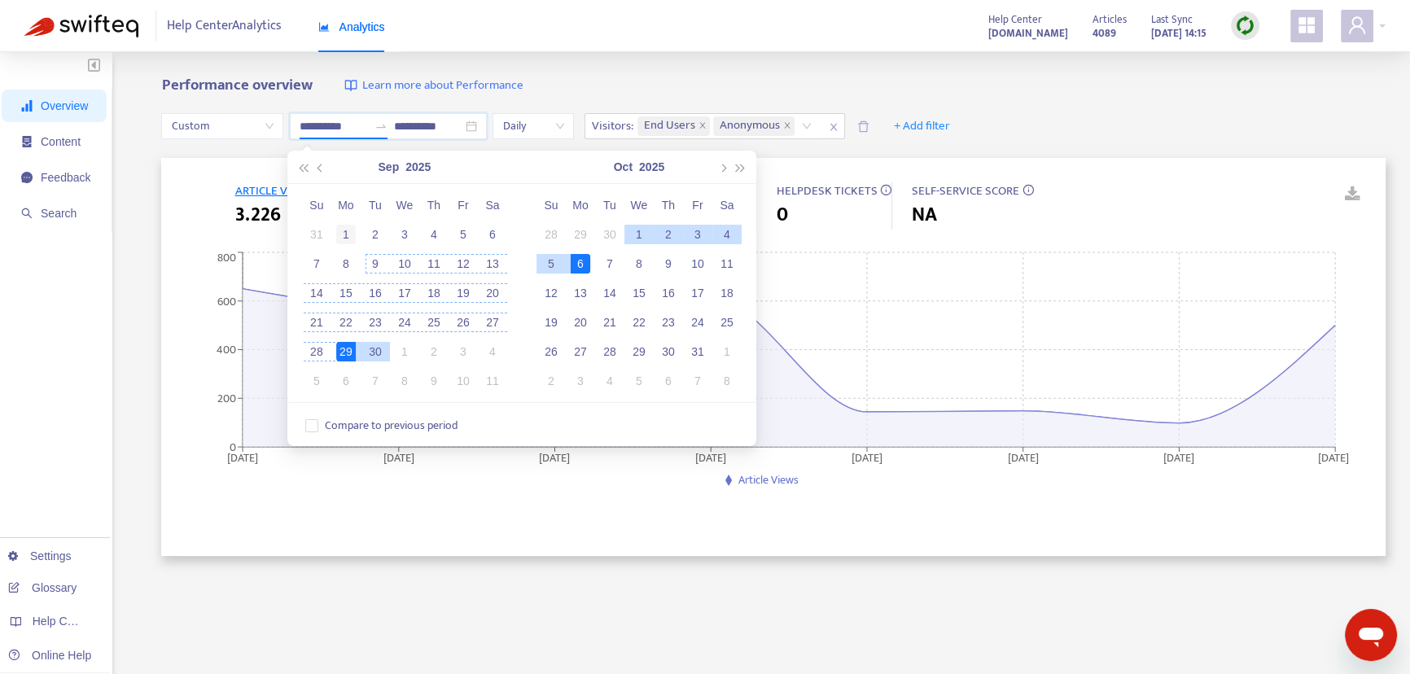
type input "**********"
click at [345, 227] on div "1" at bounding box center [346, 235] width 20 height 20
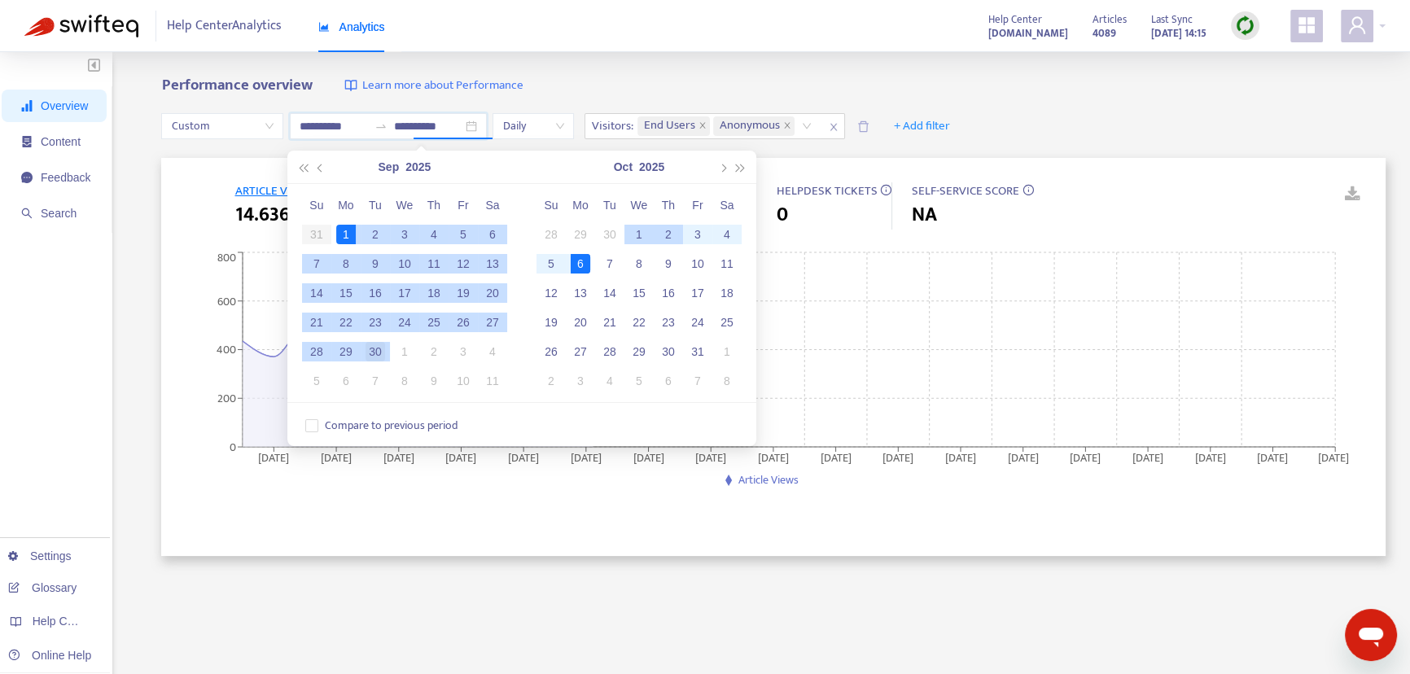
type input "**********"
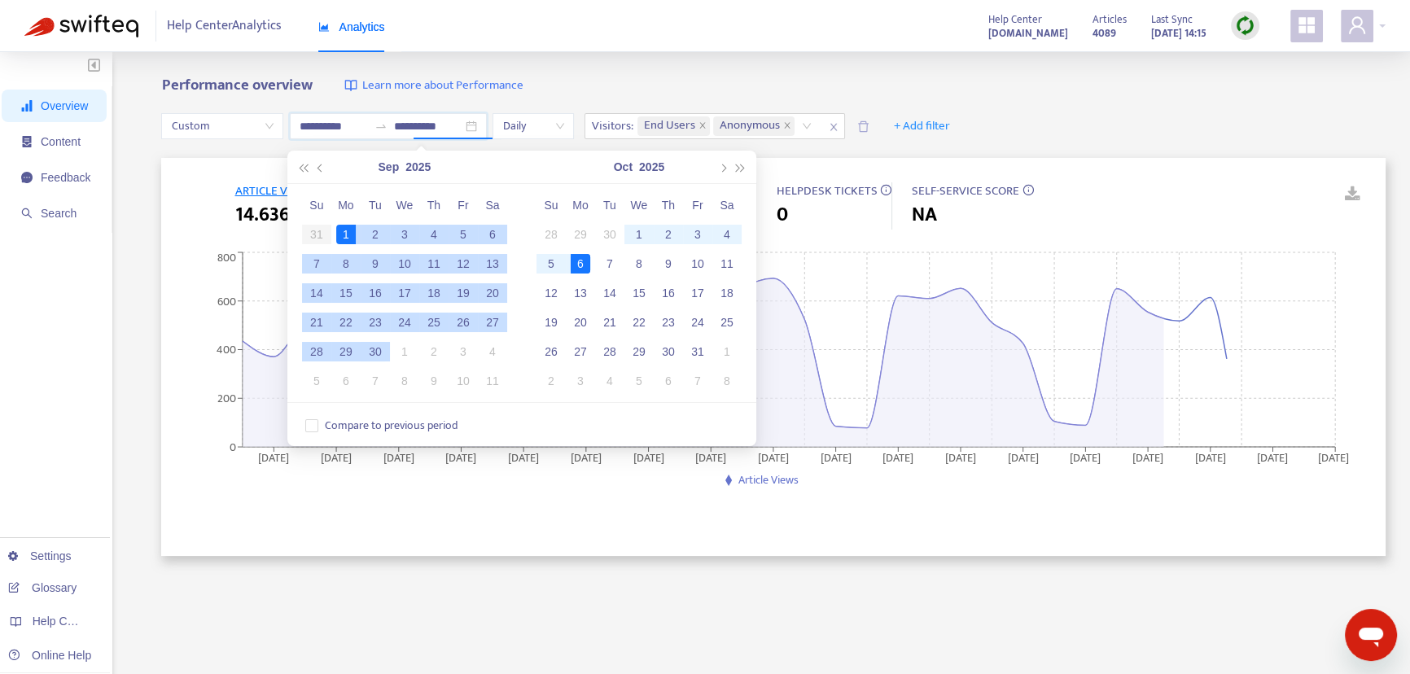
click at [377, 355] on div "30" at bounding box center [375, 352] width 20 height 20
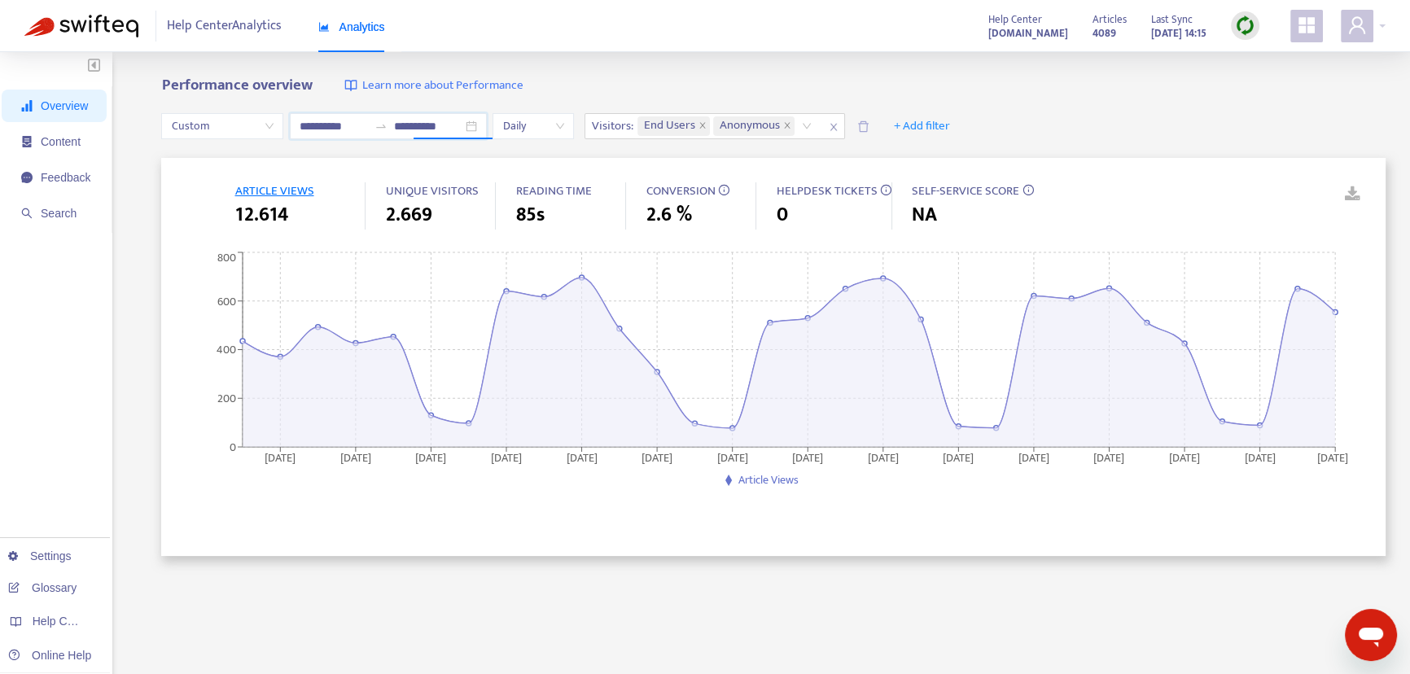
click at [650, 70] on div "**********" at bounding box center [705, 540] width 1410 height 977
click at [950, 129] on span "+ Add filter" at bounding box center [922, 126] width 56 height 20
click at [972, 186] on span "Category" at bounding box center [966, 185] width 72 height 18
click at [936, 131] on div at bounding box center [902, 126] width 98 height 20
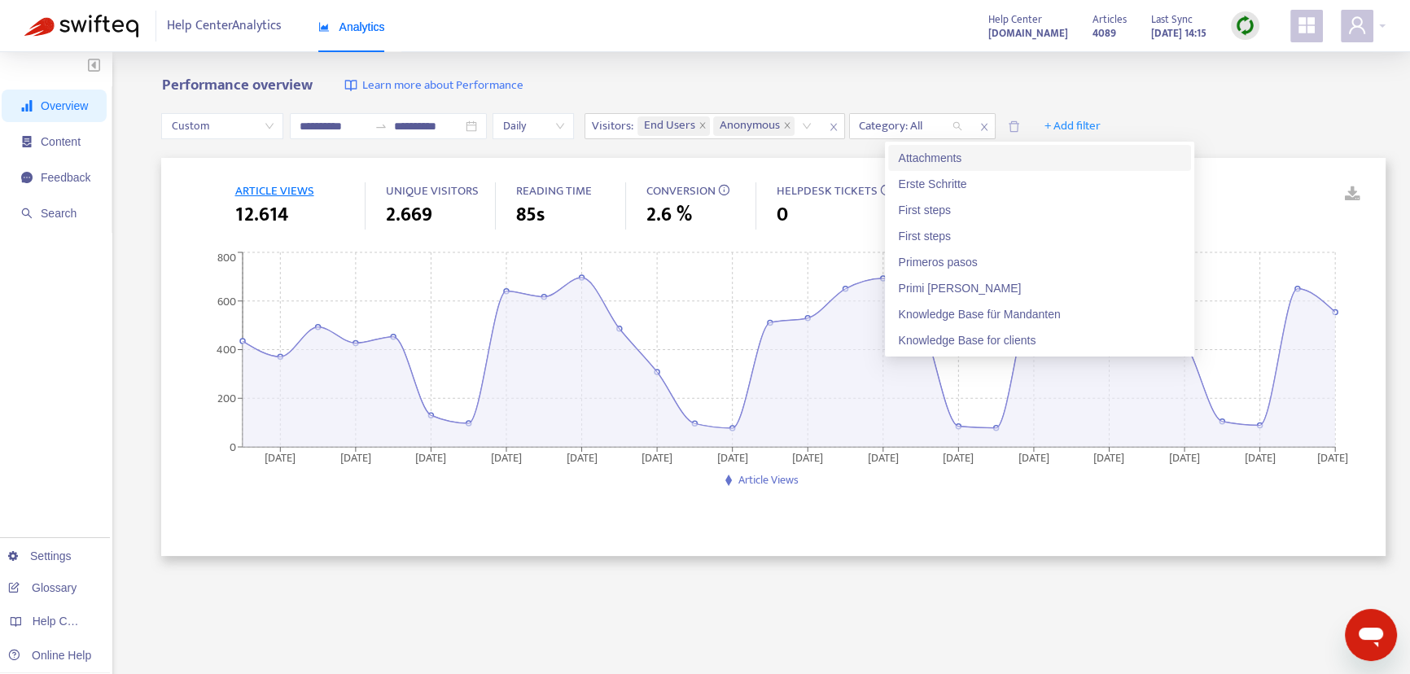
click at [943, 161] on div "Attachments" at bounding box center [1039, 158] width 283 height 18
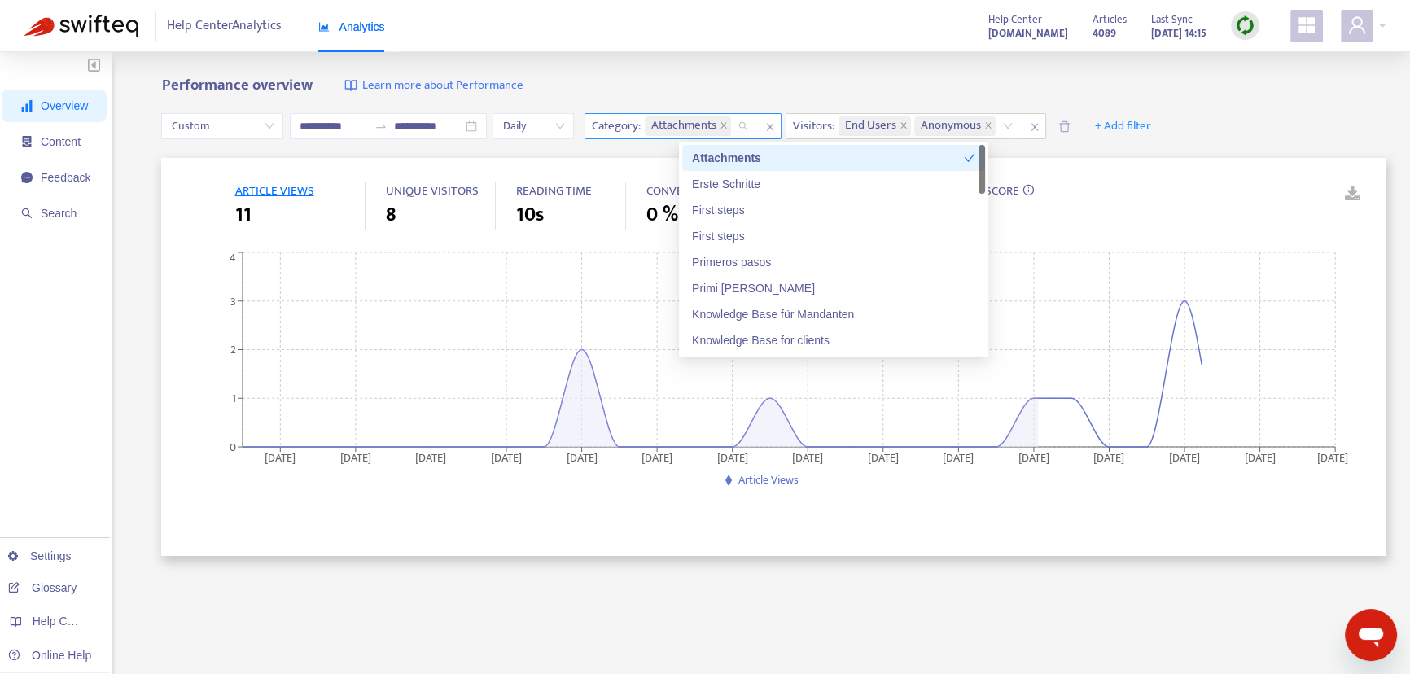
click at [702, 125] on span "Attachments" at bounding box center [683, 126] width 65 height 20
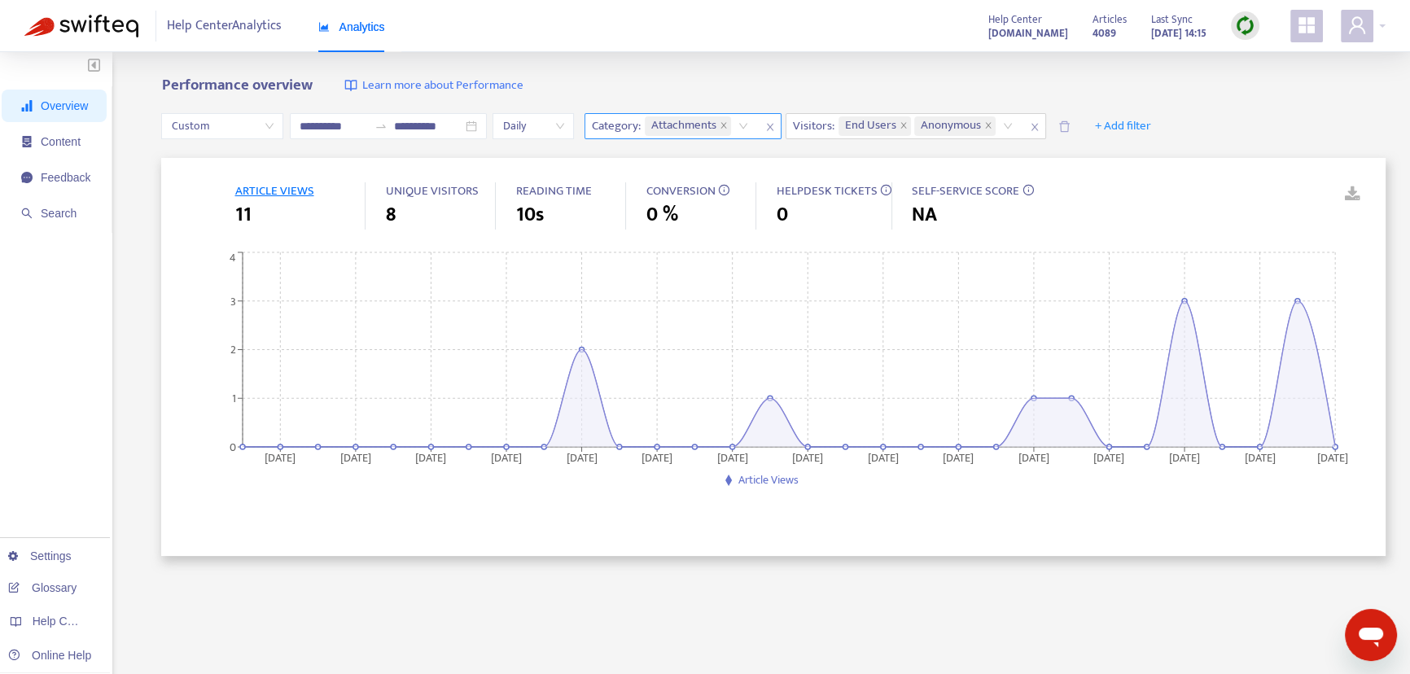
click at [704, 128] on span "Attachments" at bounding box center [683, 126] width 65 height 20
click at [726, 122] on icon "close" at bounding box center [723, 125] width 6 height 6
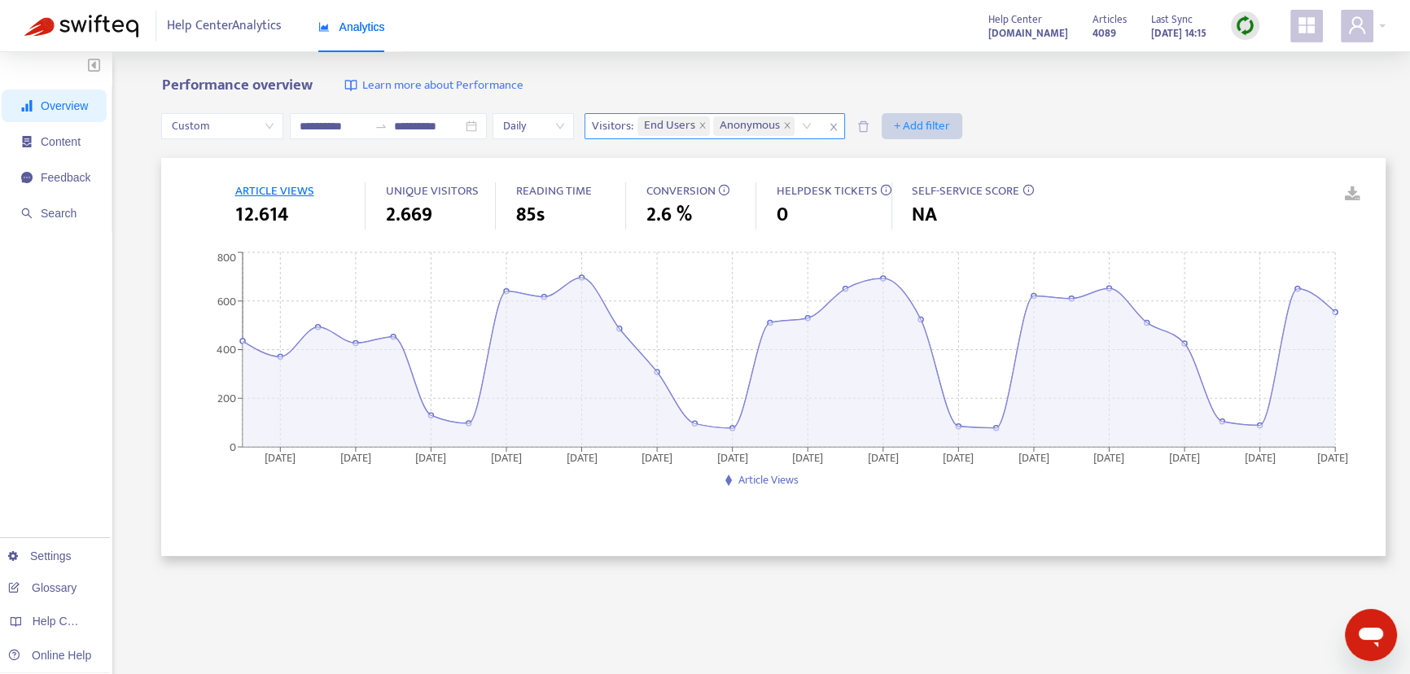
click at [950, 128] on span "+ Add filter" at bounding box center [922, 126] width 56 height 20
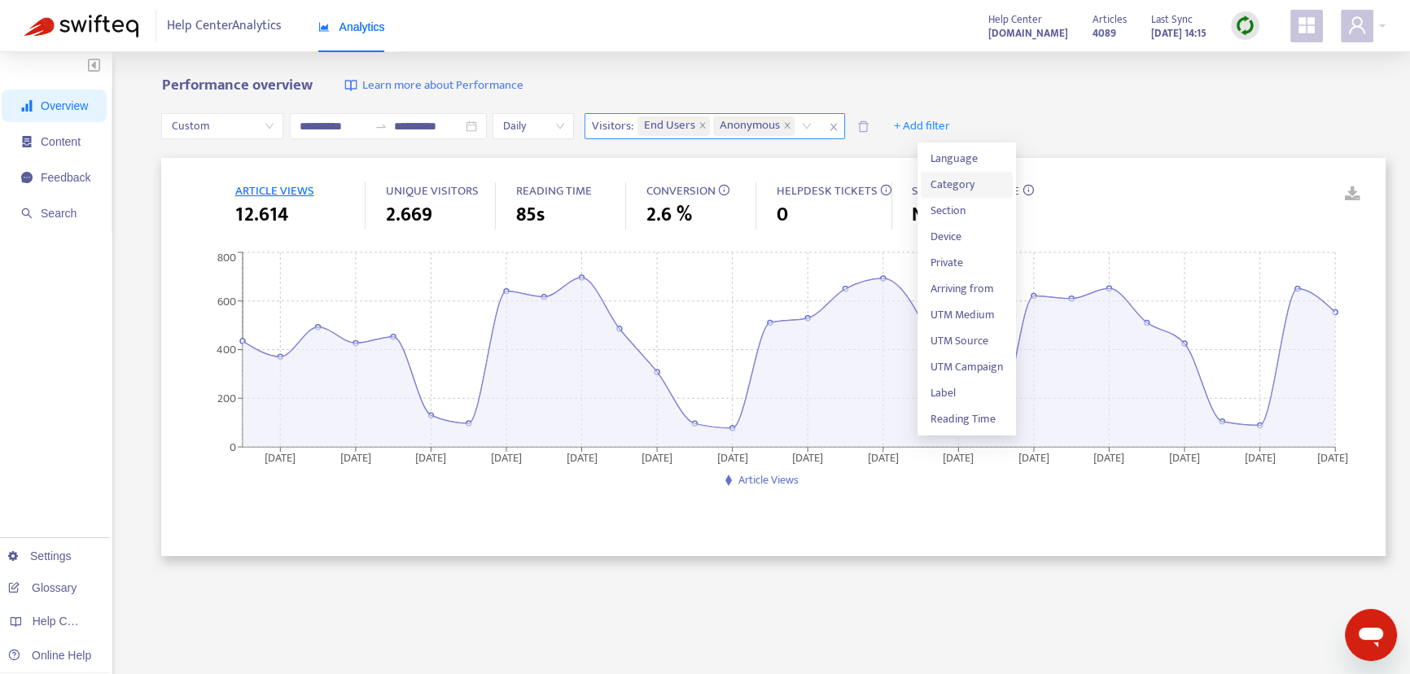
click at [962, 179] on span "Category" at bounding box center [966, 185] width 72 height 18
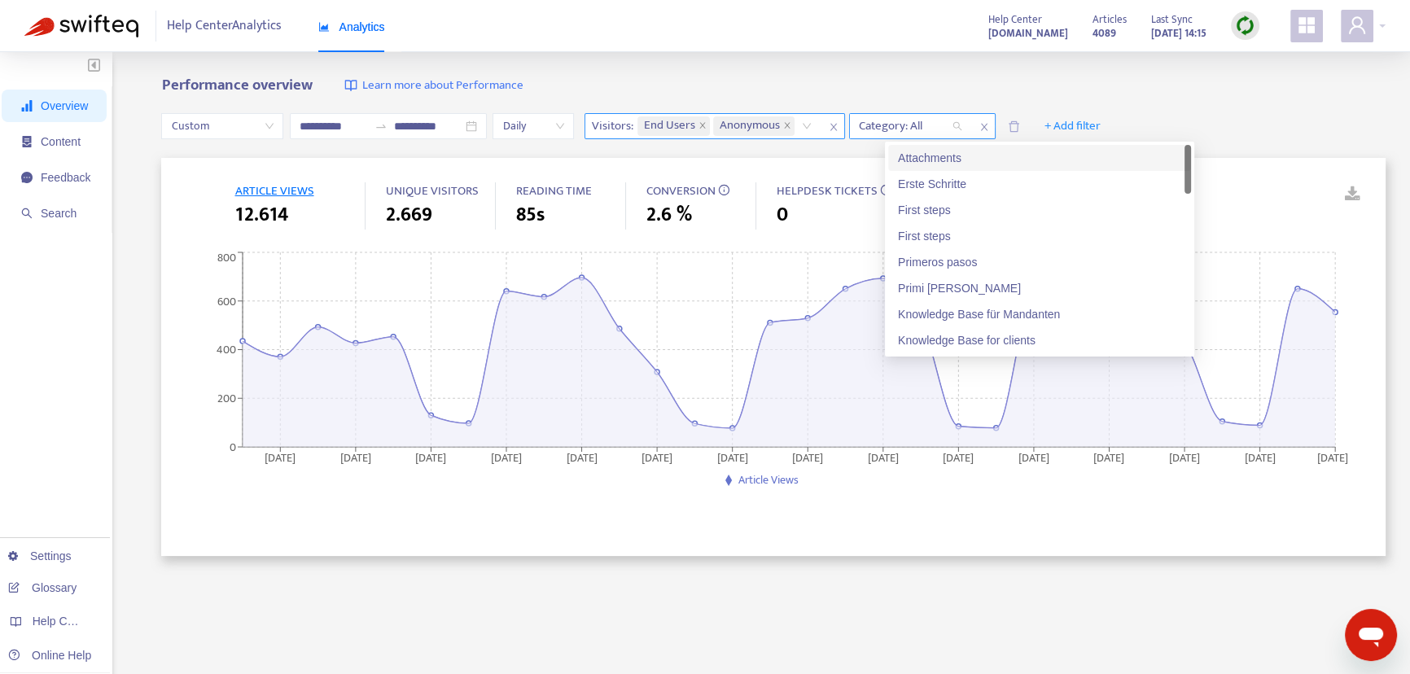
click at [952, 124] on div at bounding box center [902, 126] width 98 height 20
click at [1017, 309] on div "Knowledge Base für Mandanten" at bounding box center [1039, 314] width 283 height 18
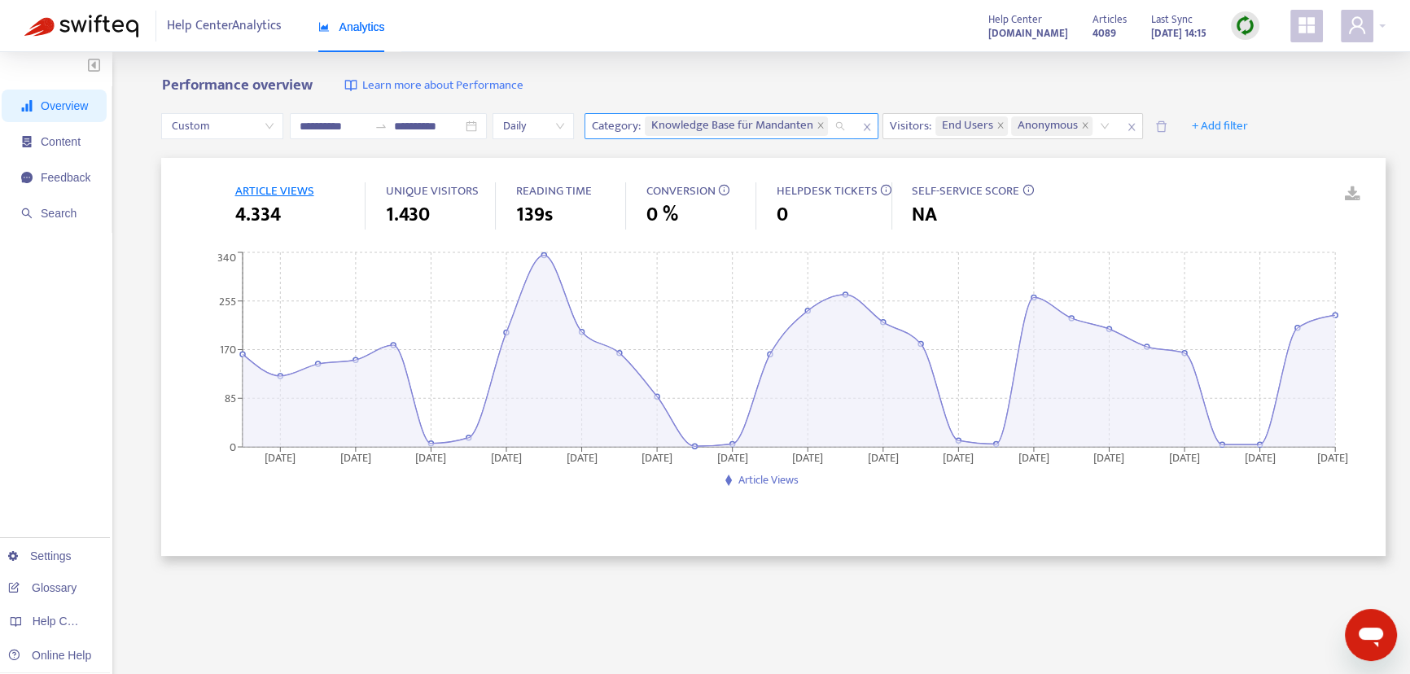
click at [779, 114] on div "Knowledge Base für Mandanten" at bounding box center [747, 126] width 212 height 24
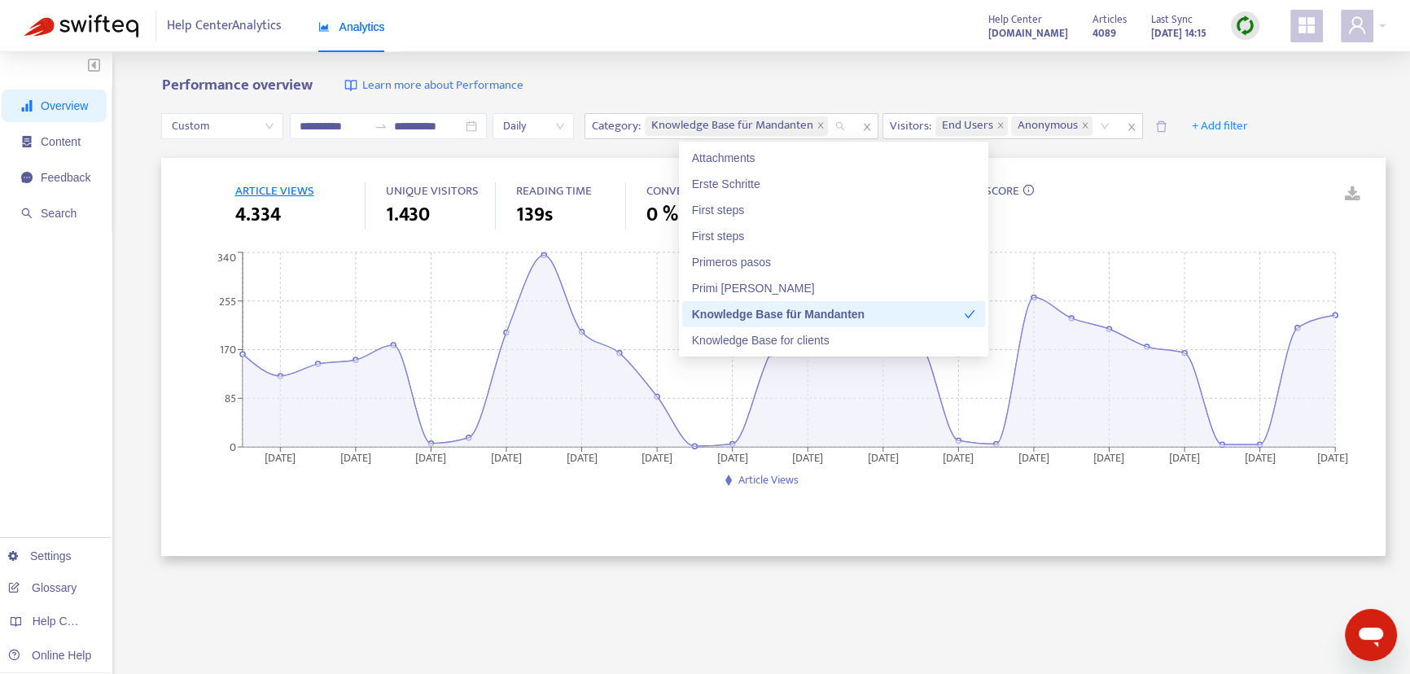
click at [965, 317] on icon "check" at bounding box center [969, 313] width 11 height 11
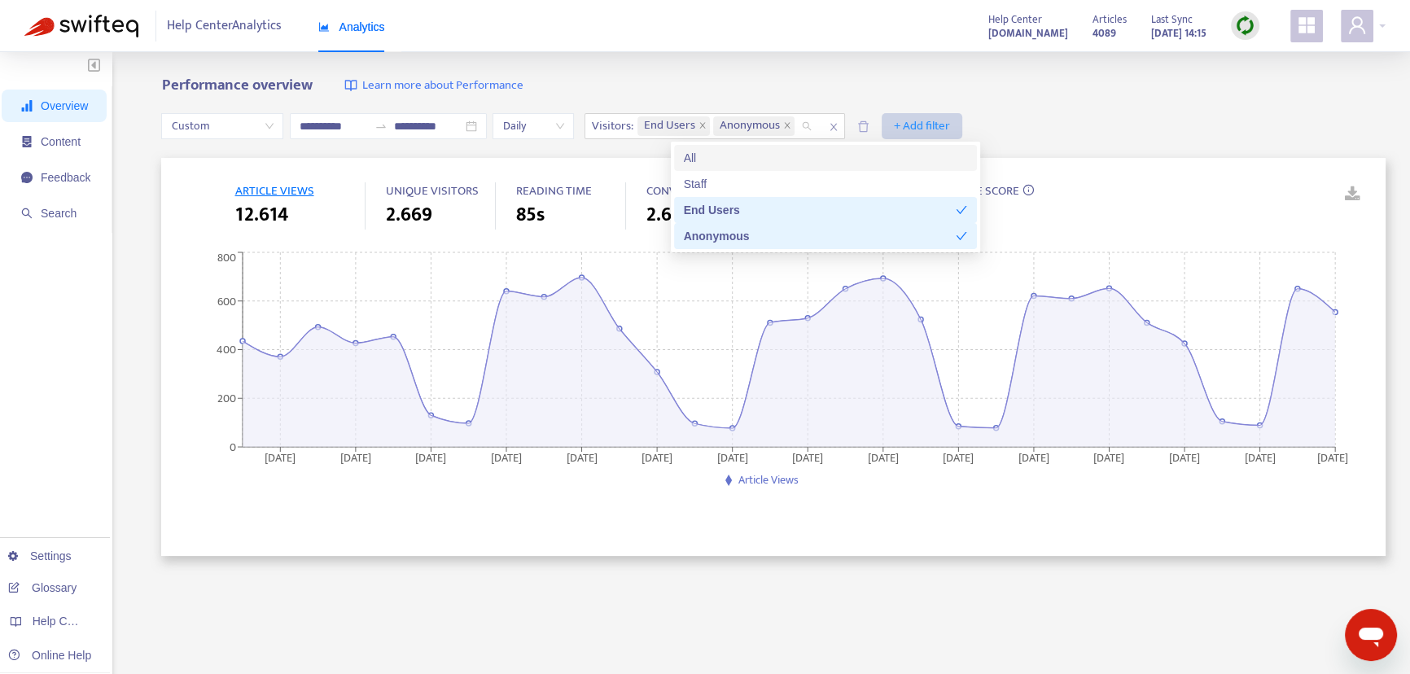
click at [950, 125] on span "+ Add filter" at bounding box center [922, 126] width 56 height 20
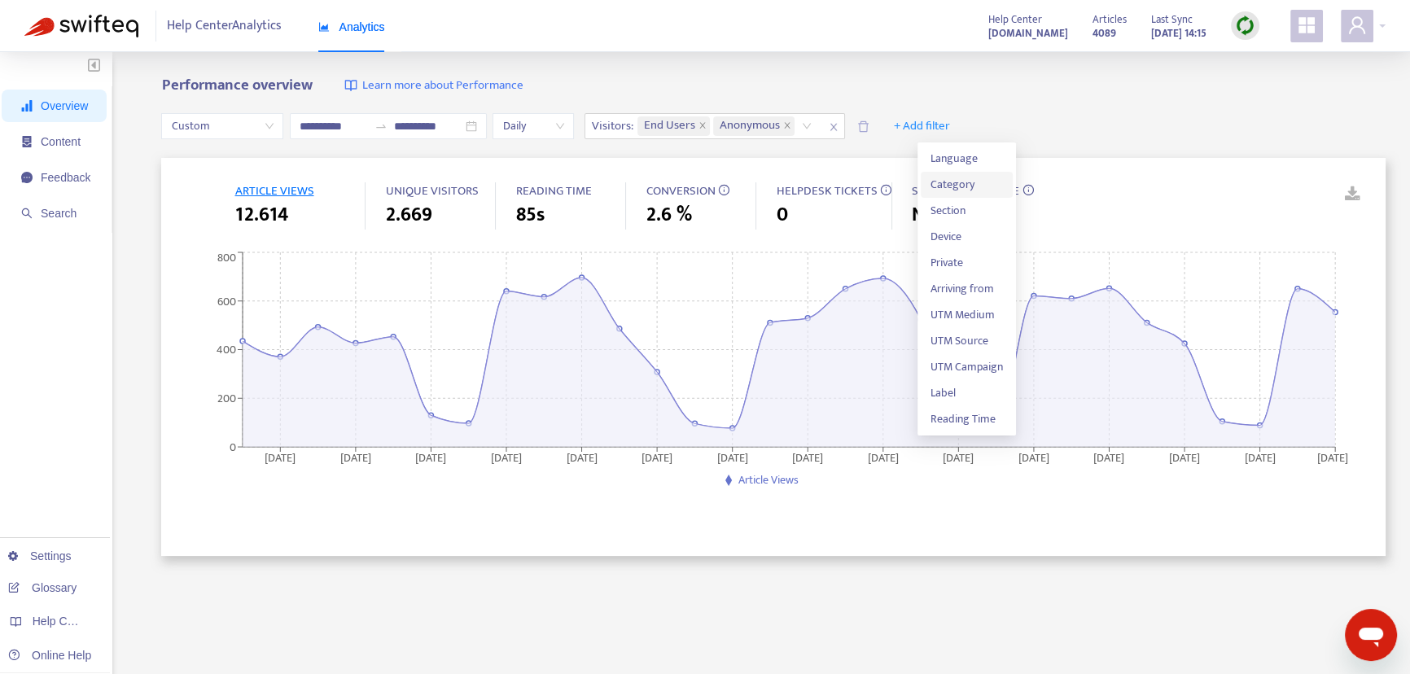
click at [985, 186] on span "Category" at bounding box center [966, 185] width 72 height 18
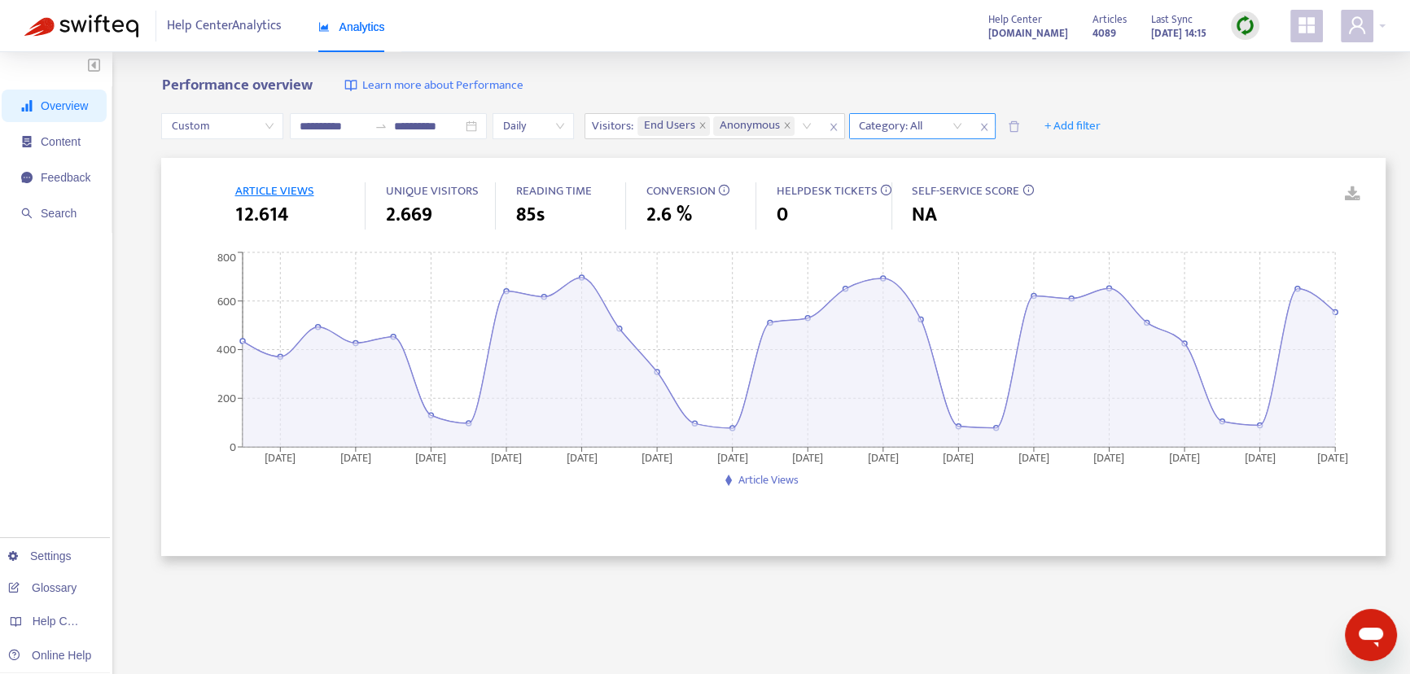
click at [952, 126] on div at bounding box center [902, 126] width 98 height 20
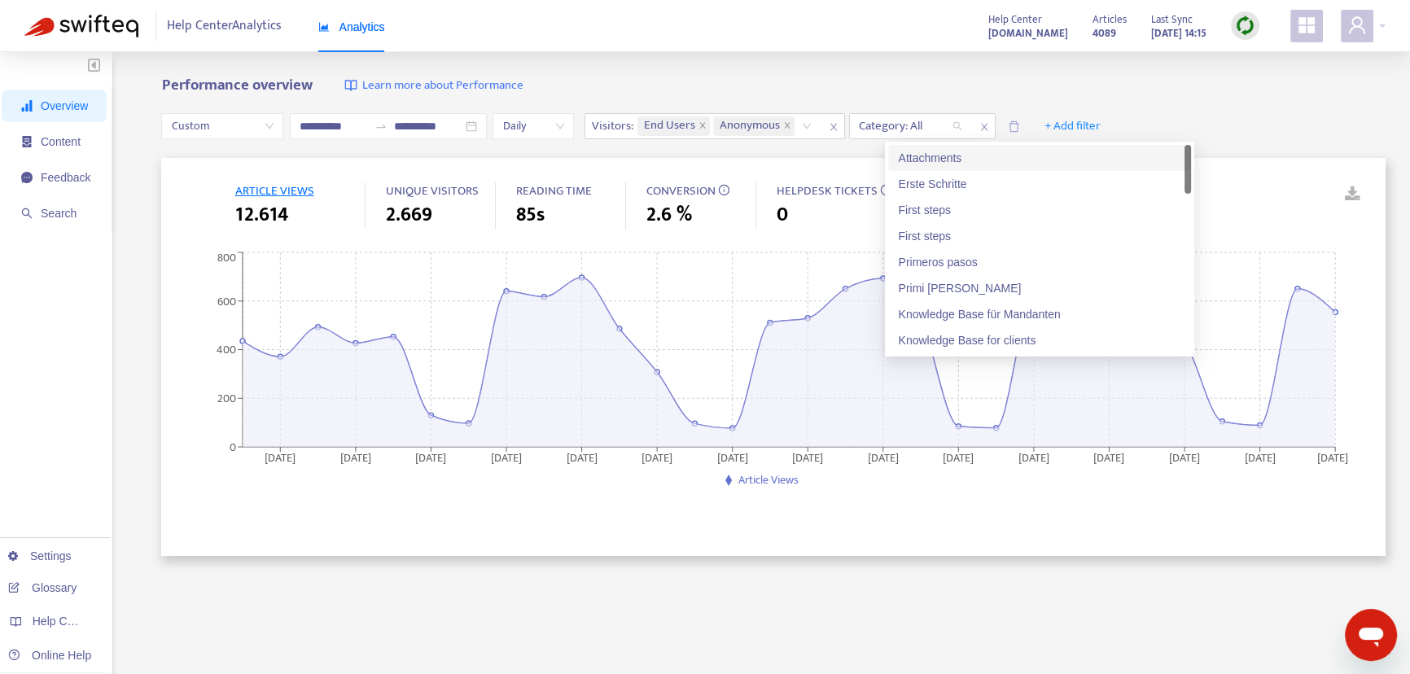
click at [929, 160] on div "Attachments" at bounding box center [1039, 158] width 283 height 18
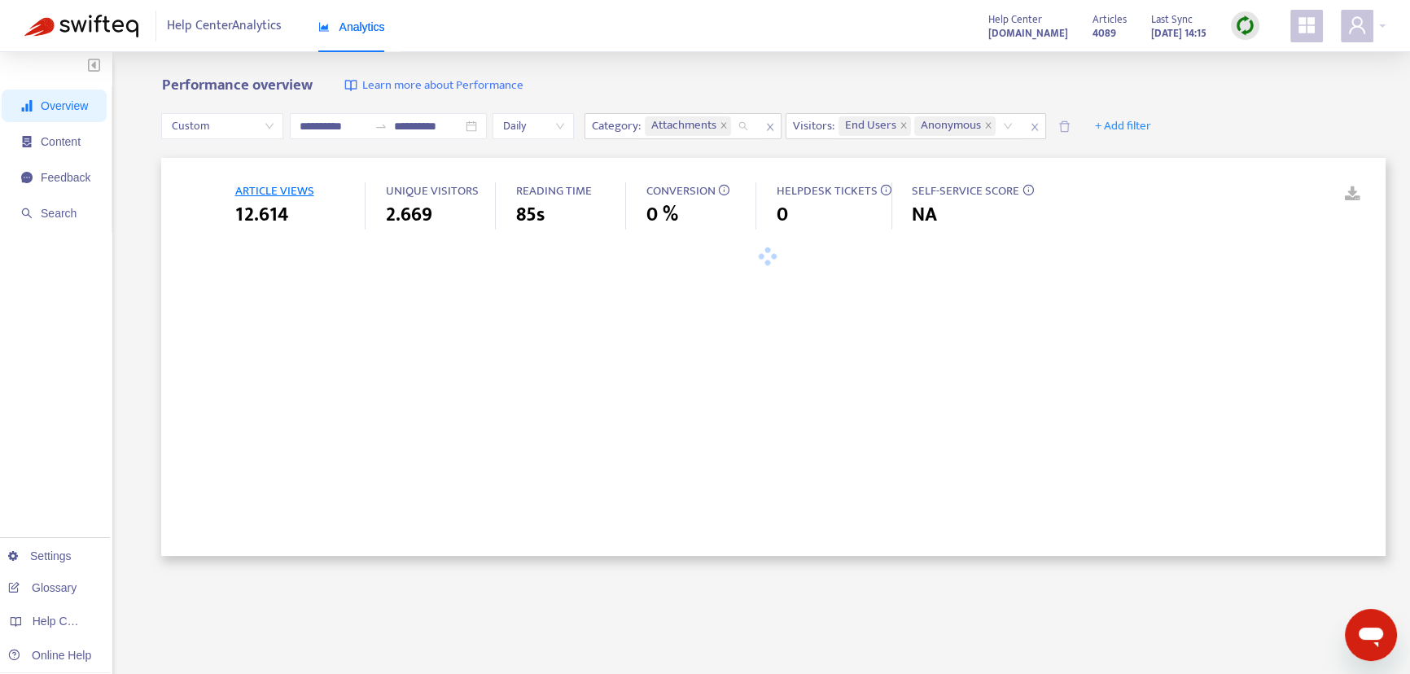
click at [716, 120] on span "Attachments" at bounding box center [683, 126] width 65 height 20
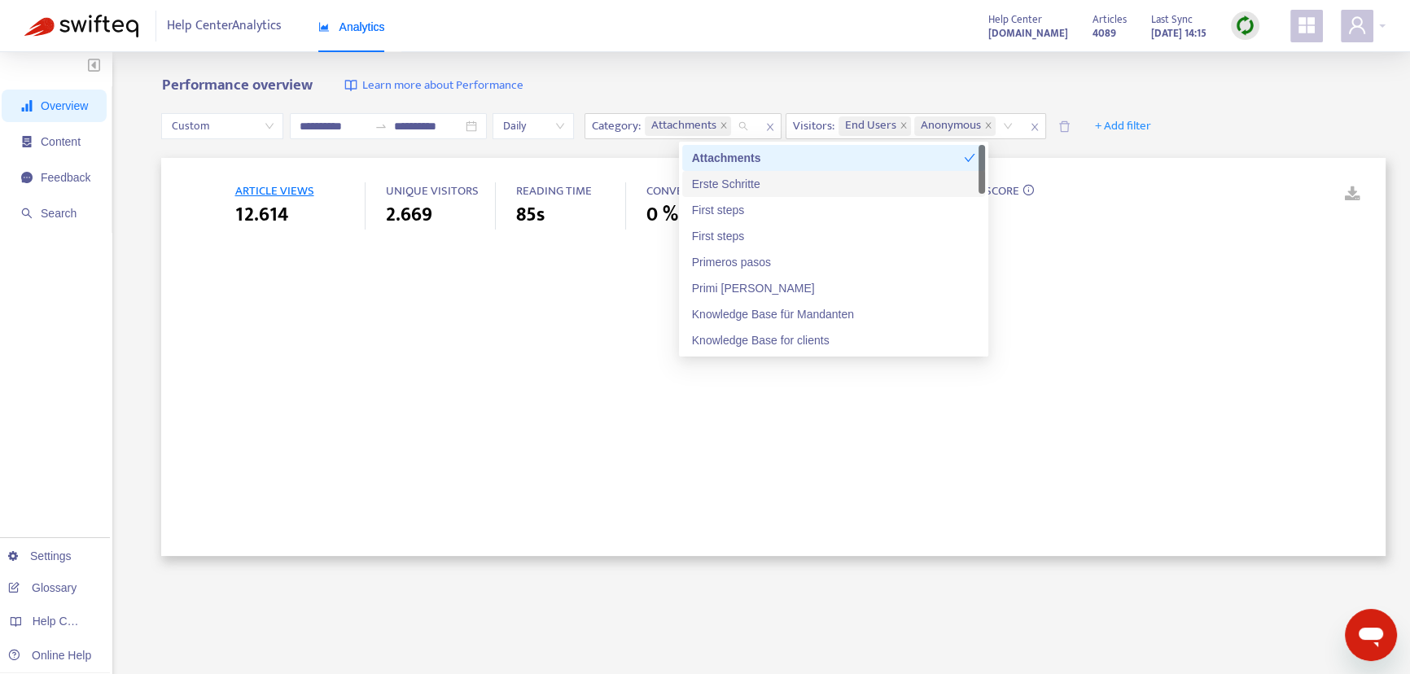
click at [738, 177] on div "Erste Schritte" at bounding box center [833, 184] width 283 height 18
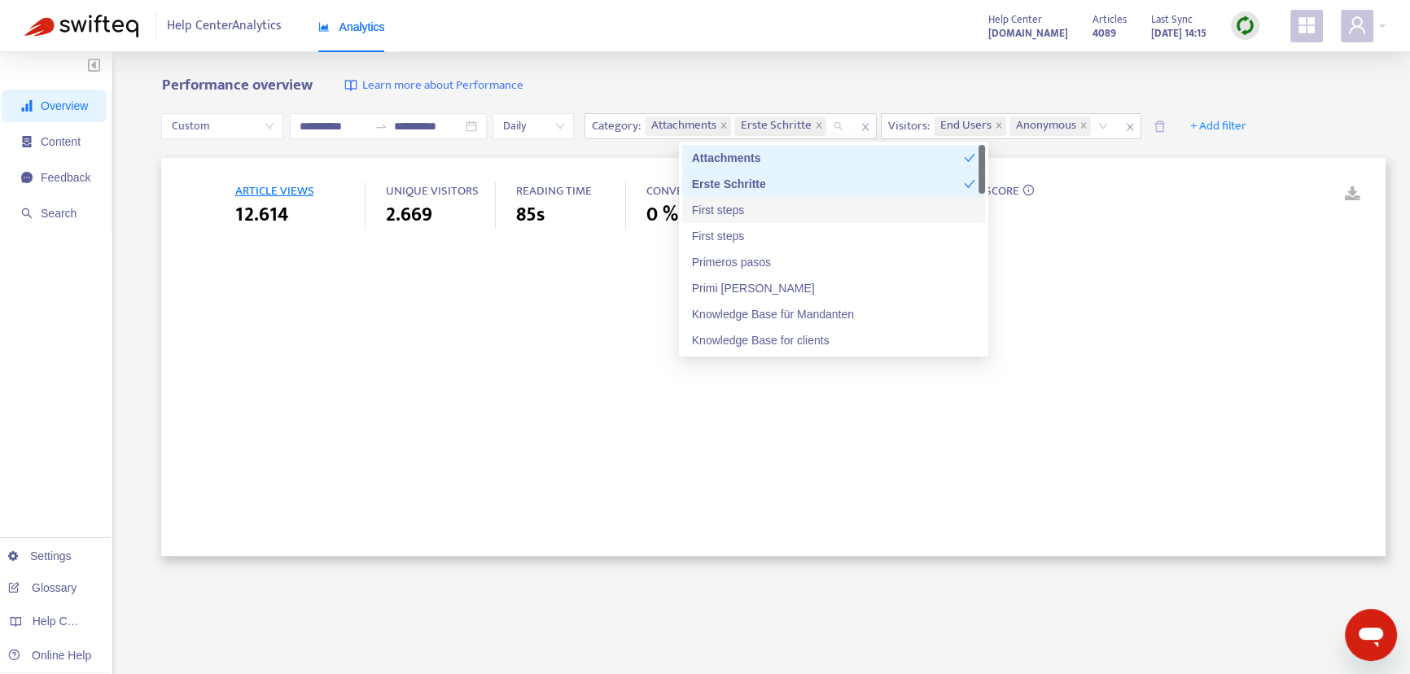
click at [740, 215] on div "First steps" at bounding box center [833, 210] width 283 height 18
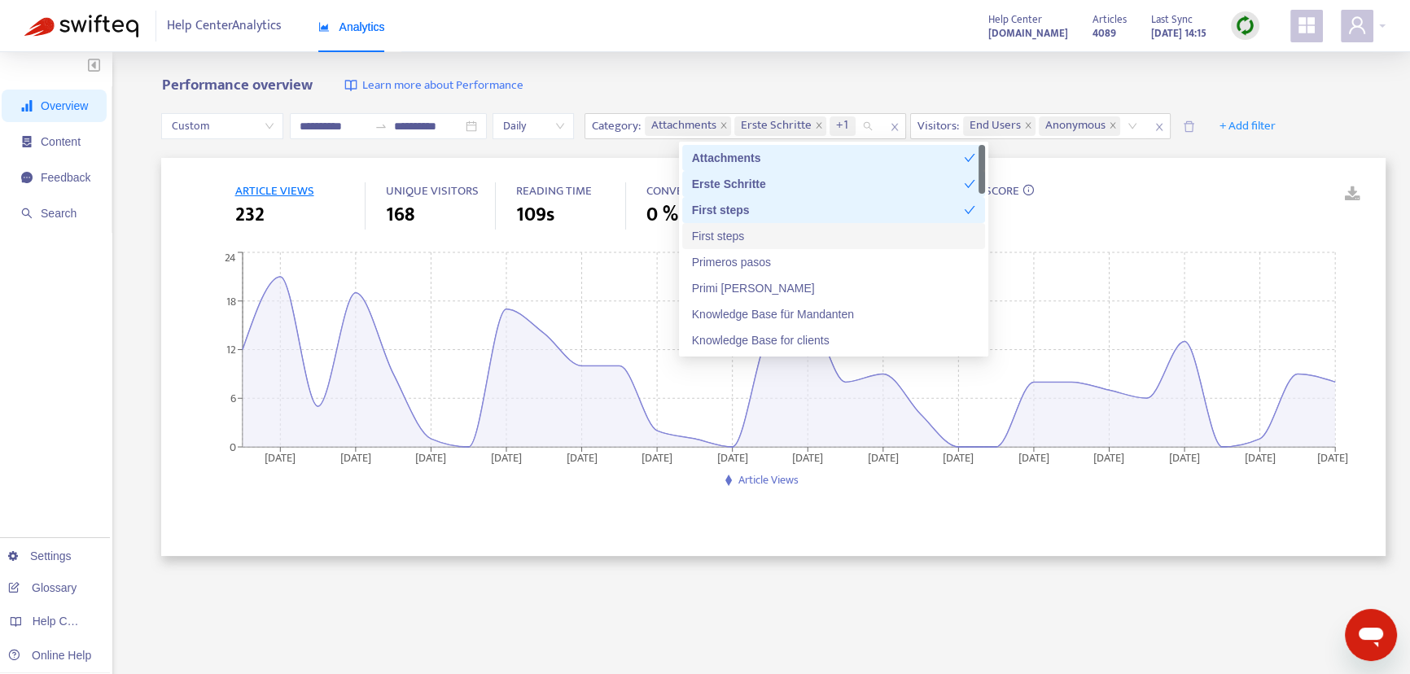
click at [737, 242] on div "First steps" at bounding box center [833, 236] width 283 height 18
click at [733, 256] on div "Primeros pasos" at bounding box center [833, 262] width 283 height 18
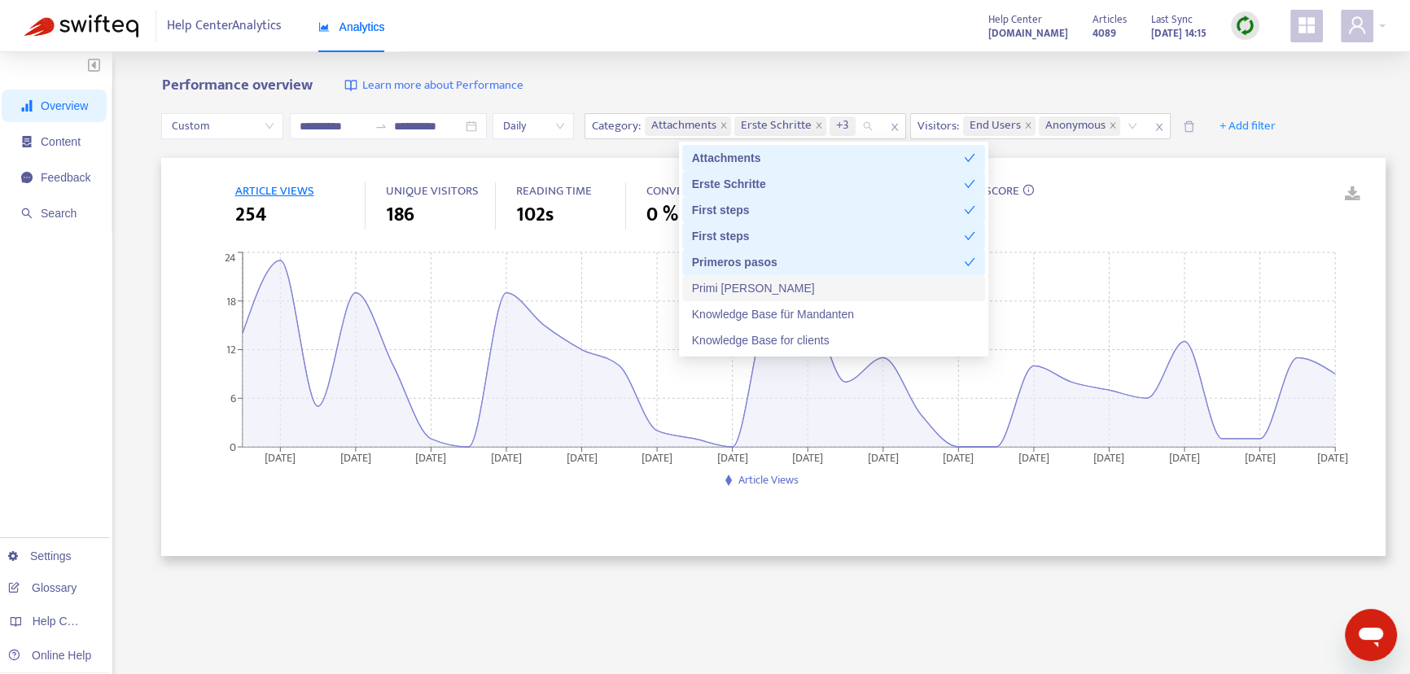
click at [728, 281] on div "Primi [PERSON_NAME]" at bounding box center [833, 288] width 283 height 18
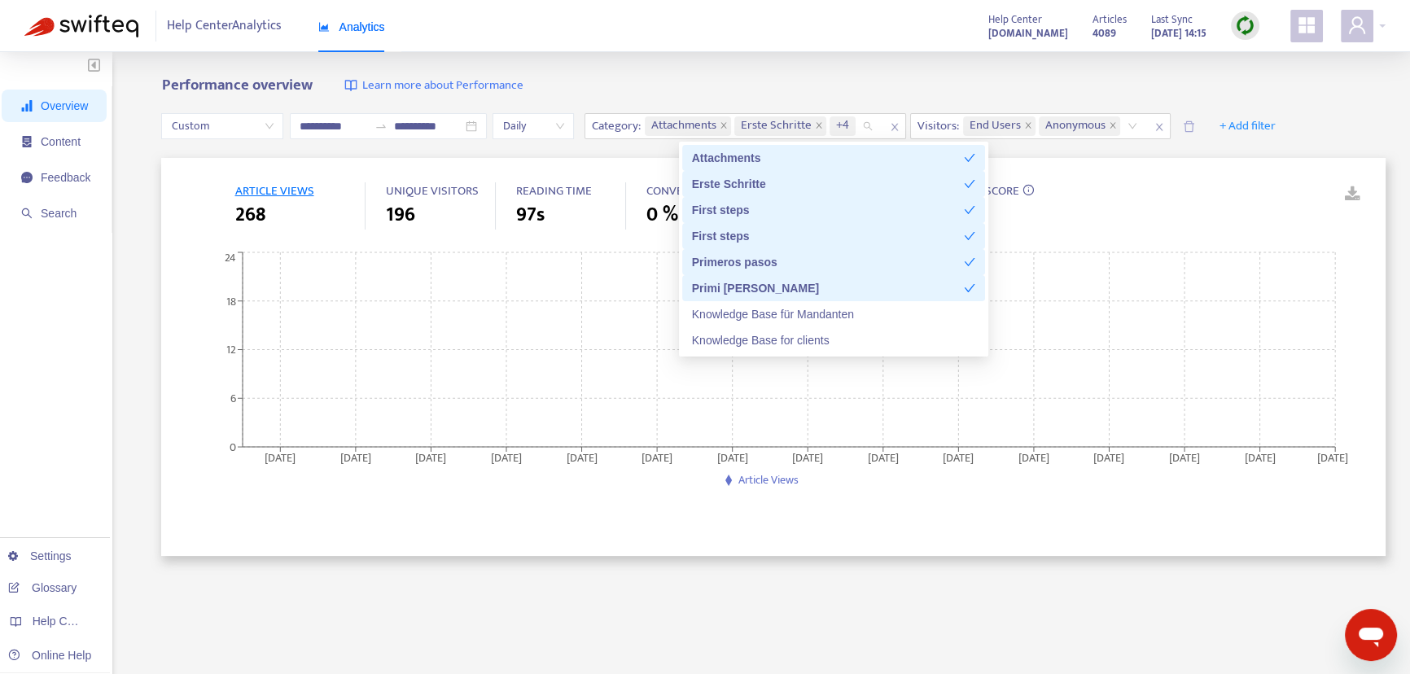
click at [726, 308] on div "Knowledge Base für Mandanten" at bounding box center [833, 314] width 283 height 18
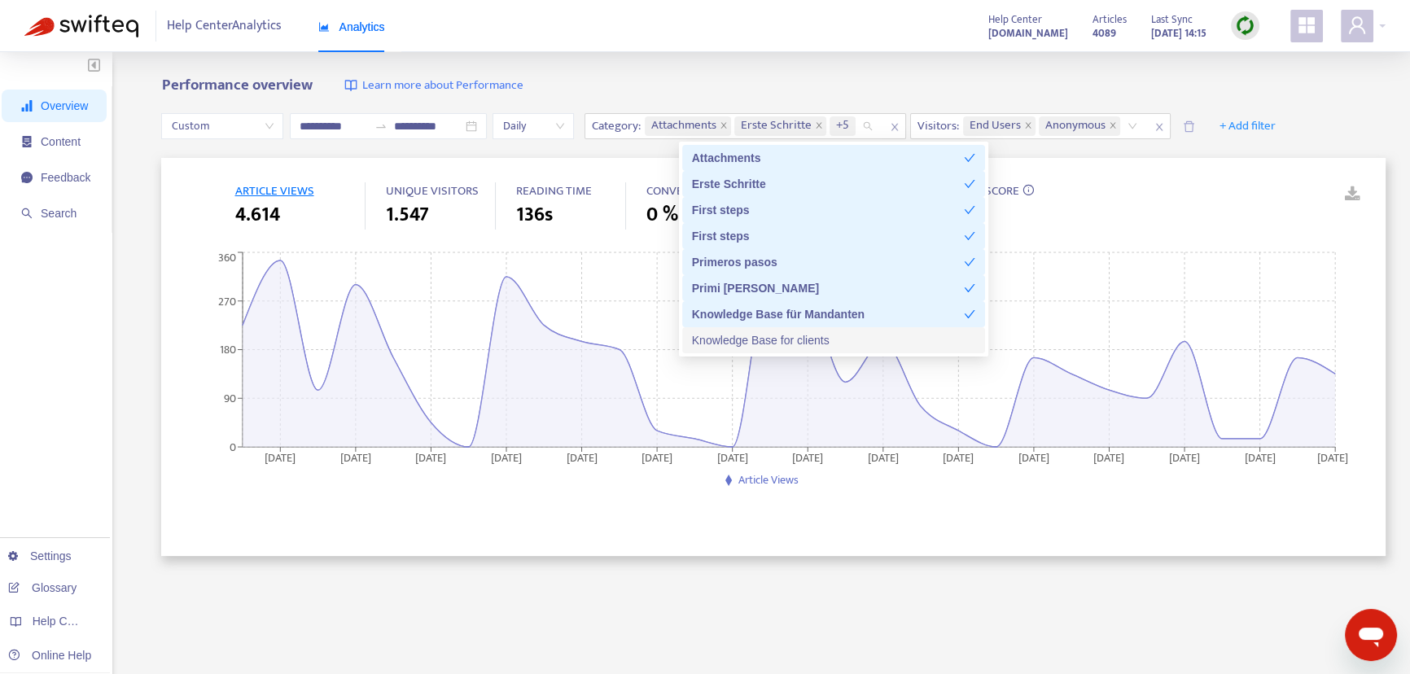
click at [728, 334] on div "Knowledge Base for clients" at bounding box center [833, 340] width 283 height 18
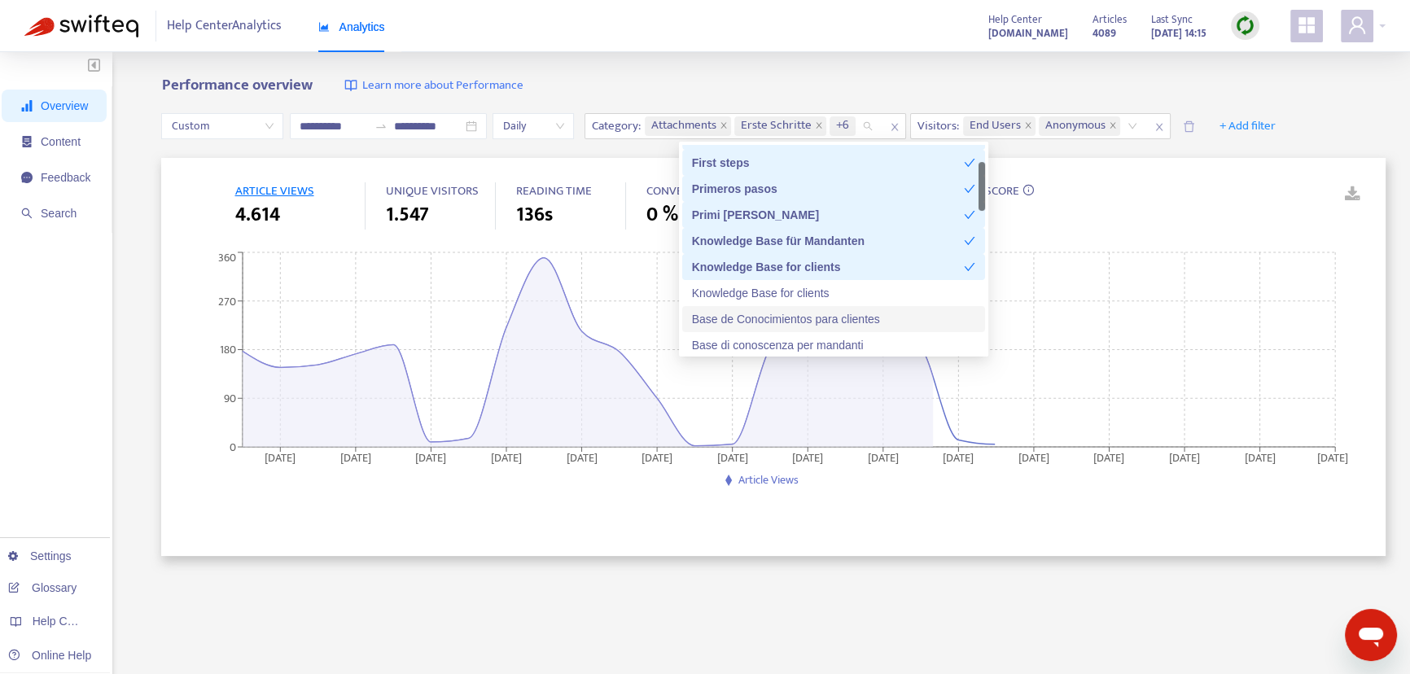
scroll to position [147, 0]
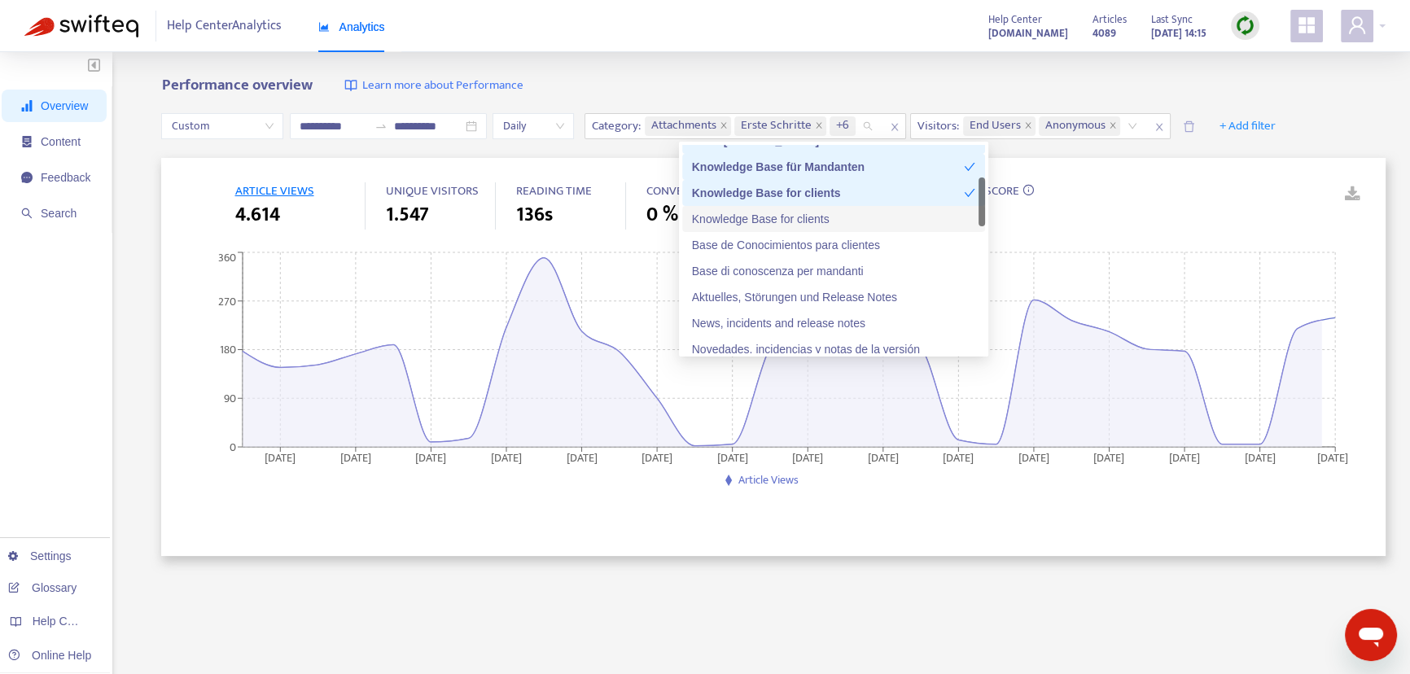
click at [772, 212] on div "Knowledge Base for clients" at bounding box center [833, 219] width 283 height 18
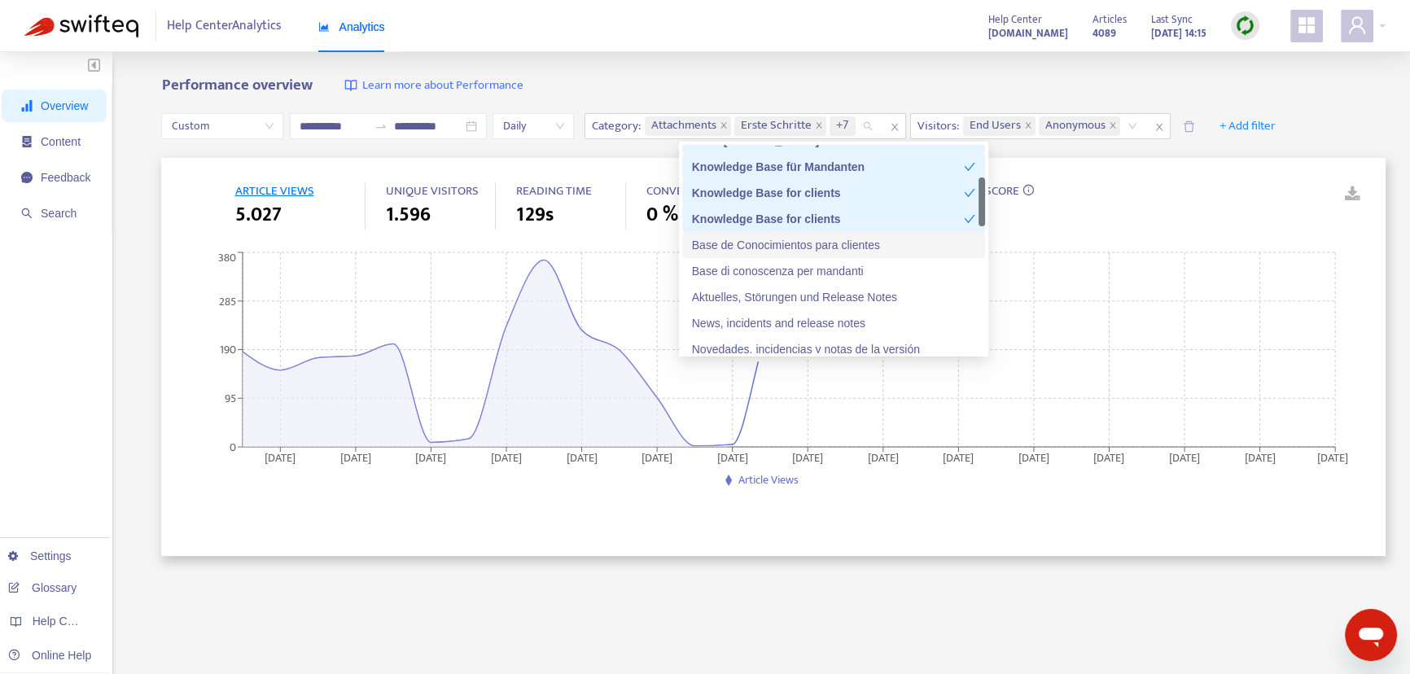
click at [764, 247] on div "Base de Conocimientos para clientes" at bounding box center [833, 245] width 283 height 18
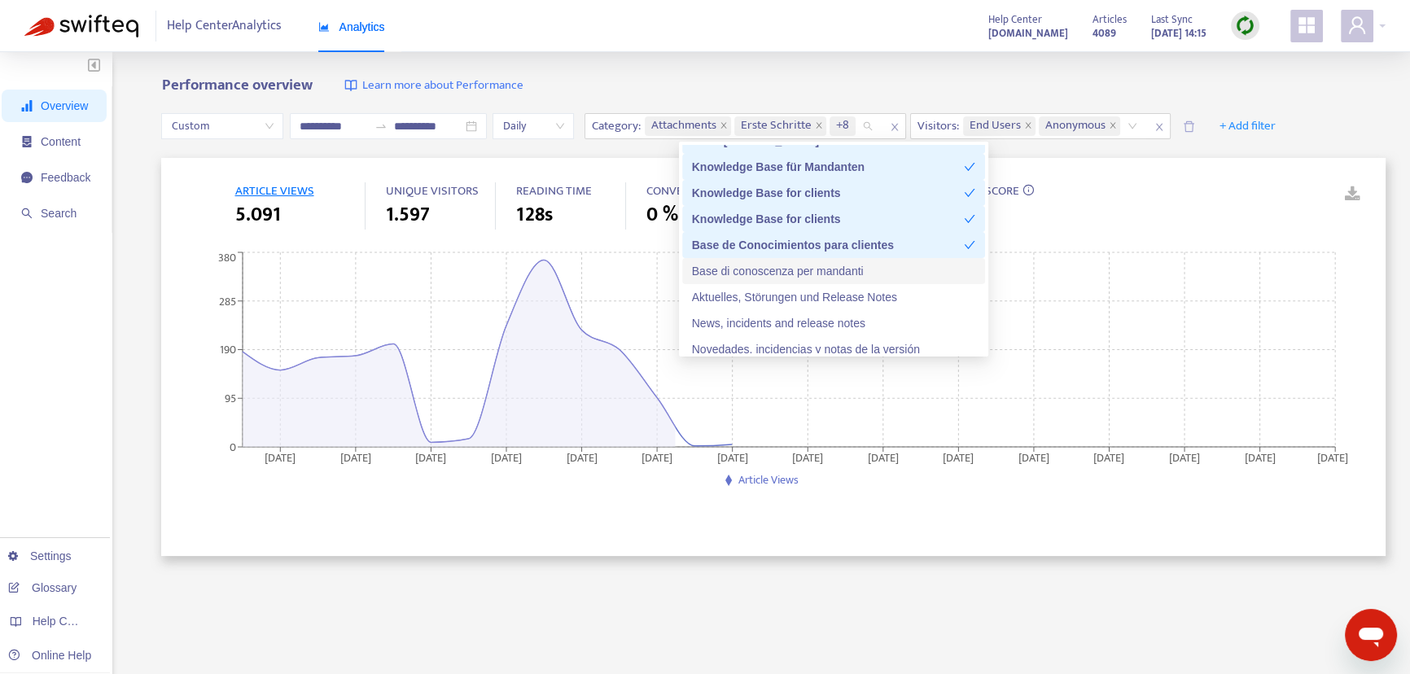
click at [770, 267] on div "Base di conoscenza per mandanti" at bounding box center [833, 271] width 283 height 18
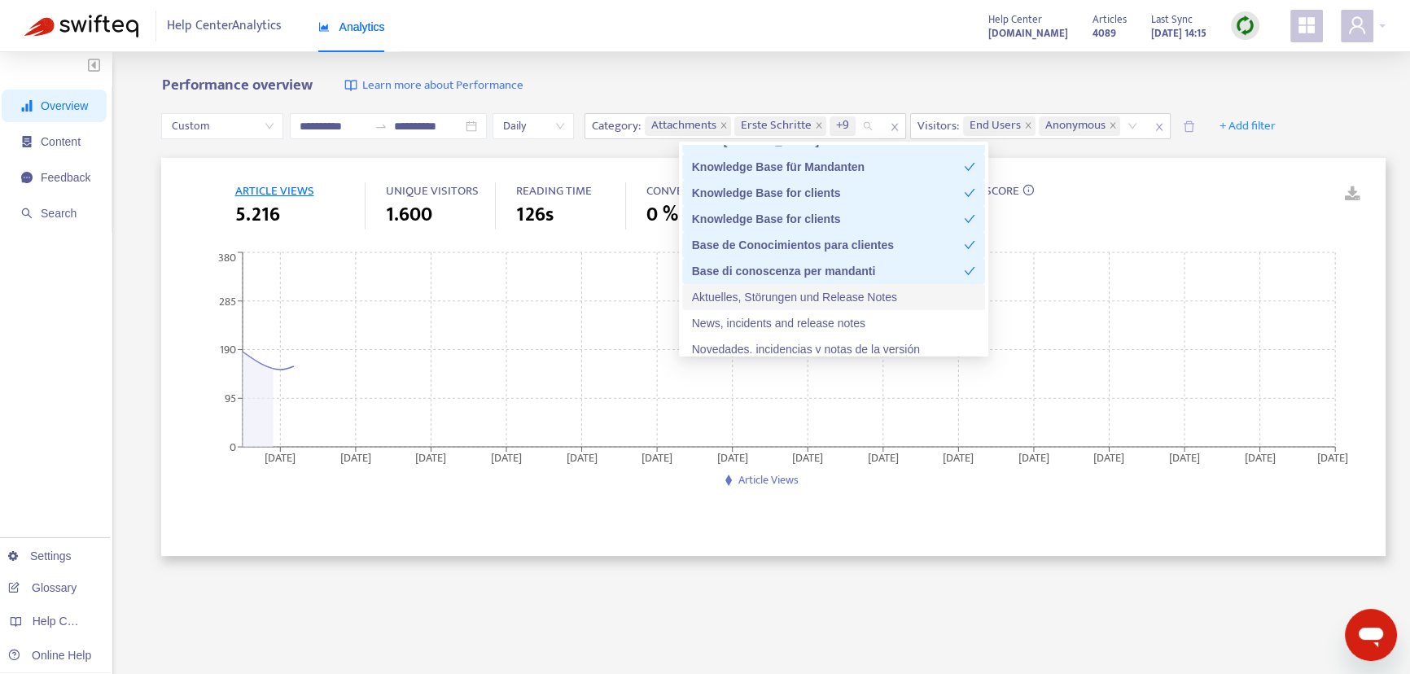
click at [763, 293] on div "Aktuelles, Störungen und Release Notes" at bounding box center [833, 297] width 283 height 18
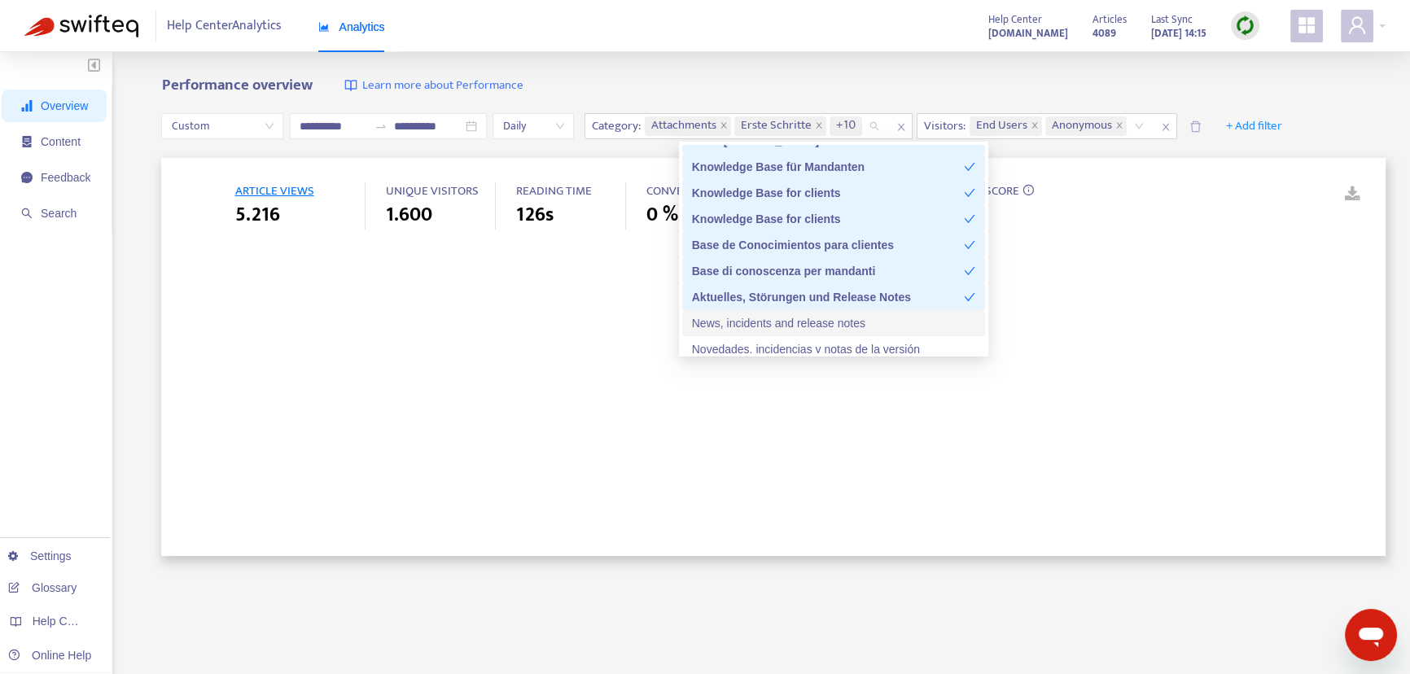
drag, startPoint x: 759, startPoint y: 317, endPoint x: 759, endPoint y: 330, distance: 12.2
click at [759, 317] on div "News, incidents and release notes" at bounding box center [833, 323] width 283 height 18
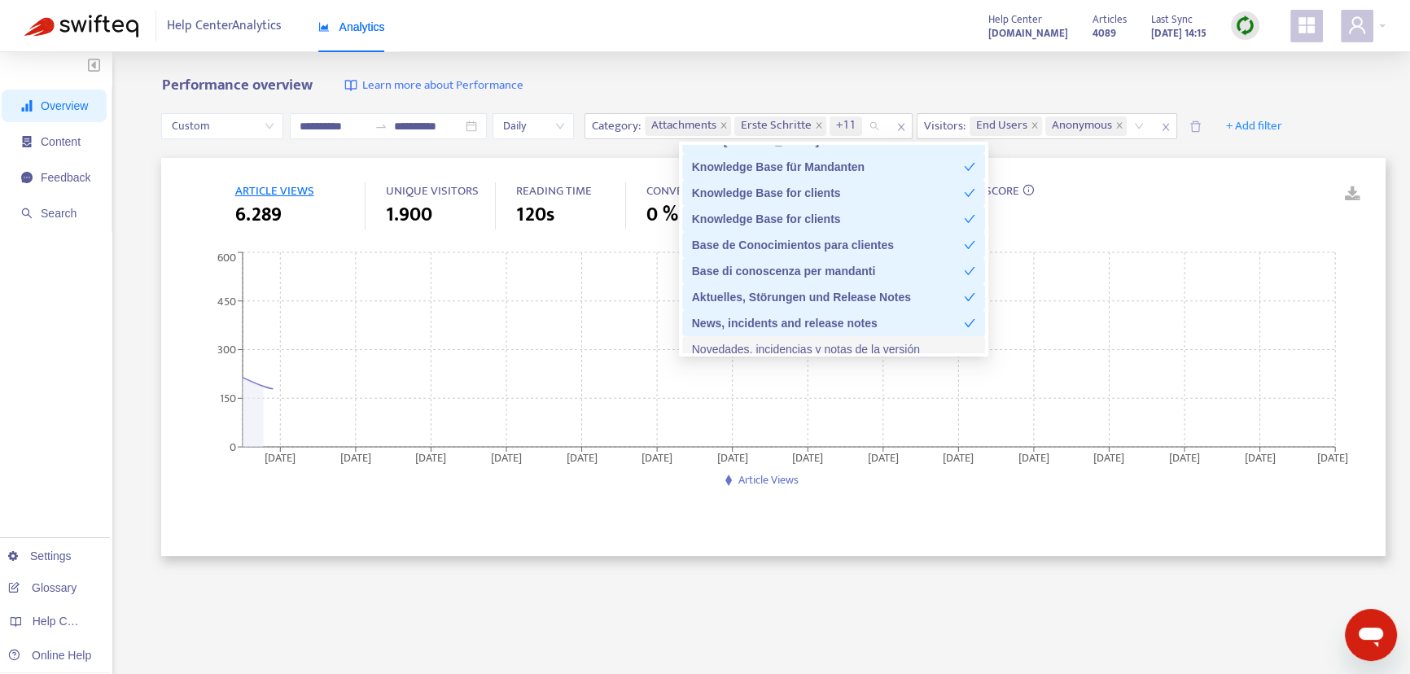
click at [753, 350] on div "Novedades, incidencias y notas de la versión" at bounding box center [833, 349] width 283 height 18
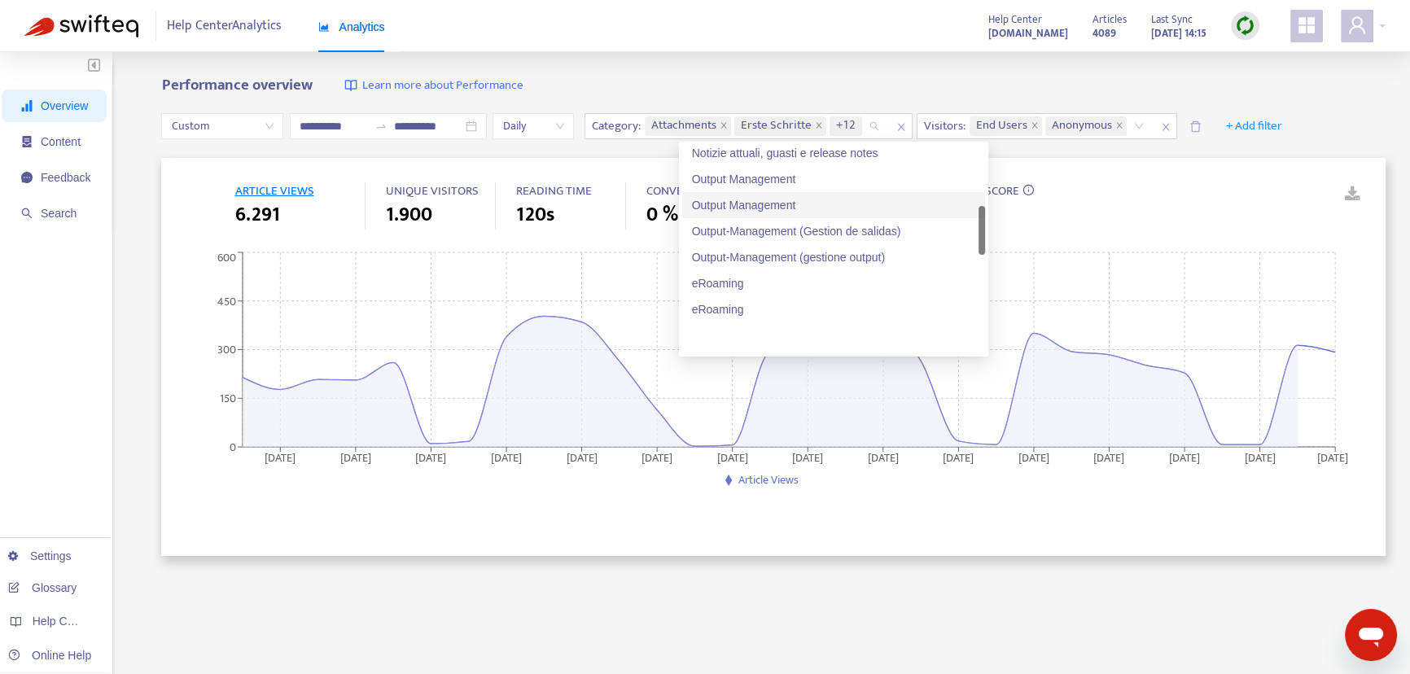
scroll to position [221, 0]
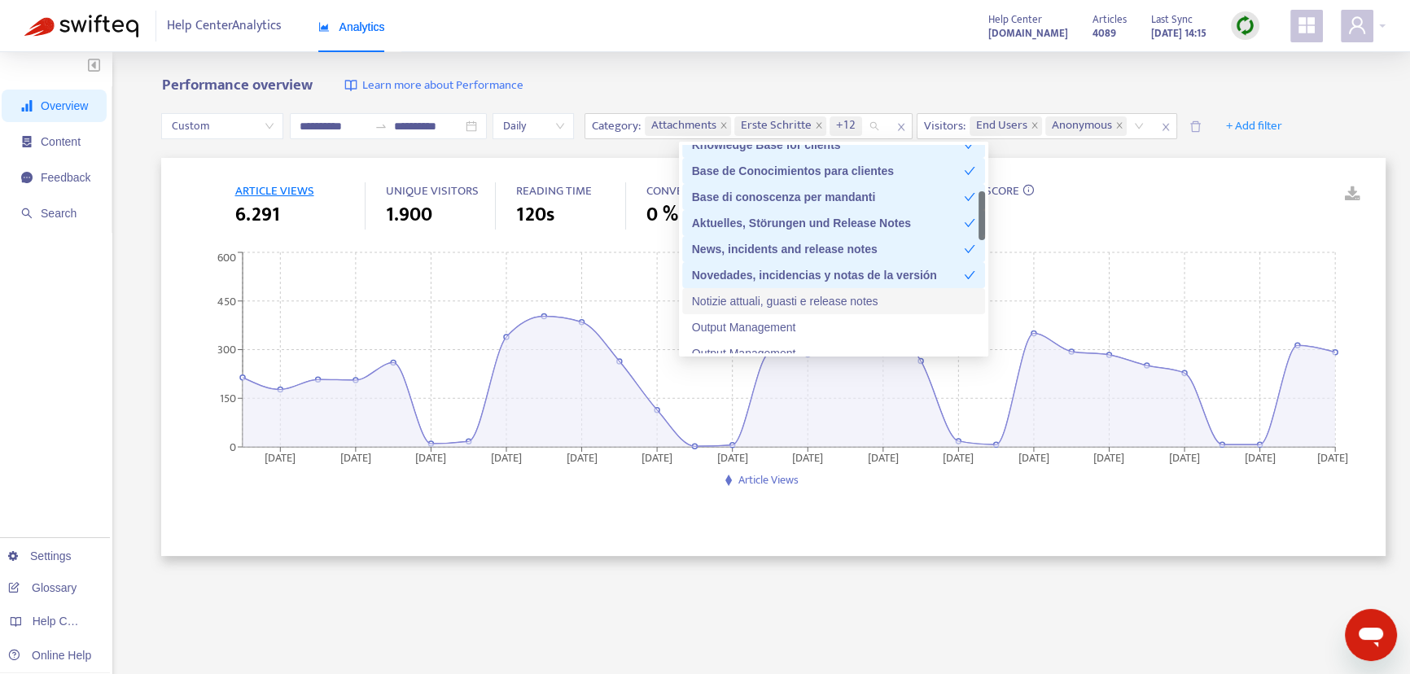
click at [769, 301] on div "Notizie attuali, guasti e release notes" at bounding box center [833, 301] width 283 height 18
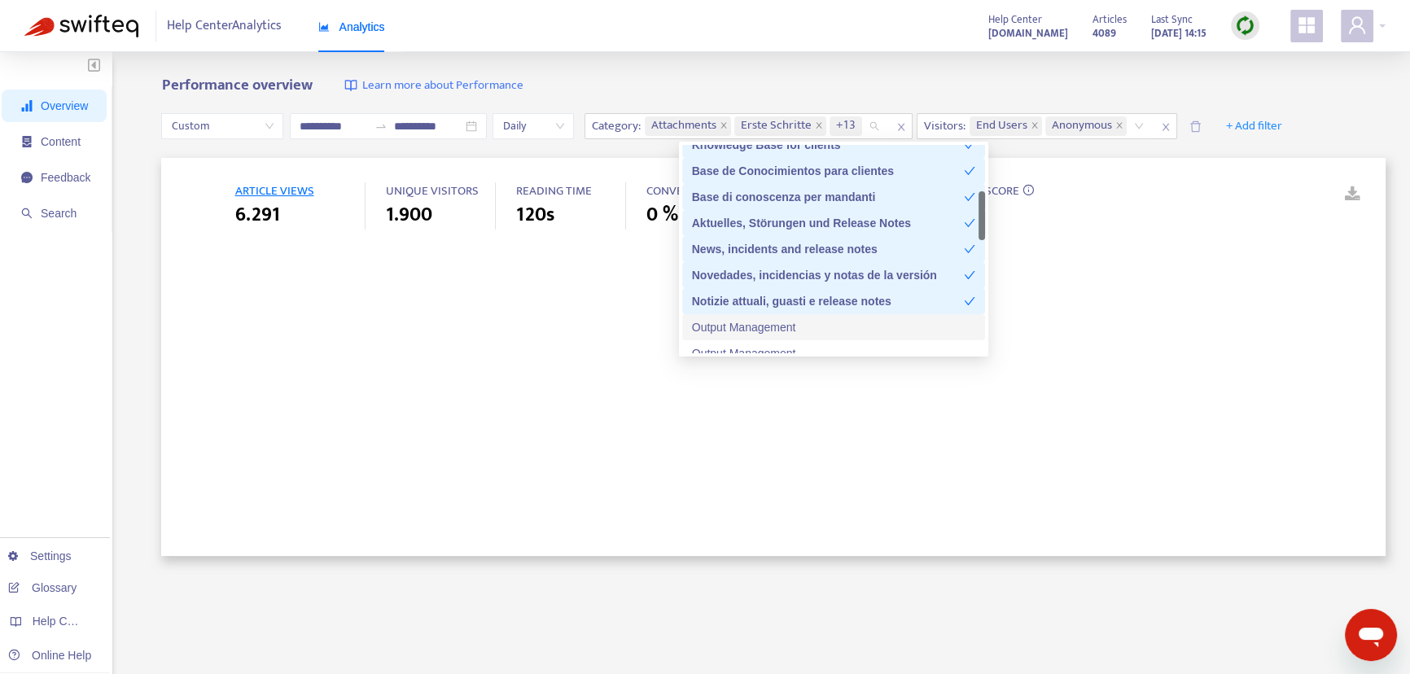
click at [747, 326] on div "Output Management" at bounding box center [833, 327] width 283 height 18
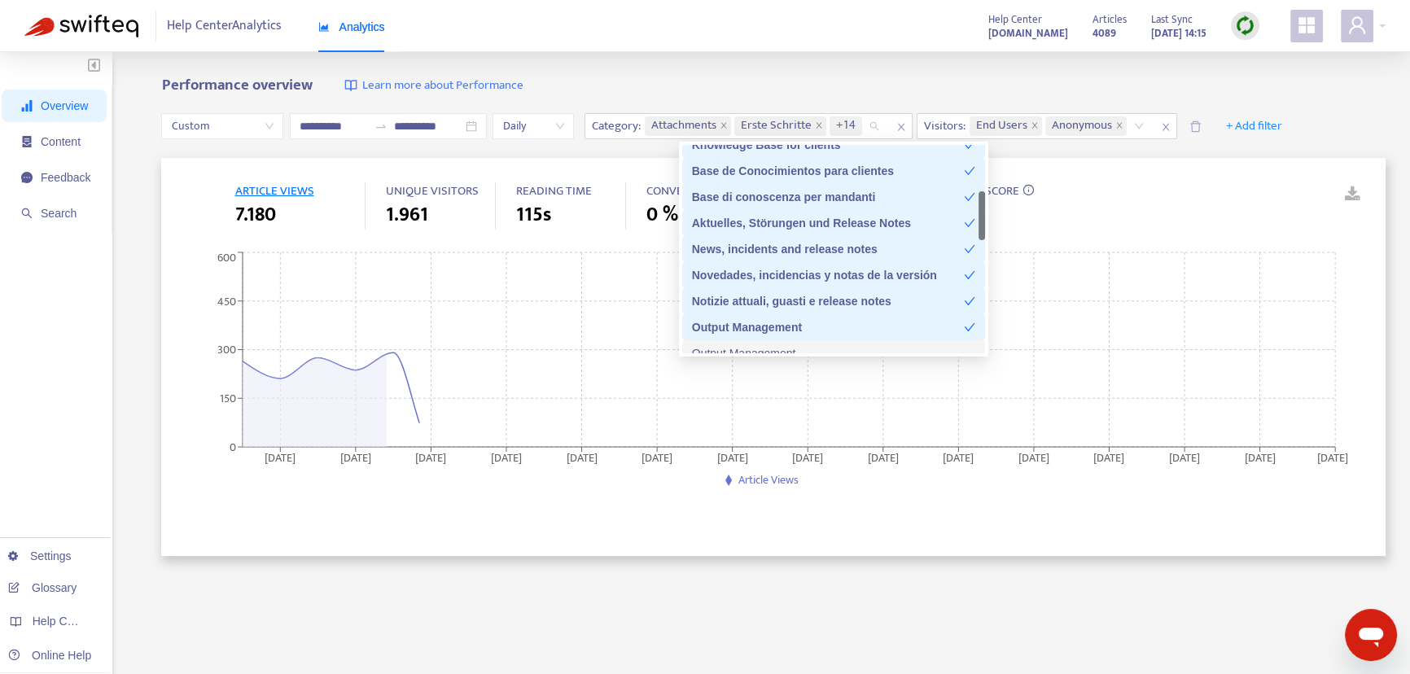
click at [746, 347] on div "Output Management" at bounding box center [833, 353] width 283 height 18
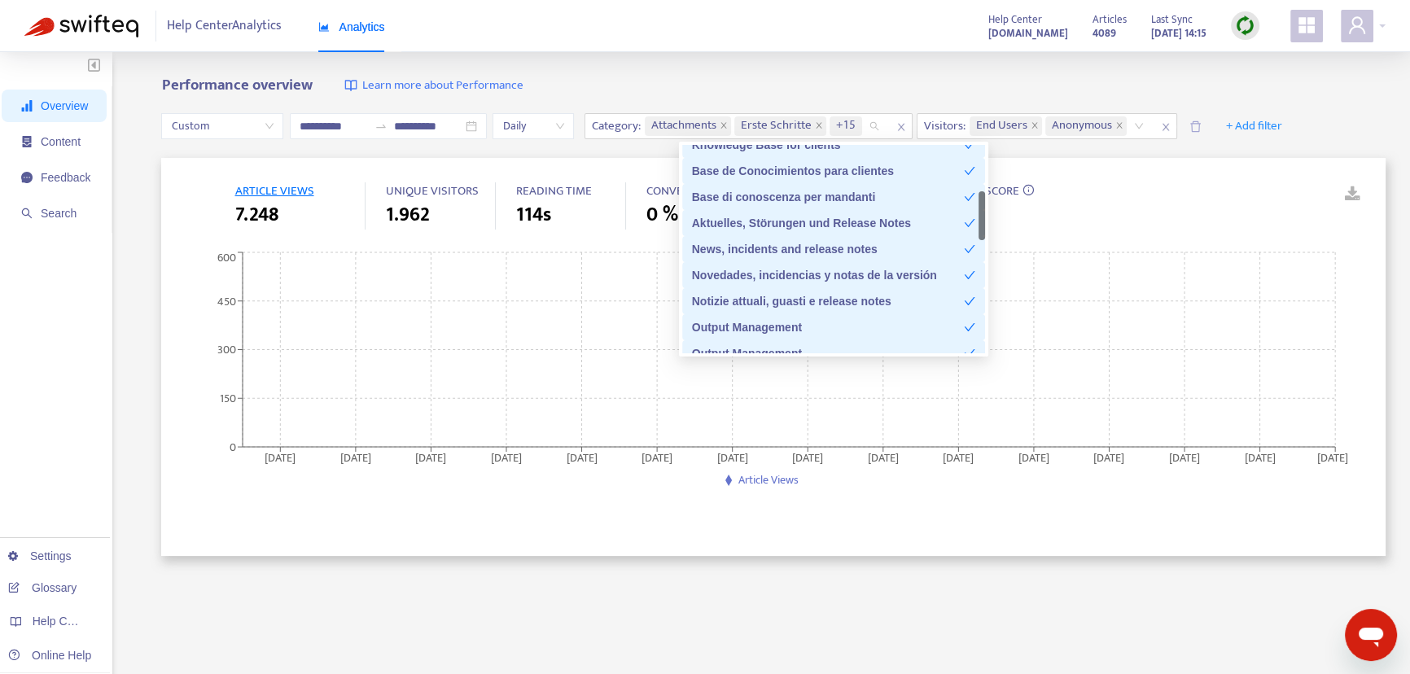
scroll to position [295, 0]
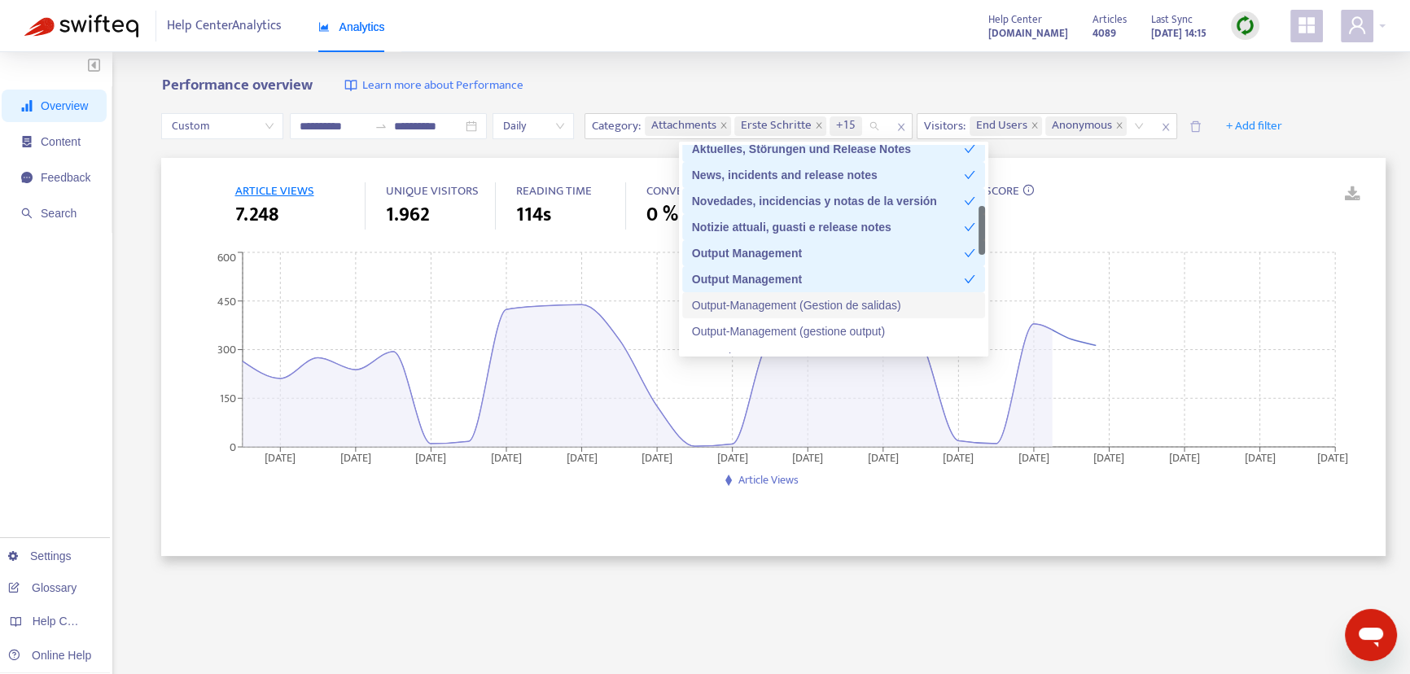
click at [772, 310] on div "Output-Management (Gestion de salidas)" at bounding box center [833, 305] width 283 height 18
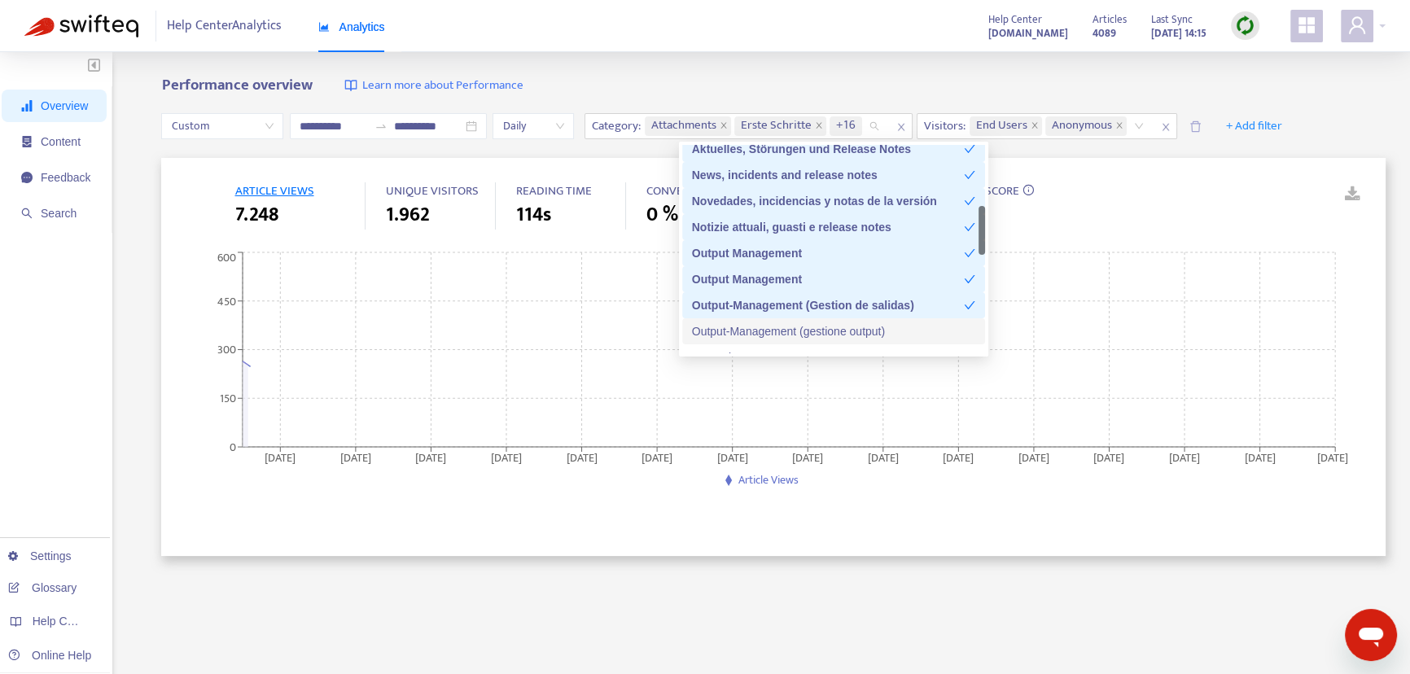
click at [758, 328] on div "Output-Management (gestione output)" at bounding box center [833, 331] width 283 height 18
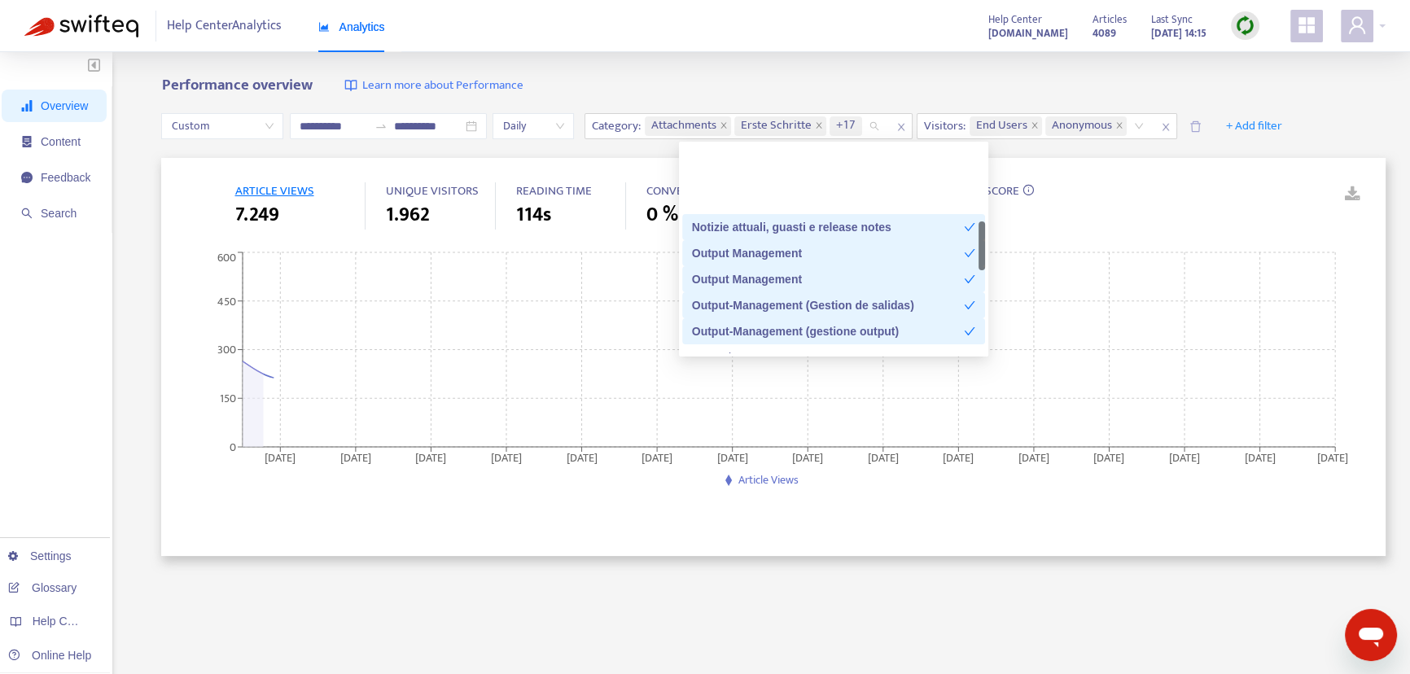
scroll to position [370, 0]
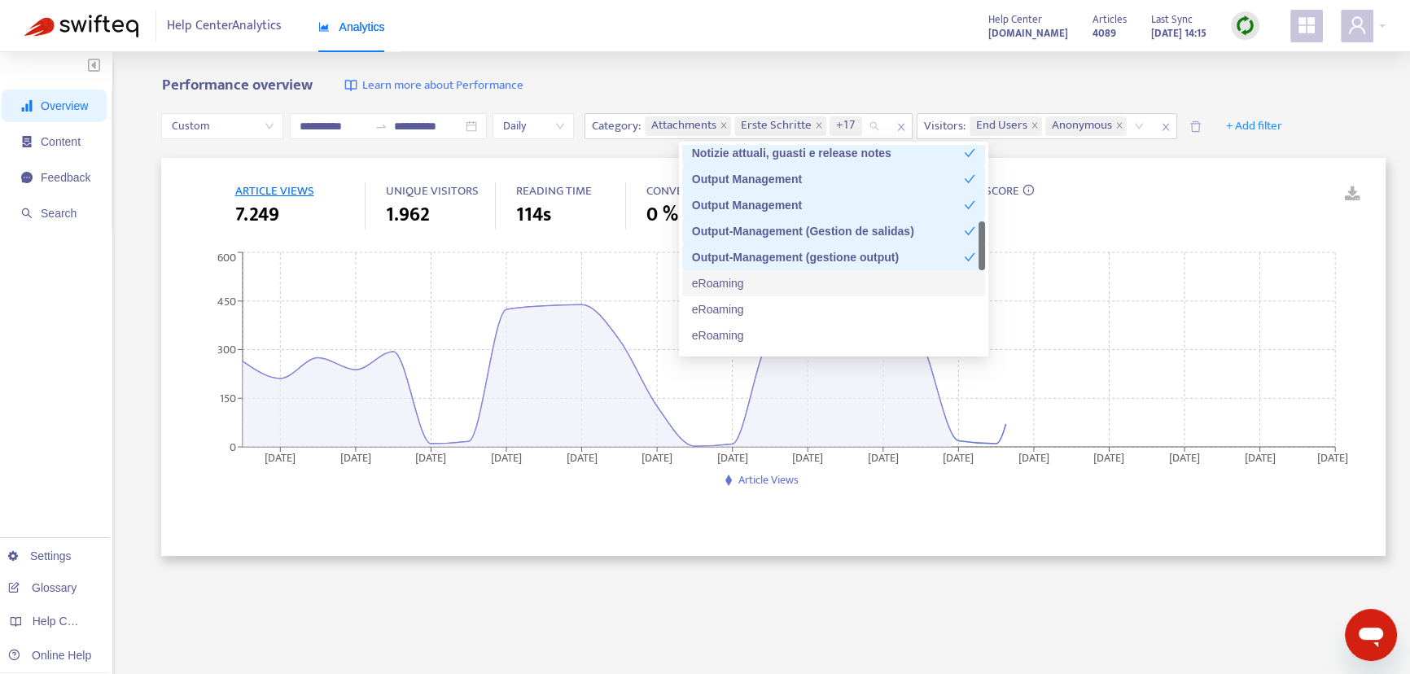
click at [756, 279] on div "eRoaming" at bounding box center [833, 283] width 283 height 18
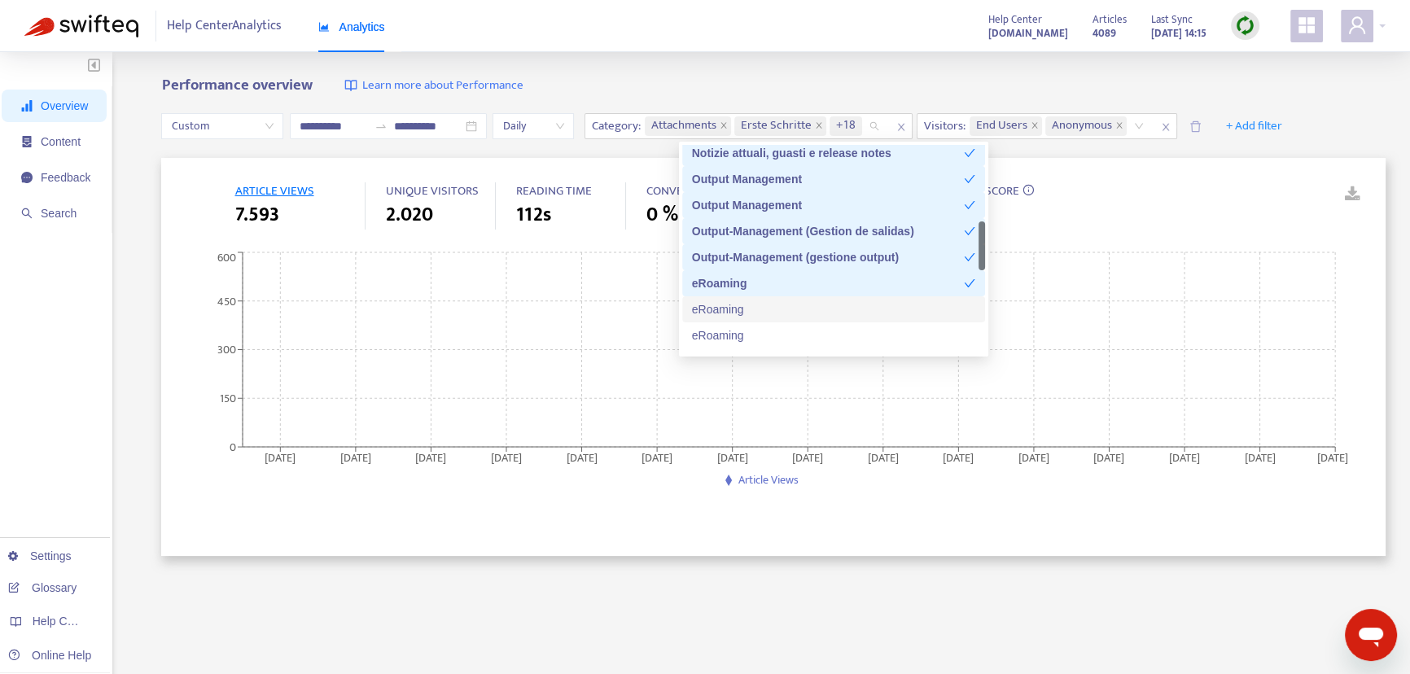
click at [732, 309] on div "eRoaming" at bounding box center [833, 309] width 283 height 18
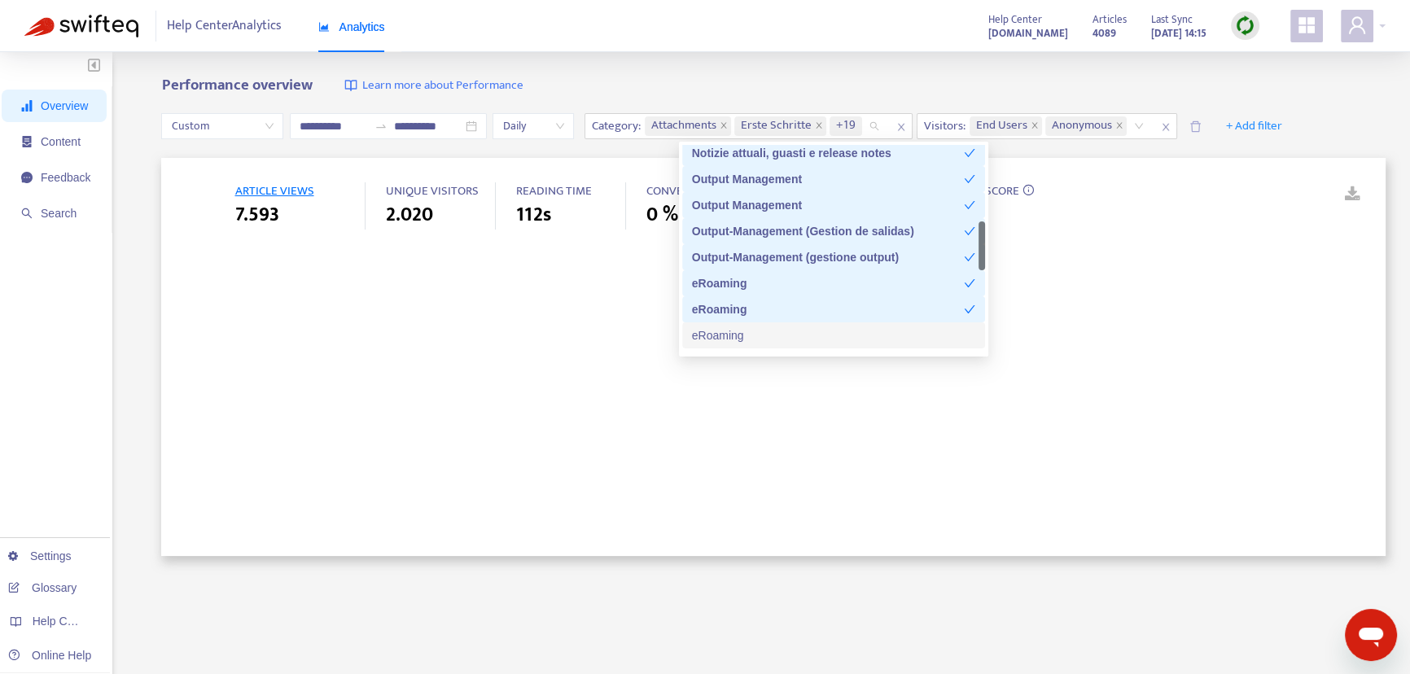
click at [731, 341] on div "eRoaming" at bounding box center [833, 335] width 283 height 18
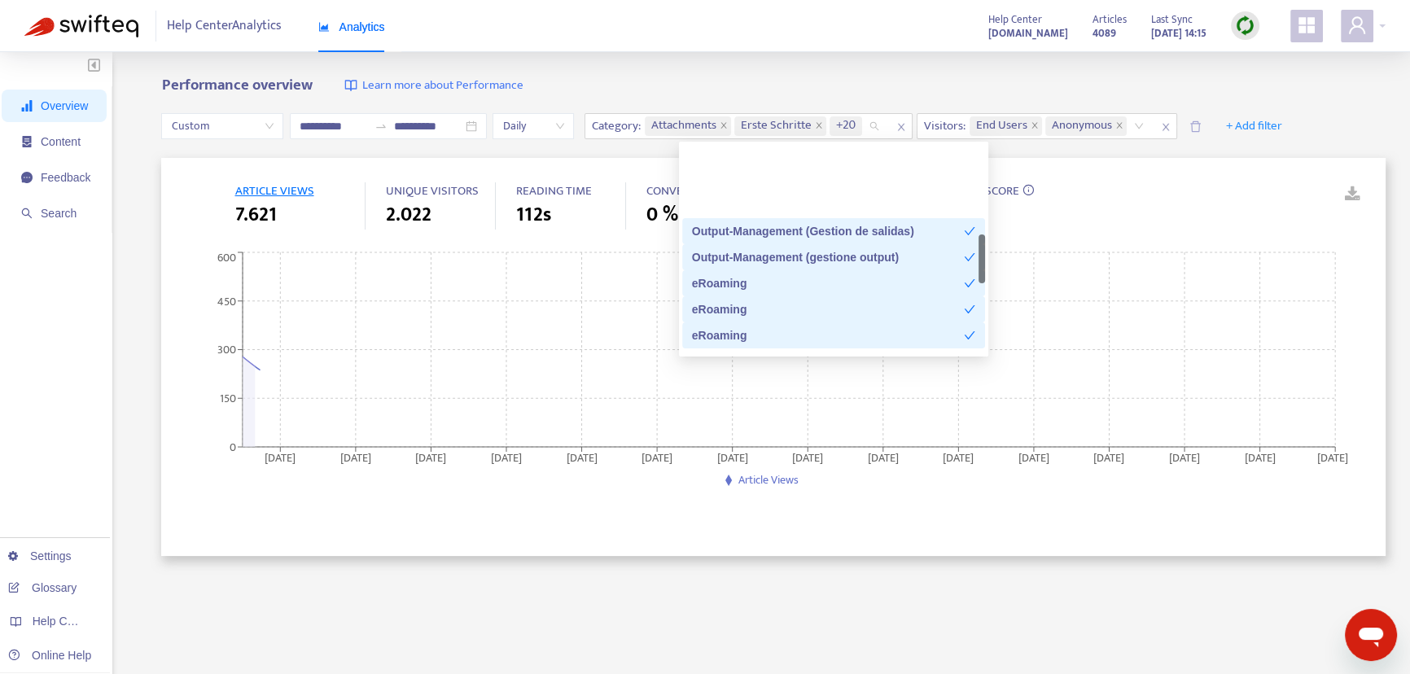
scroll to position [444, 0]
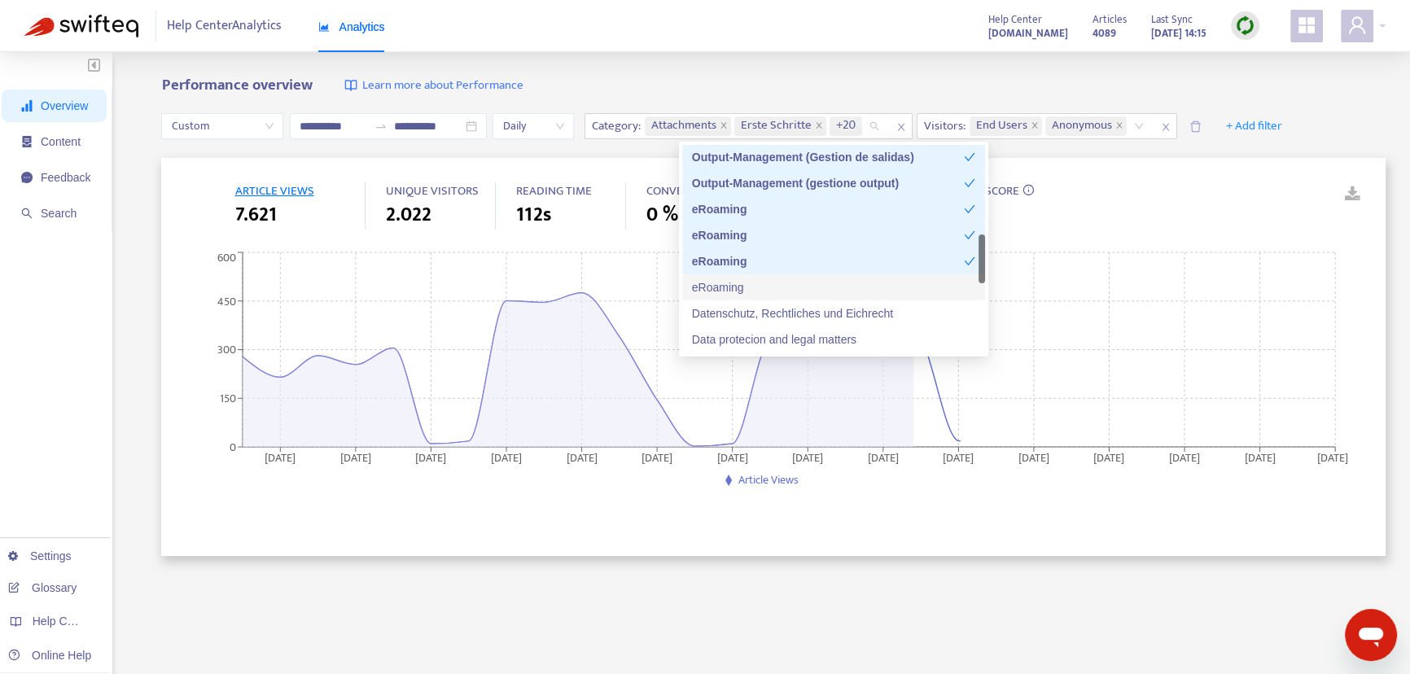
click at [750, 297] on div "eRoaming" at bounding box center [833, 287] width 303 height 26
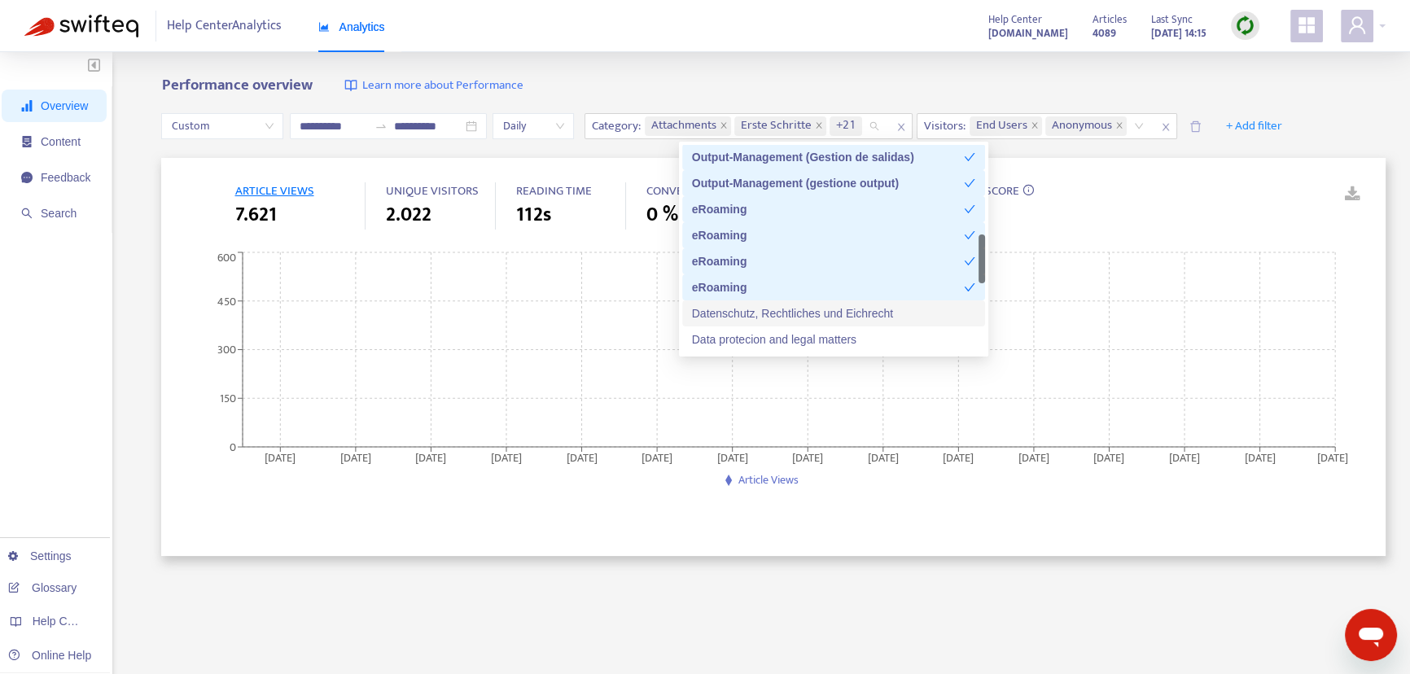
click at [746, 322] on div "Datenschutz, Rechtliches und Eichrecht" at bounding box center [833, 313] width 303 height 26
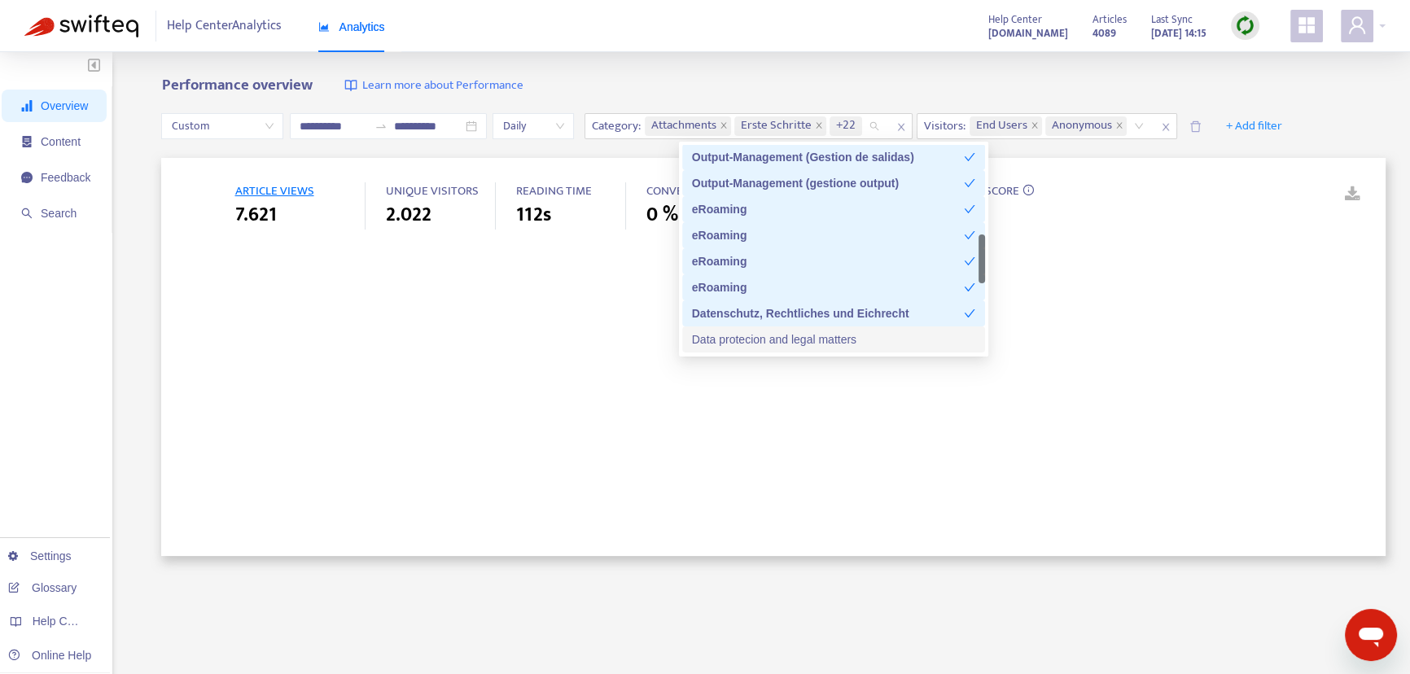
click at [746, 339] on div "Data protecion and legal matters" at bounding box center [833, 339] width 283 height 18
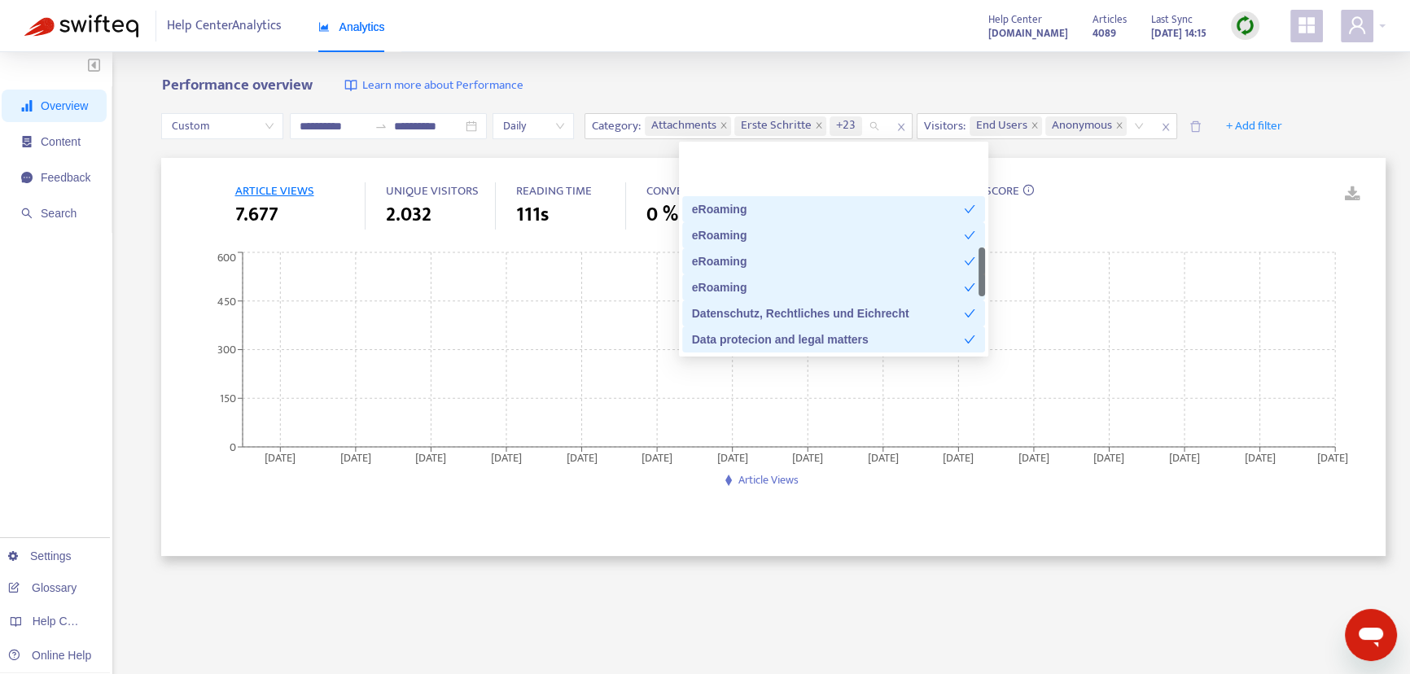
scroll to position [592, 0]
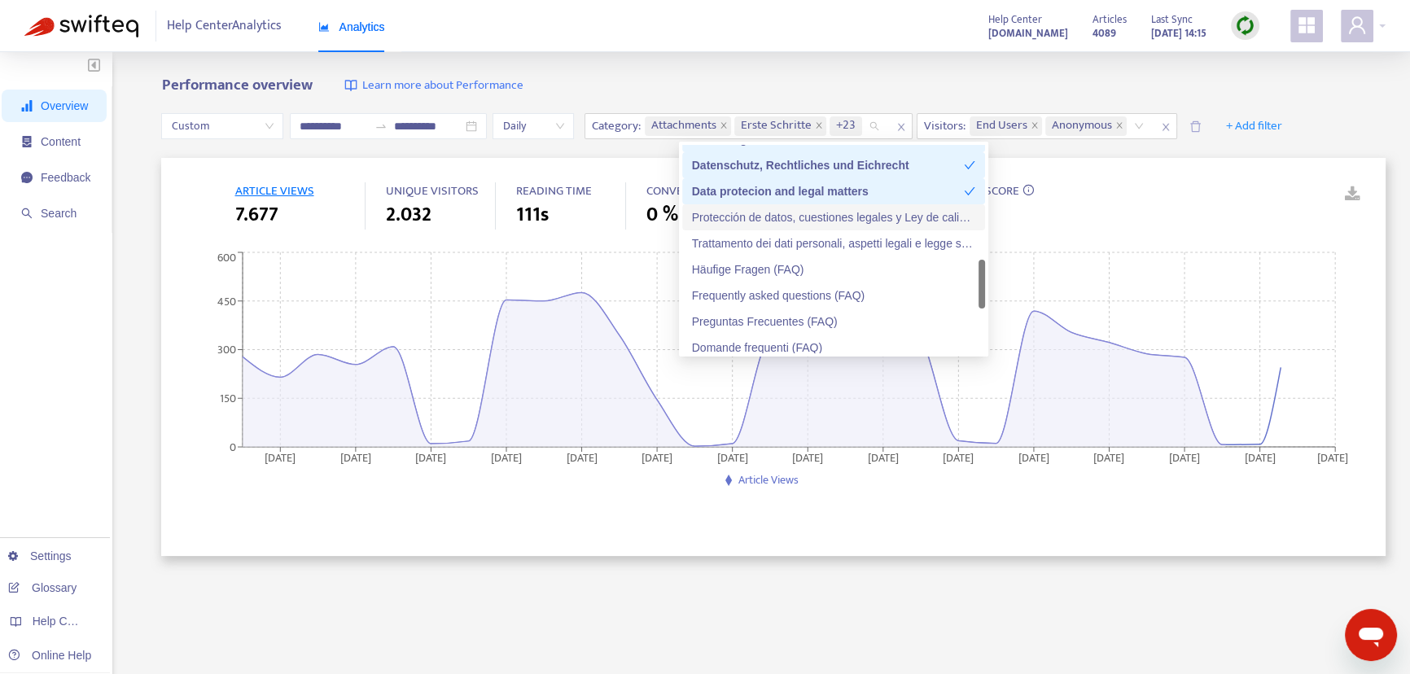
drag, startPoint x: 767, startPoint y: 224, endPoint x: 755, endPoint y: 247, distance: 26.2
click at [767, 223] on div "Protección de datos, cuestiones legales y Ley de calibración (Eichrecht)" at bounding box center [833, 217] width 283 height 18
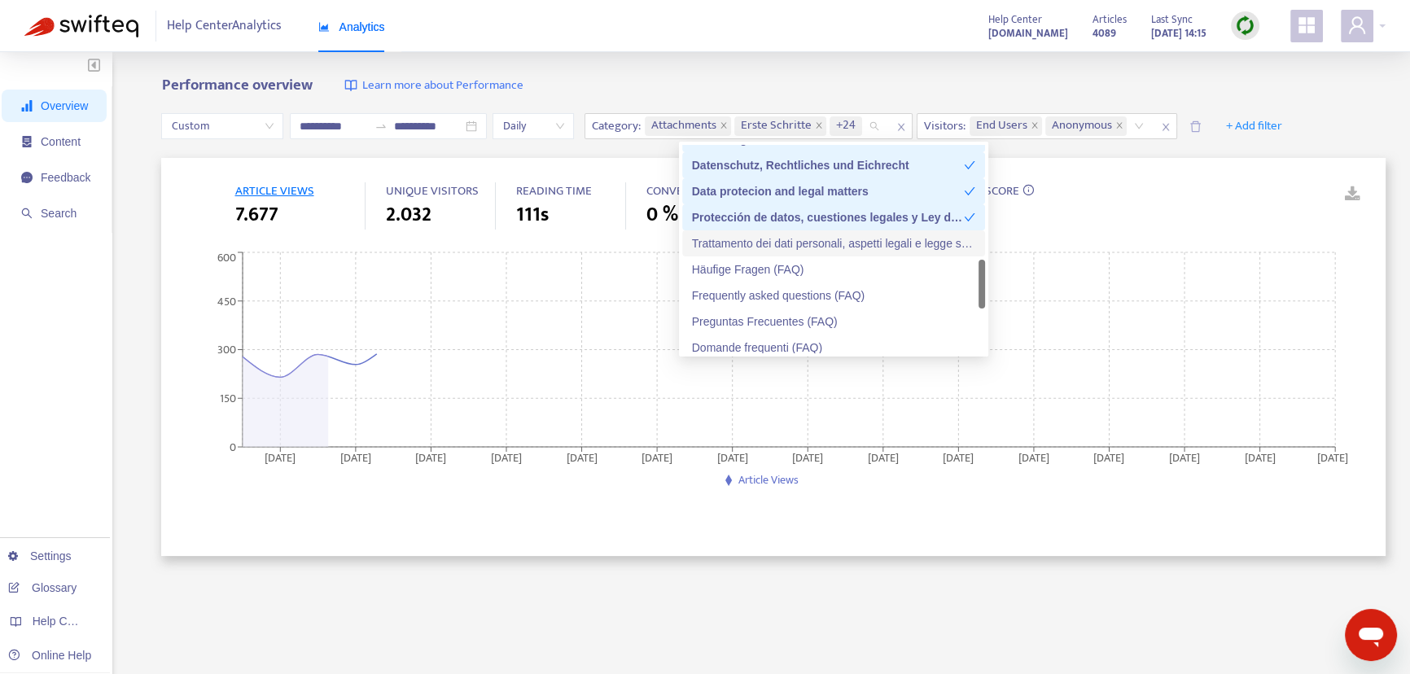
click at [755, 244] on div "Trattamento dei dati personali, aspetti legali e legge sugli strumenti di misur…" at bounding box center [833, 243] width 283 height 18
click at [745, 267] on div "Häufige Fragen (FAQ)" at bounding box center [833, 269] width 283 height 18
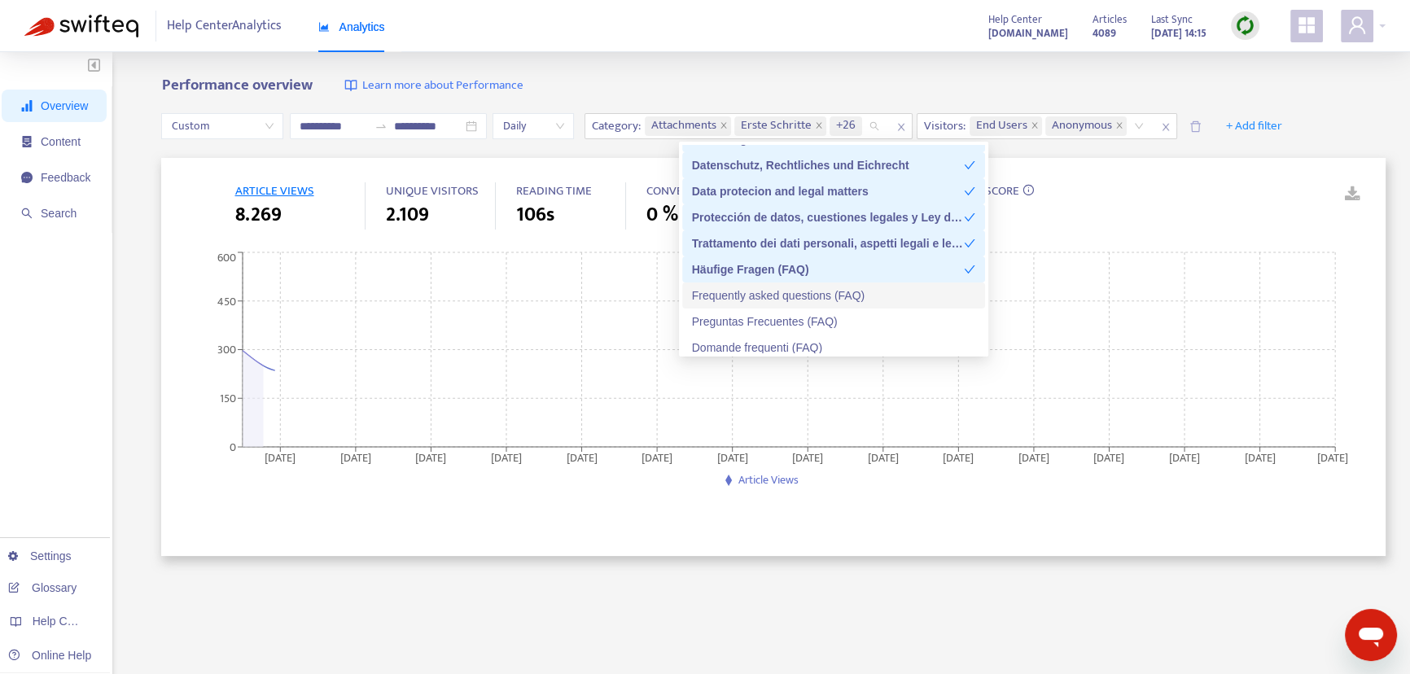
click at [739, 303] on div "Frequently asked questions (FAQ)" at bounding box center [833, 296] width 283 height 18
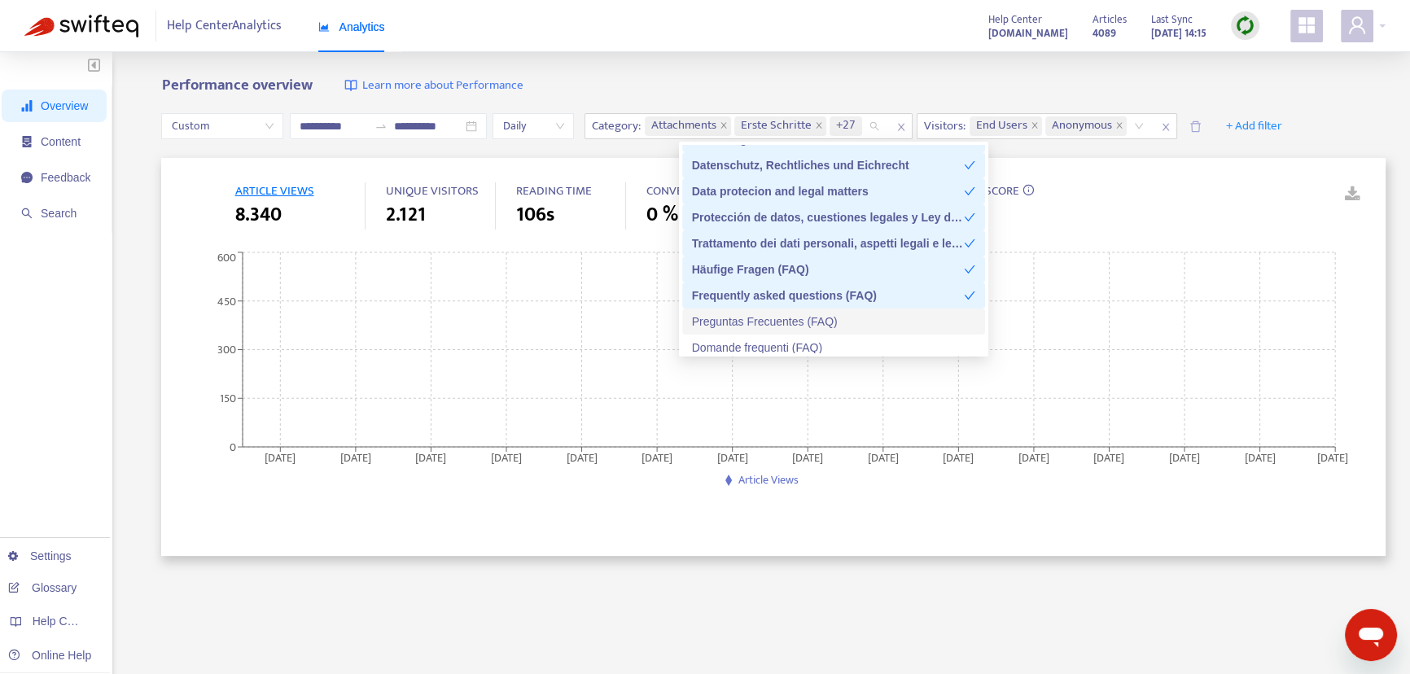
click at [738, 320] on div "Preguntas Frecuentes (FAQ)" at bounding box center [833, 322] width 283 height 18
click at [737, 344] on div "Domande frequenti (FAQ)" at bounding box center [833, 348] width 283 height 18
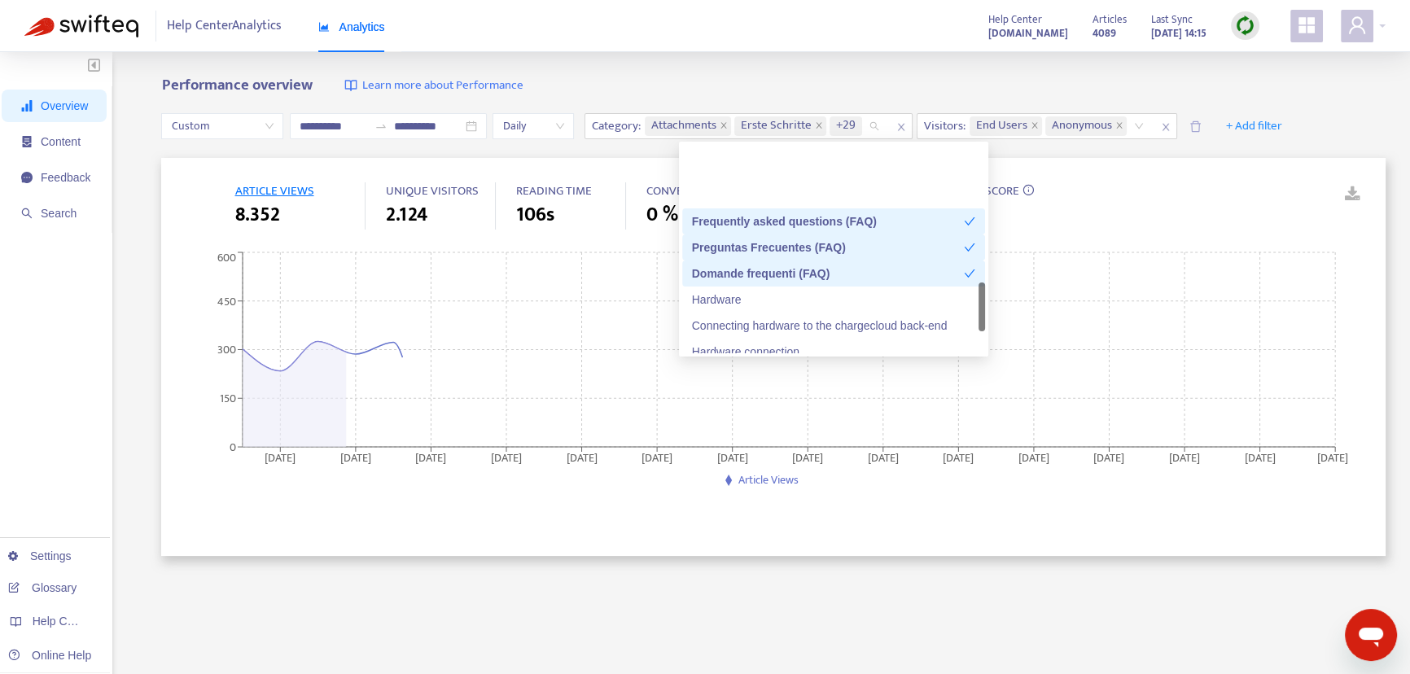
scroll to position [740, 0]
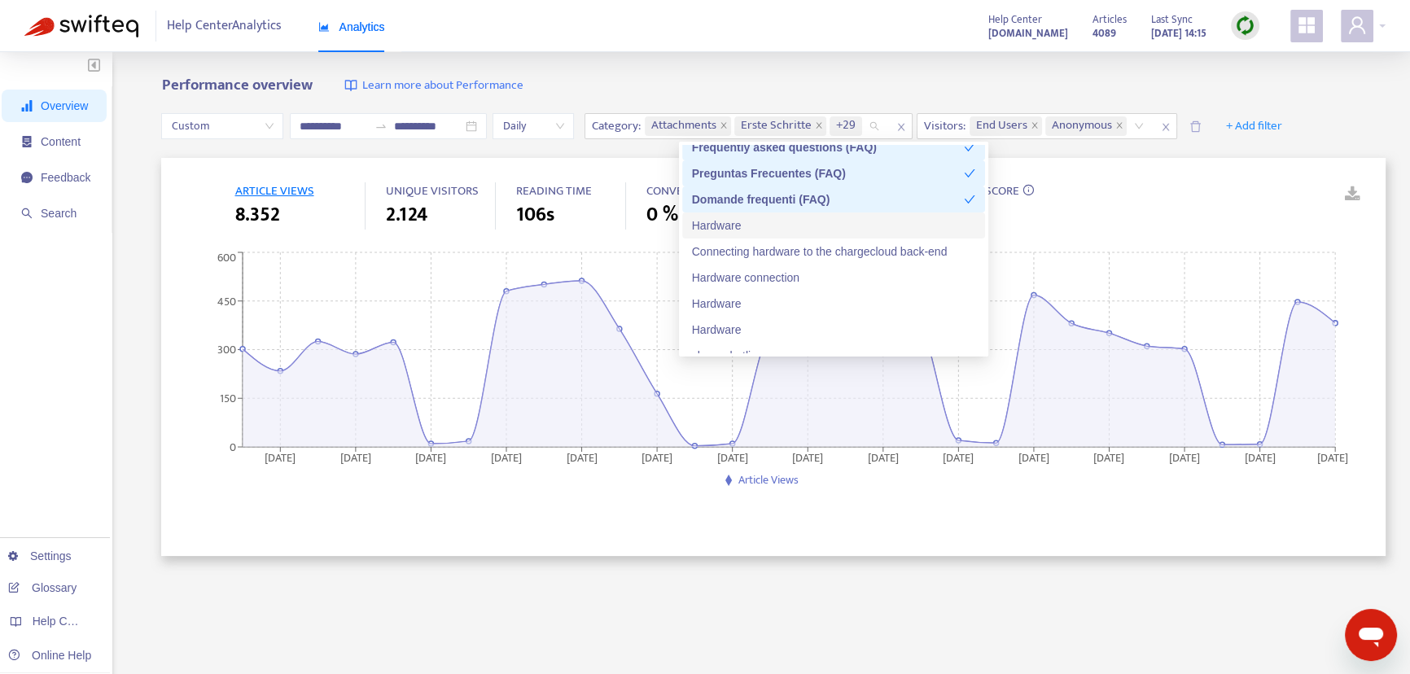
click at [734, 229] on div "Hardware" at bounding box center [833, 226] width 283 height 18
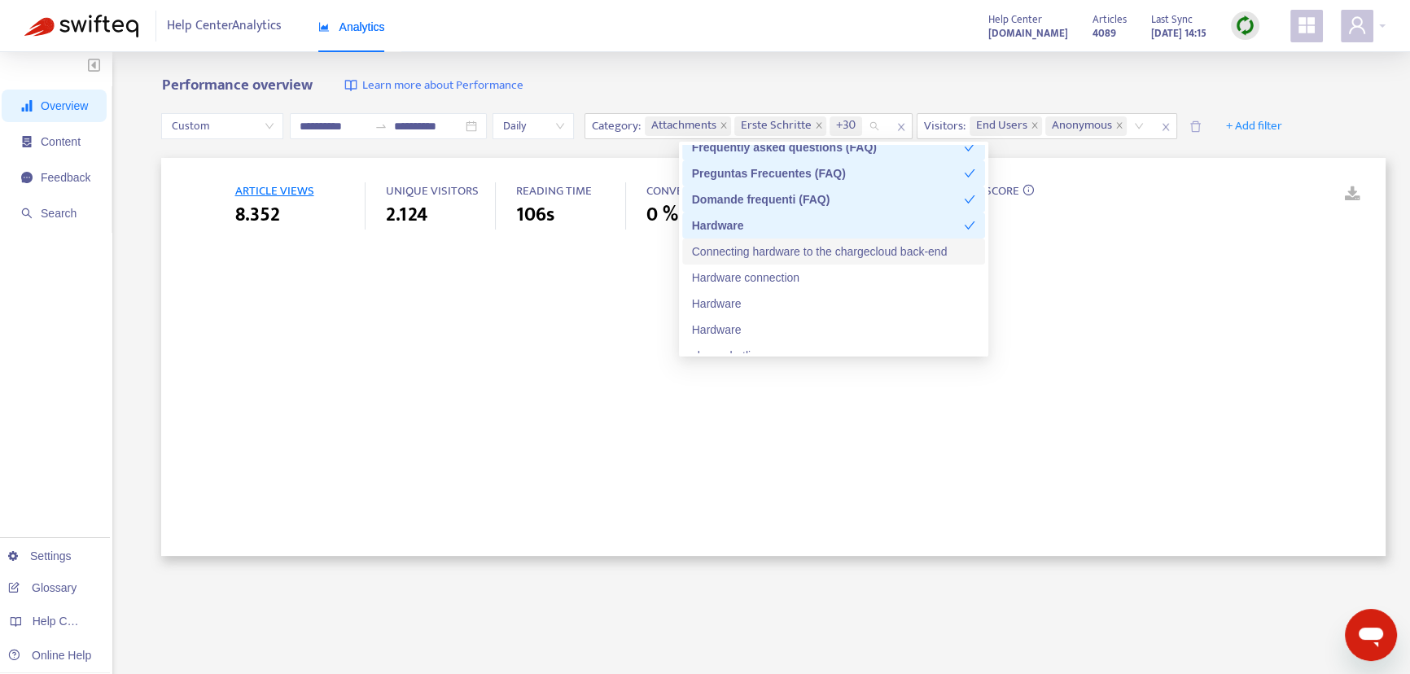
click at [737, 253] on div "Connecting hardware to the chargecloud back-end" at bounding box center [833, 252] width 283 height 18
click at [736, 283] on div "Hardware connection" at bounding box center [833, 278] width 283 height 18
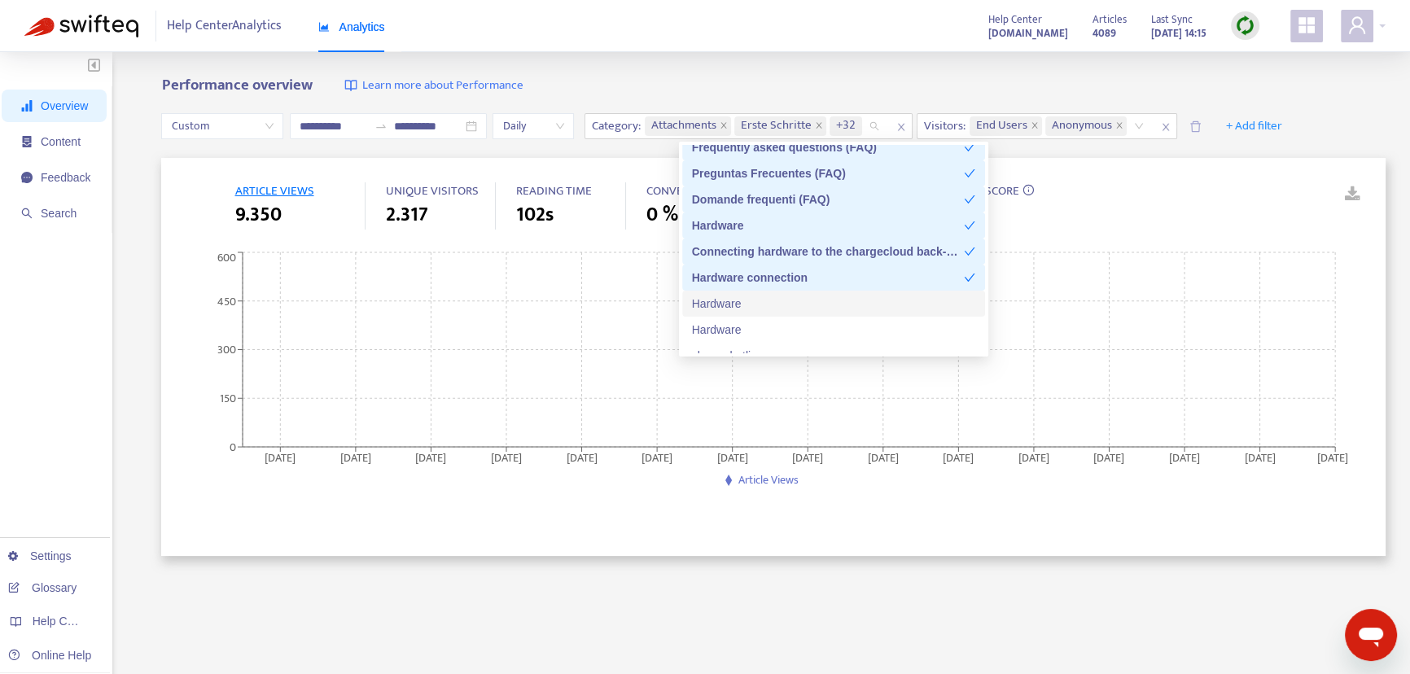
drag, startPoint x: 734, startPoint y: 295, endPoint x: 733, endPoint y: 303, distance: 8.3
click at [733, 295] on div "Hardware" at bounding box center [833, 304] width 283 height 18
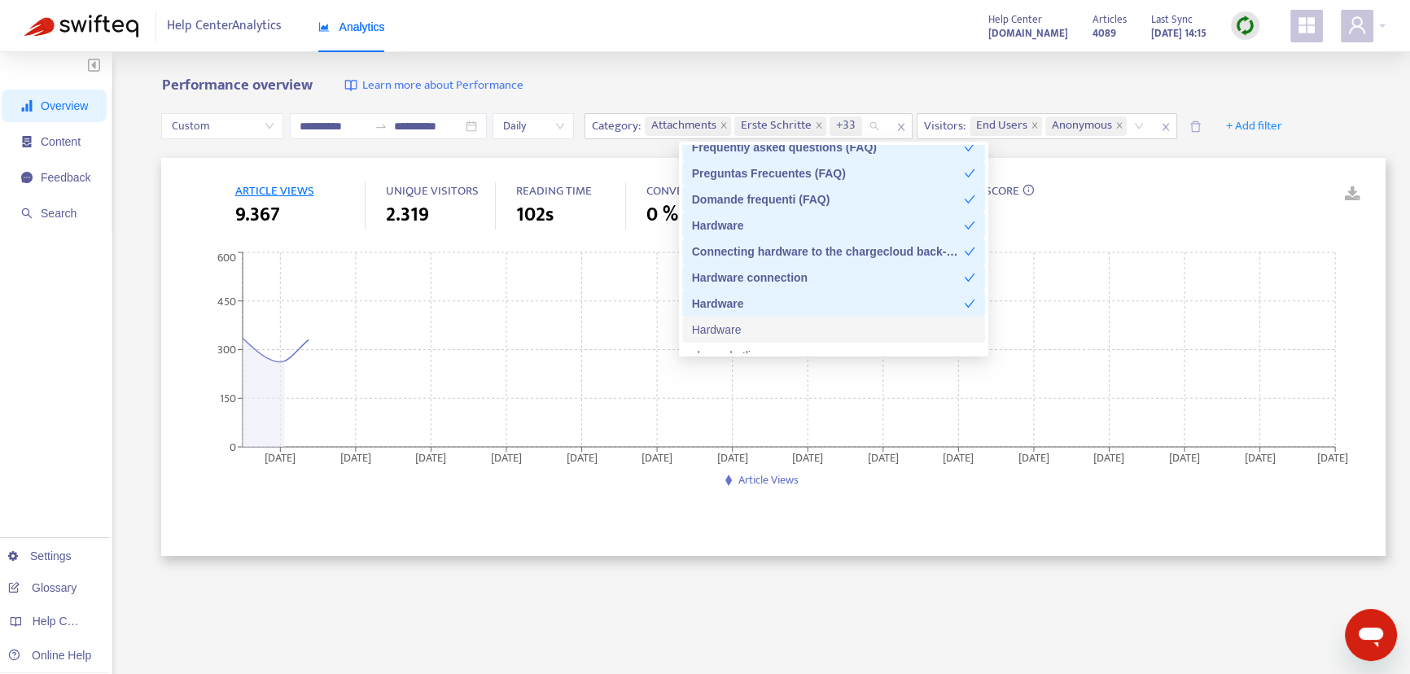
click at [719, 330] on div "Hardware" at bounding box center [833, 330] width 283 height 18
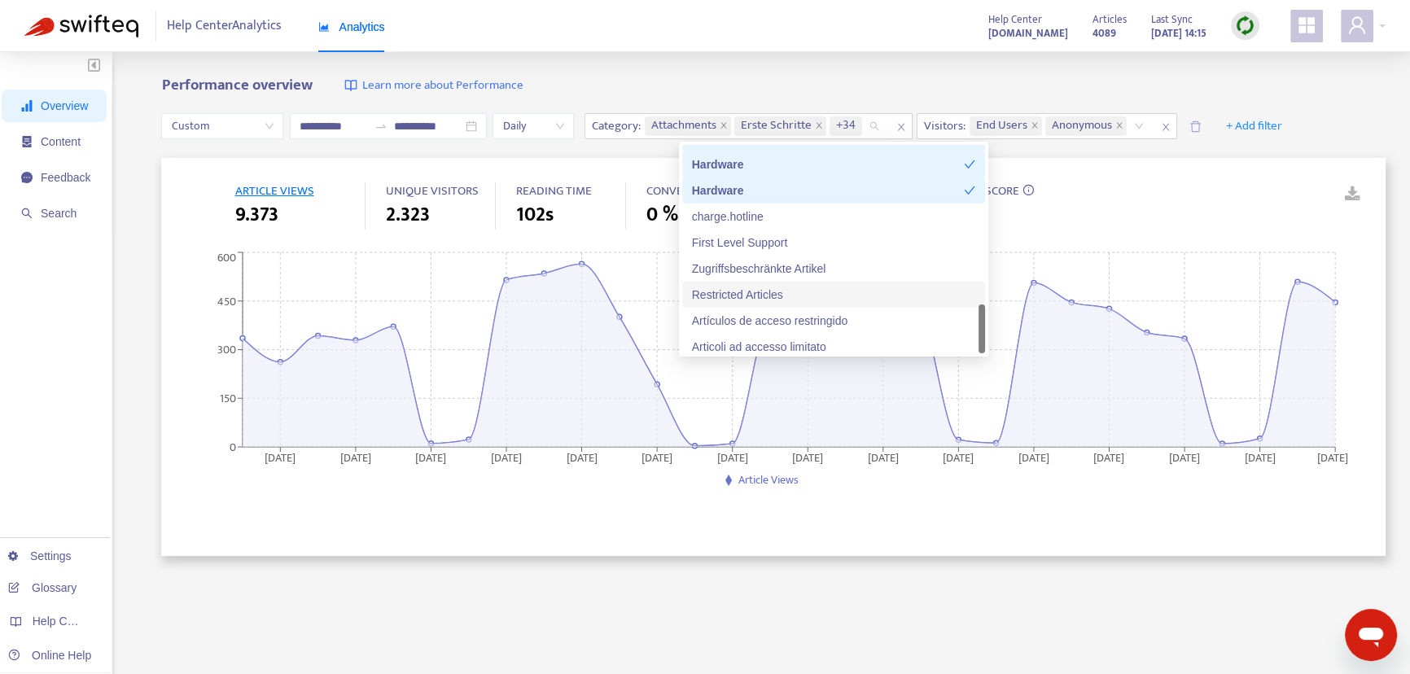
scroll to position [885, 0]
click at [817, 236] on div "First Level Support" at bounding box center [833, 237] width 283 height 18
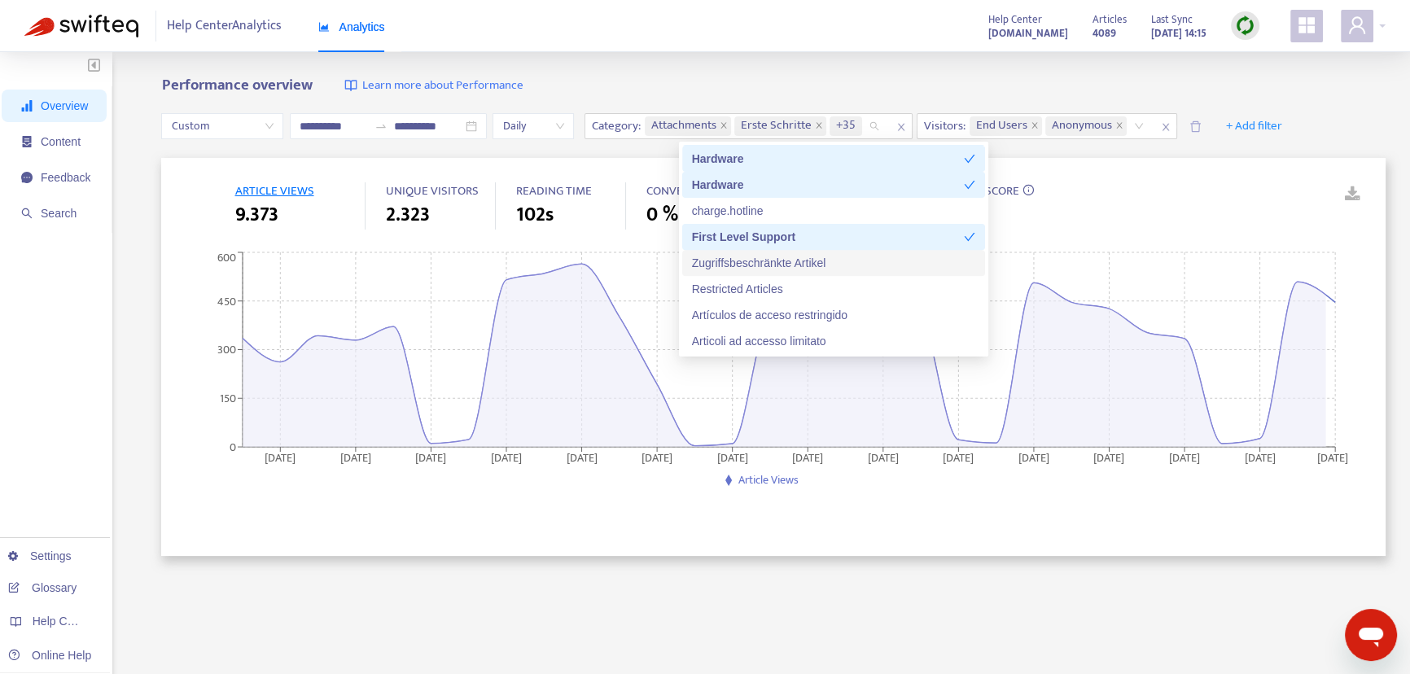
click at [819, 262] on div "Zugriffsbeschränkte Artikel" at bounding box center [833, 263] width 283 height 18
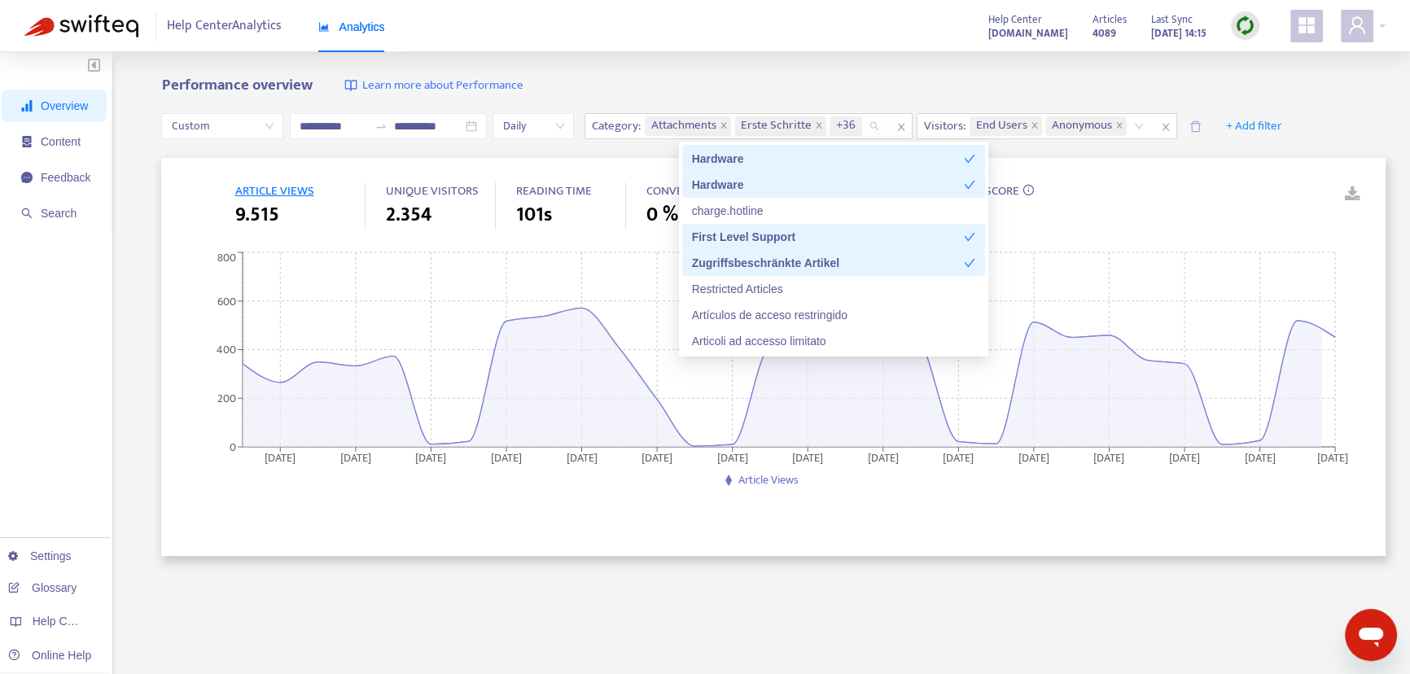
click at [820, 261] on div "Zugriffsbeschränkte Artikel" at bounding box center [828, 263] width 272 height 18
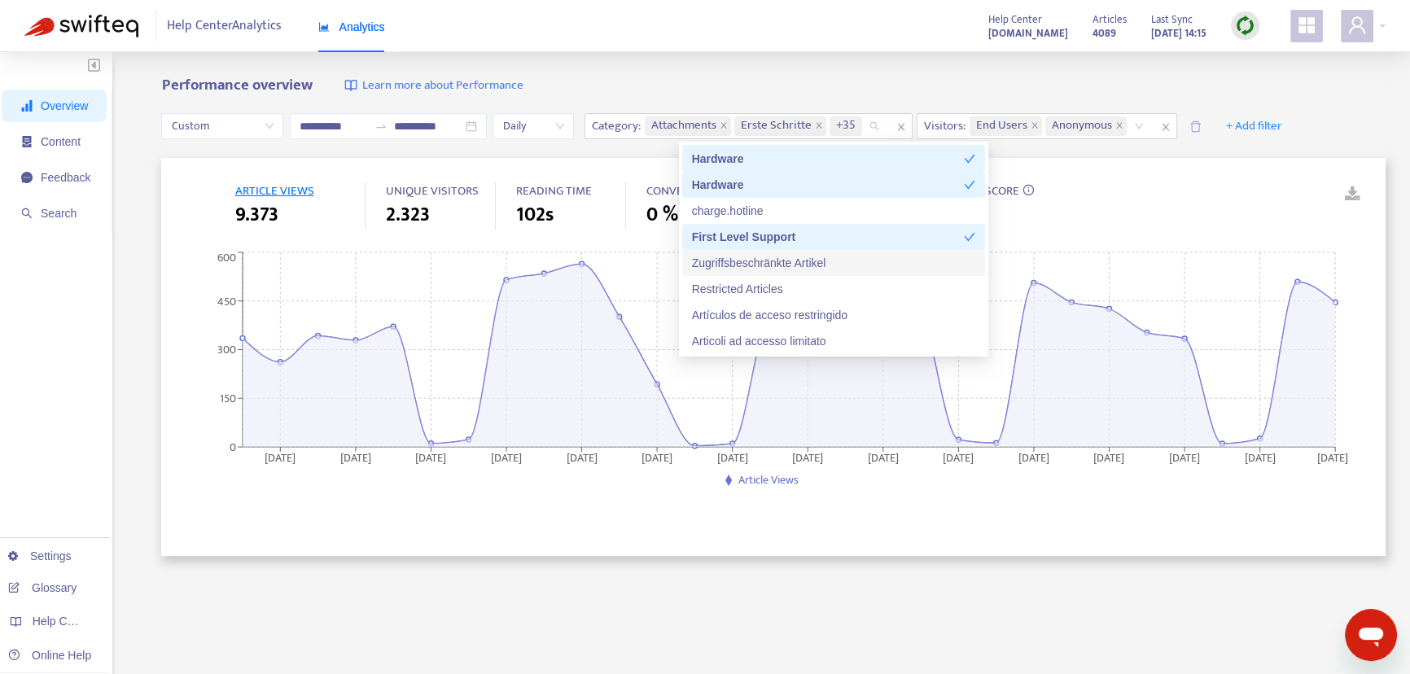
click at [812, 273] on div "Zugriffsbeschränkte Artikel" at bounding box center [833, 263] width 303 height 26
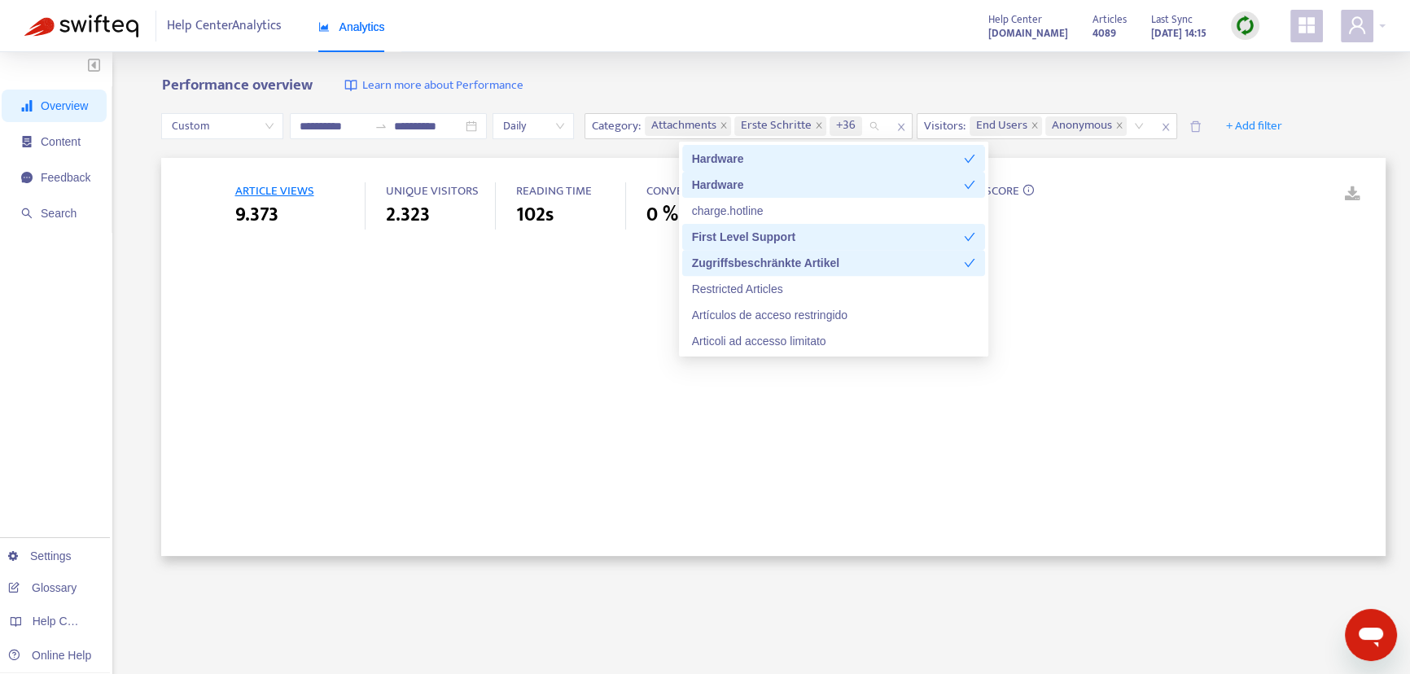
click at [820, 262] on div "Zugriffsbeschränkte Artikel" at bounding box center [828, 263] width 272 height 18
click at [815, 268] on div "Zugriffsbeschränkte Artikel" at bounding box center [833, 263] width 283 height 18
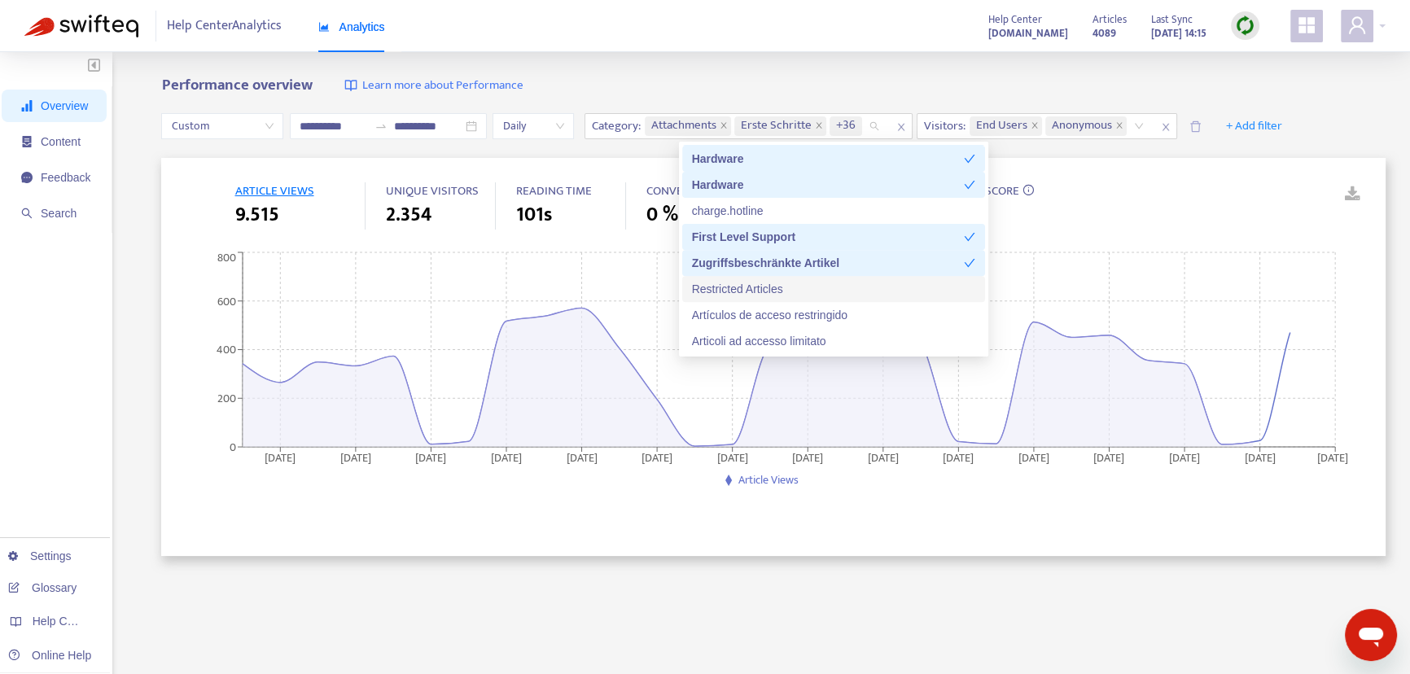
click at [773, 291] on div "Restricted Articles" at bounding box center [833, 289] width 283 height 18
click at [766, 316] on div "Artículos de acceso restringido" at bounding box center [833, 315] width 283 height 18
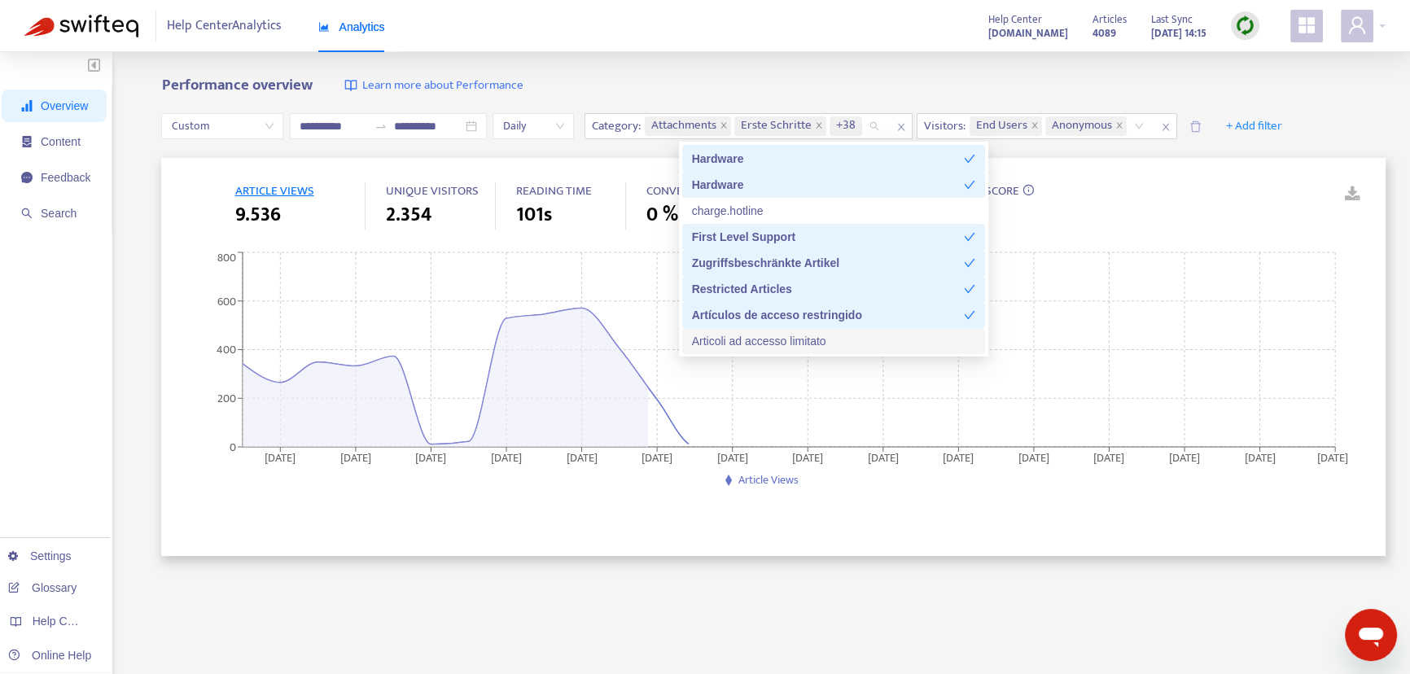
click at [764, 343] on div "Articoli ad accesso limitato" at bounding box center [833, 341] width 283 height 18
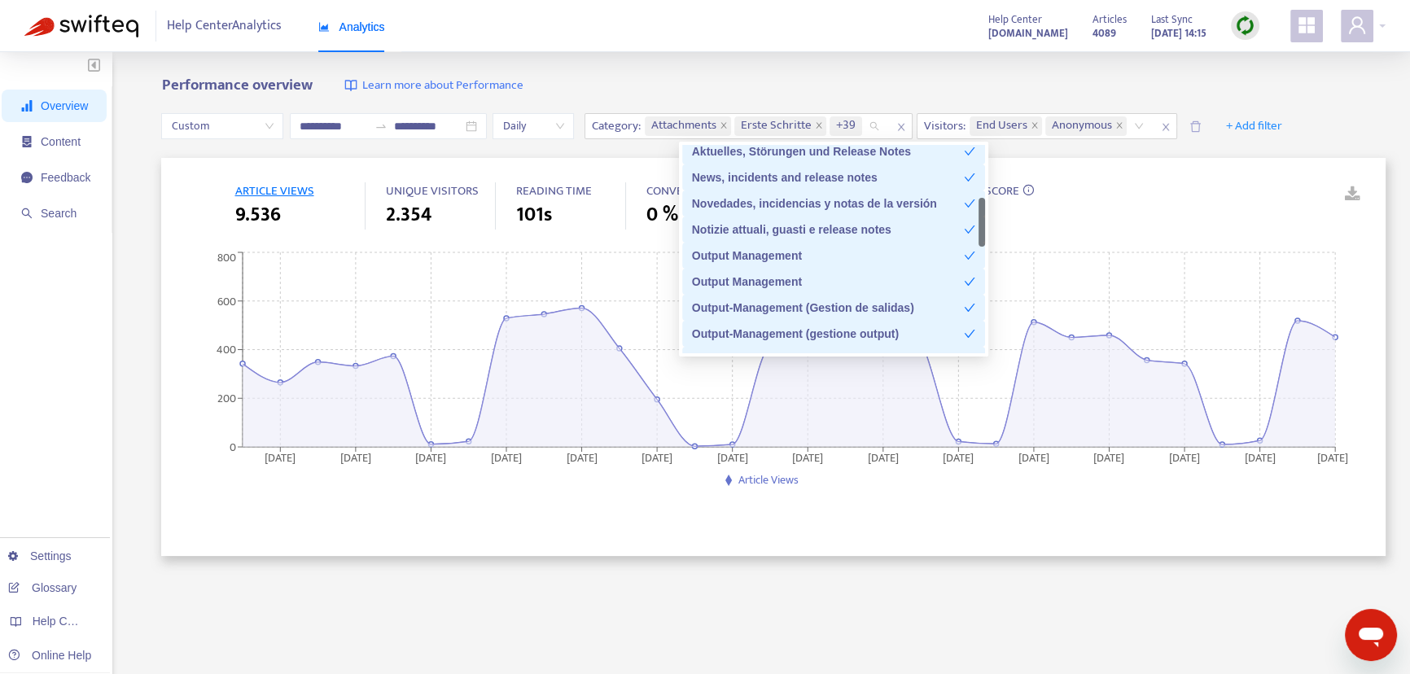
scroll to position [0, 0]
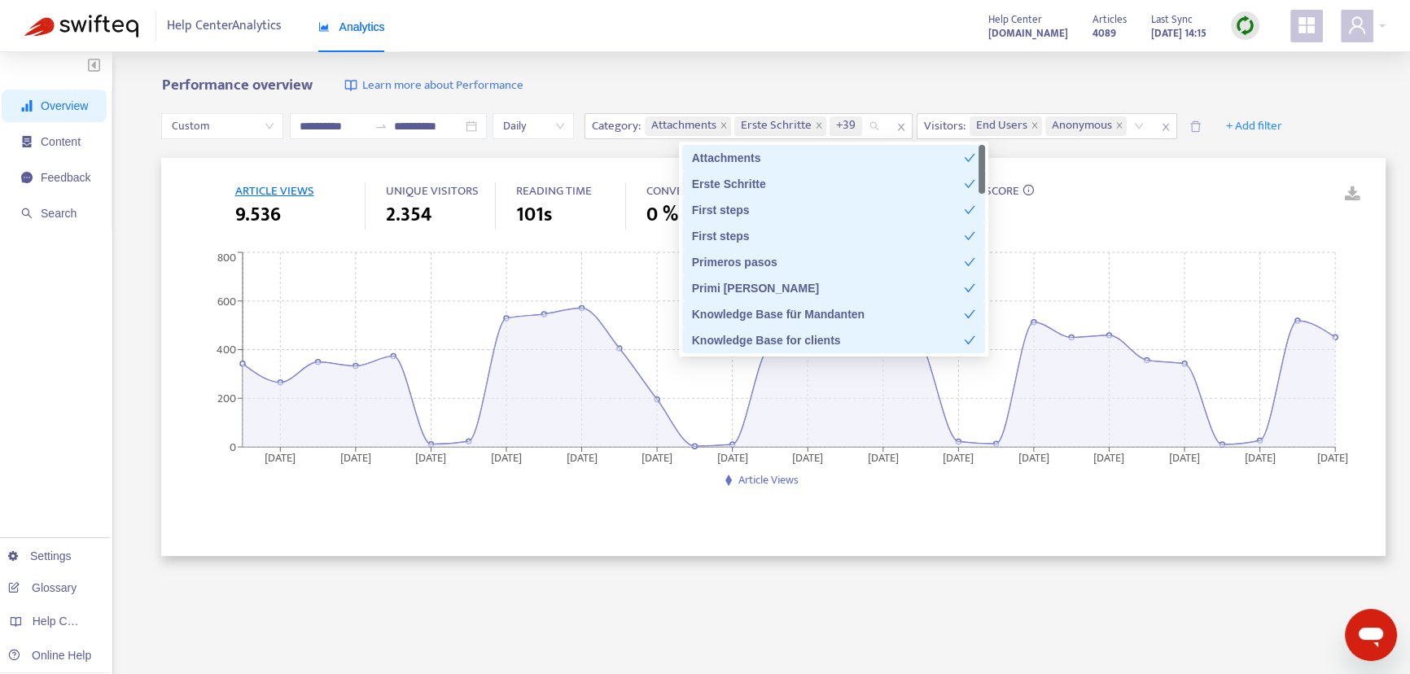
click at [952, 68] on div "**********" at bounding box center [705, 540] width 1410 height 977
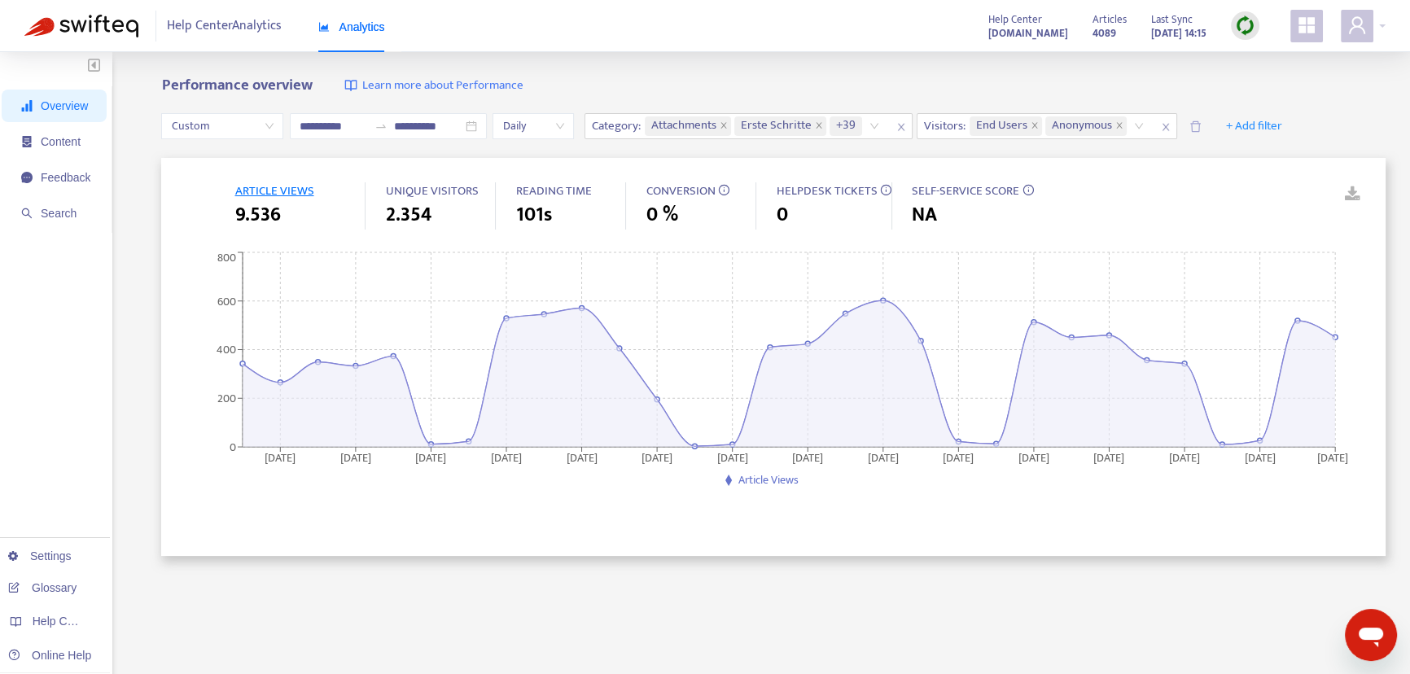
click at [1346, 188] on link at bounding box center [1340, 194] width 24 height 24
click at [1284, 85] on div "Performance overview Learn more about Performance" at bounding box center [773, 86] width 1224 height 19
click at [1127, 122] on span "Anonymous" at bounding box center [1085, 126] width 81 height 20
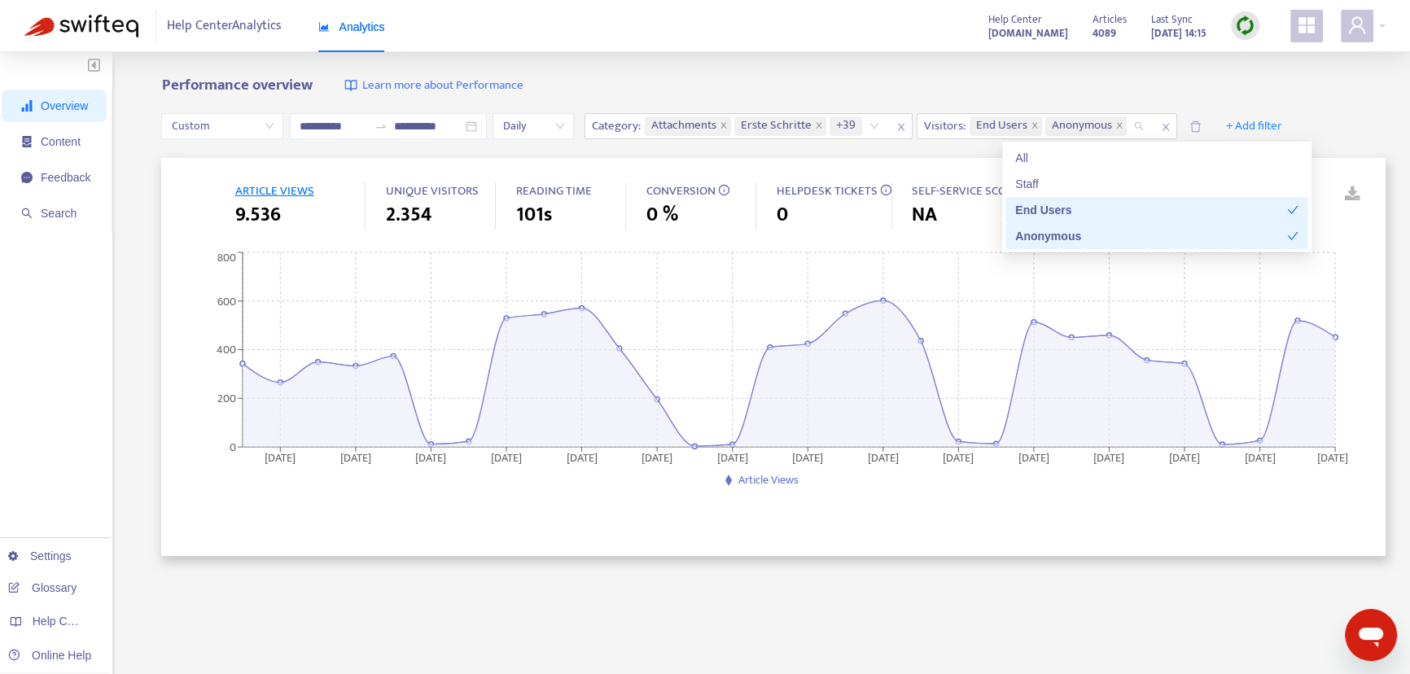
click at [1080, 237] on div "Anonymous" at bounding box center [1151, 236] width 272 height 18
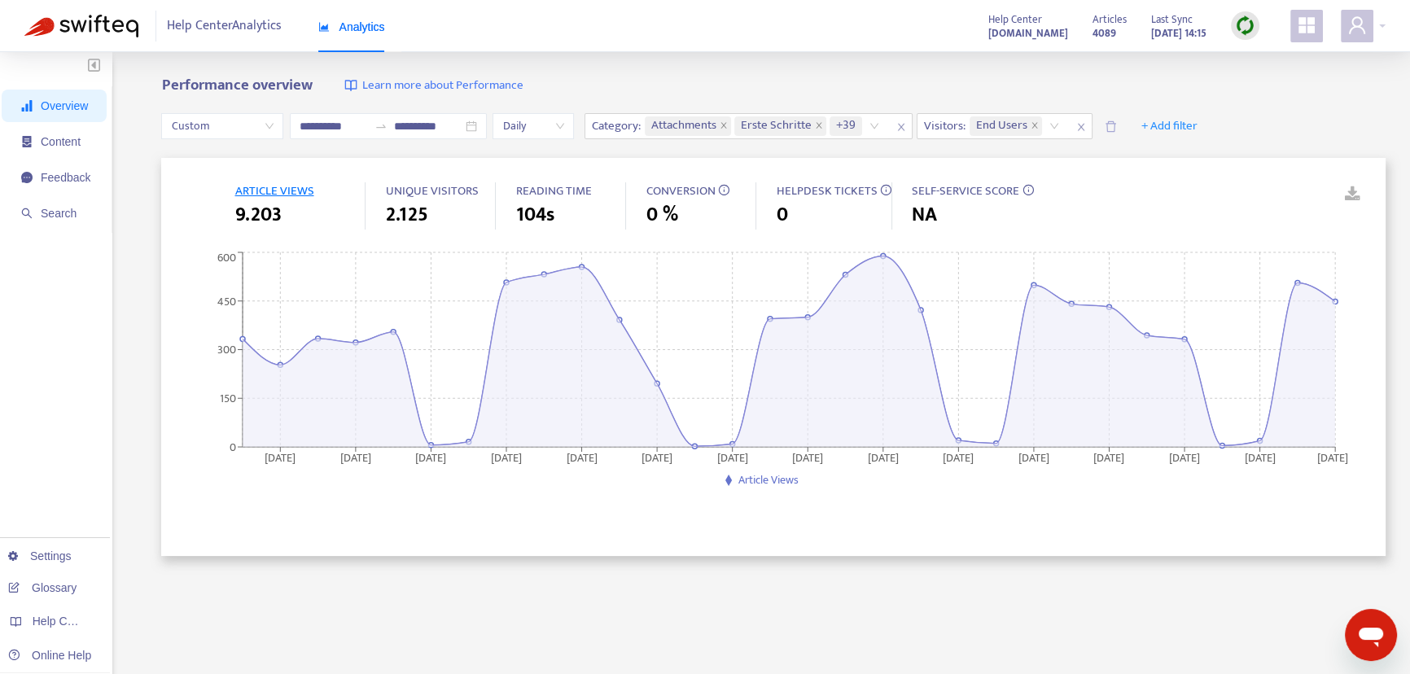
click at [658, 68] on div "**********" at bounding box center [705, 540] width 1410 height 977
click at [535, 212] on span "104s" at bounding box center [534, 214] width 38 height 29
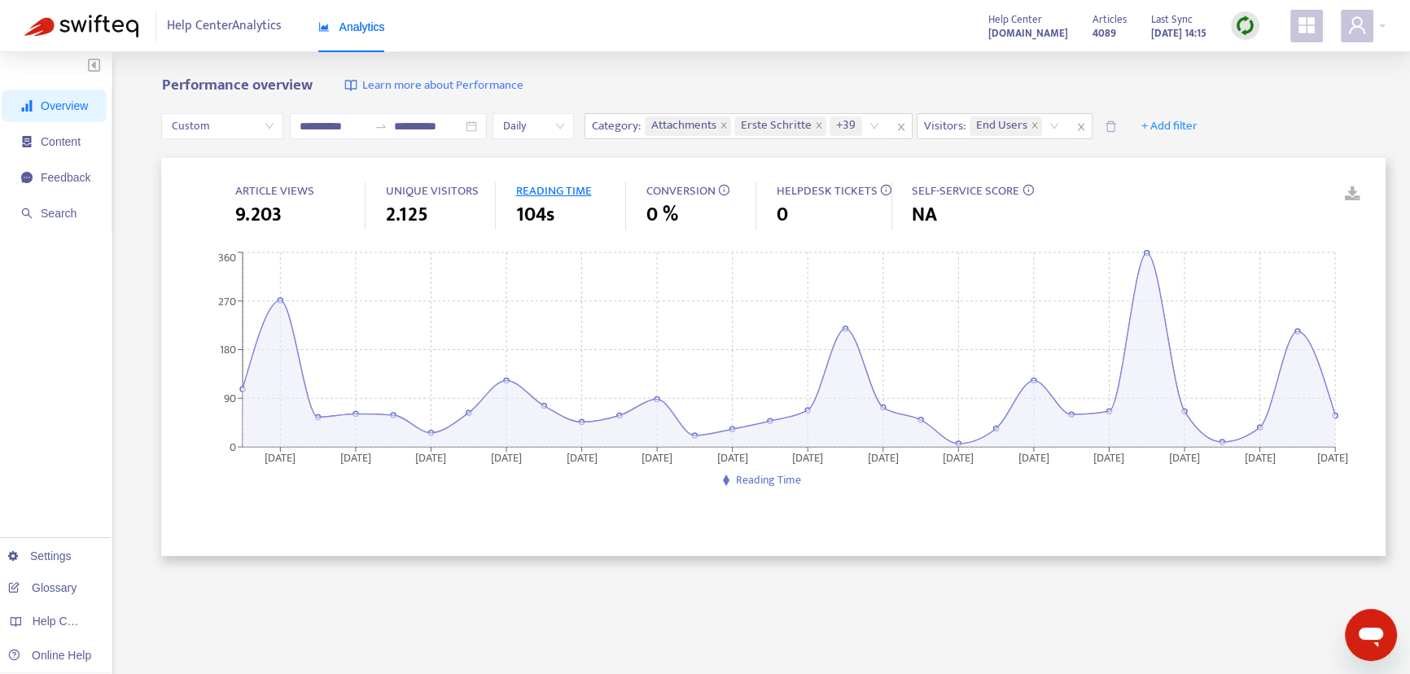
click at [287, 203] on div "9.203" at bounding box center [299, 214] width 130 height 29
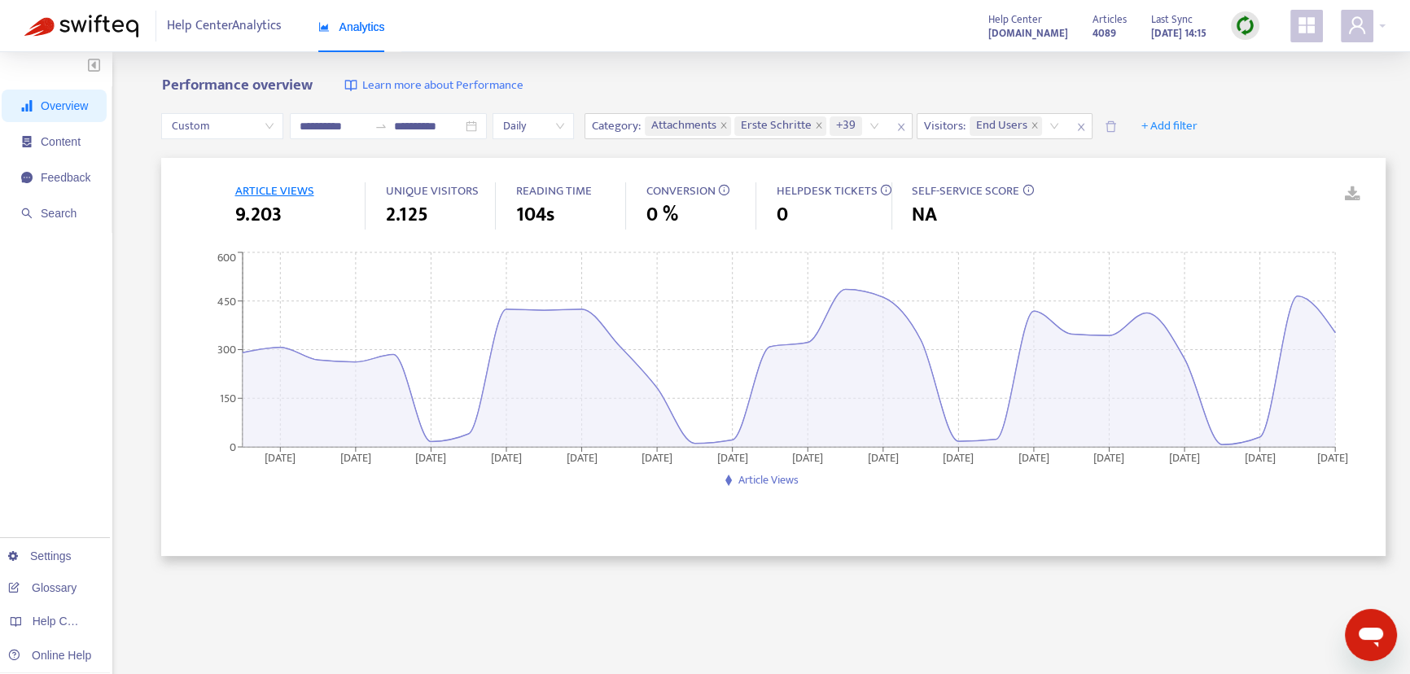
click at [400, 195] on span "UNIQUE VISITORS" at bounding box center [431, 191] width 93 height 20
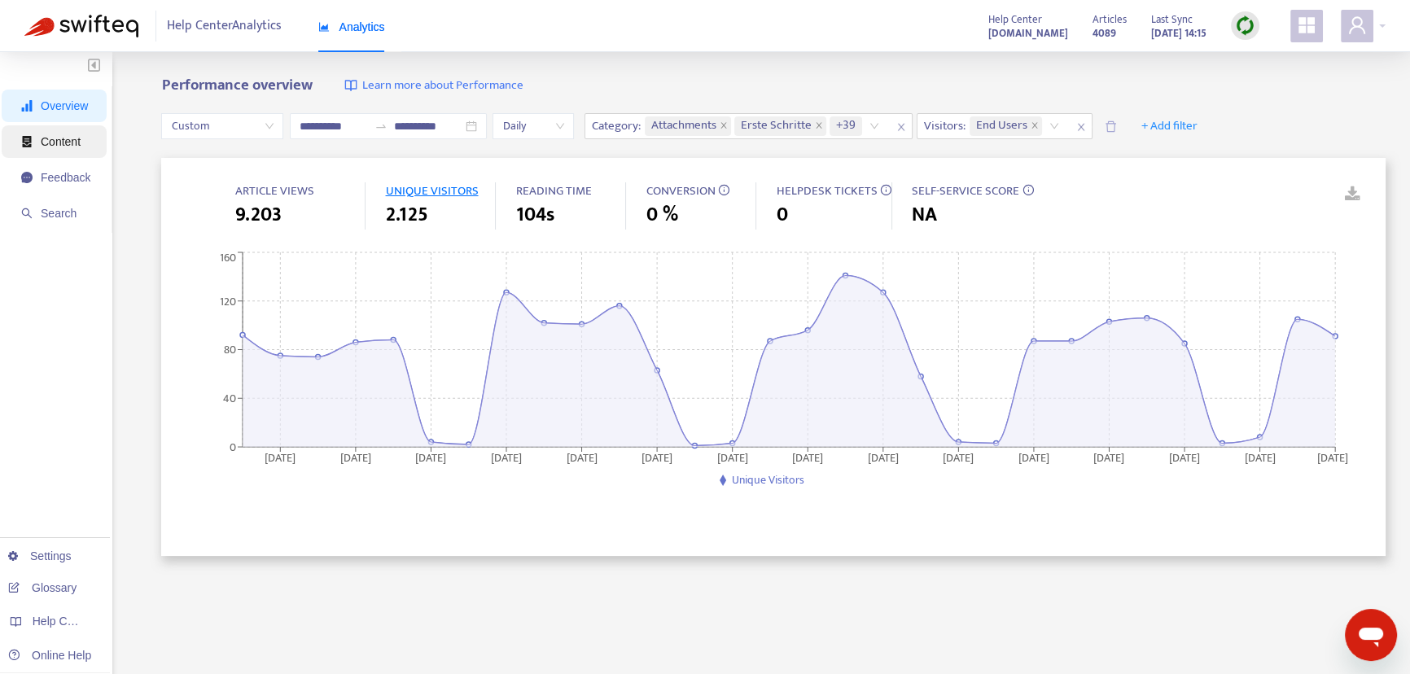
click at [68, 144] on span "Content" at bounding box center [61, 141] width 40 height 13
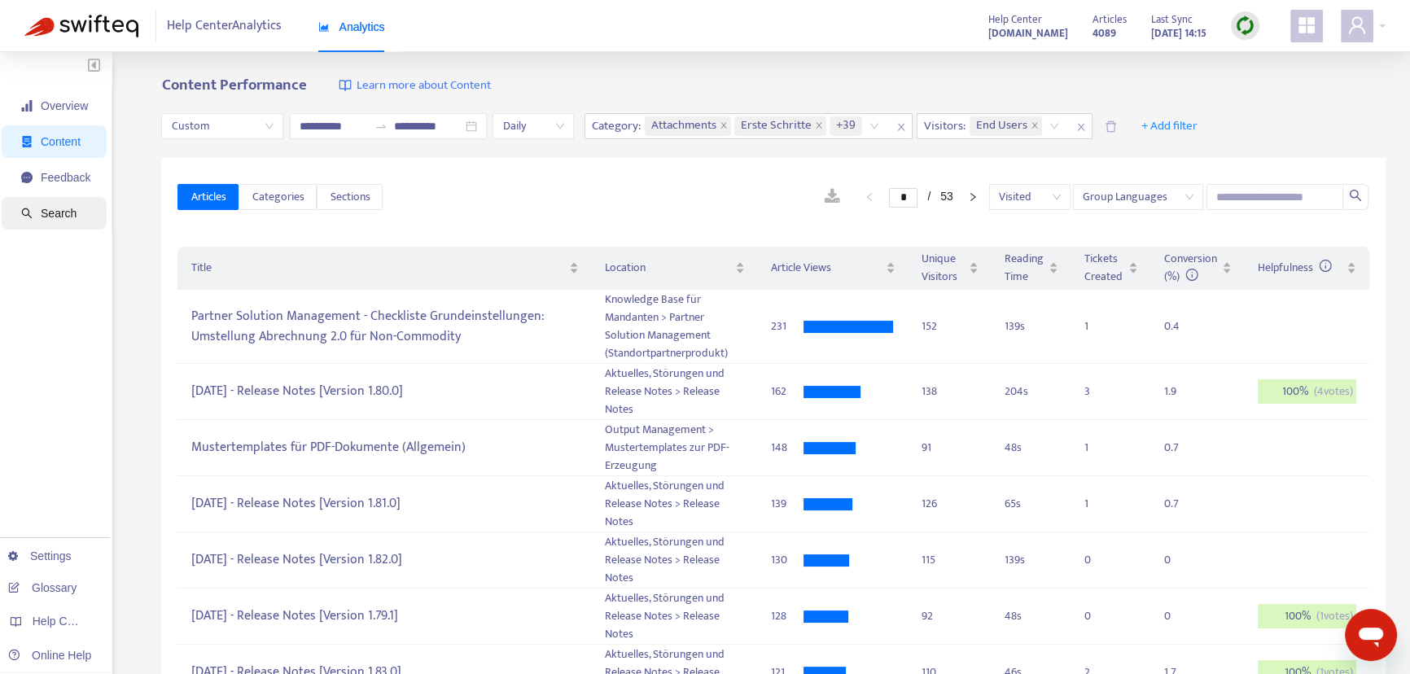
click at [71, 221] on span "Search" at bounding box center [55, 213] width 69 height 33
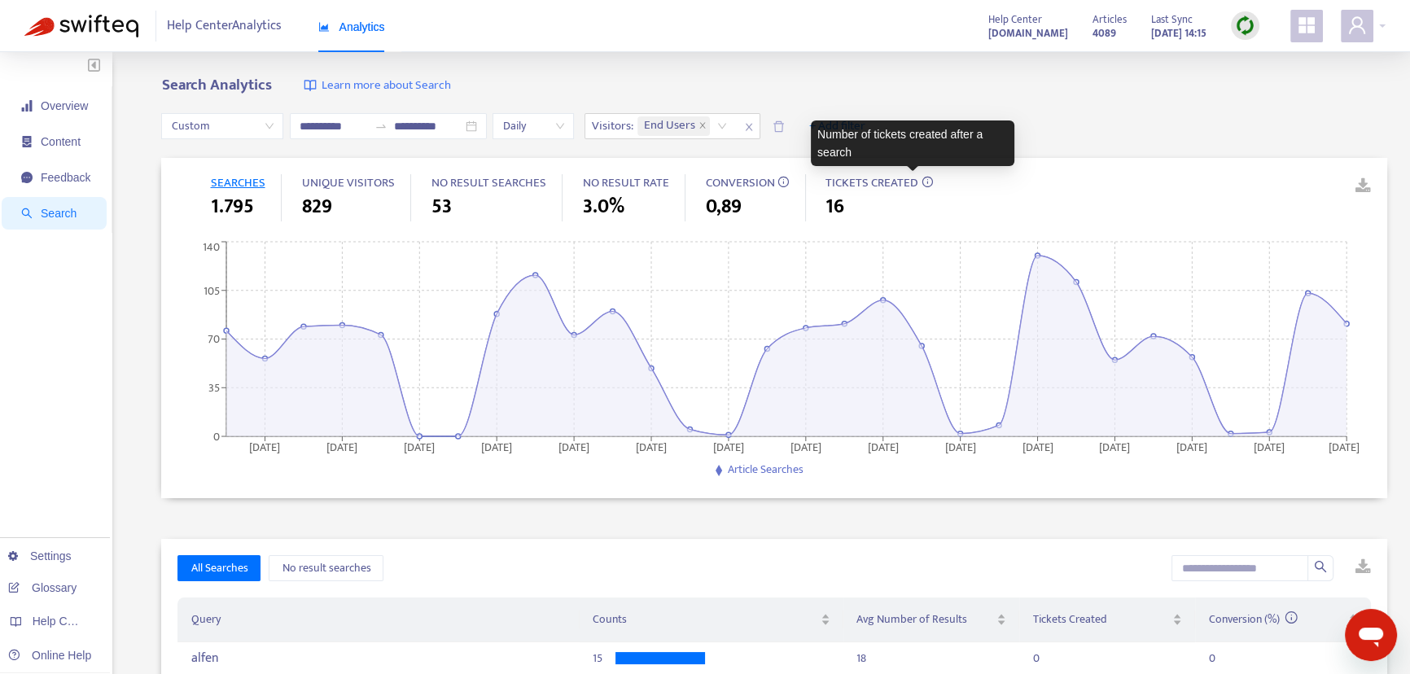
click at [921, 181] on icon at bounding box center [926, 181] width 11 height 11
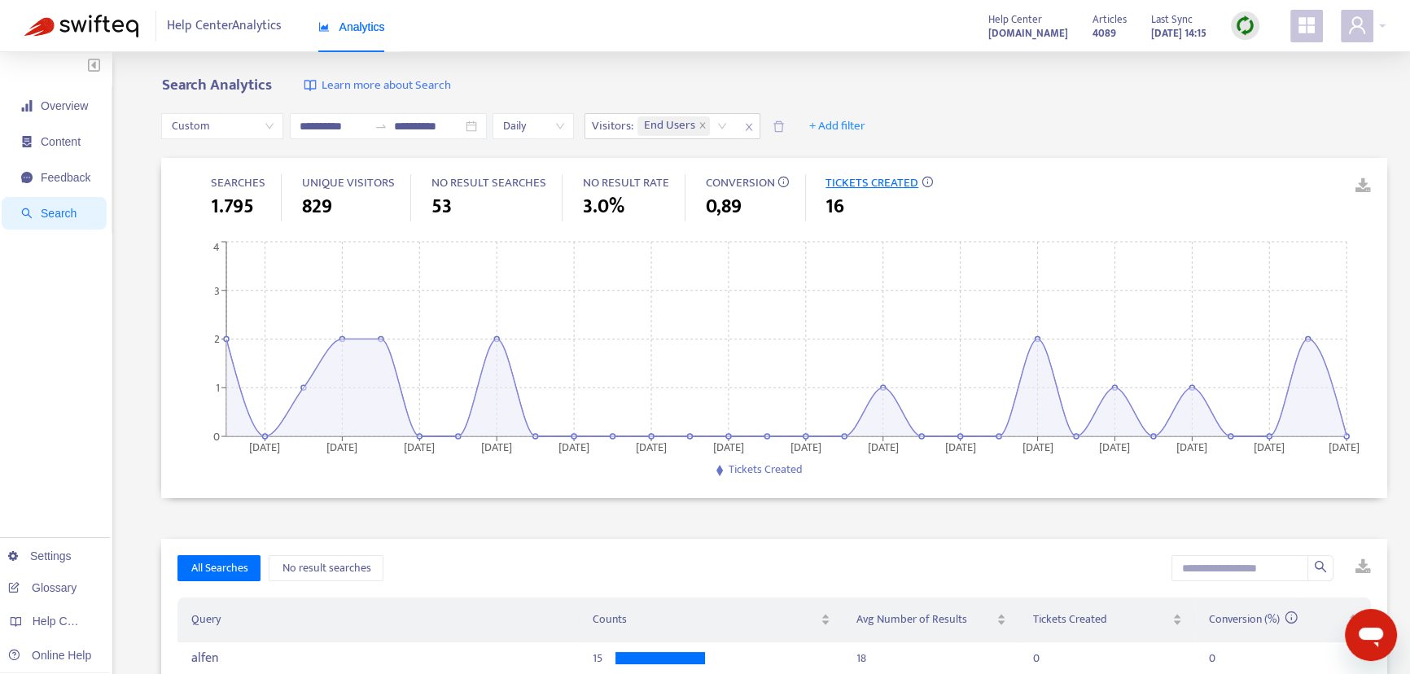
click at [1111, 102] on div "**********" at bounding box center [774, 126] width 1226 height 63
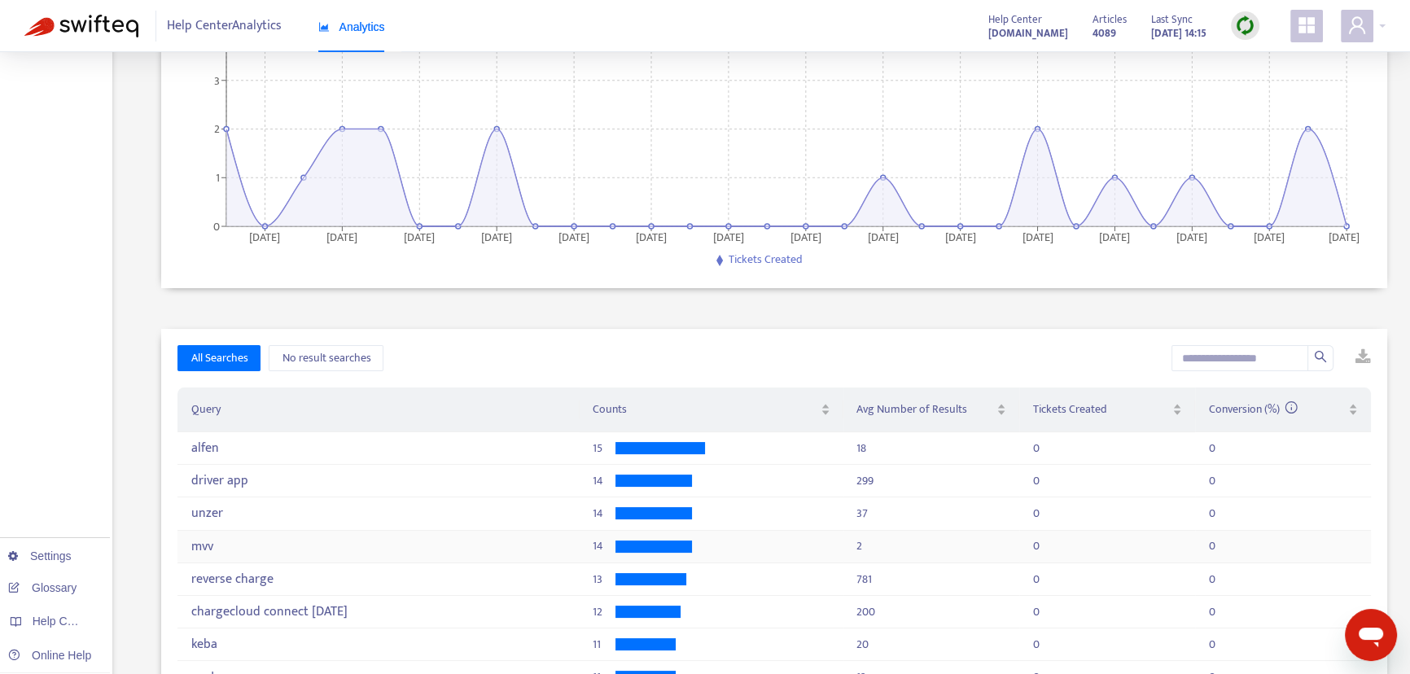
scroll to position [370, 0]
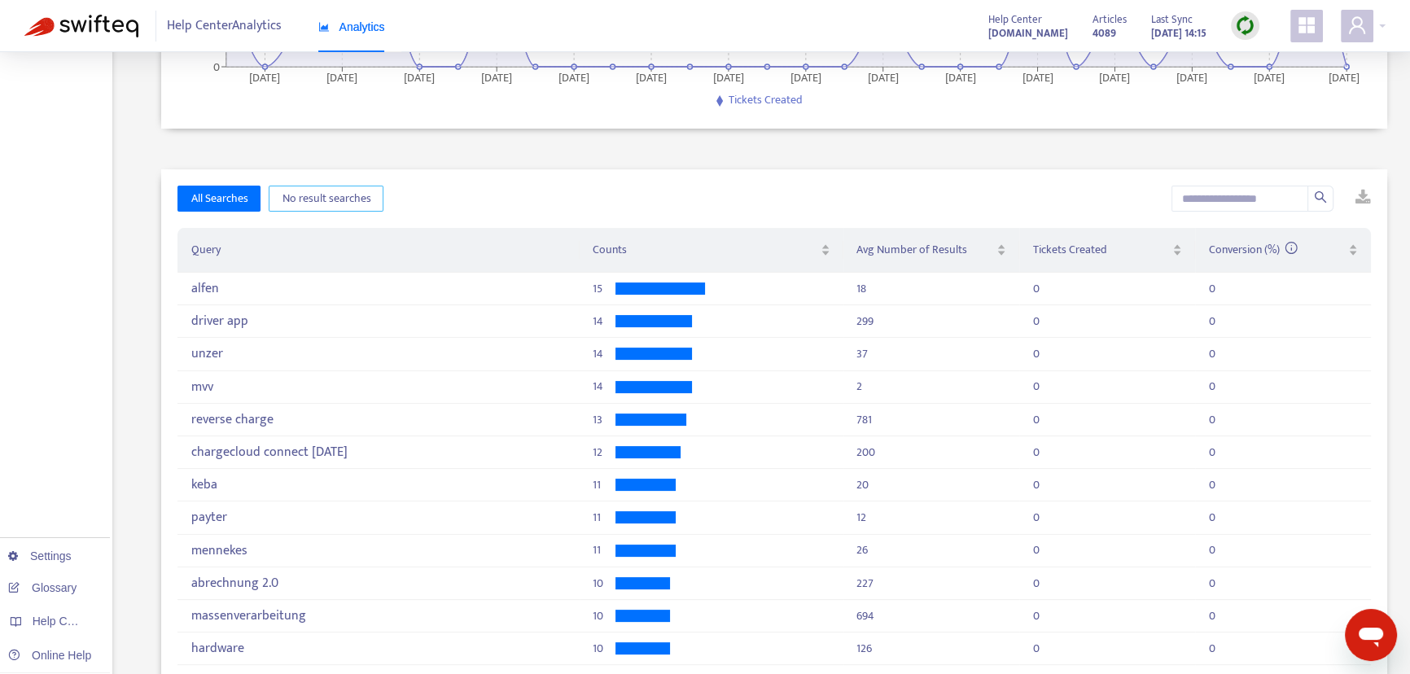
click at [319, 196] on span "No result searches" at bounding box center [326, 199] width 89 height 18
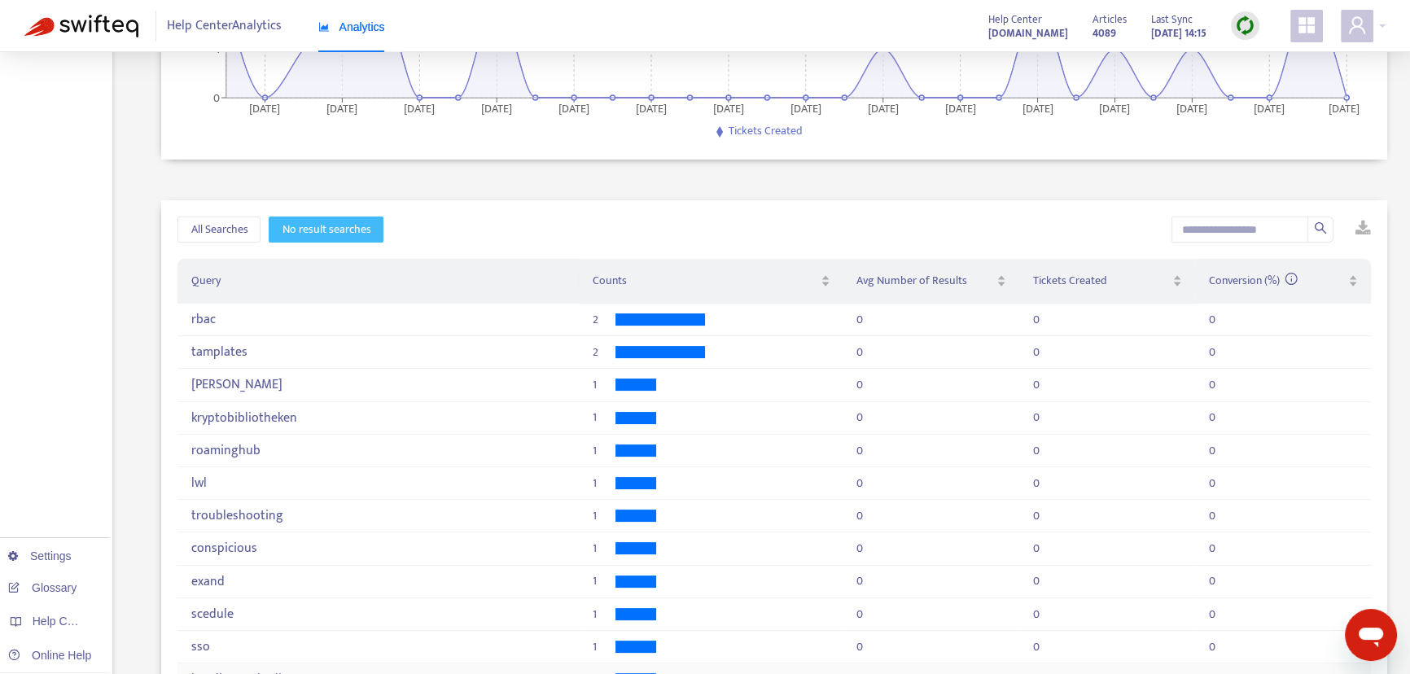
scroll to position [81, 0]
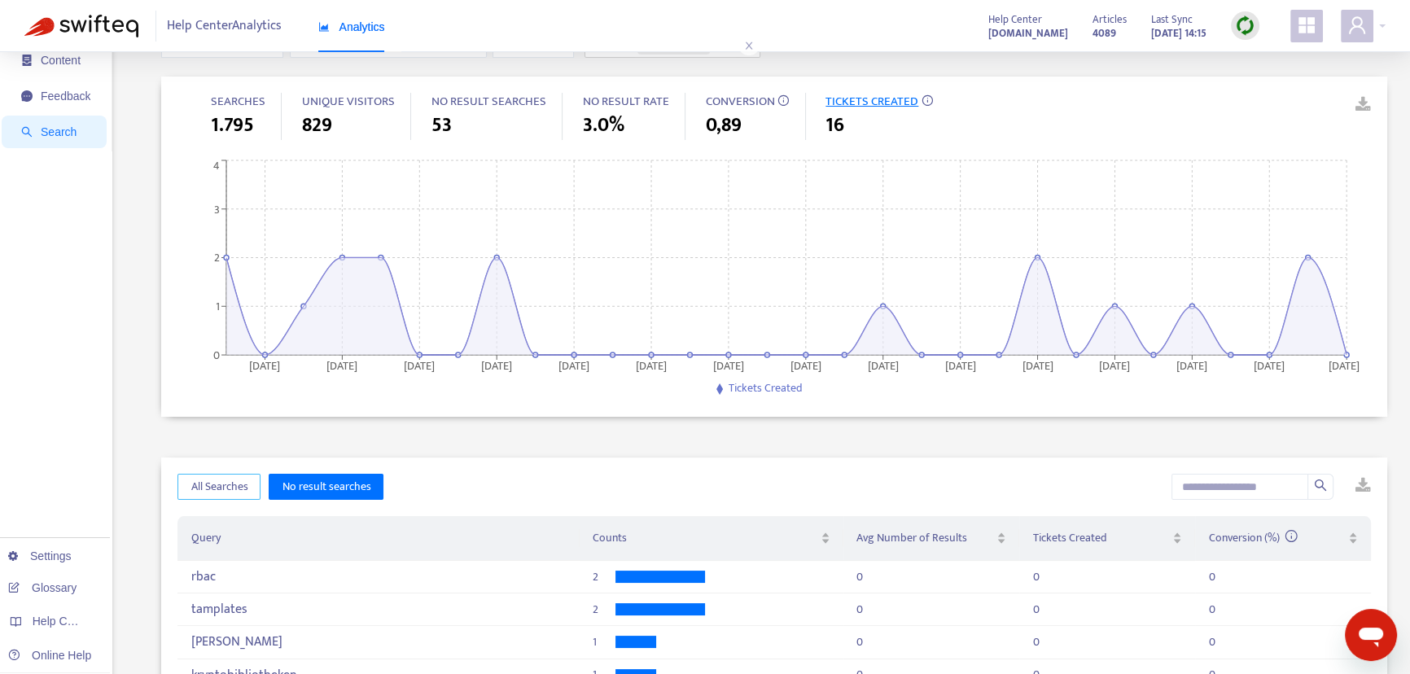
click at [238, 481] on span "All Searches" at bounding box center [218, 487] width 57 height 18
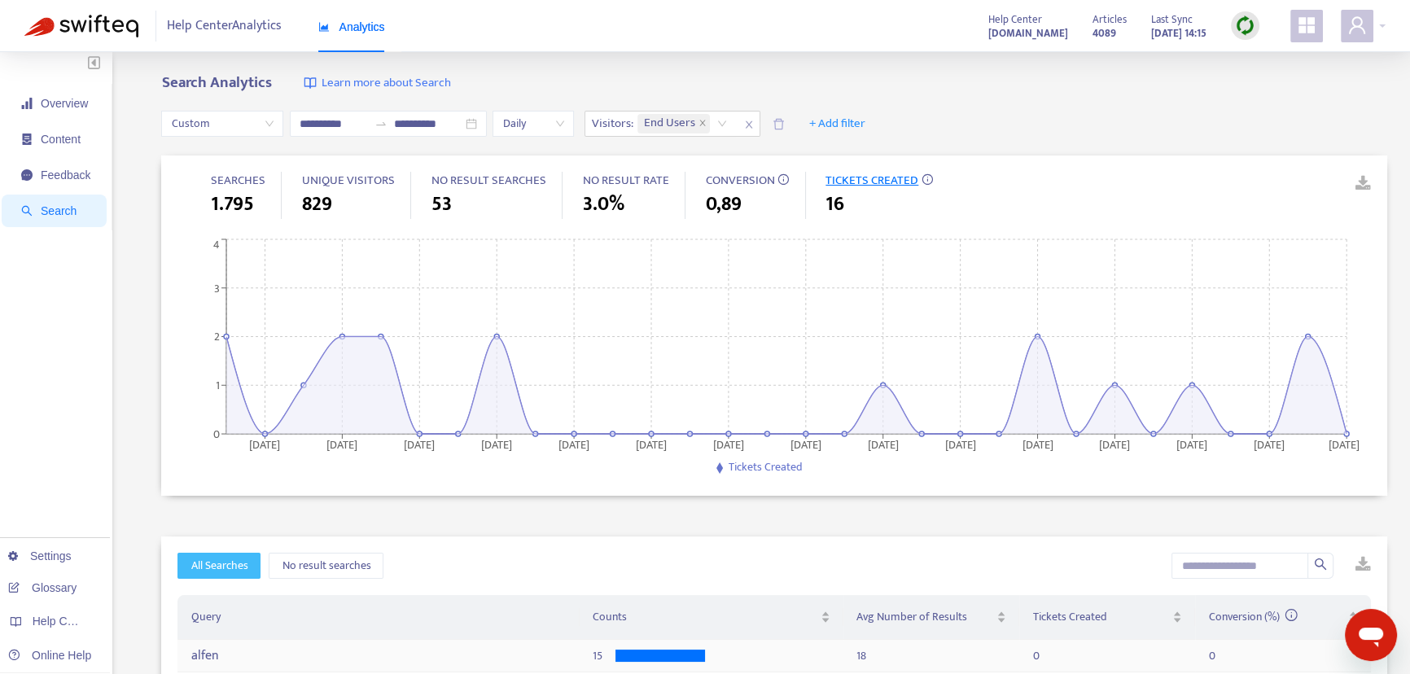
scroll to position [0, 0]
click at [273, 130] on div "Custom" at bounding box center [222, 126] width 122 height 26
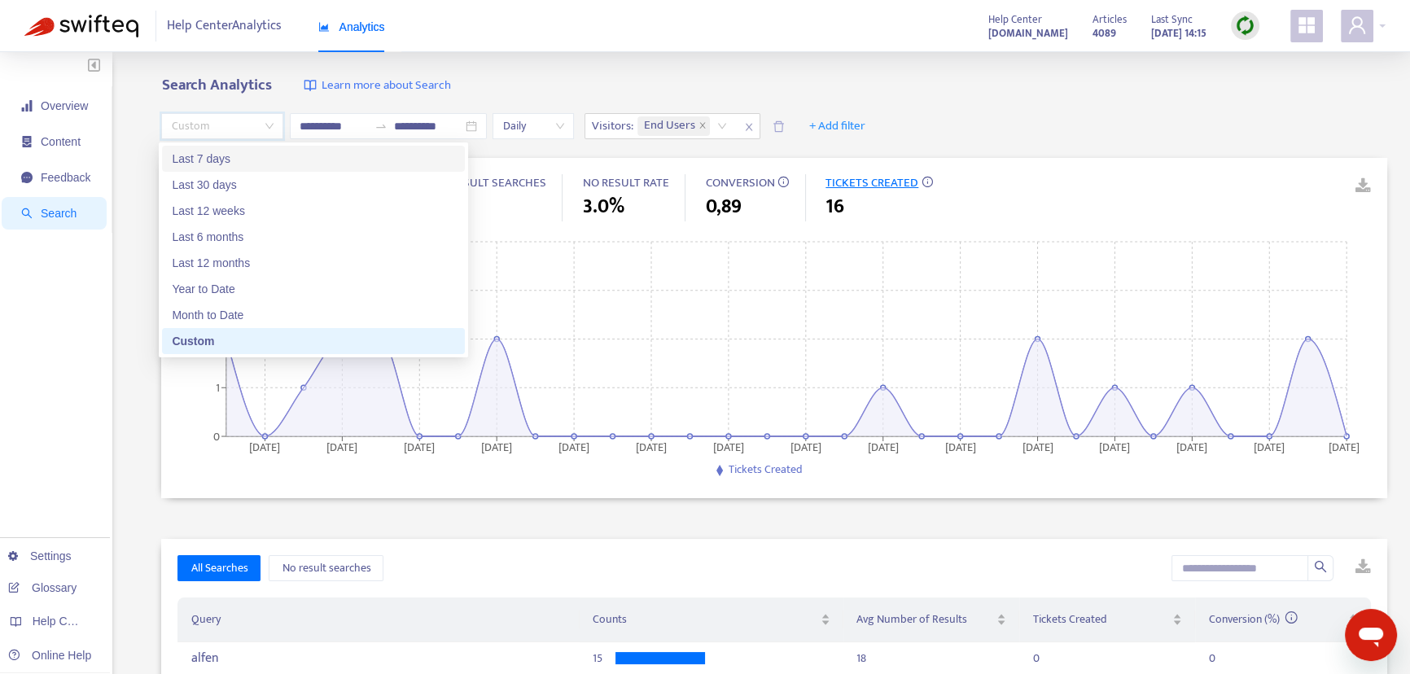
click at [260, 159] on div "Last 7 days" at bounding box center [313, 159] width 283 height 18
type input "**********"
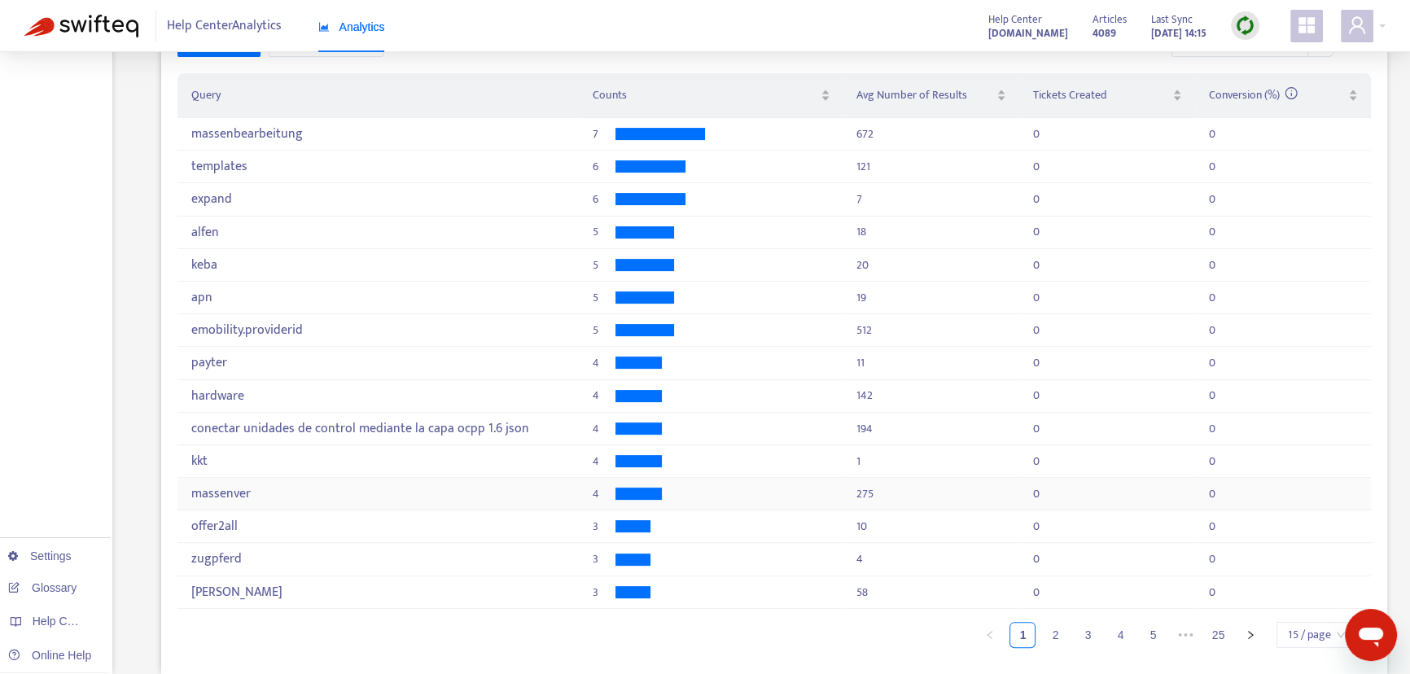
scroll to position [526, 0]
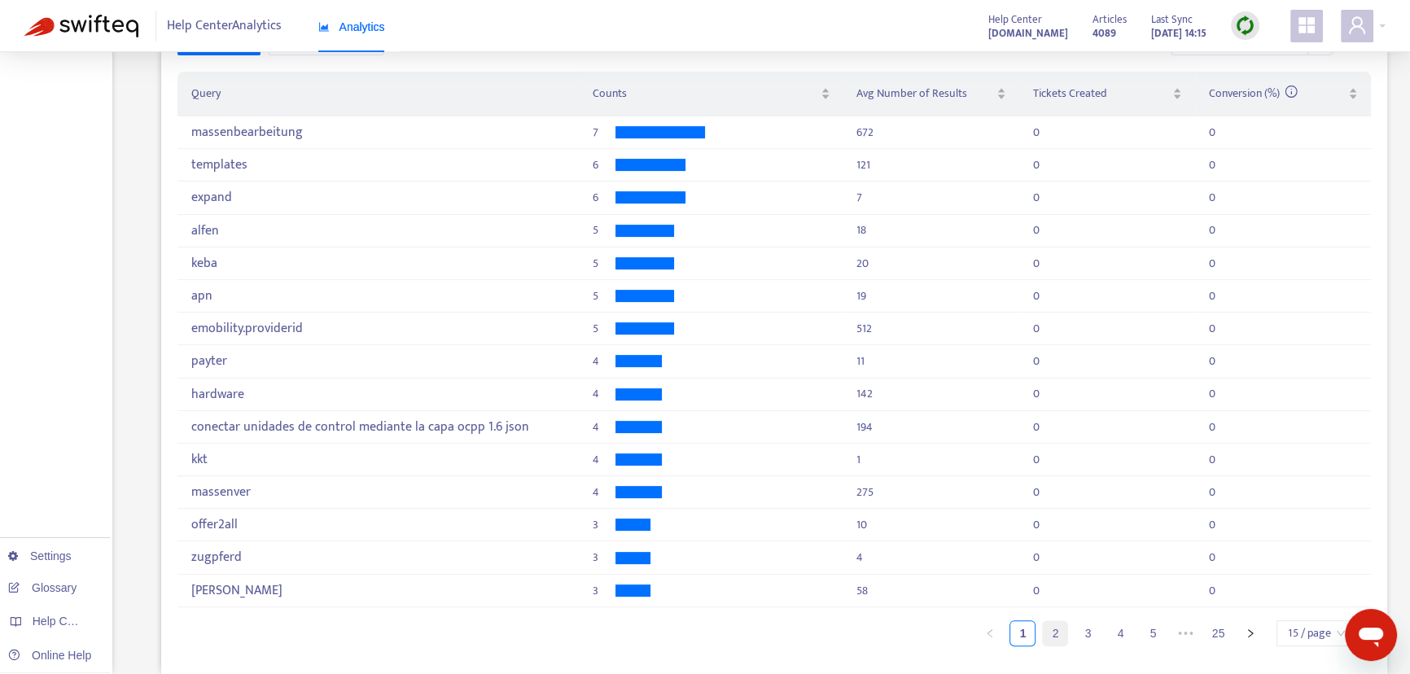
click at [1061, 632] on link "2" at bounding box center [1055, 633] width 24 height 24
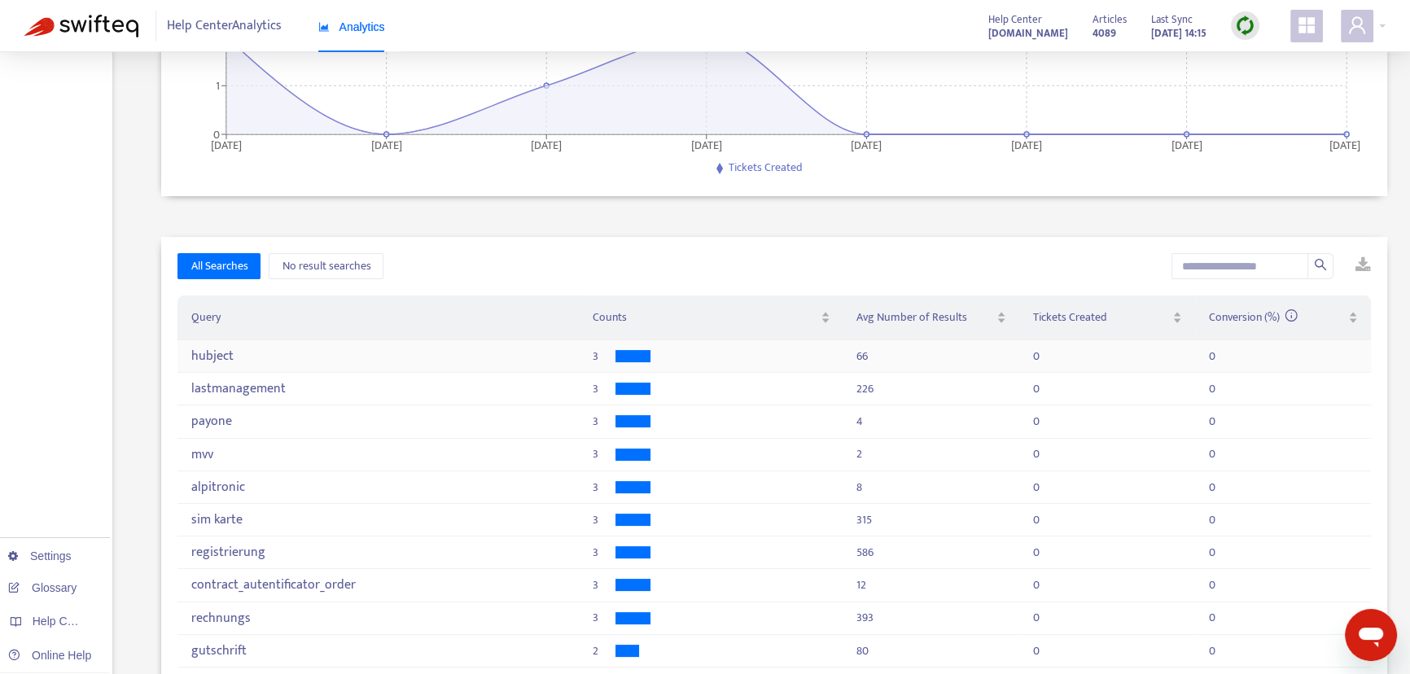
scroll to position [155, 0]
